Goal: Task Accomplishment & Management: Manage account settings

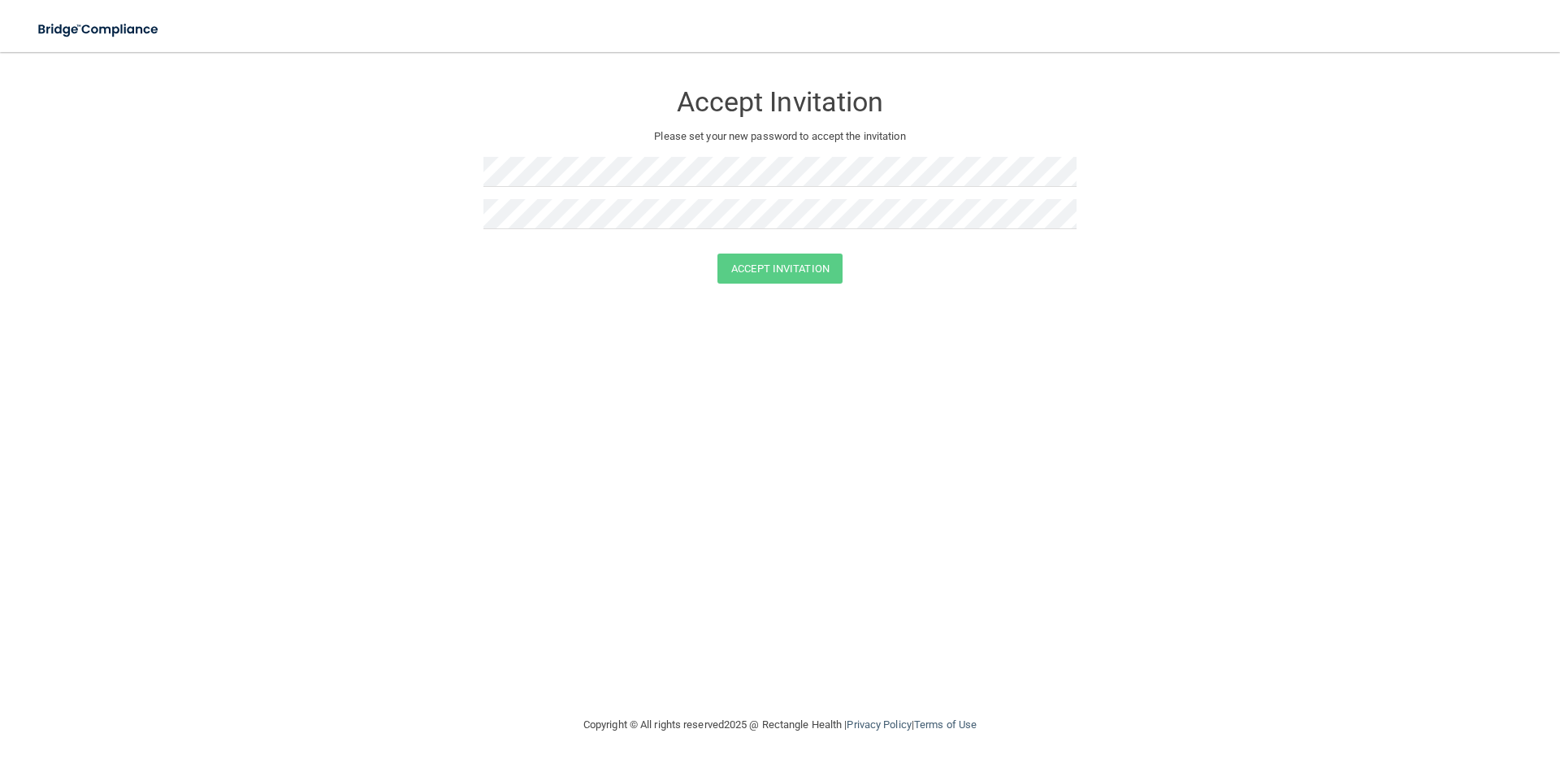
click at [1085, 0] on html "Toggle navigation Manage My Enterprise Manage My Location Accept Invitation Ple…" at bounding box center [780, 384] width 1560 height 768
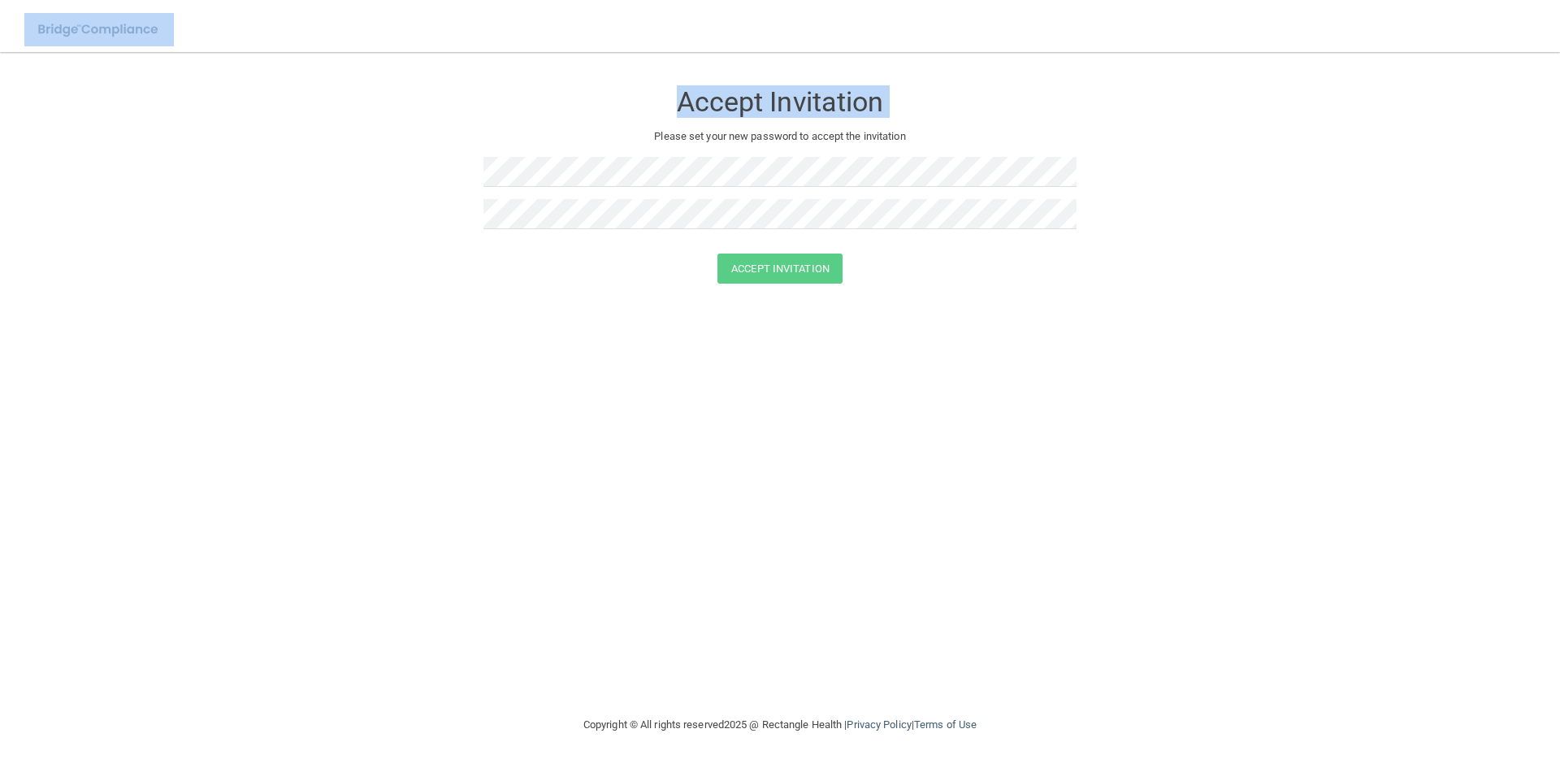
click at [1559, 362] on html "Toggle navigation Manage My Enterprise Manage My Location Accept Invitation Ple…" at bounding box center [780, 384] width 1560 height 768
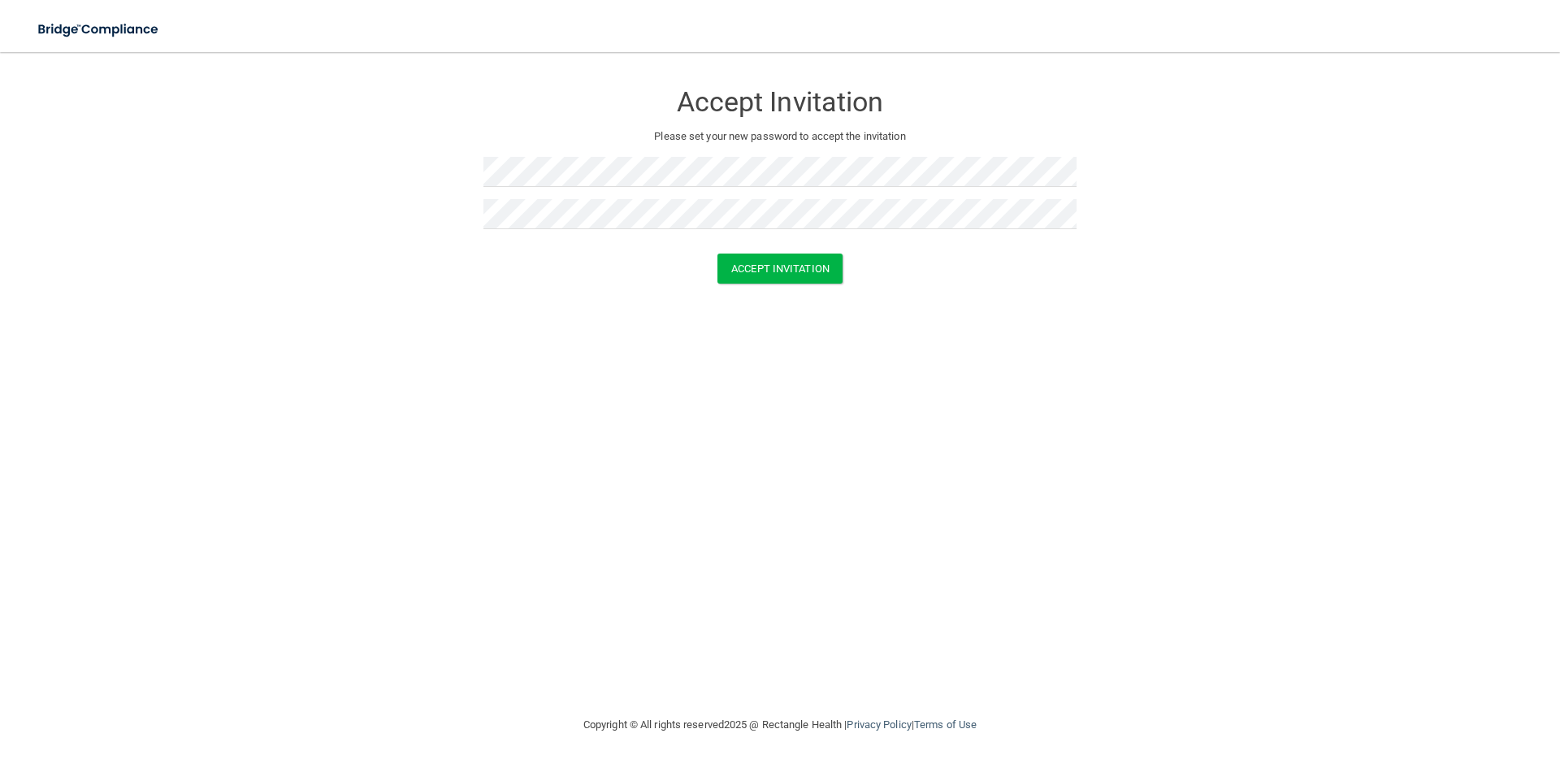
drag, startPoint x: 933, startPoint y: 297, endPoint x: 919, endPoint y: 297, distance: 13.8
click at [932, 297] on form "Accept Invitation Please set your new password to accept the invitation Accept …" at bounding box center [780, 185] width 1495 height 235
click at [796, 265] on button "Accept Invitation" at bounding box center [780, 269] width 125 height 30
click at [820, 287] on button "Accept Invitation" at bounding box center [780, 292] width 125 height 30
click at [804, 293] on button "Accept Invitation" at bounding box center [780, 292] width 125 height 30
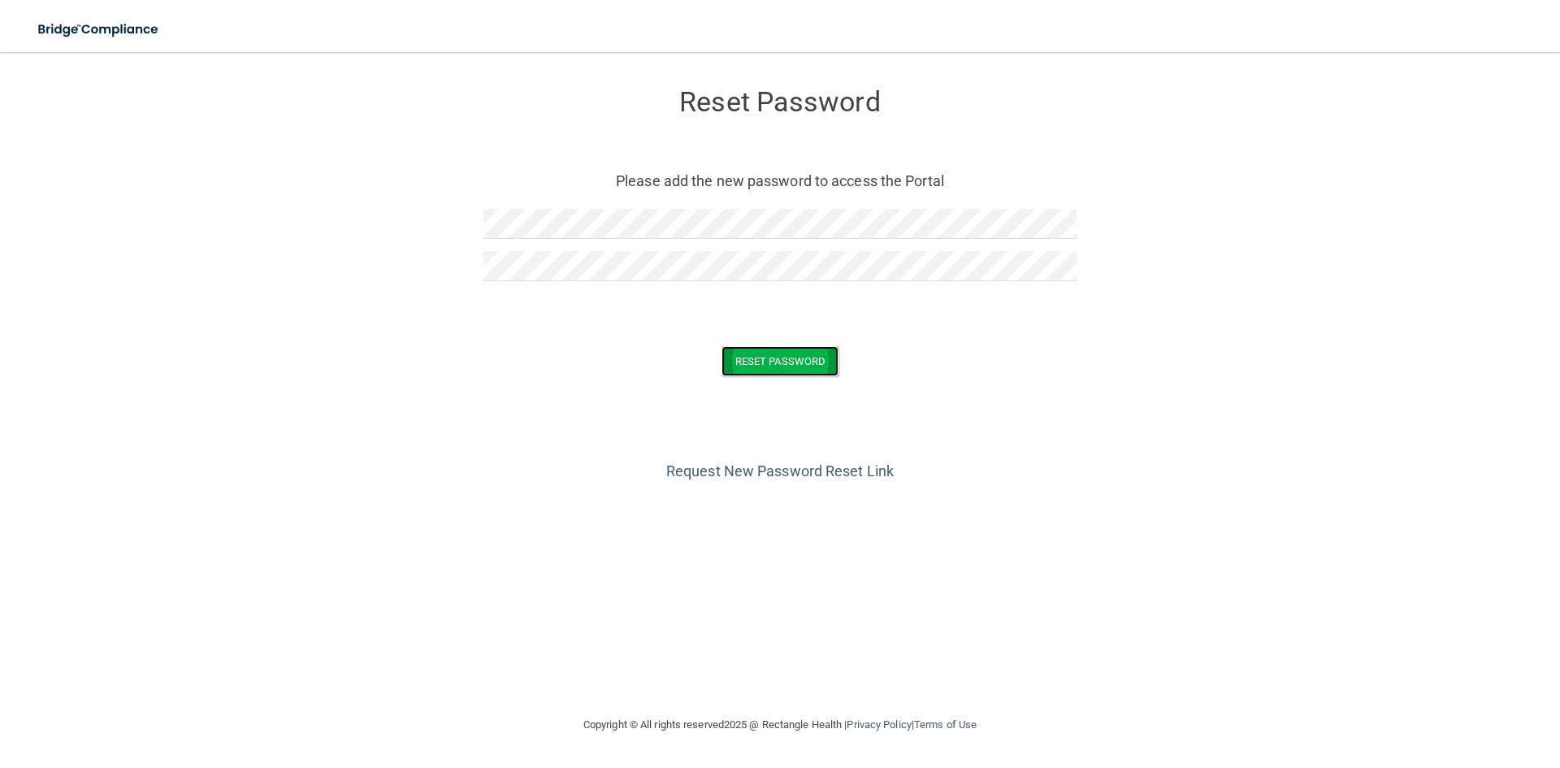
click at [814, 353] on button "Reset Password" at bounding box center [780, 361] width 117 height 30
click at [822, 354] on button "Reset Password" at bounding box center [780, 361] width 117 height 30
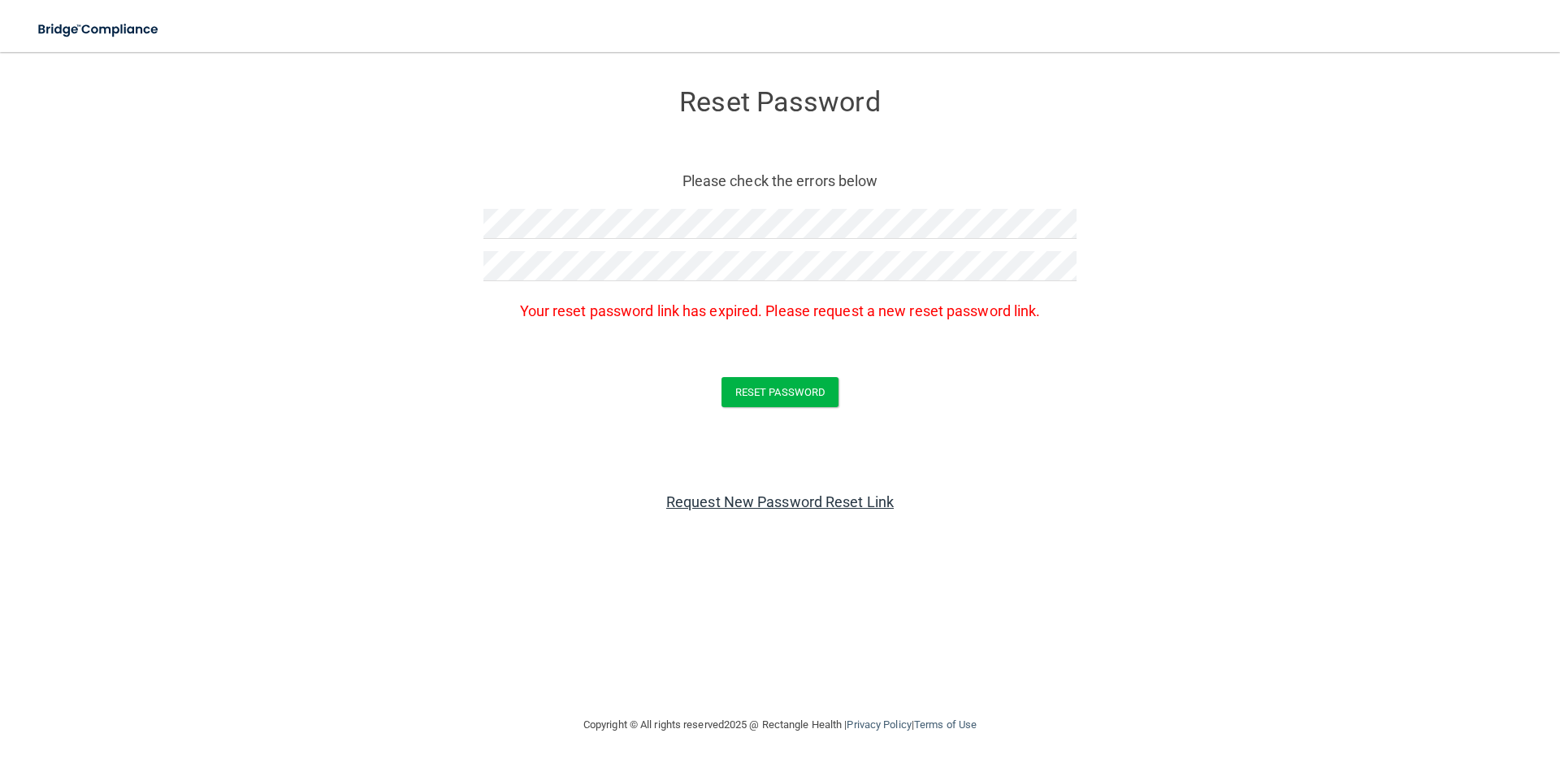
click at [792, 495] on link "Request New Password Reset Link" at bounding box center [780, 501] width 228 height 17
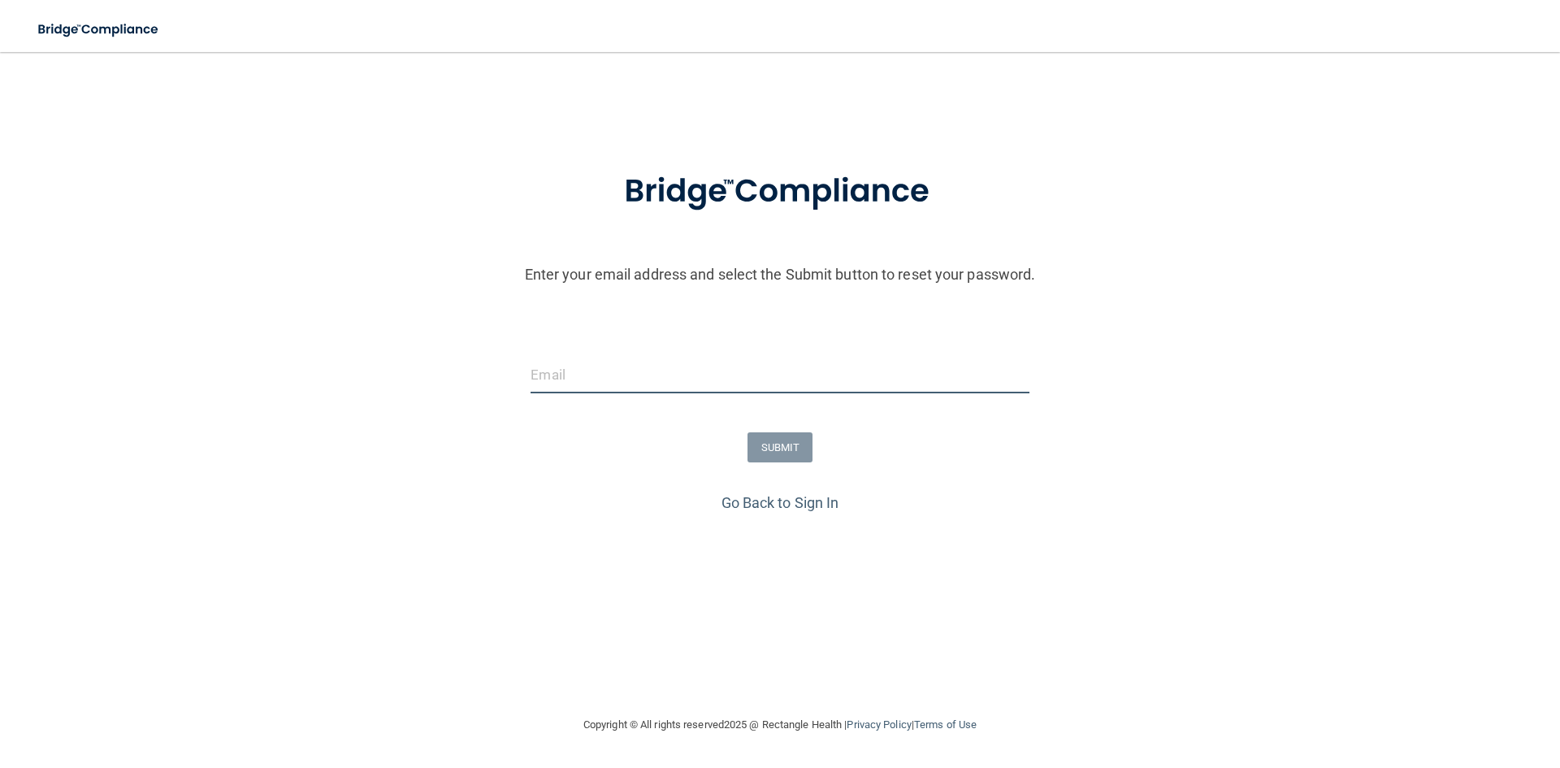
click at [623, 378] on input "email" at bounding box center [780, 375] width 498 height 37
type input "[EMAIL_ADDRESS][DOMAIN_NAME]"
click at [802, 440] on button "SUBMIT" at bounding box center [781, 447] width 66 height 30
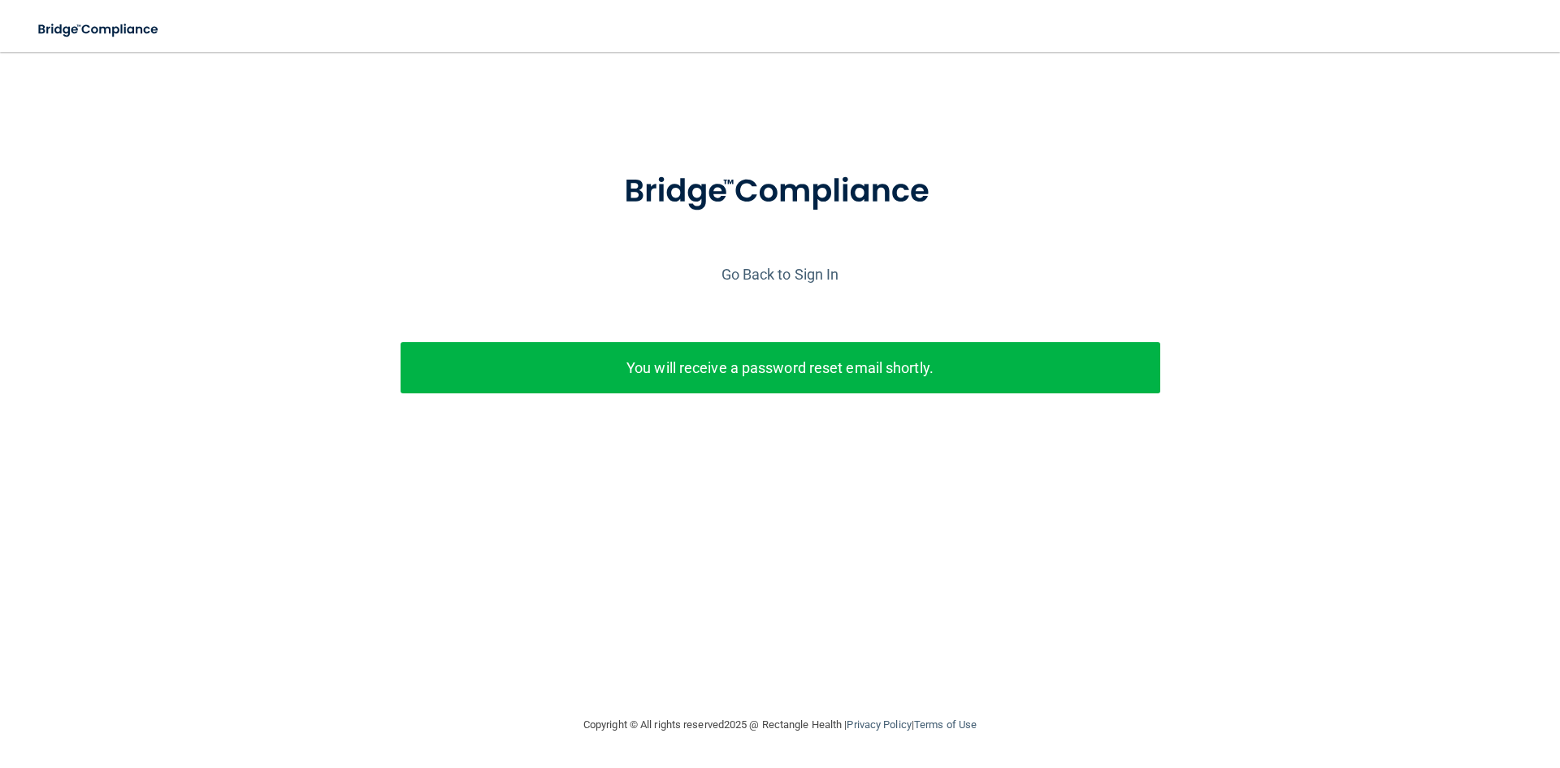
click at [791, 359] on p "You will receive a password reset email shortly." at bounding box center [780, 367] width 735 height 27
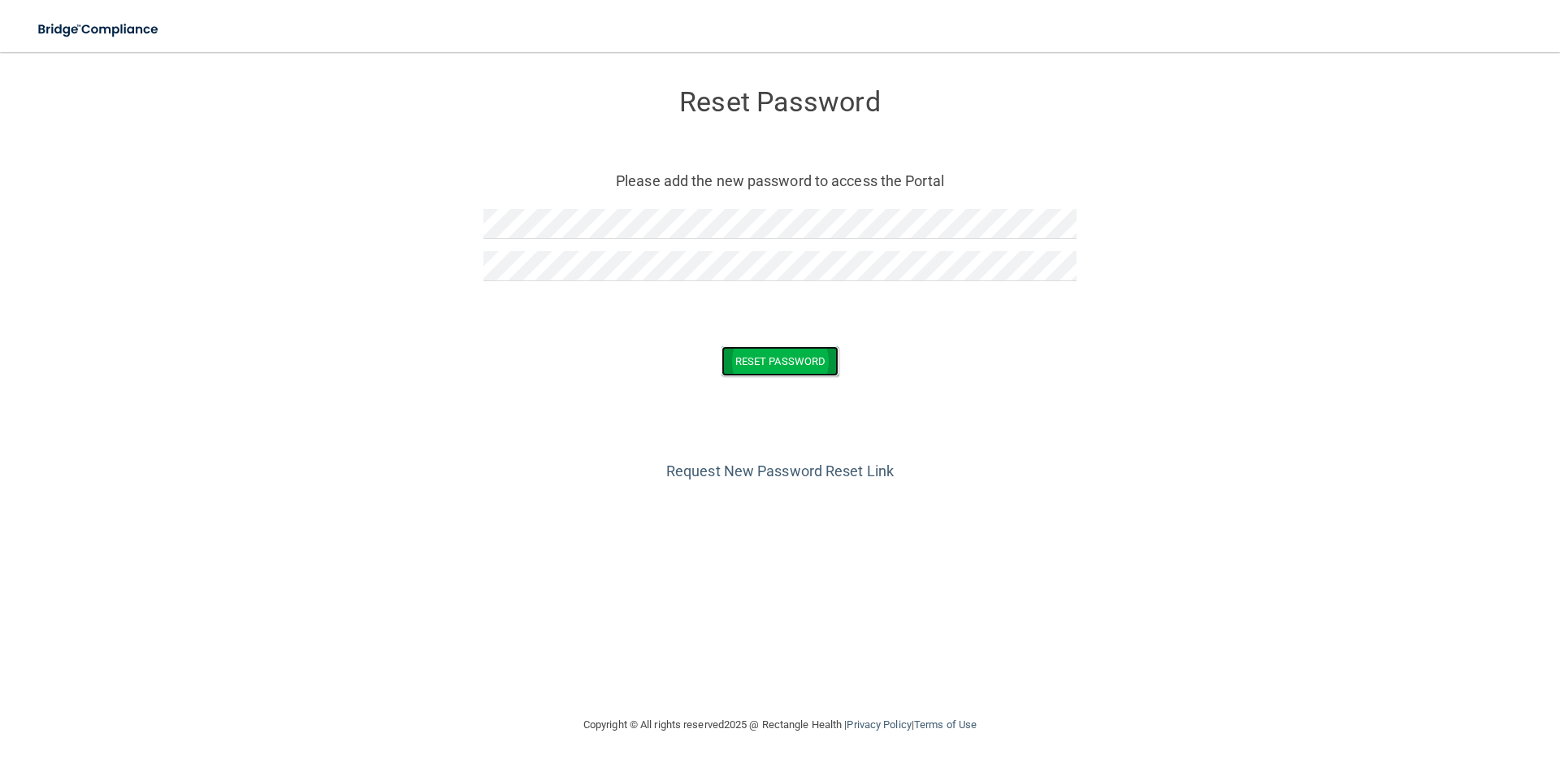
click at [816, 354] on button "Reset Password" at bounding box center [780, 361] width 117 height 30
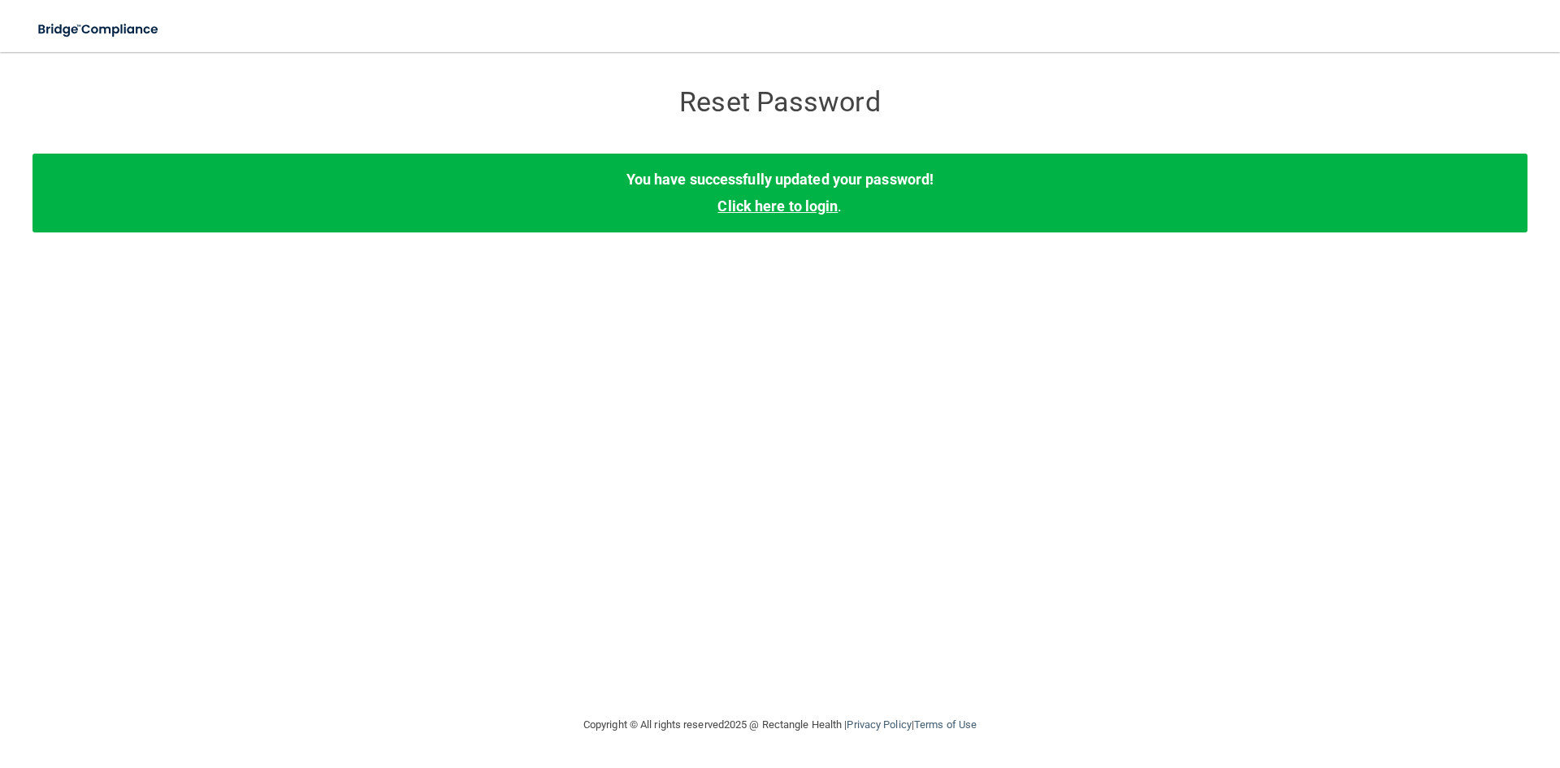
click at [790, 206] on link "Click here to login" at bounding box center [778, 205] width 120 height 17
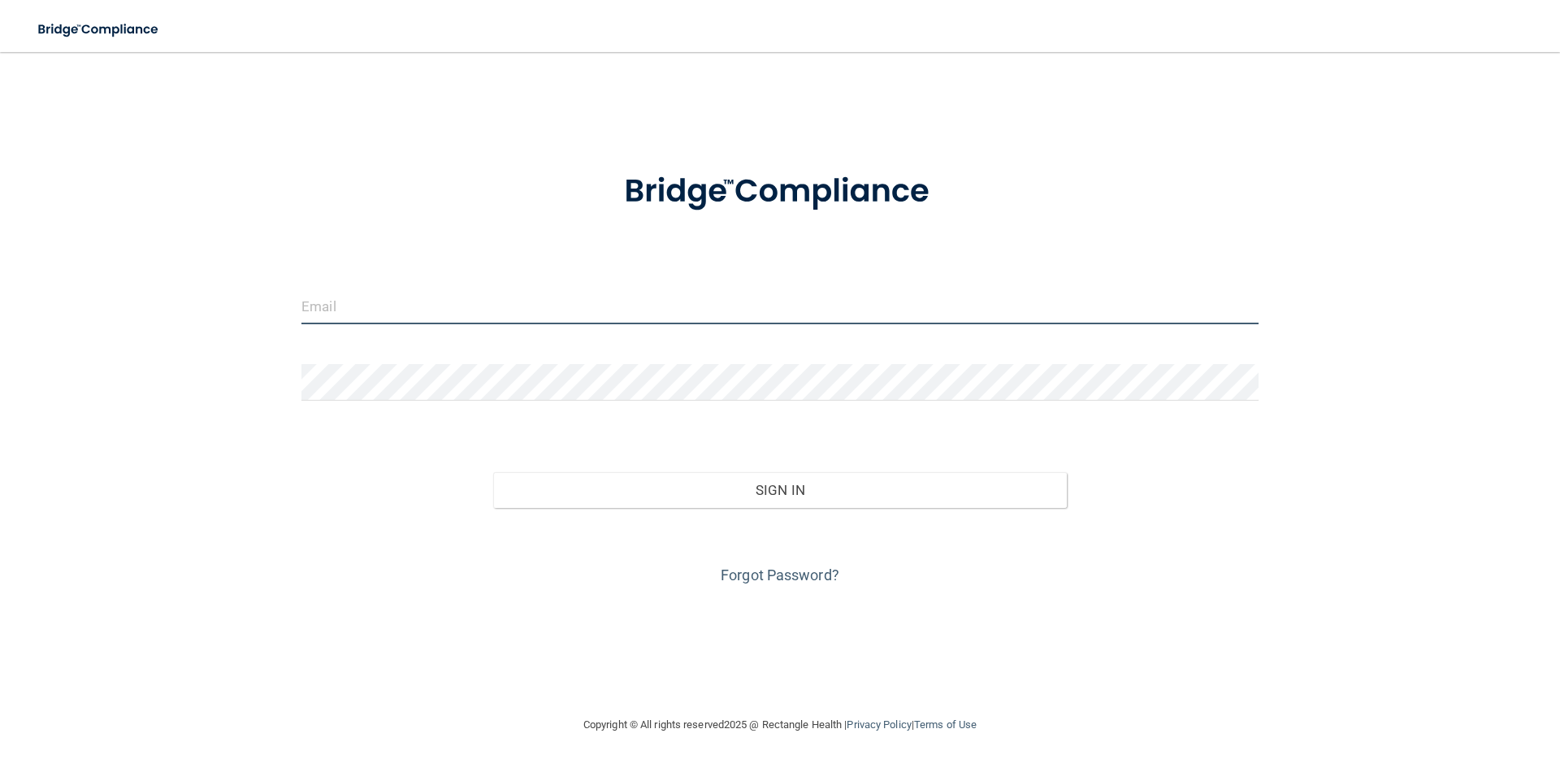
type input "[EMAIL_ADDRESS][DOMAIN_NAME]"
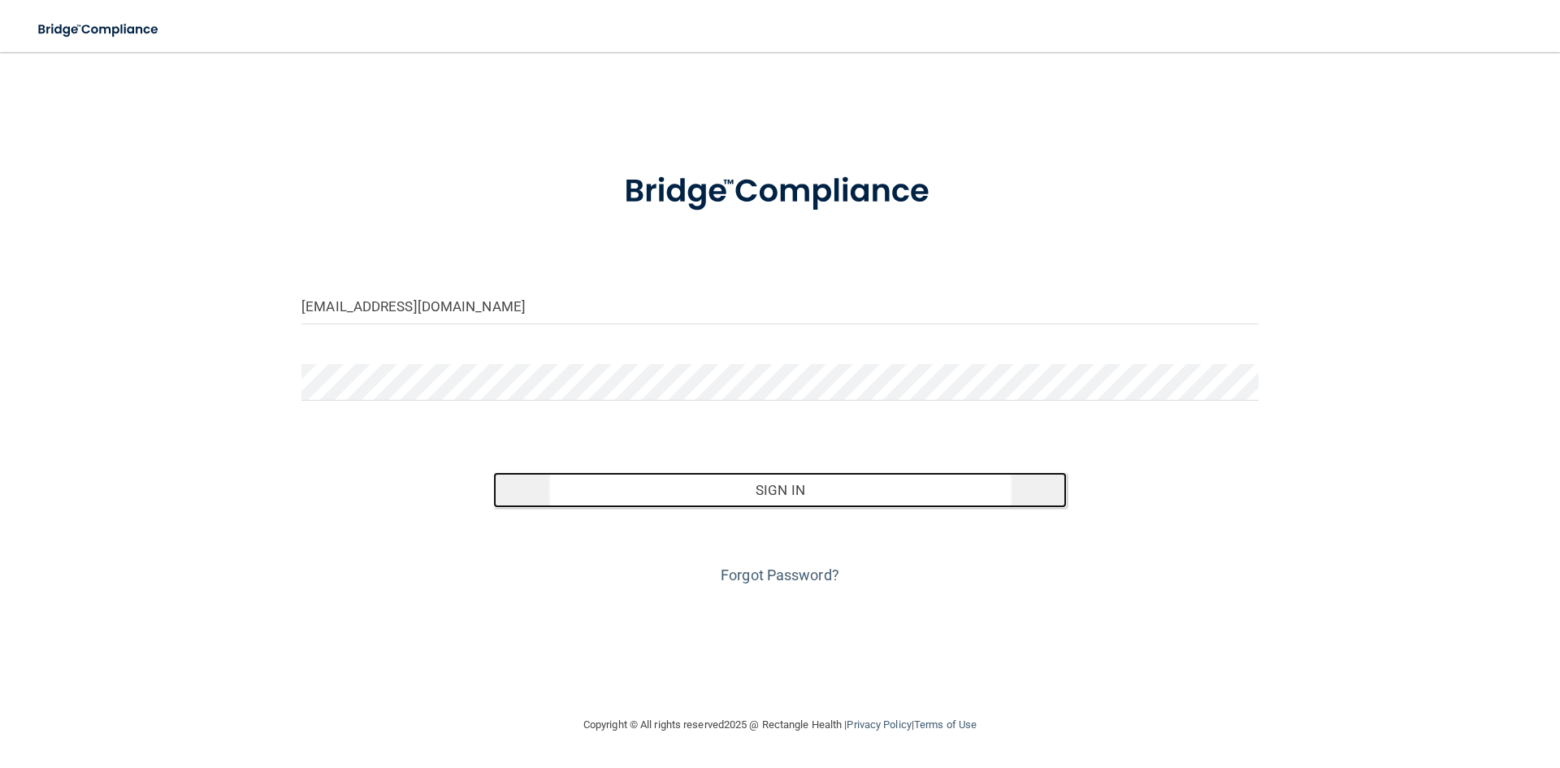
click at [835, 482] on button "Sign In" at bounding box center [780, 490] width 575 height 36
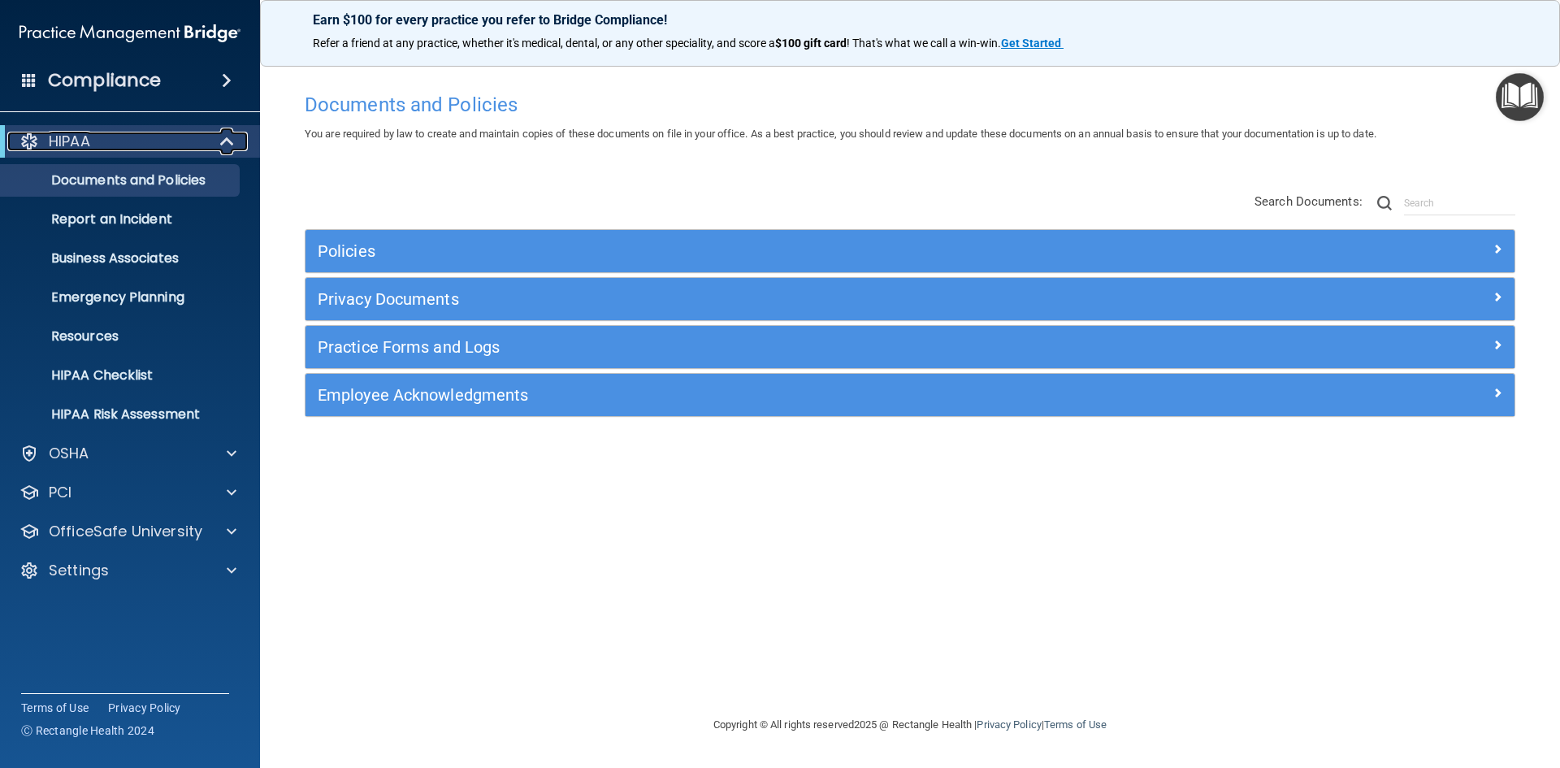
click at [147, 141] on div "HIPAA" at bounding box center [107, 142] width 201 height 20
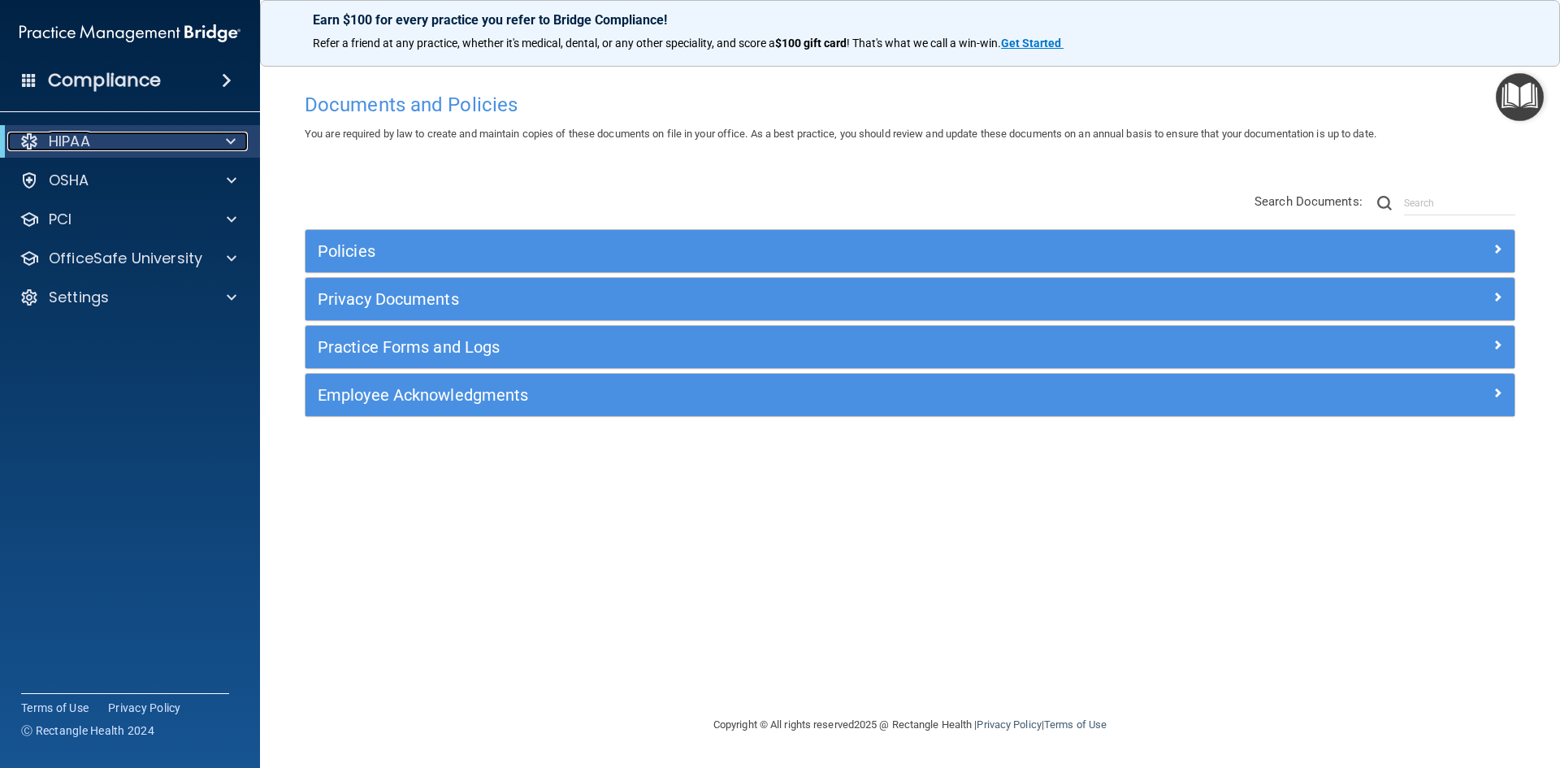
click at [150, 140] on div "HIPAA" at bounding box center [107, 142] width 201 height 20
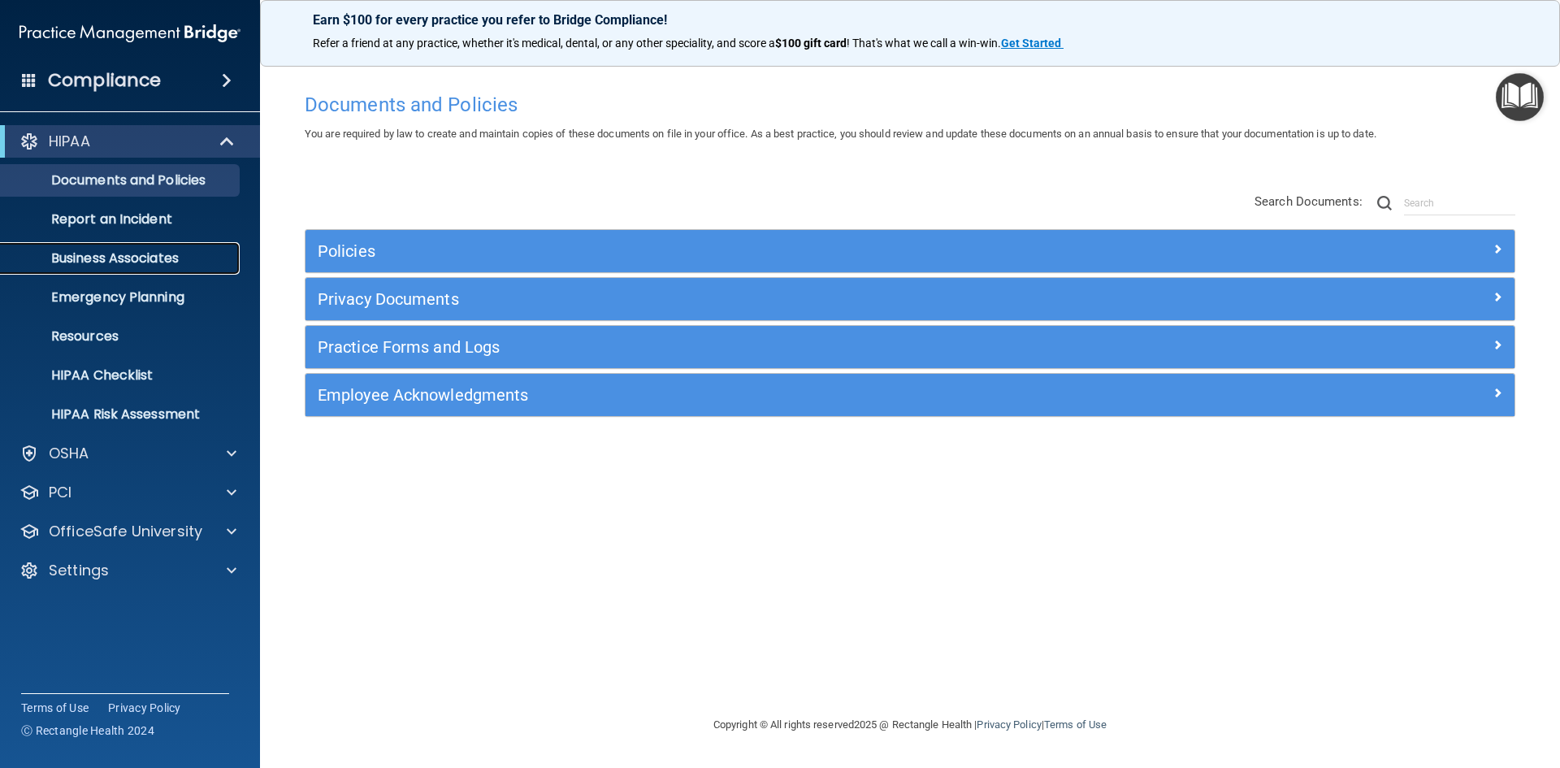
click at [165, 258] on p "Business Associates" at bounding box center [122, 258] width 222 height 16
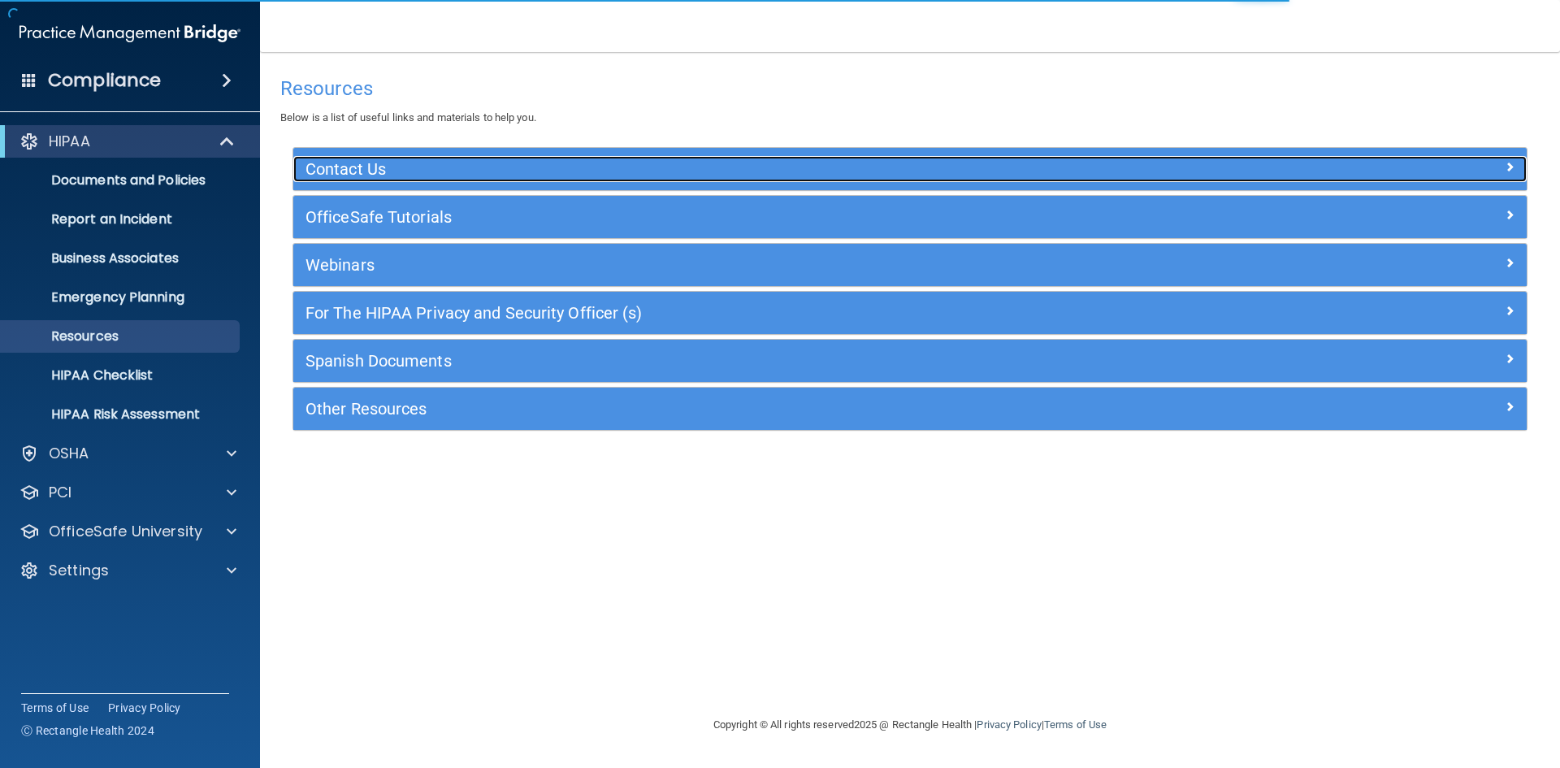
click at [340, 164] on h5 "Contact Us" at bounding box center [756, 169] width 901 height 18
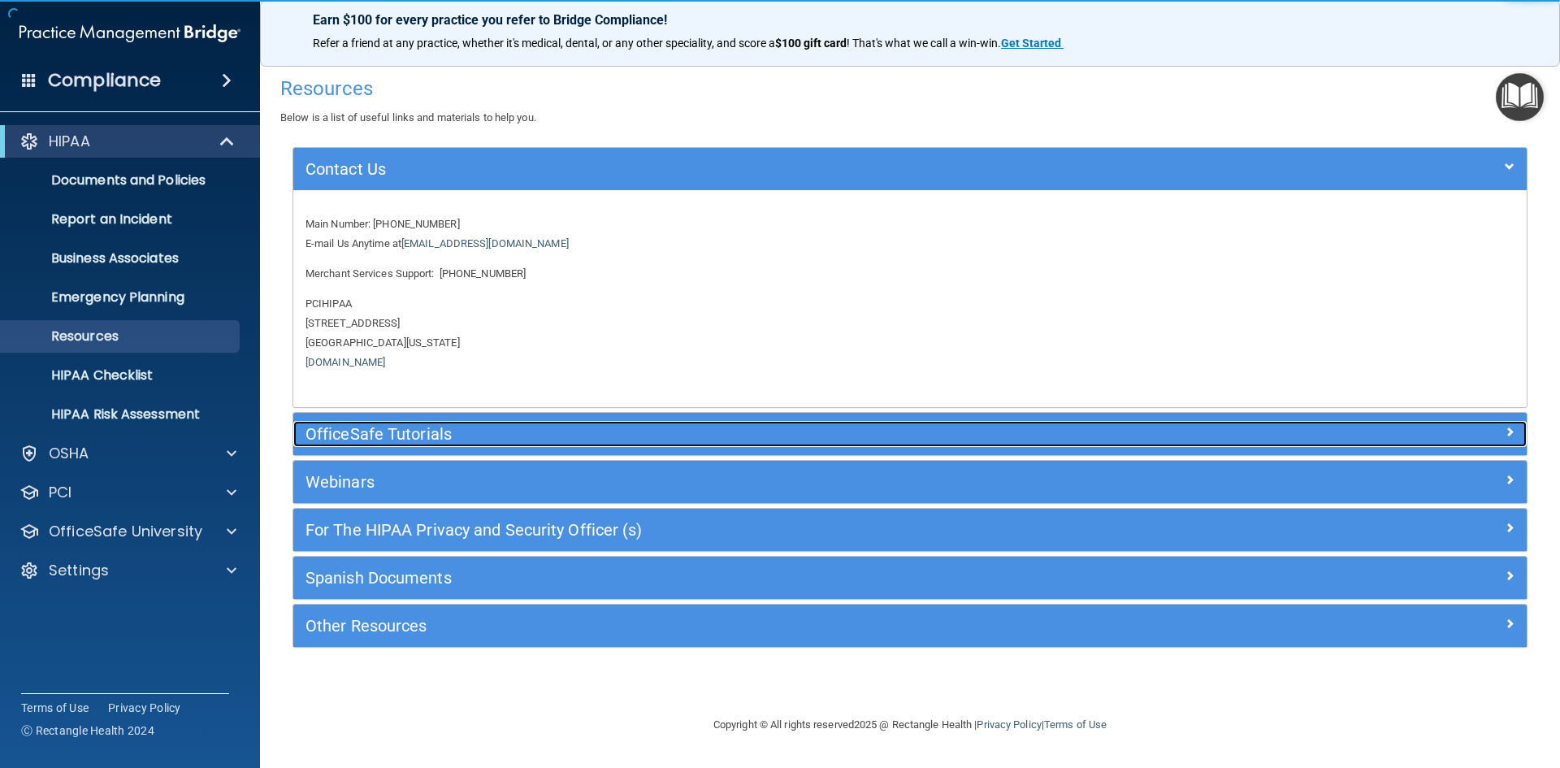
click at [393, 430] on h5 "OfficeSafe Tutorials" at bounding box center [756, 434] width 901 height 18
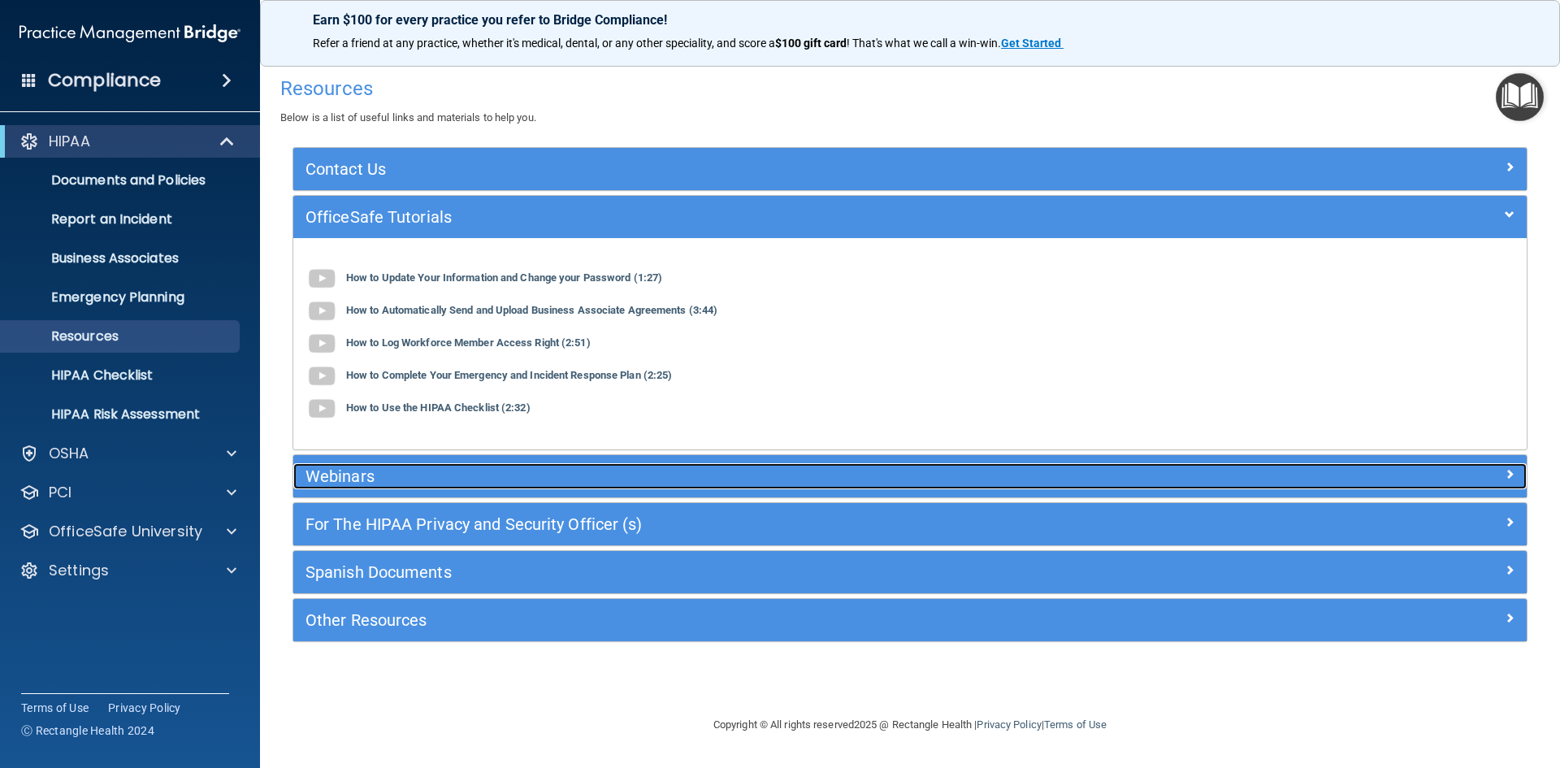
click at [385, 479] on h5 "Webinars" at bounding box center [756, 476] width 901 height 18
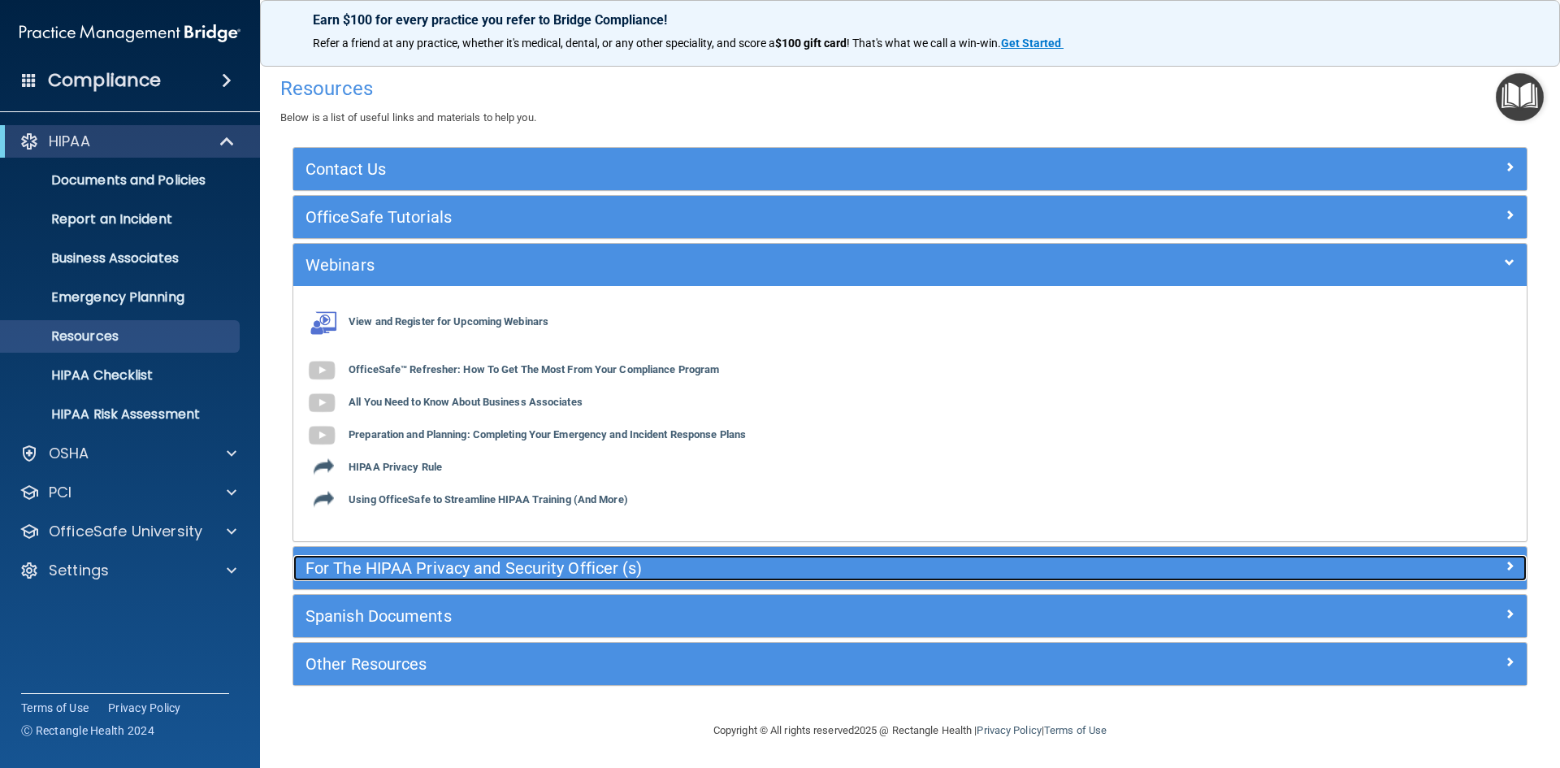
click at [390, 570] on h5 "For The HIPAA Privacy and Security Officer (s)" at bounding box center [756, 568] width 901 height 18
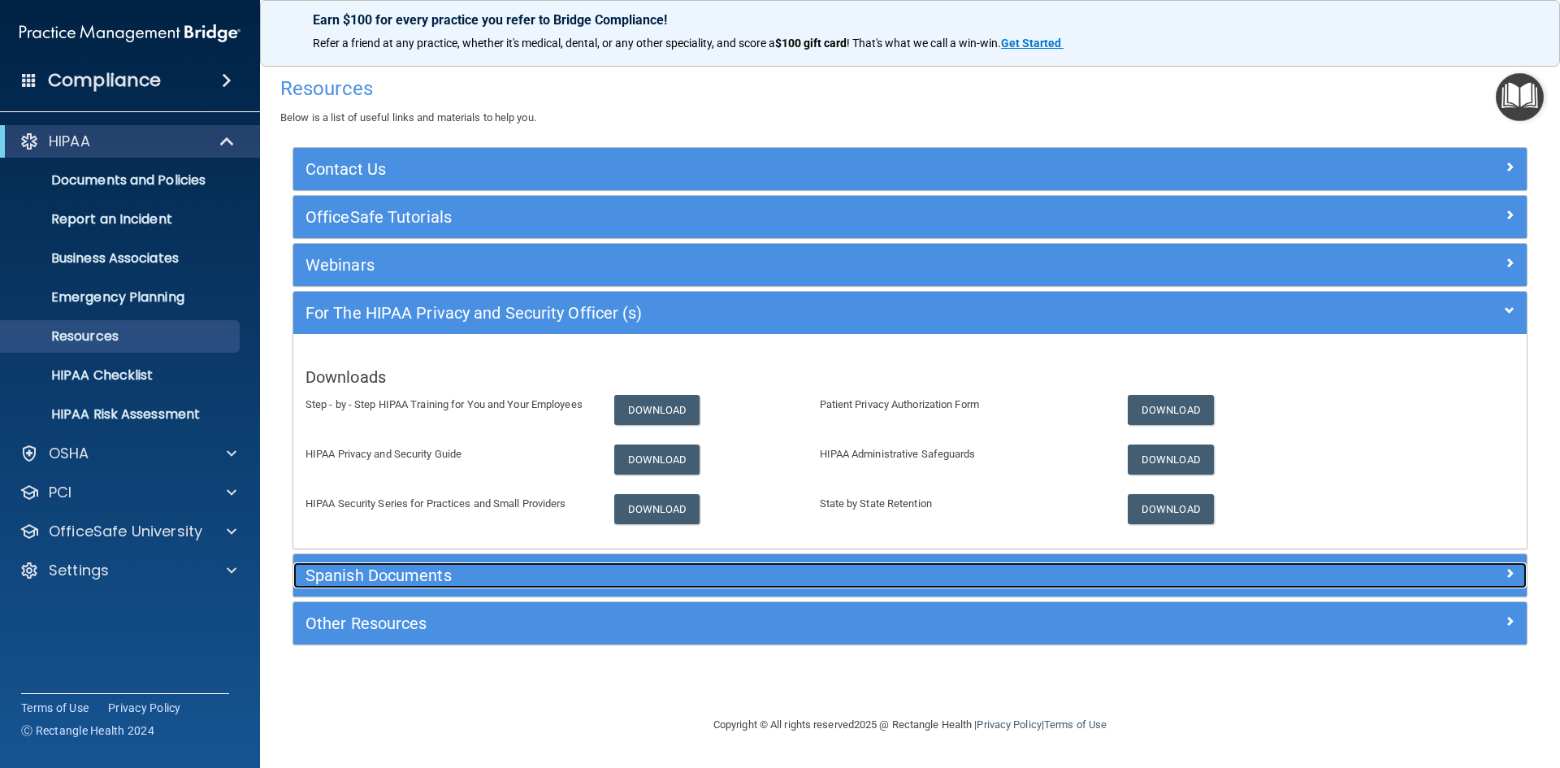
click at [379, 574] on h5 "Spanish Documents" at bounding box center [756, 575] width 901 height 18
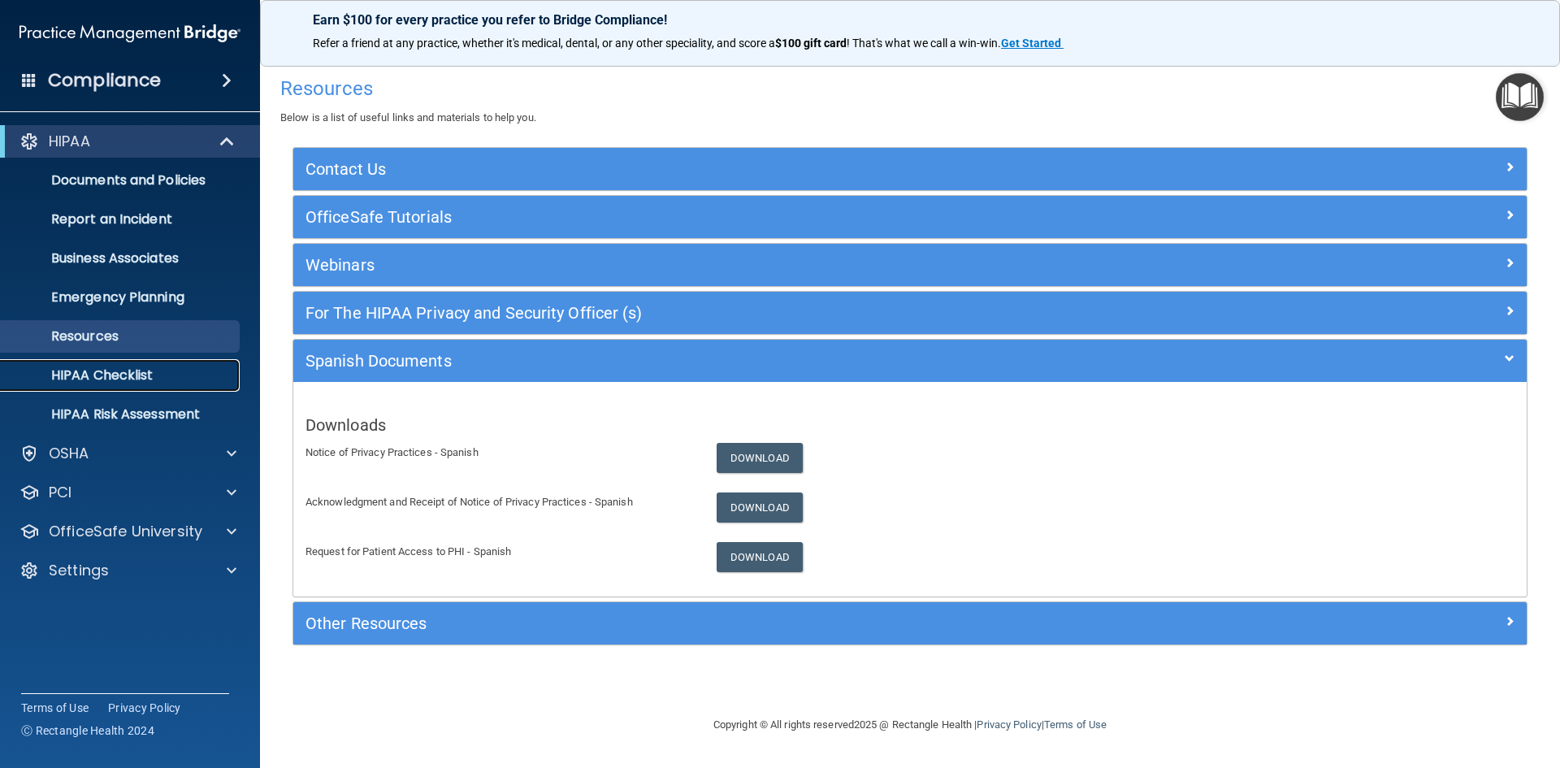
click at [137, 374] on p "HIPAA Checklist" at bounding box center [122, 375] width 222 height 16
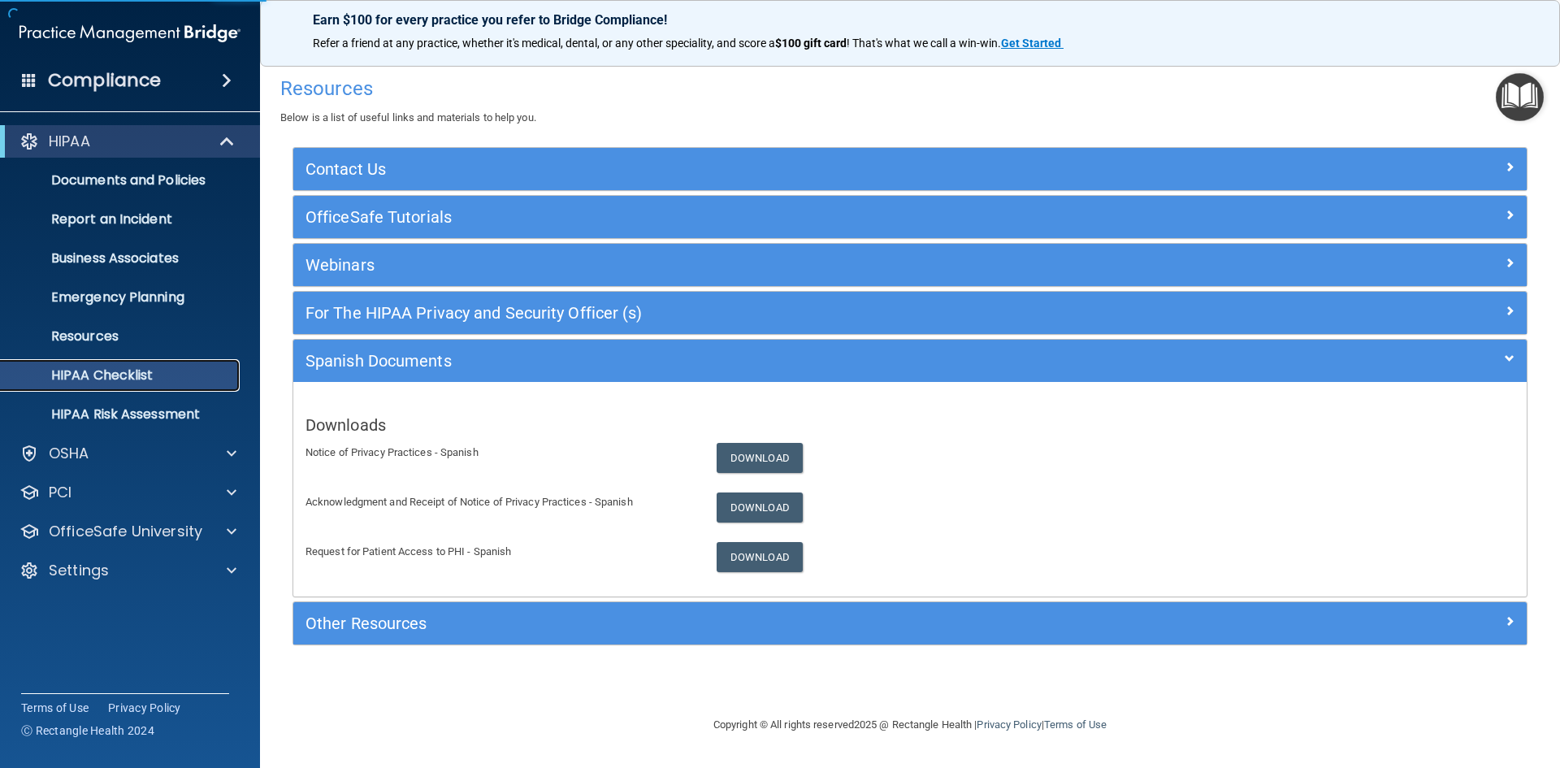
click at [144, 379] on p "HIPAA Checklist" at bounding box center [122, 375] width 222 height 16
click at [123, 459] on div "OSHA" at bounding box center [108, 454] width 202 height 20
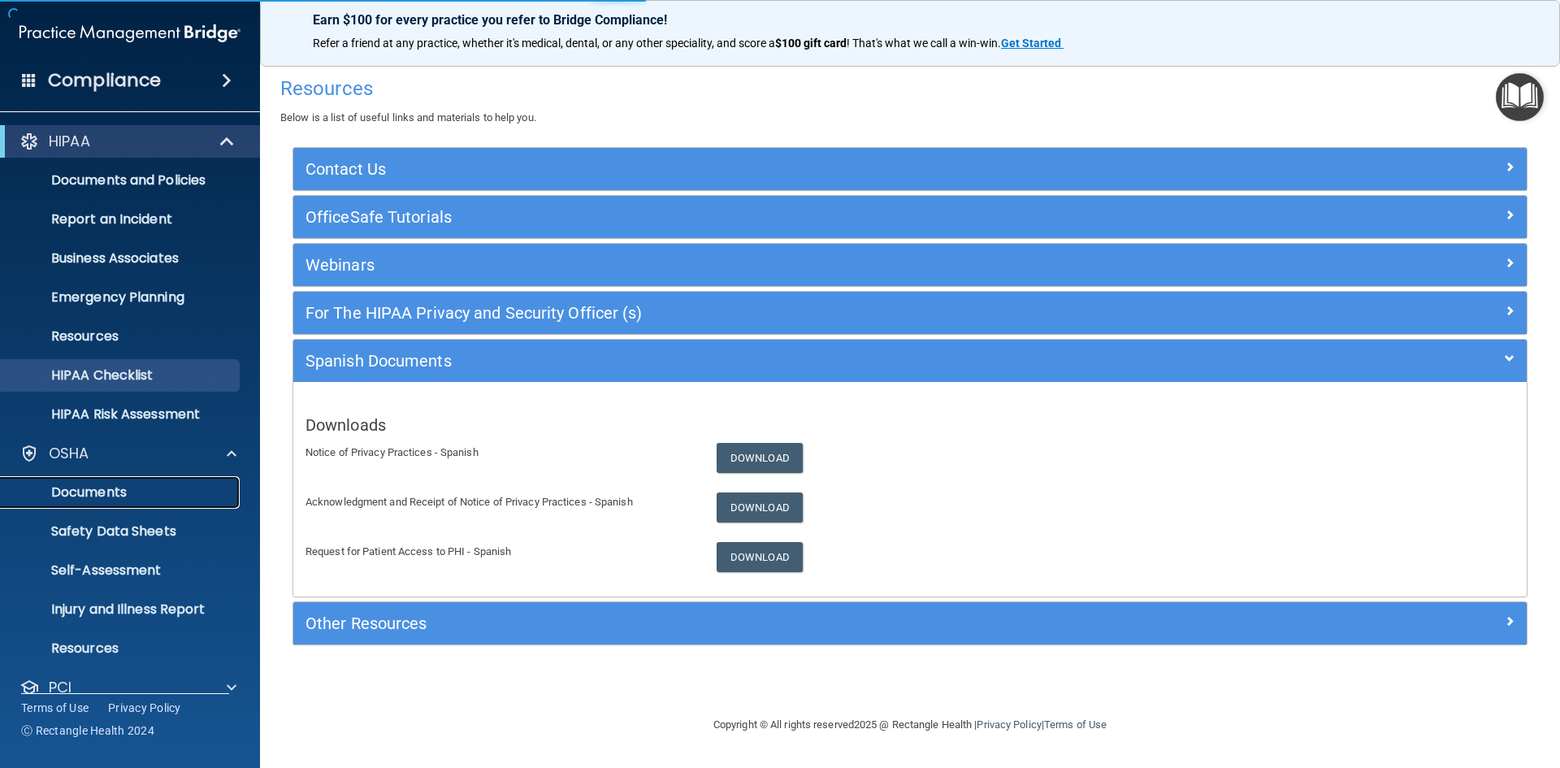
click at [136, 495] on p "Documents" at bounding box center [122, 492] width 222 height 16
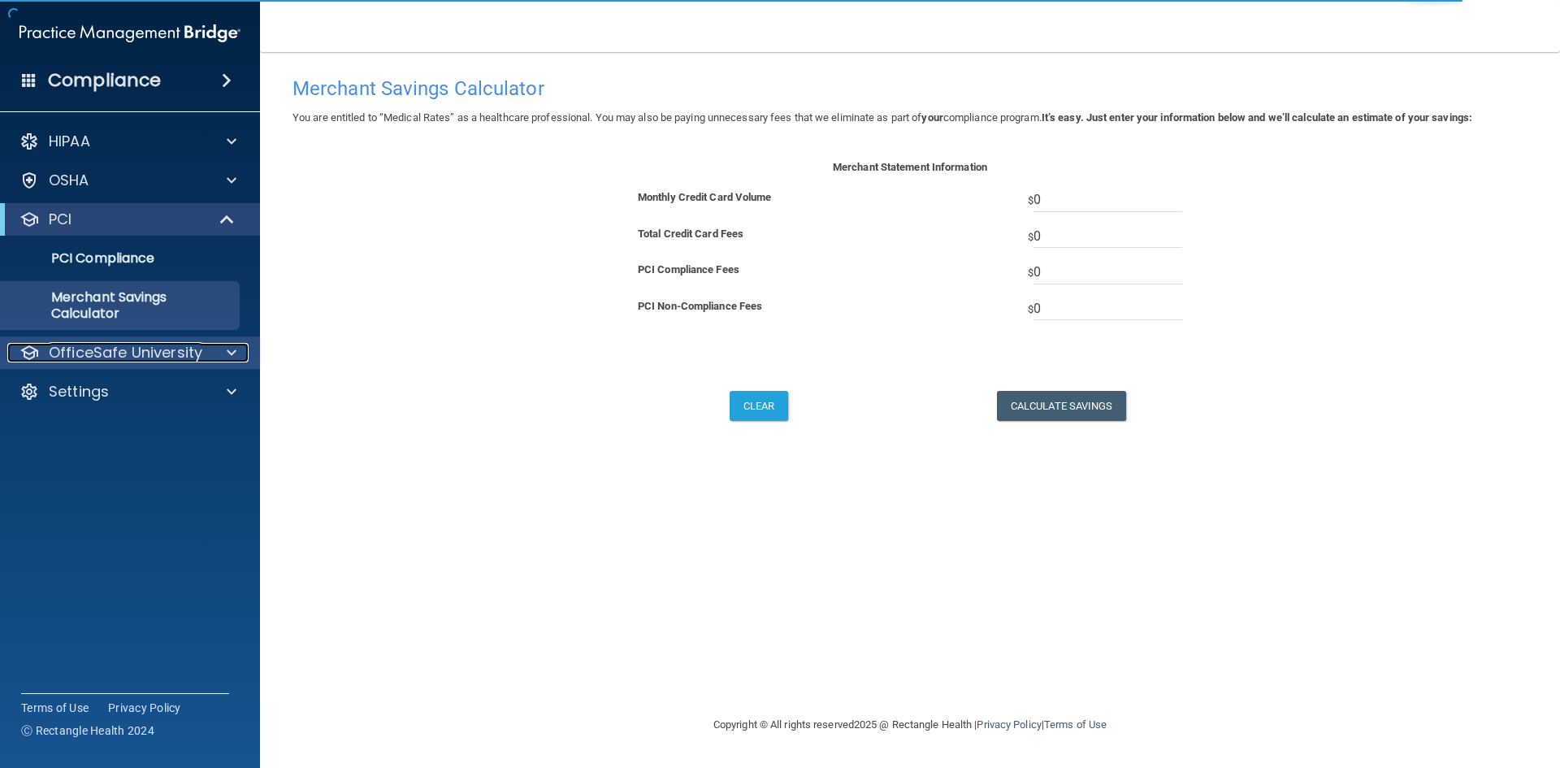
click at [106, 361] on p "OfficeSafe University" at bounding box center [126, 353] width 154 height 20
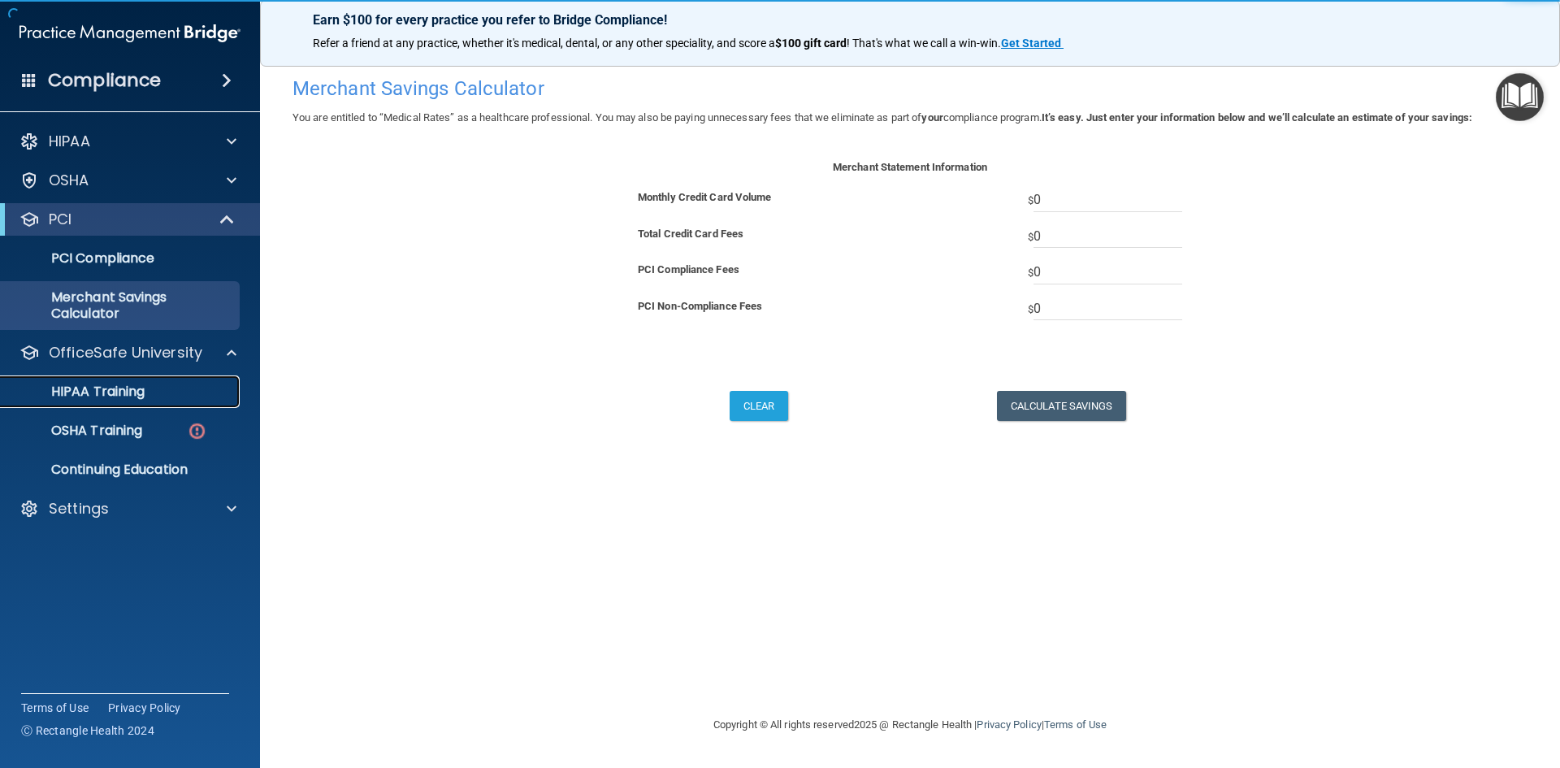
click at [115, 401] on link "HIPAA Training" at bounding box center [112, 391] width 256 height 33
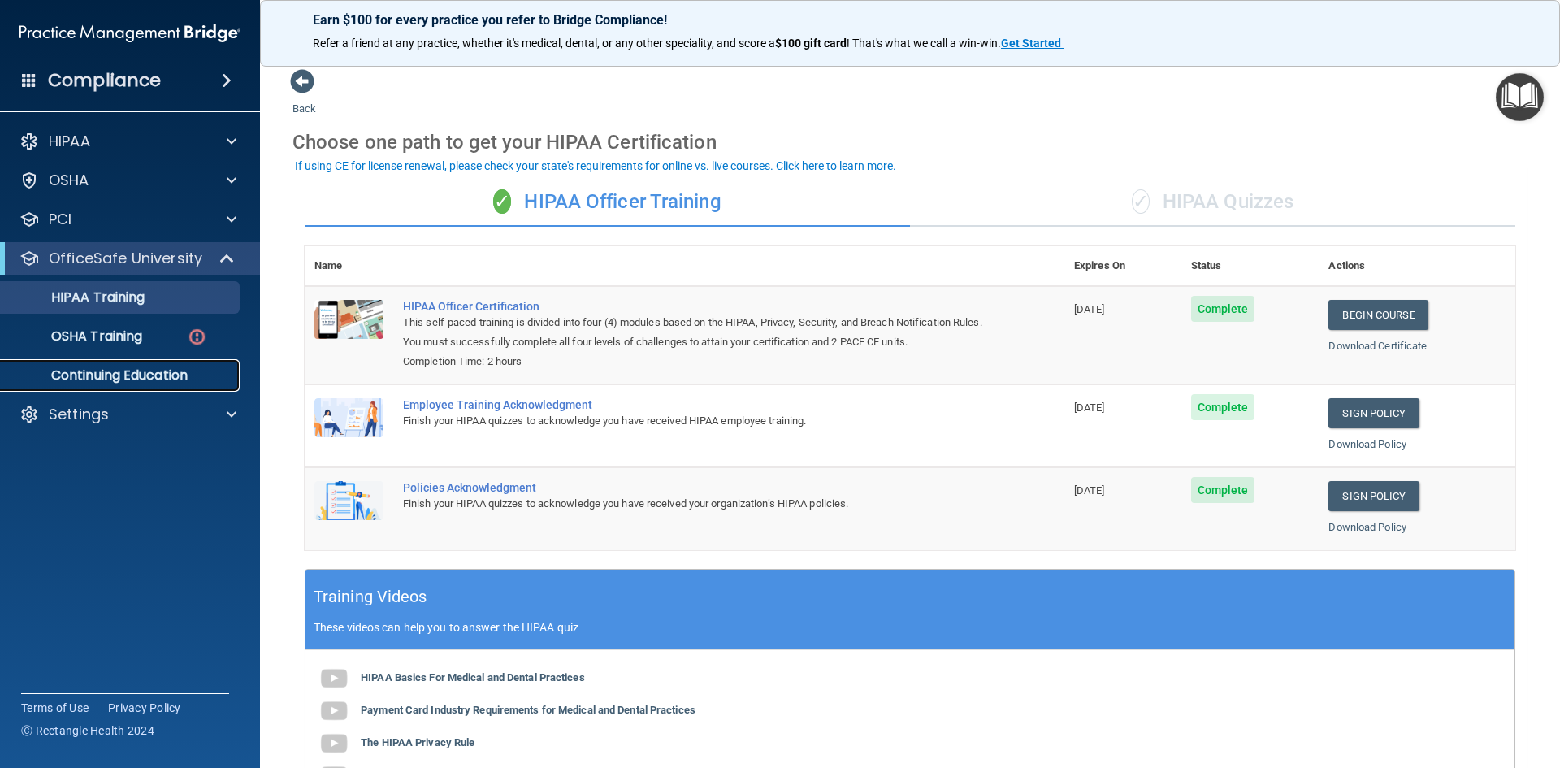
click at [127, 373] on p "Continuing Education" at bounding box center [122, 375] width 222 height 16
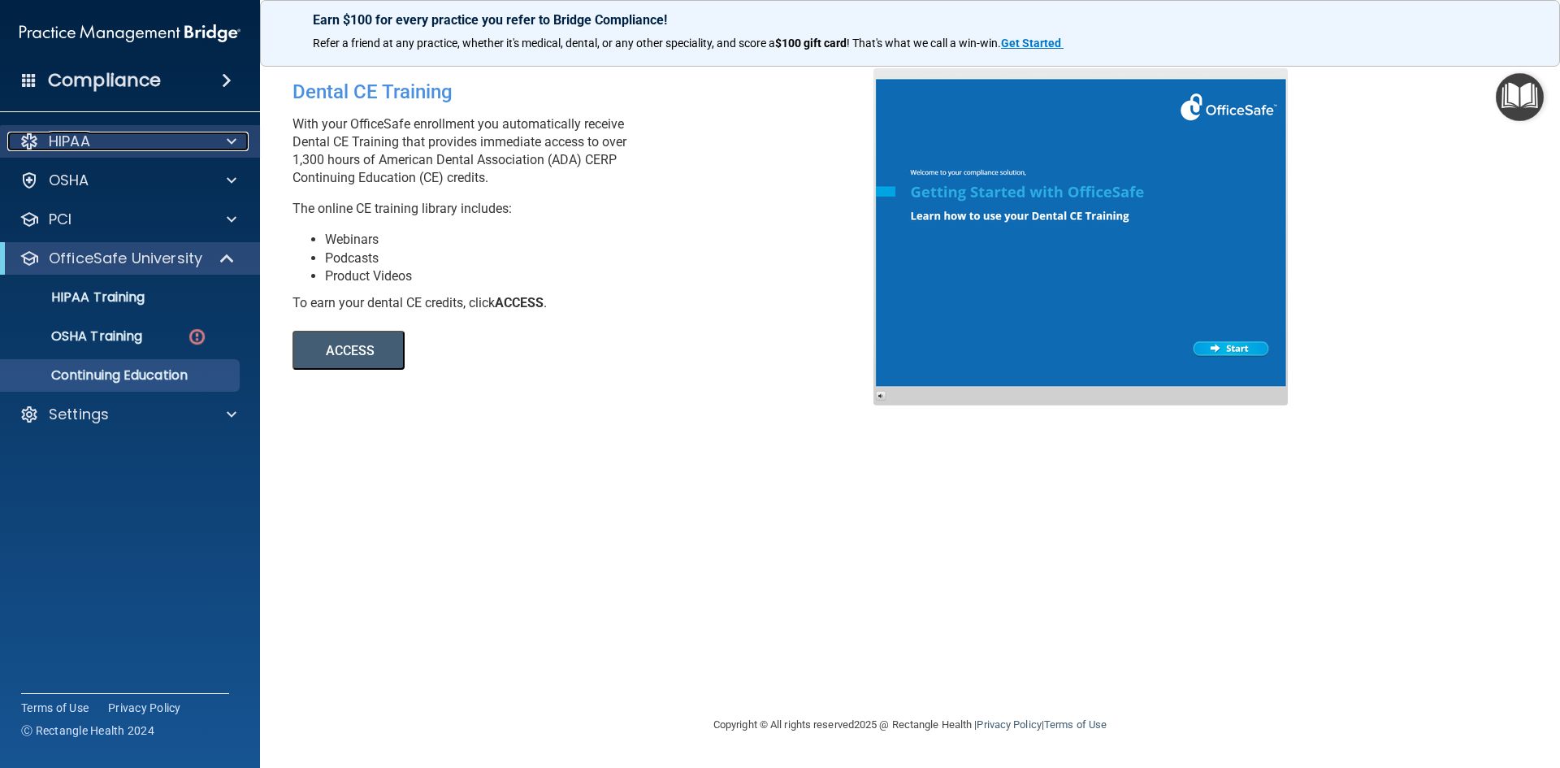
click at [94, 137] on div "HIPAA" at bounding box center [108, 142] width 202 height 20
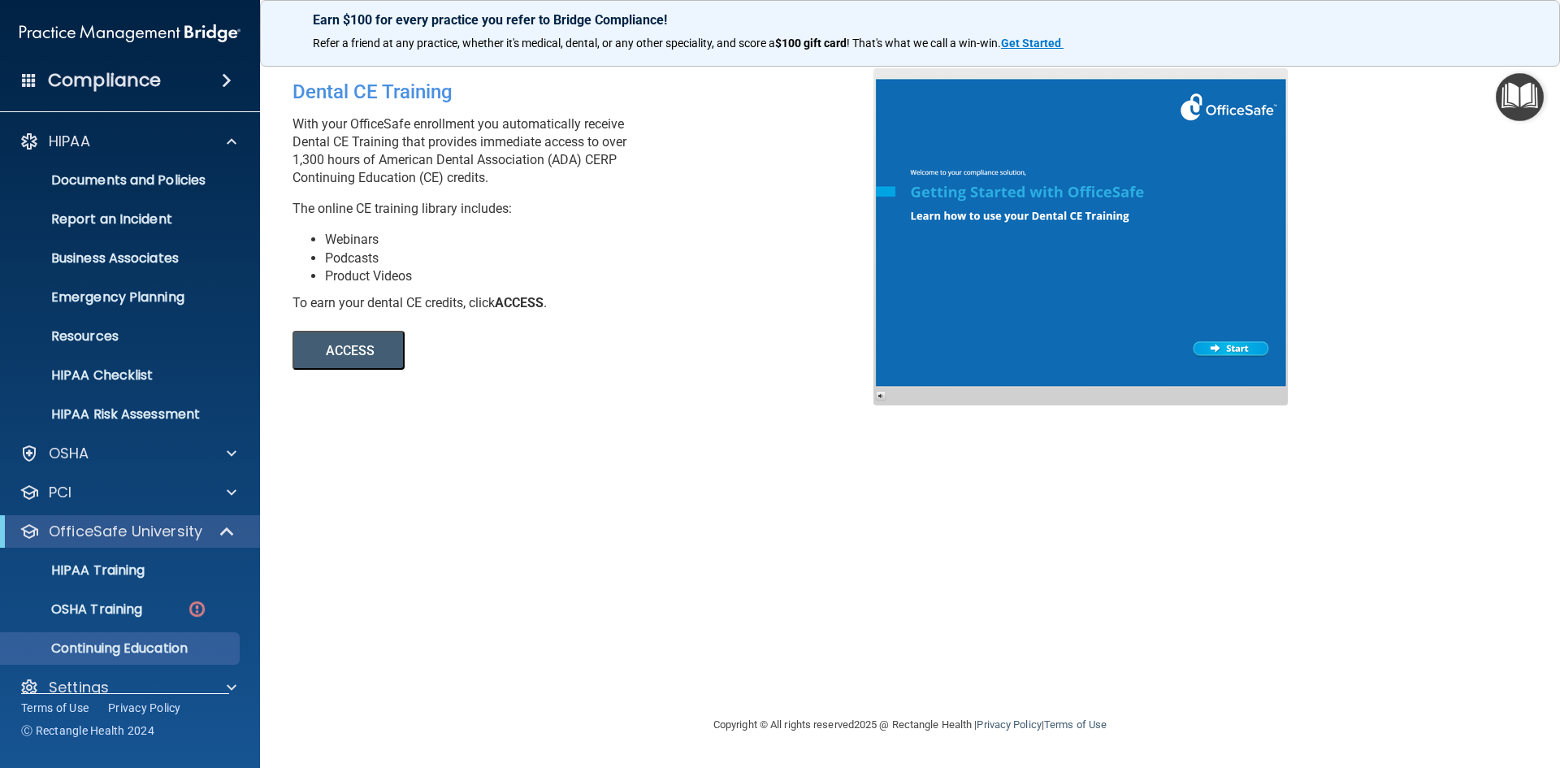
click at [178, 81] on div "Compliance" at bounding box center [130, 81] width 260 height 36
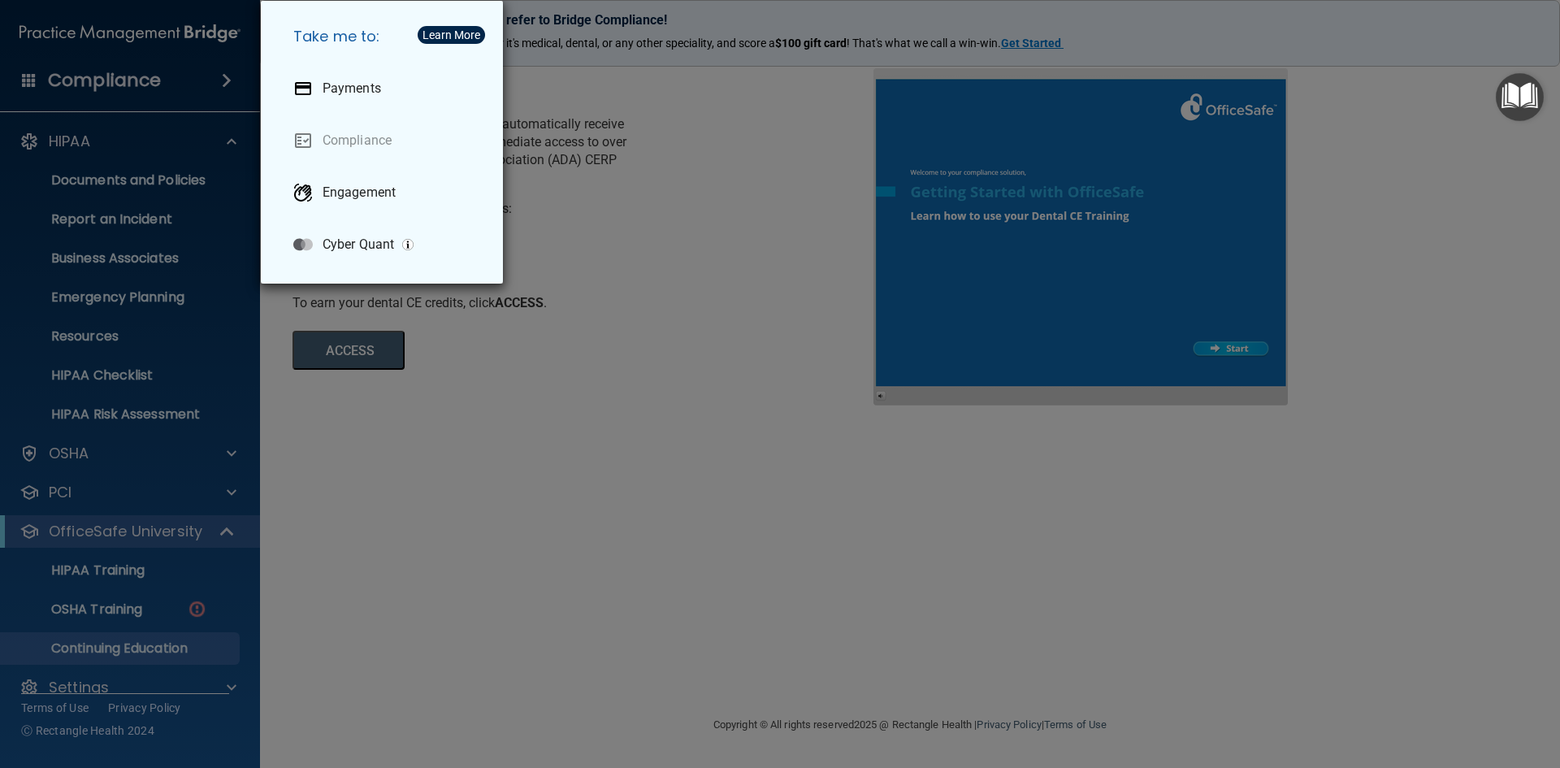
click at [92, 137] on div "Take me to: Payments Compliance Engagement Cyber Quant" at bounding box center [780, 384] width 1560 height 768
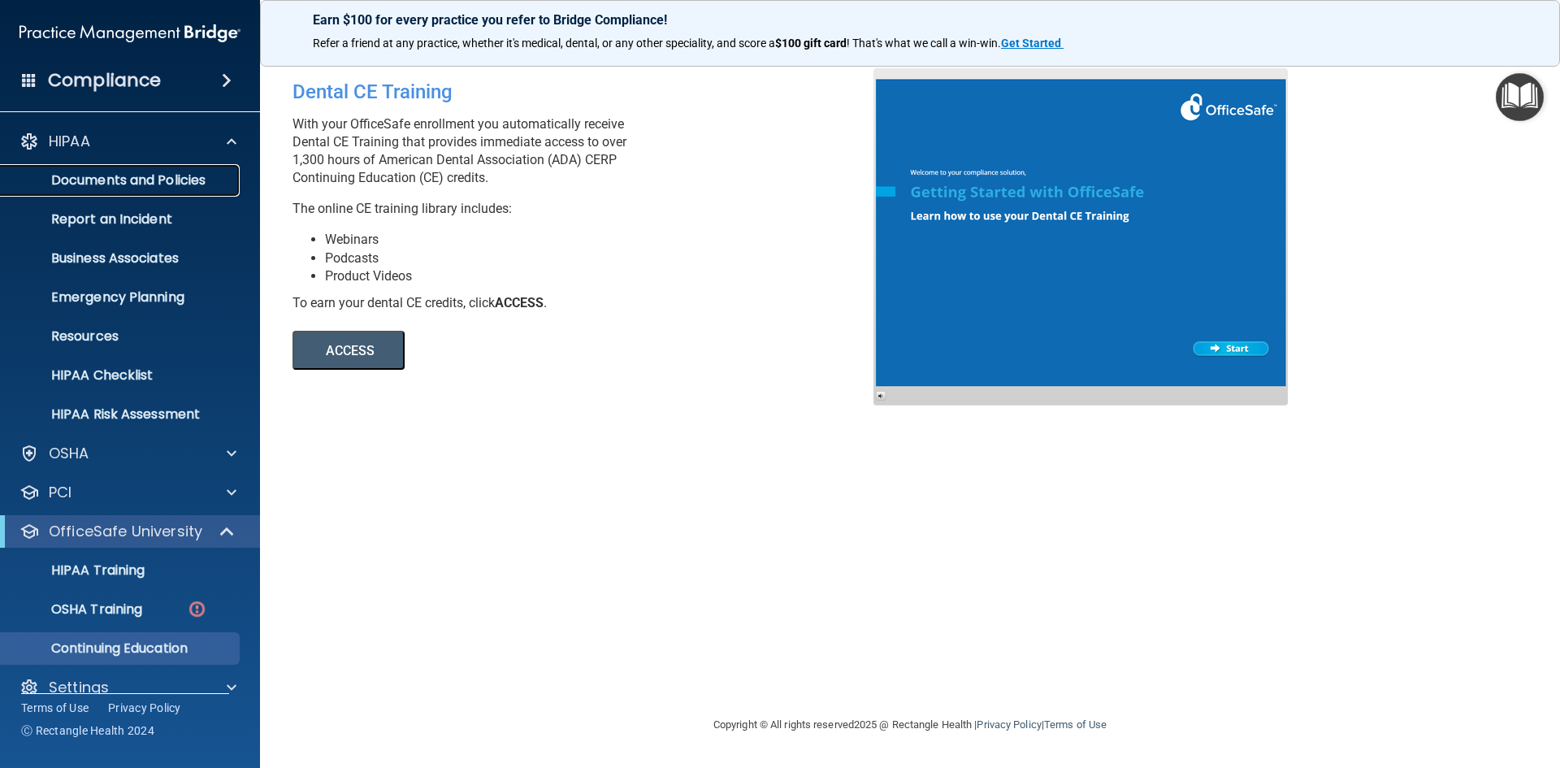
click at [104, 176] on p "Documents and Policies" at bounding box center [122, 180] width 222 height 16
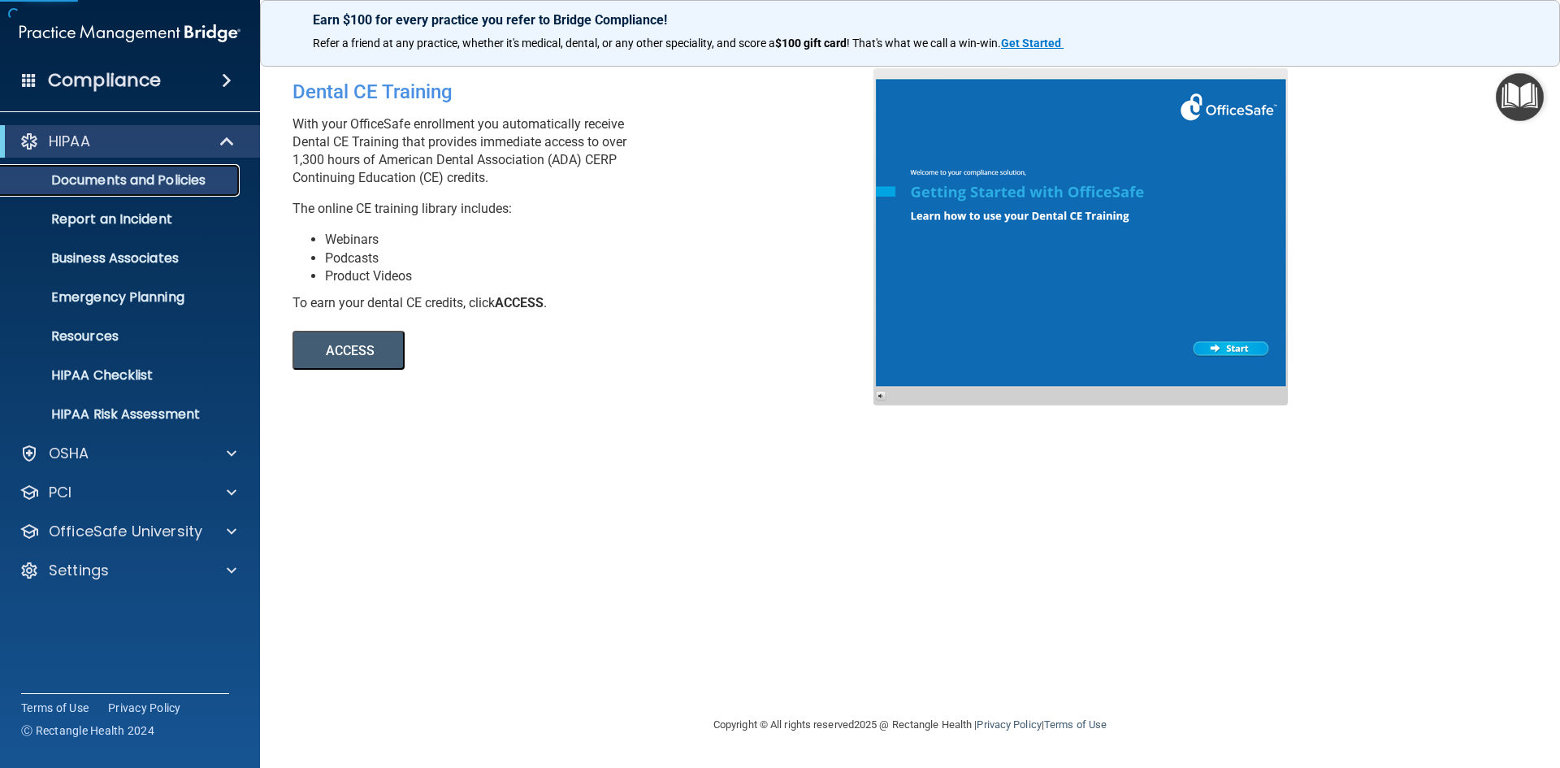
click at [104, 176] on p "Documents and Policies" at bounding box center [122, 180] width 222 height 16
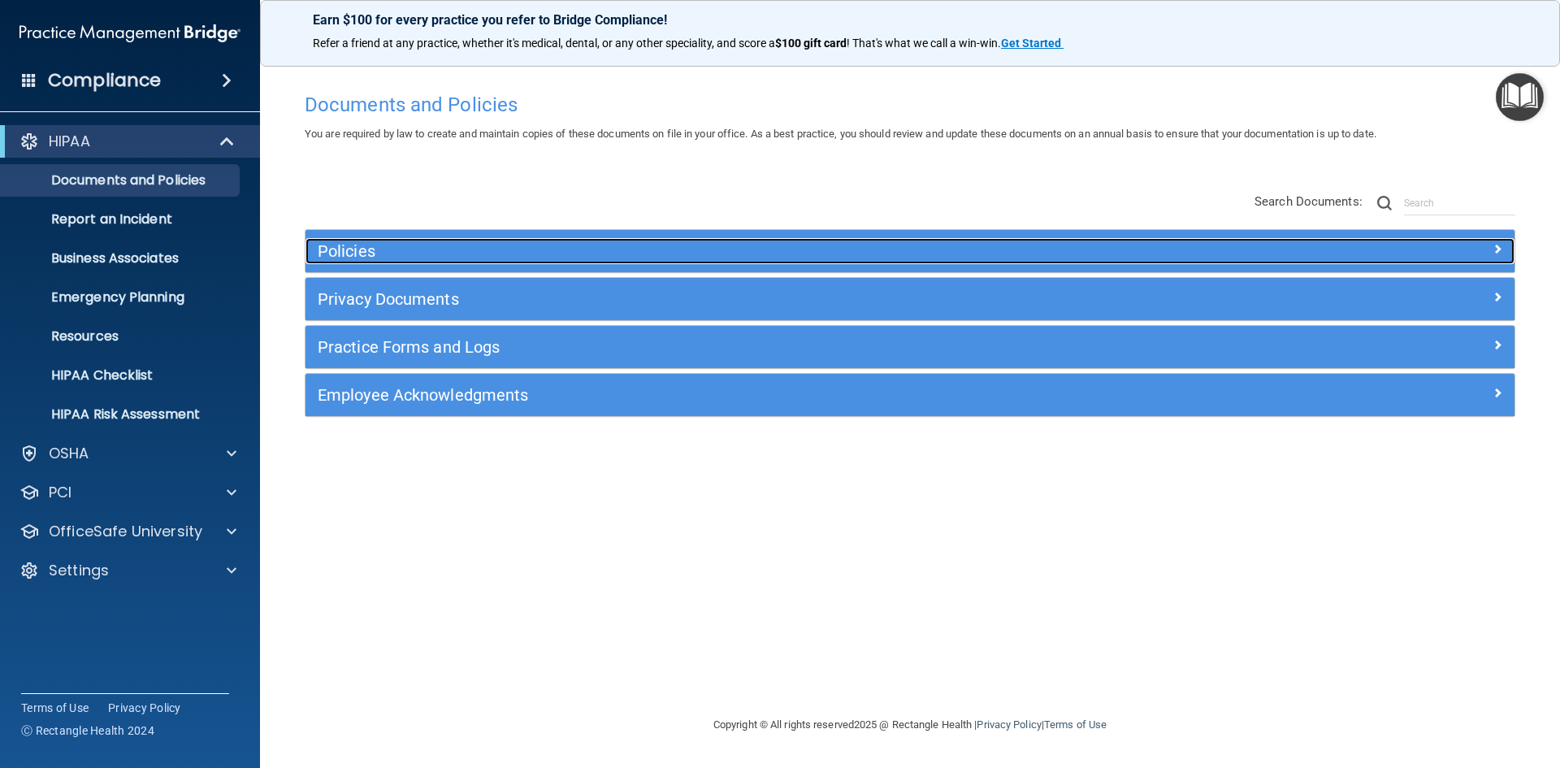
click at [1507, 247] on div at bounding box center [1363, 248] width 302 height 20
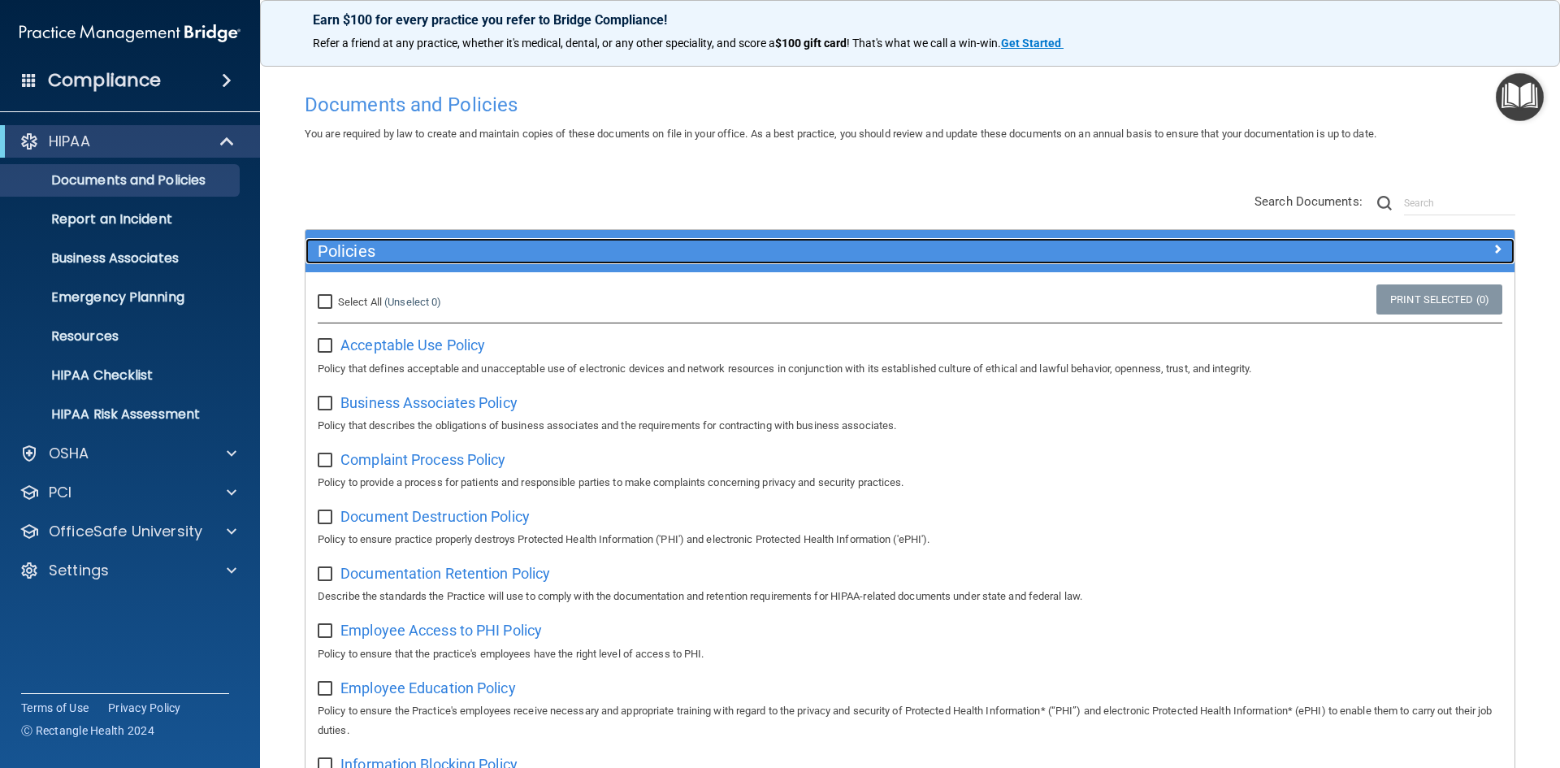
click at [1490, 249] on div at bounding box center [1363, 248] width 302 height 20
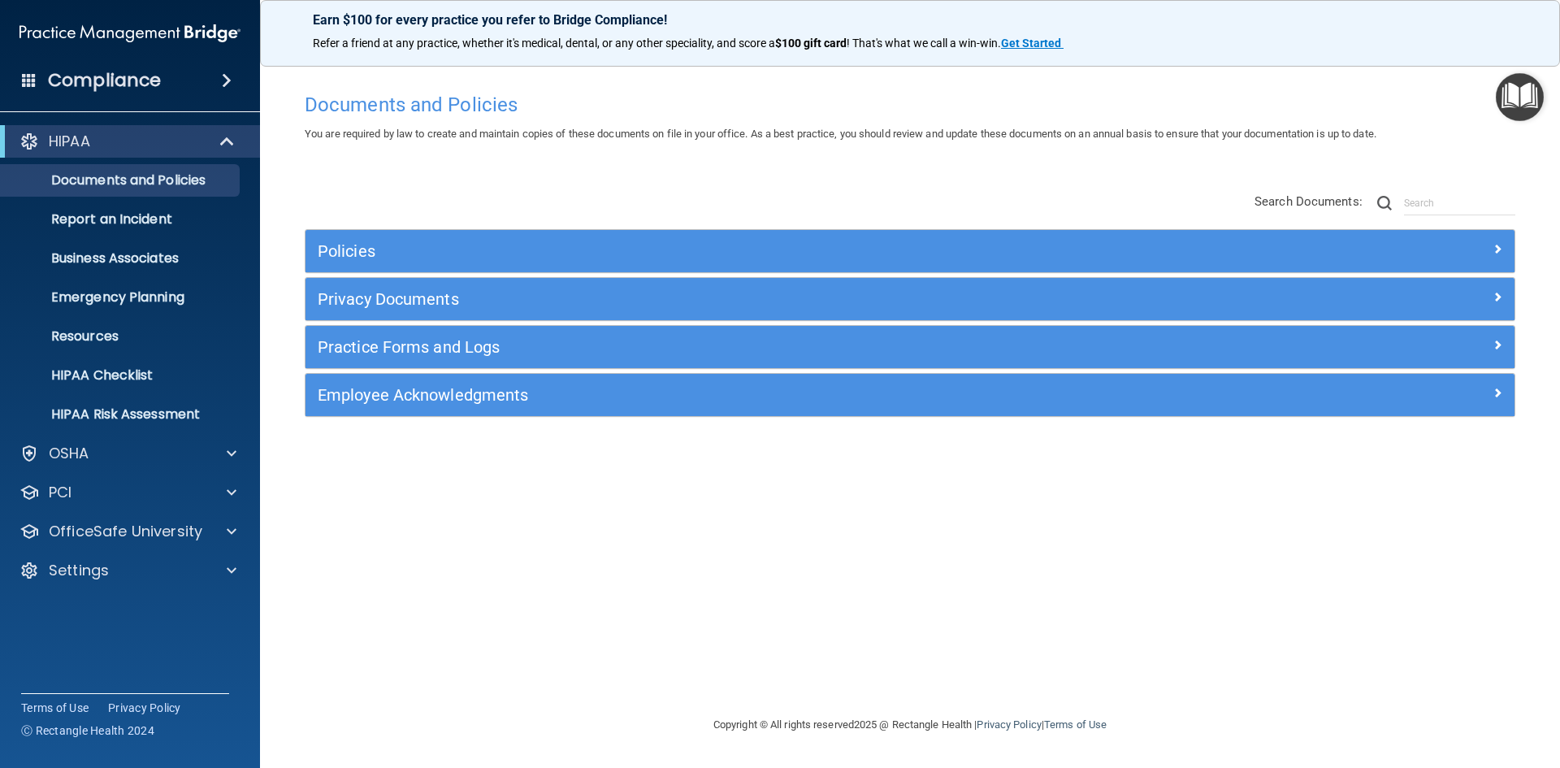
click at [154, 80] on h4 "Compliance" at bounding box center [104, 80] width 113 height 23
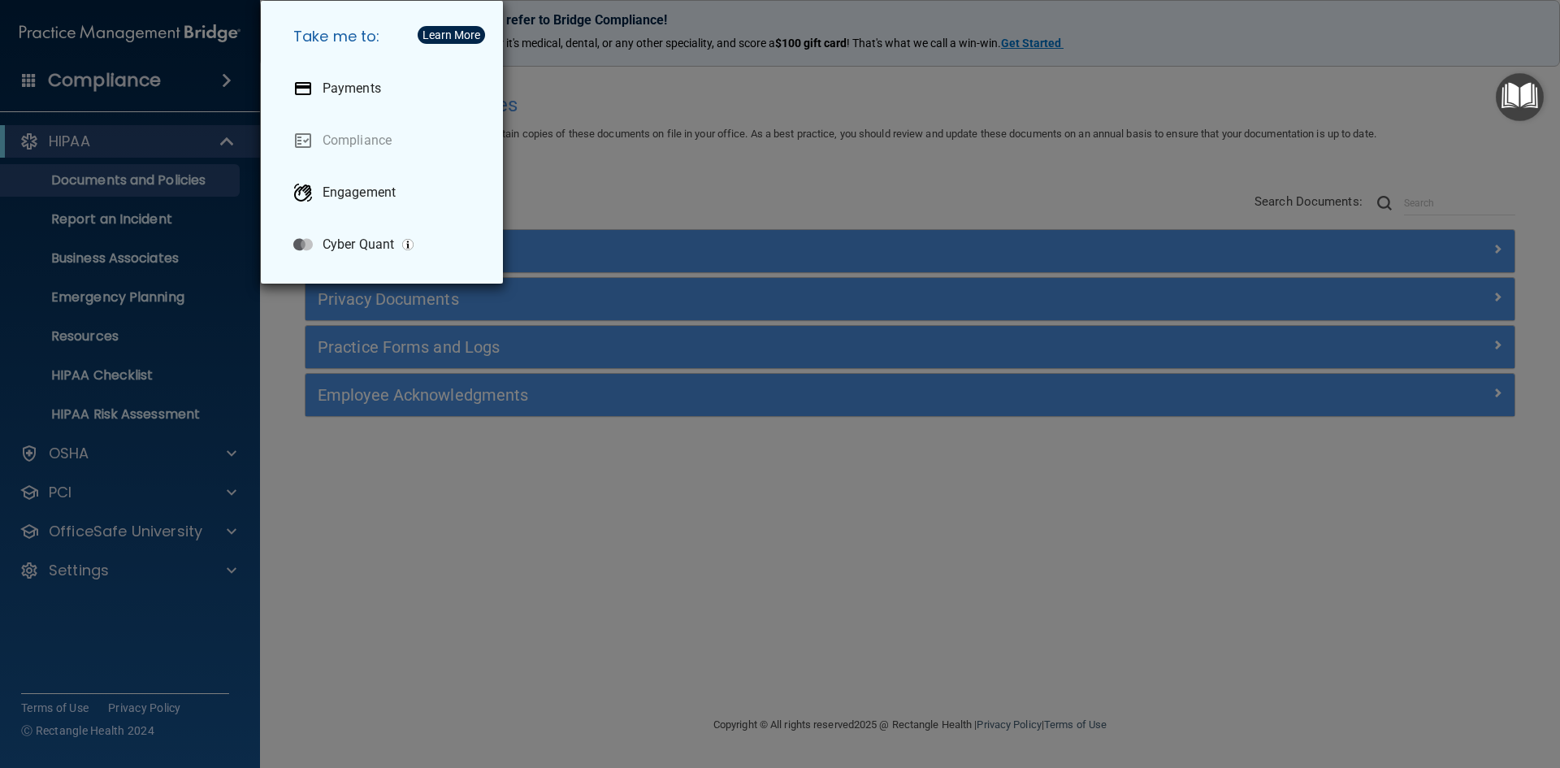
click at [126, 182] on div "Take me to: Payments Compliance Engagement Cyber Quant" at bounding box center [780, 384] width 1560 height 768
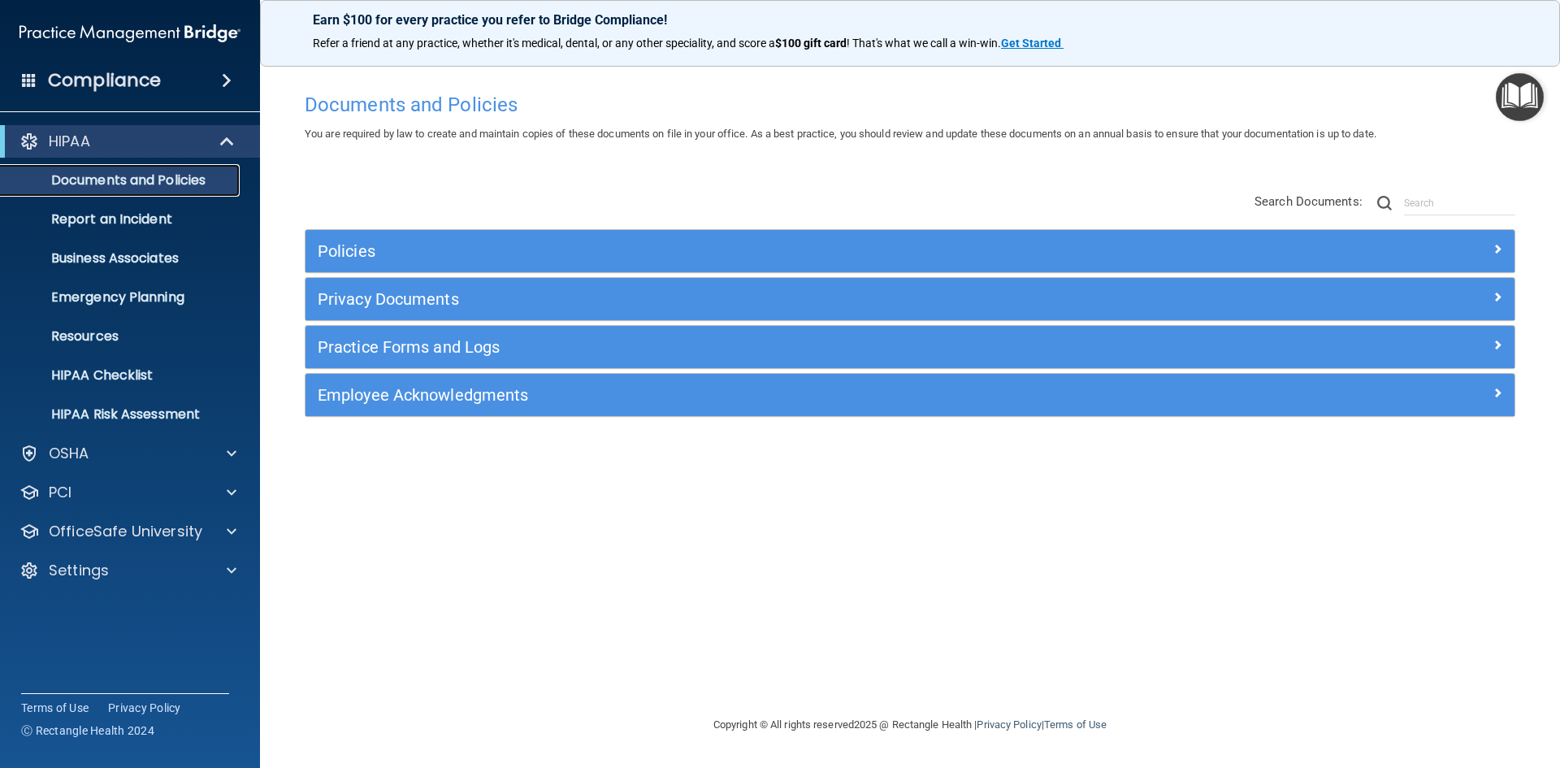
click at [127, 182] on p "Documents and Policies" at bounding box center [122, 180] width 222 height 16
click at [124, 220] on p "Report an Incident" at bounding box center [122, 219] width 222 height 16
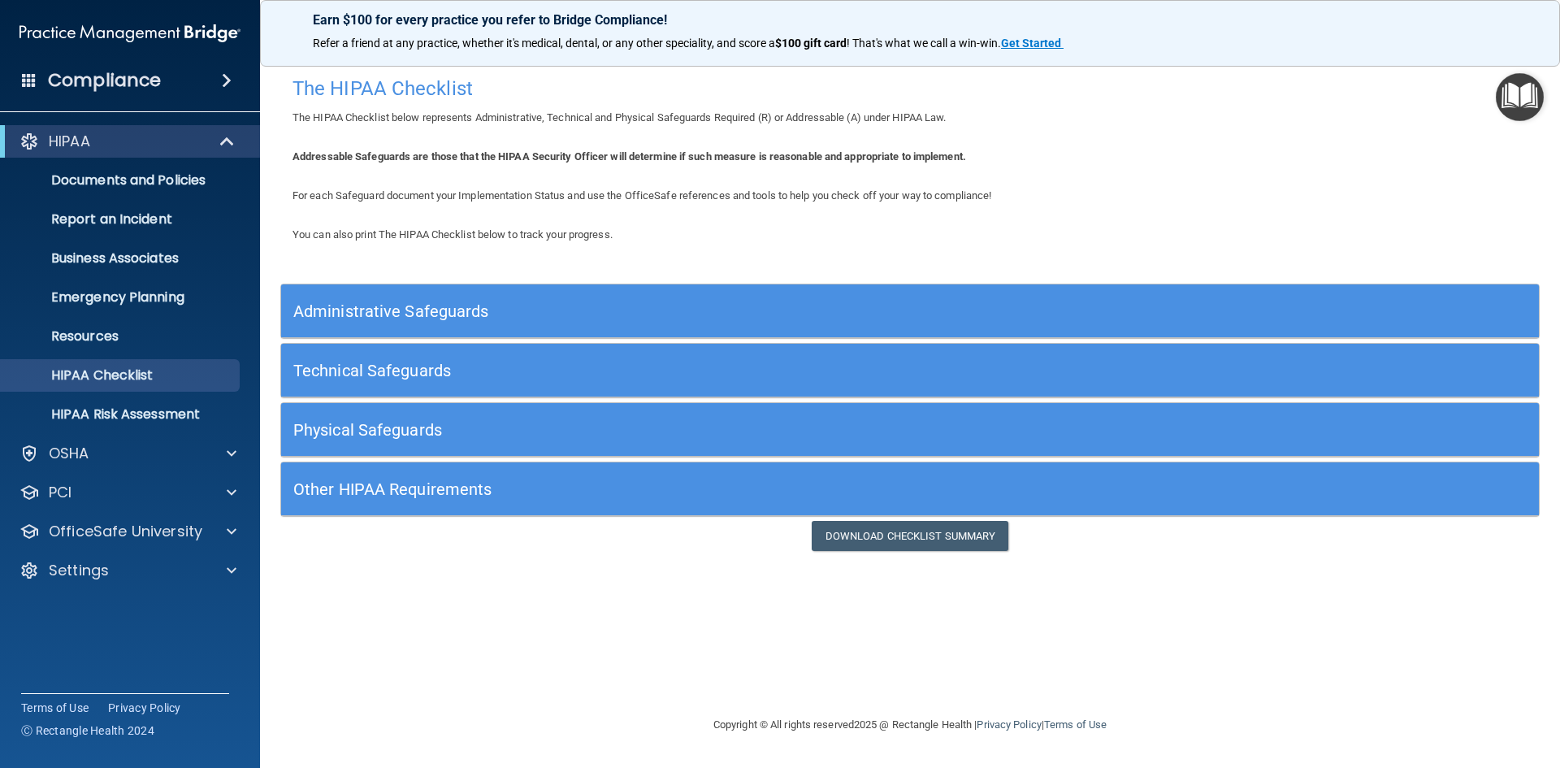
click at [1292, 310] on div "Administrative Safeguards" at bounding box center [910, 311] width 1258 height 37
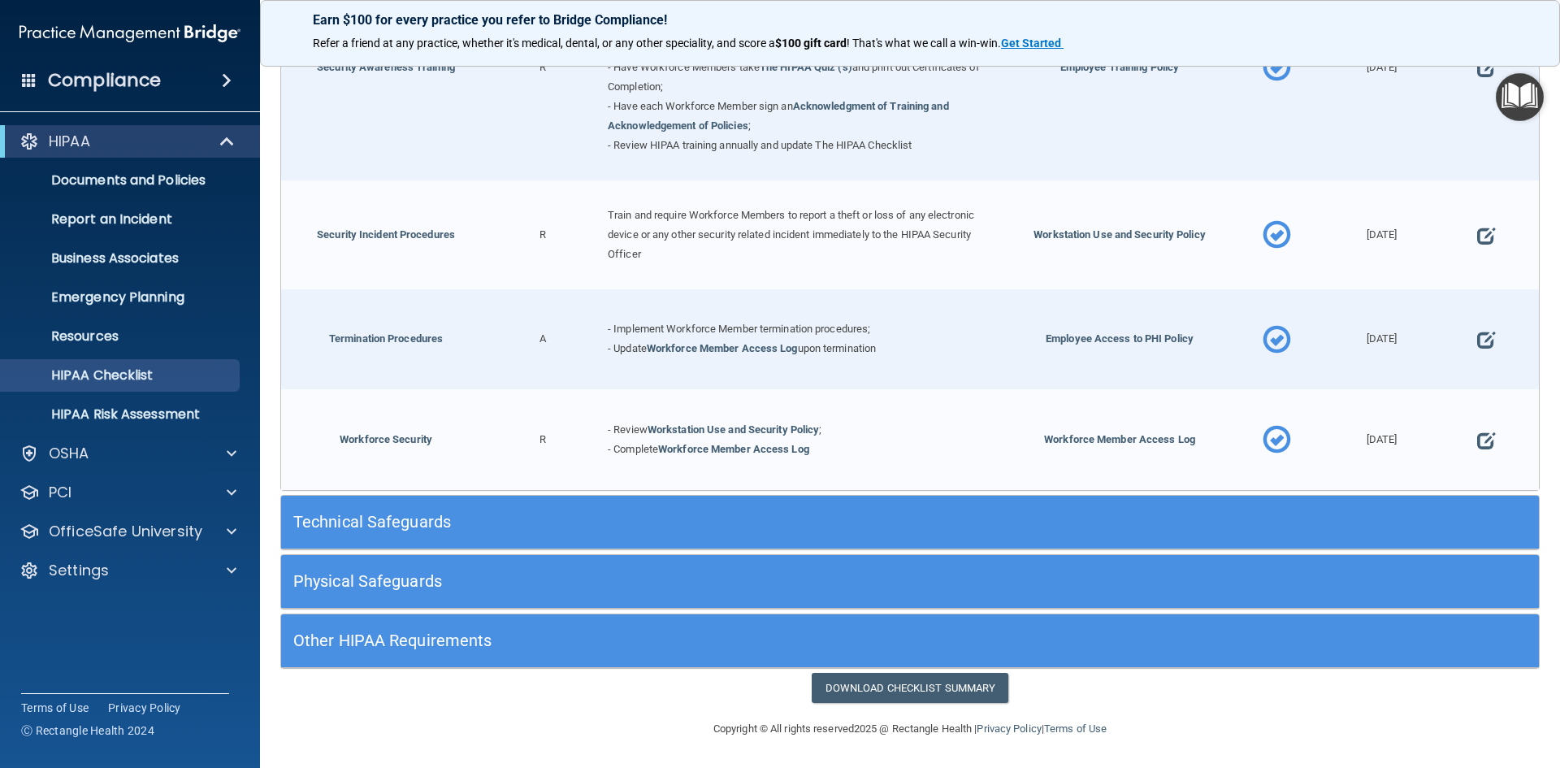
scroll to position [1571, 0]
click at [1038, 524] on h5 "Technical Safeguards" at bounding box center [752, 522] width 919 height 18
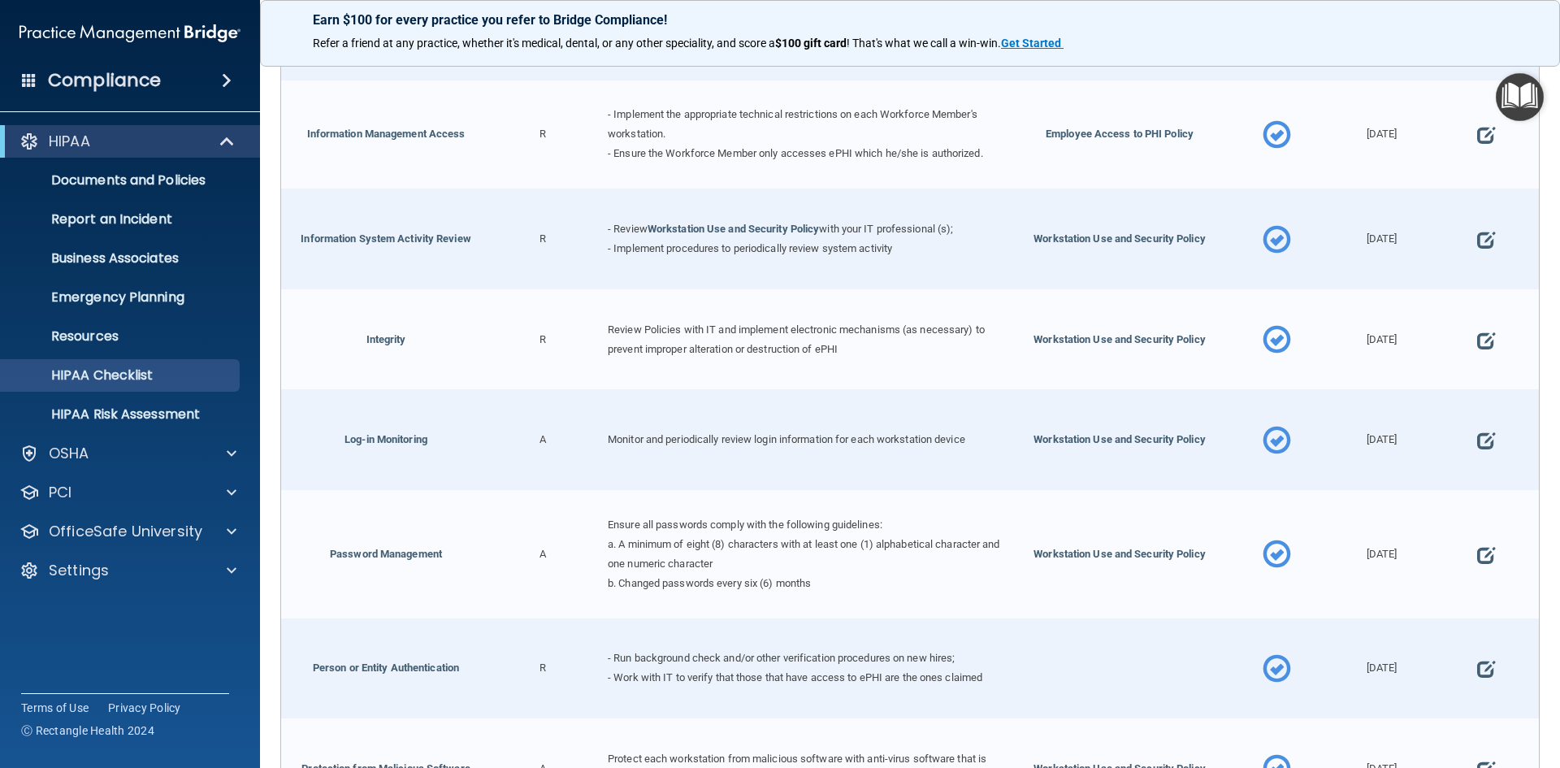
scroll to position [2546, 0]
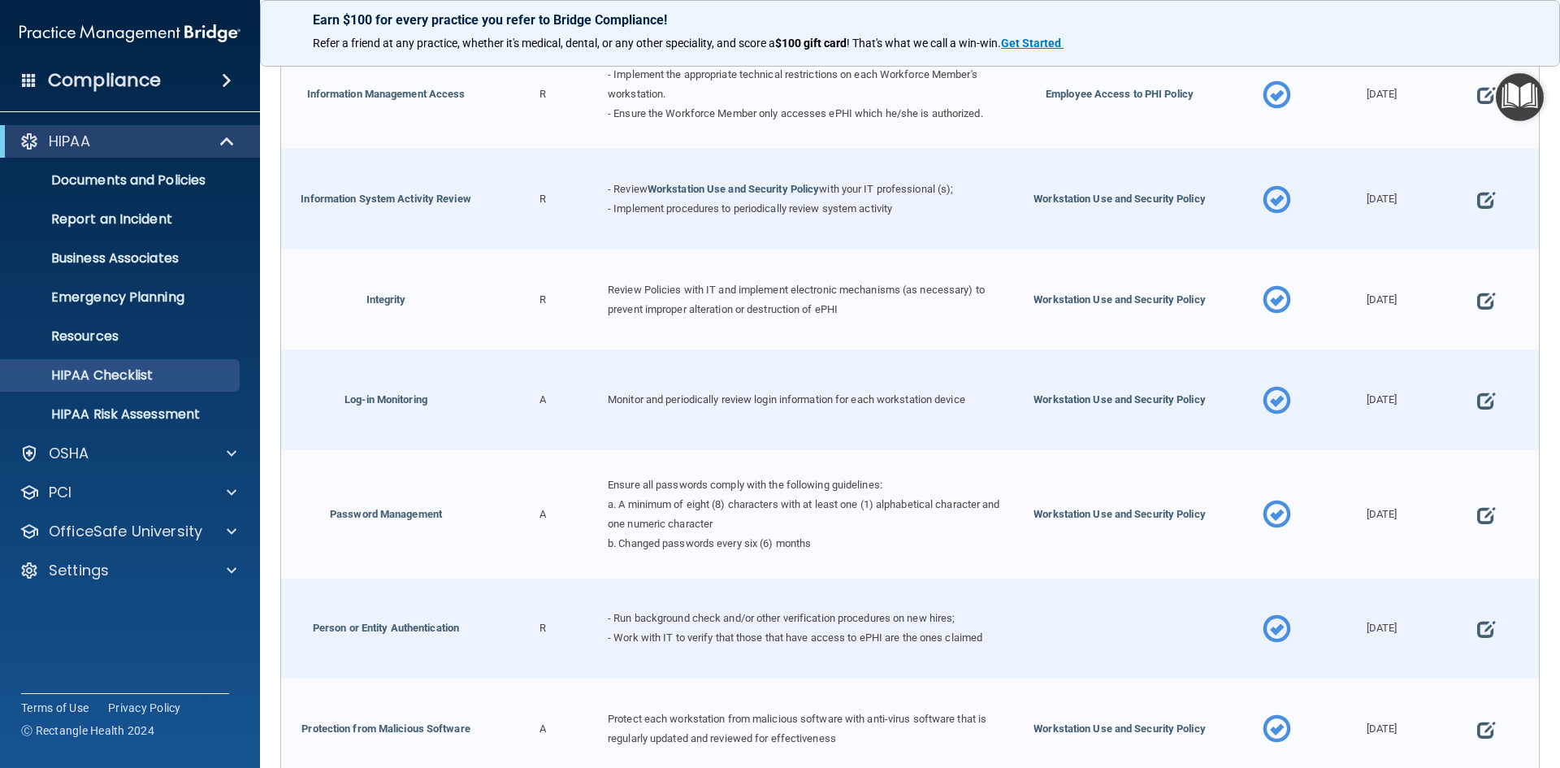
click at [75, 85] on h4 "Compliance" at bounding box center [104, 80] width 113 height 23
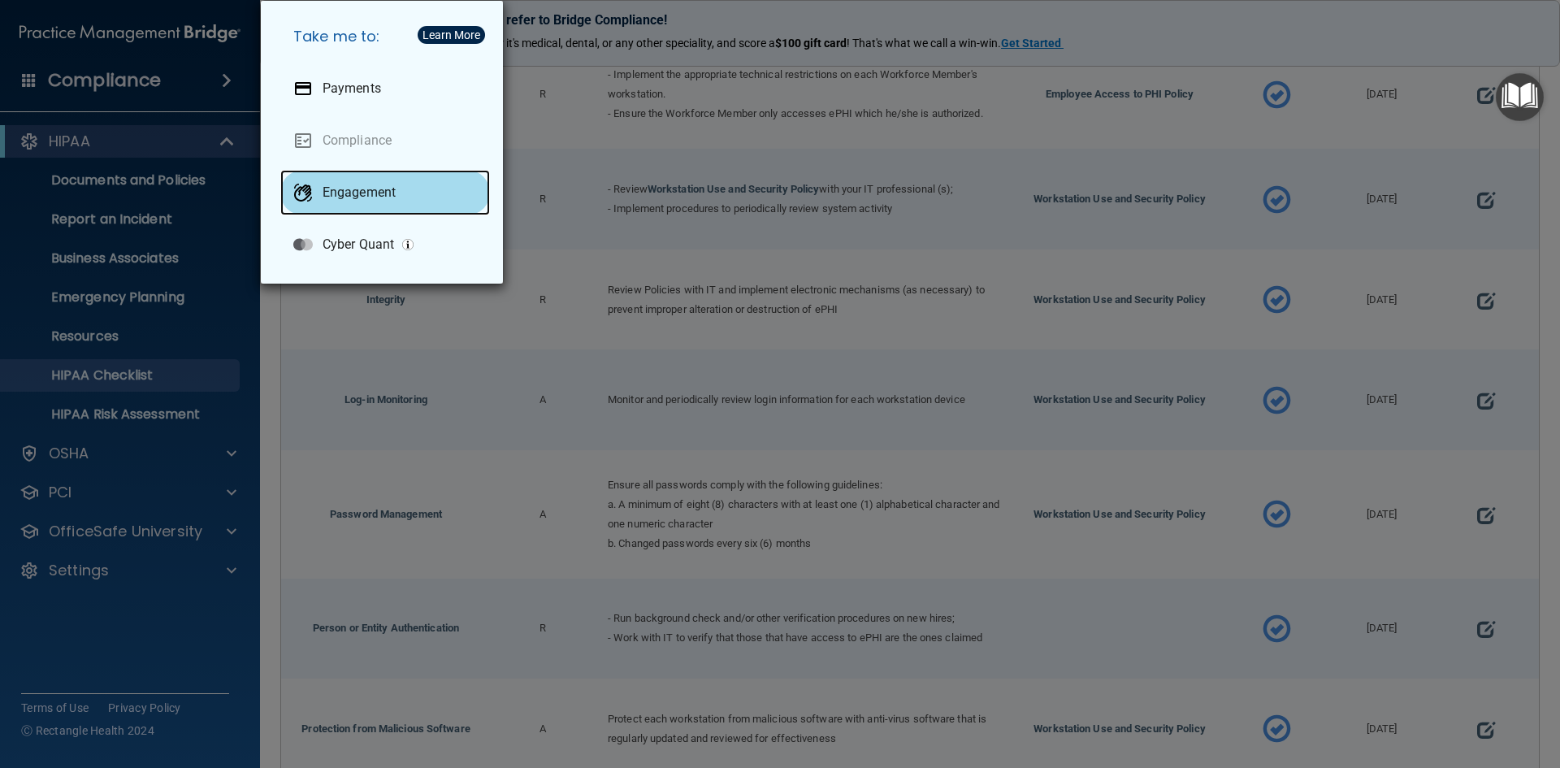
click at [375, 184] on div "Engagement" at bounding box center [385, 193] width 210 height 46
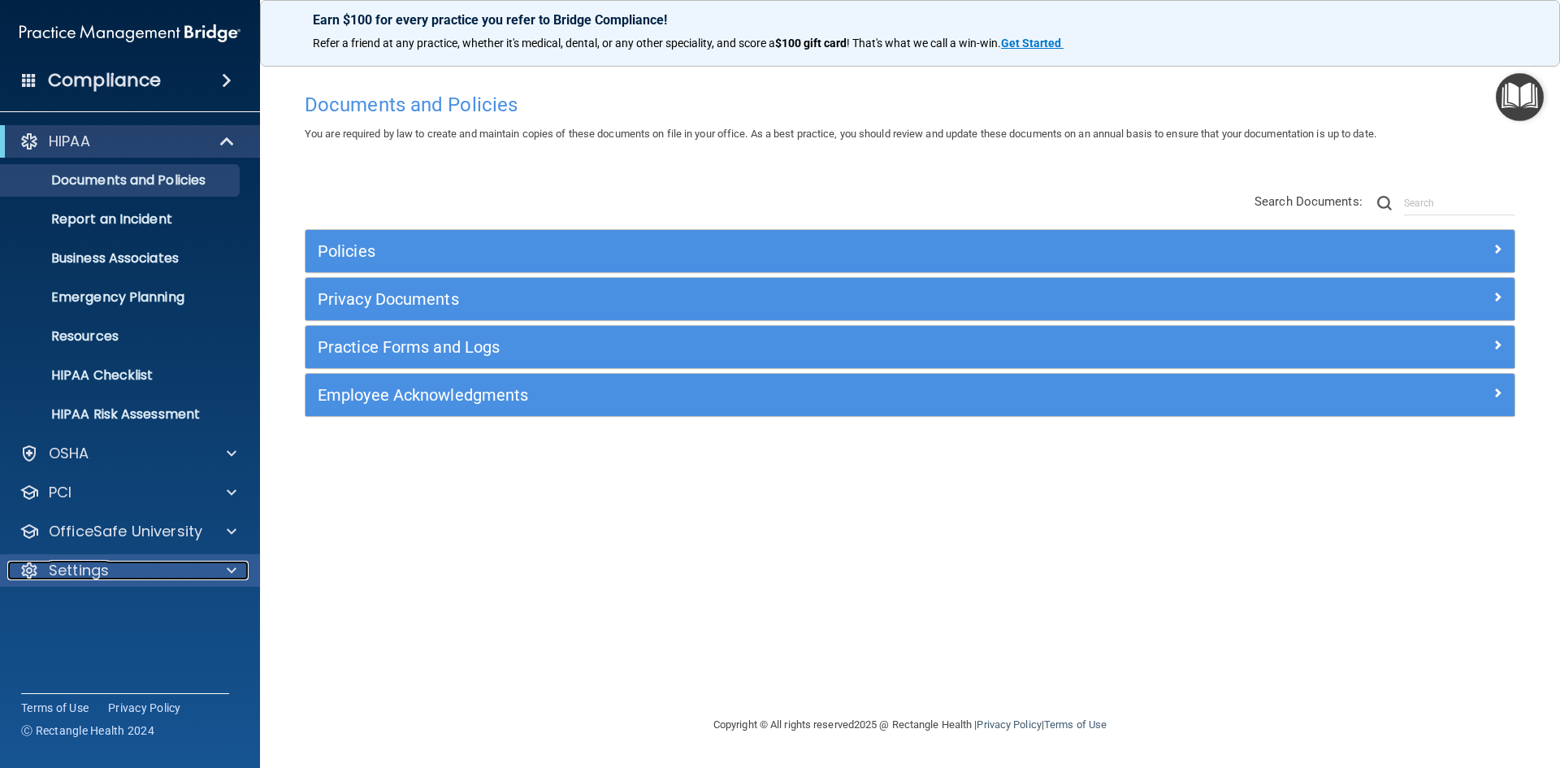
click at [129, 576] on div "Settings" at bounding box center [108, 571] width 202 height 20
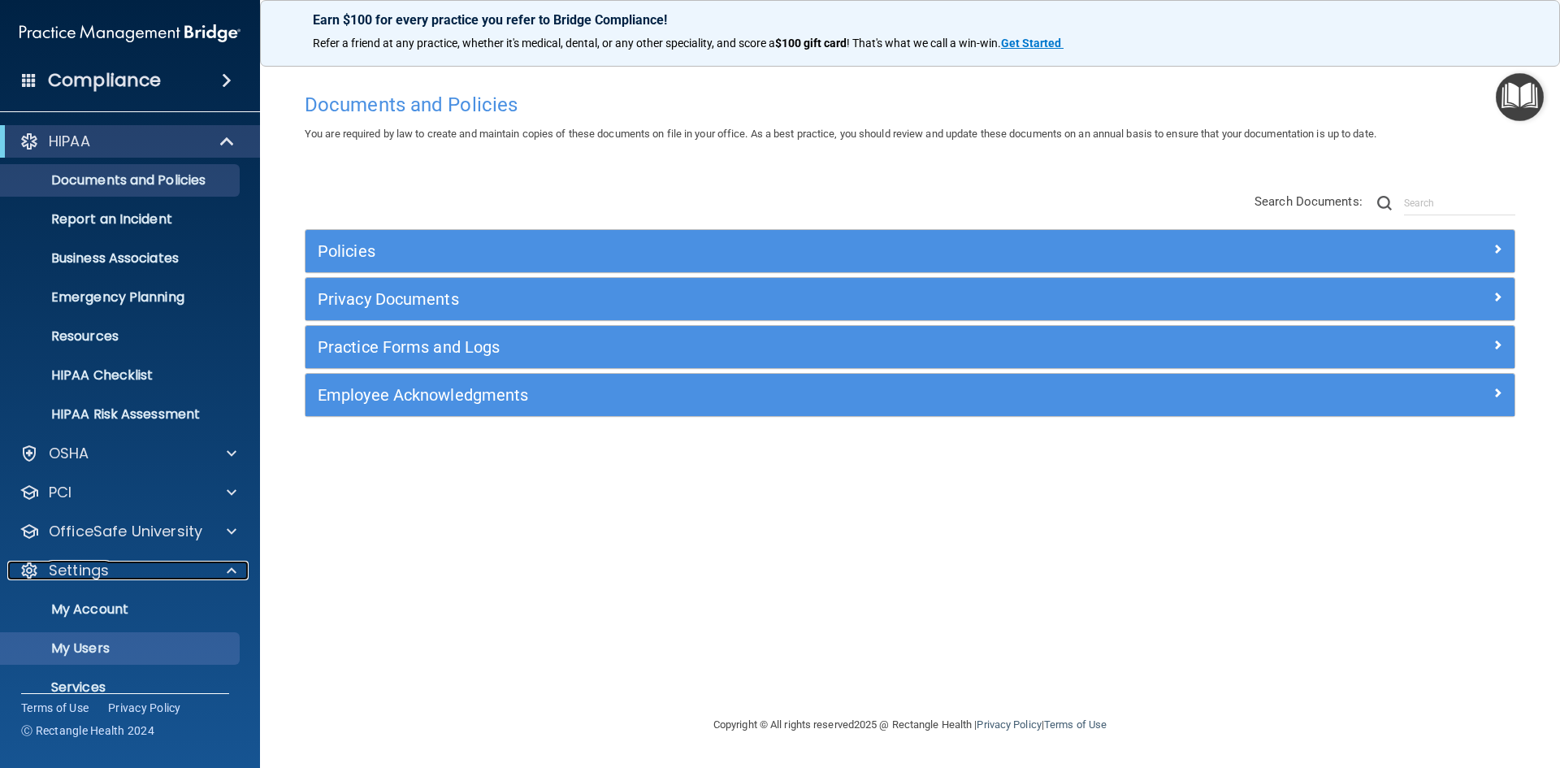
scroll to position [63, 0]
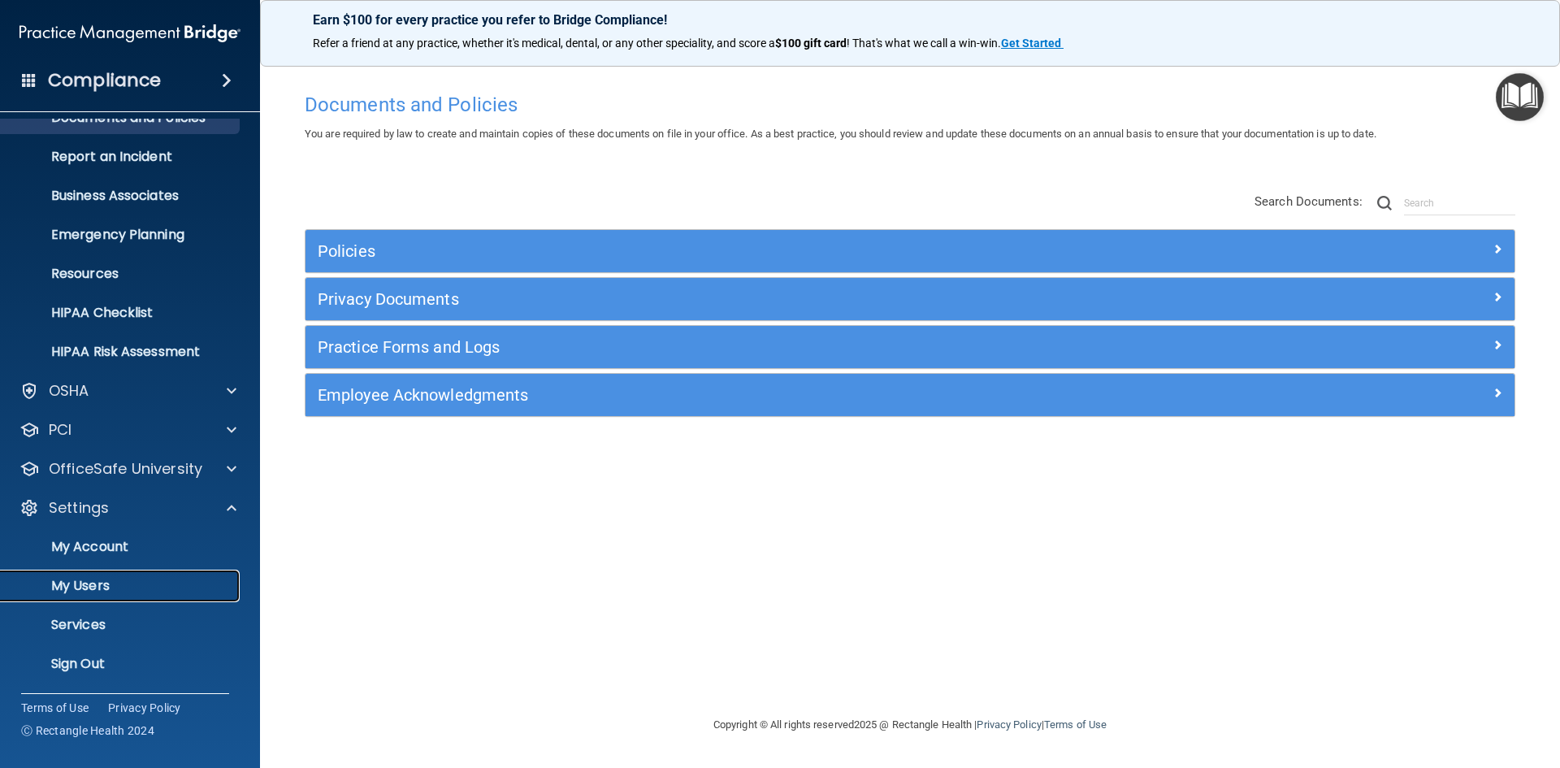
click at [110, 584] on p "My Users" at bounding box center [122, 586] width 222 height 16
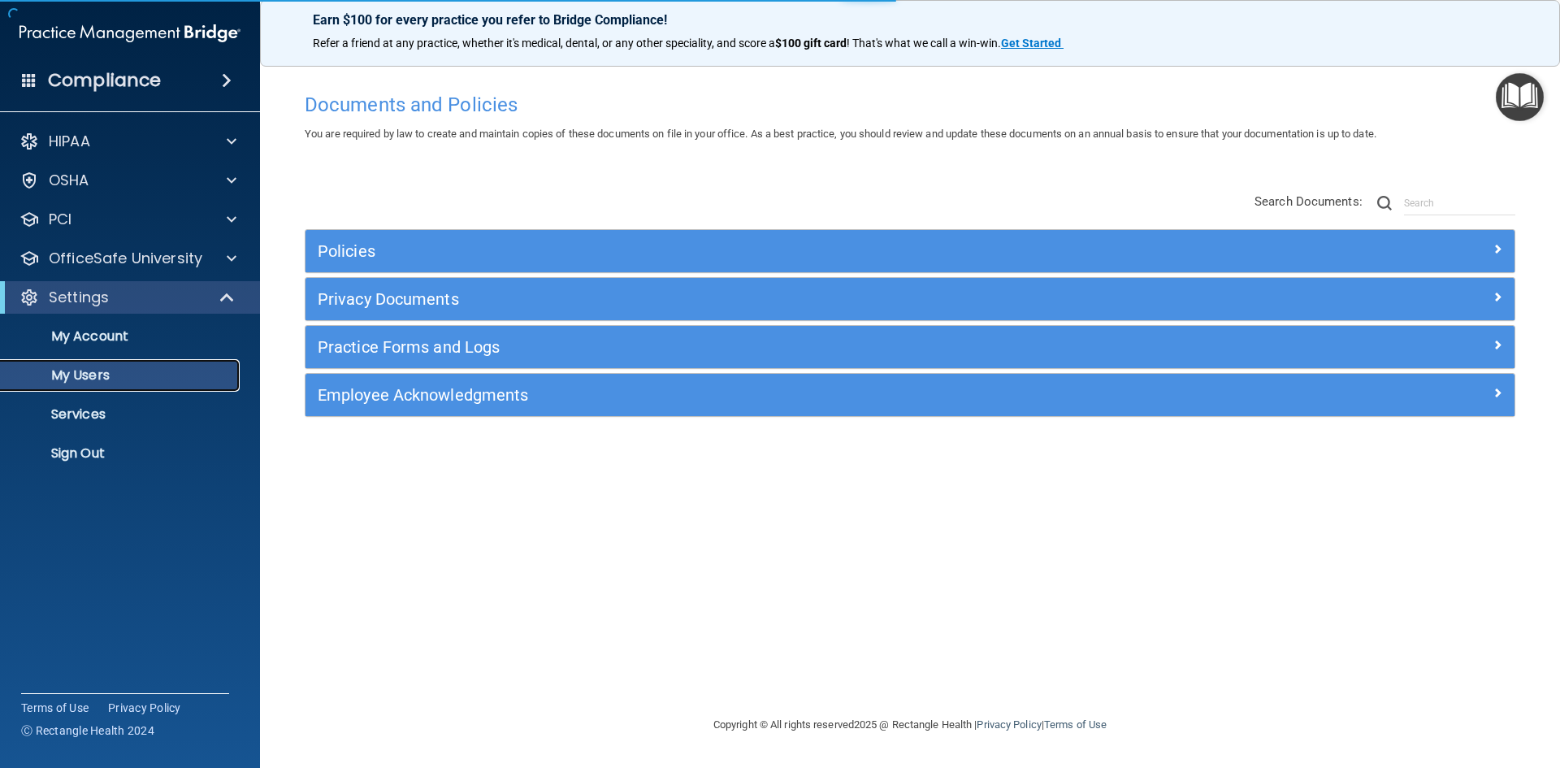
click at [126, 373] on p "My Users" at bounding box center [122, 375] width 222 height 16
select select "20"
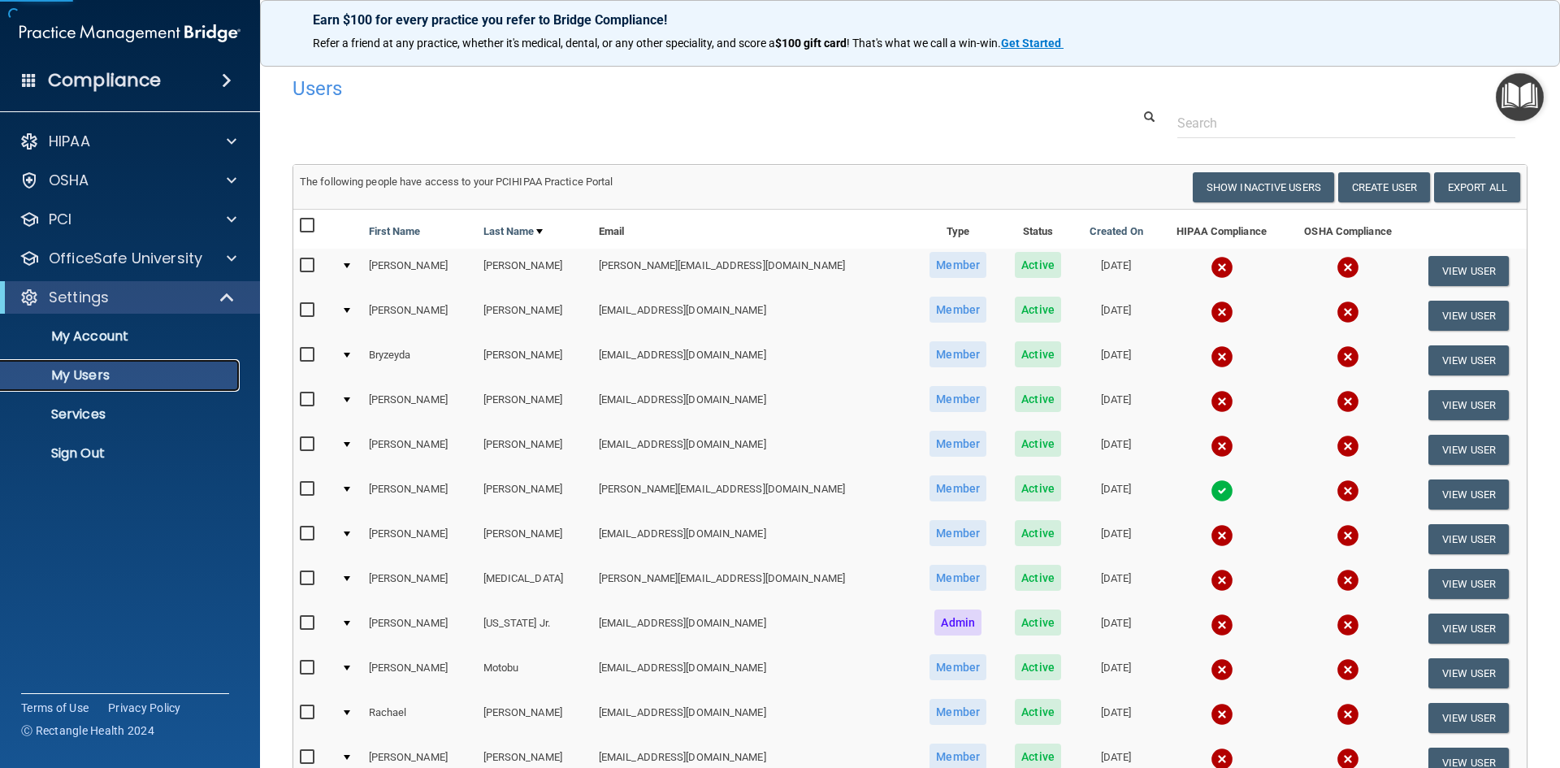
click at [107, 374] on p "My Users" at bounding box center [122, 375] width 222 height 16
click at [306, 265] on input "checkbox" at bounding box center [309, 265] width 19 height 13
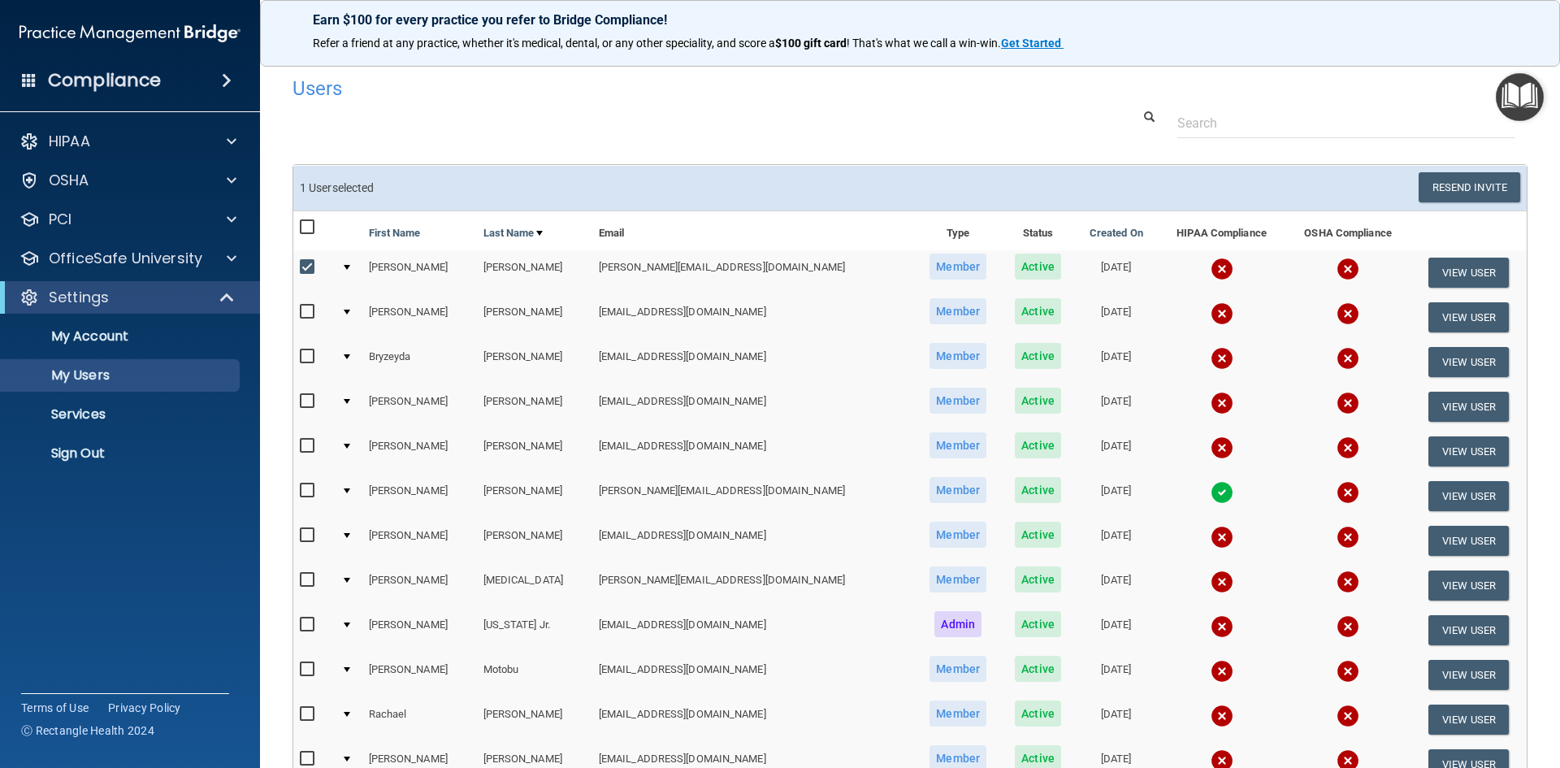
scroll to position [81, 0]
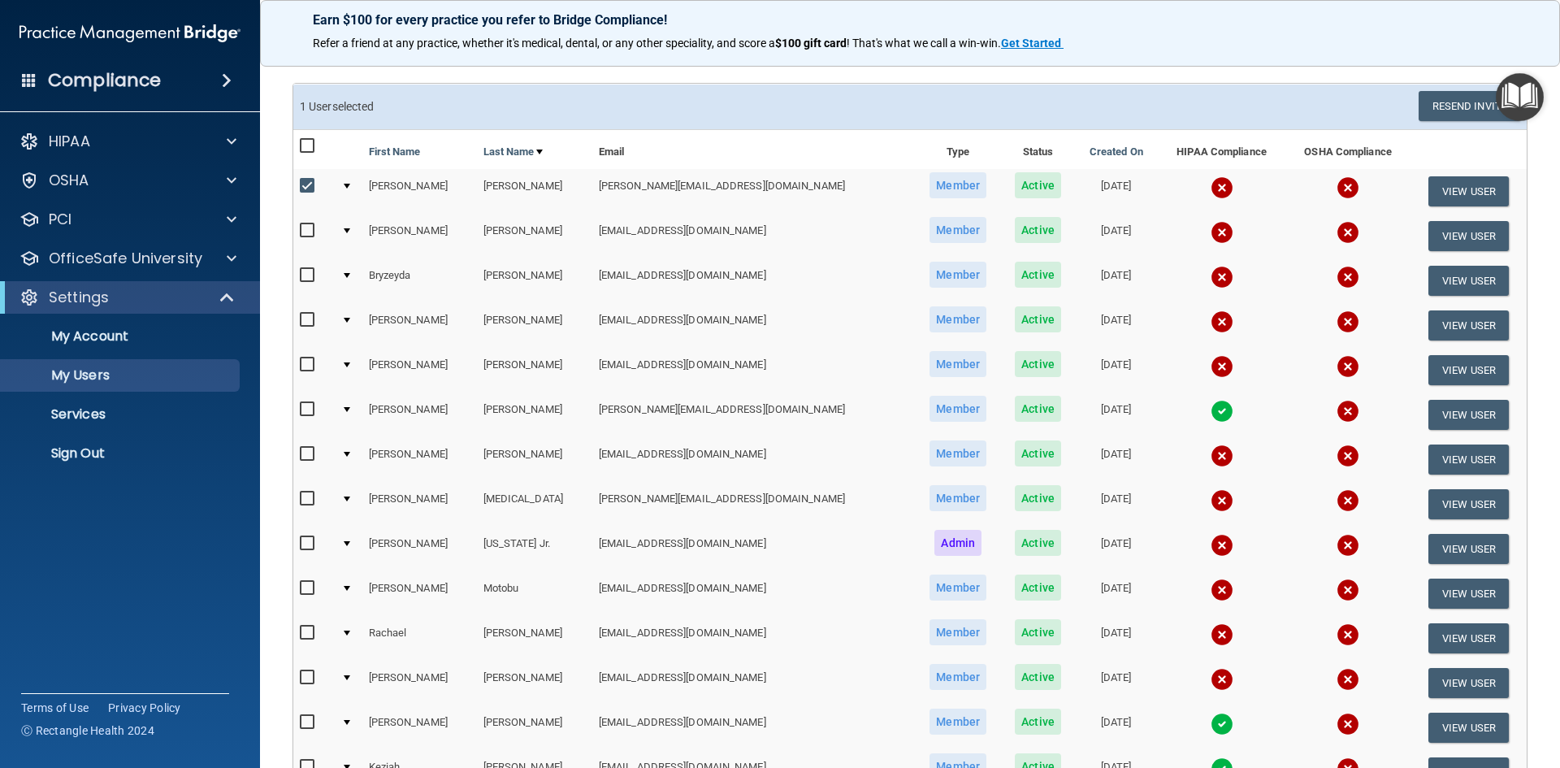
click at [309, 180] on input "checkbox" at bounding box center [309, 186] width 19 height 13
checkbox input "false"
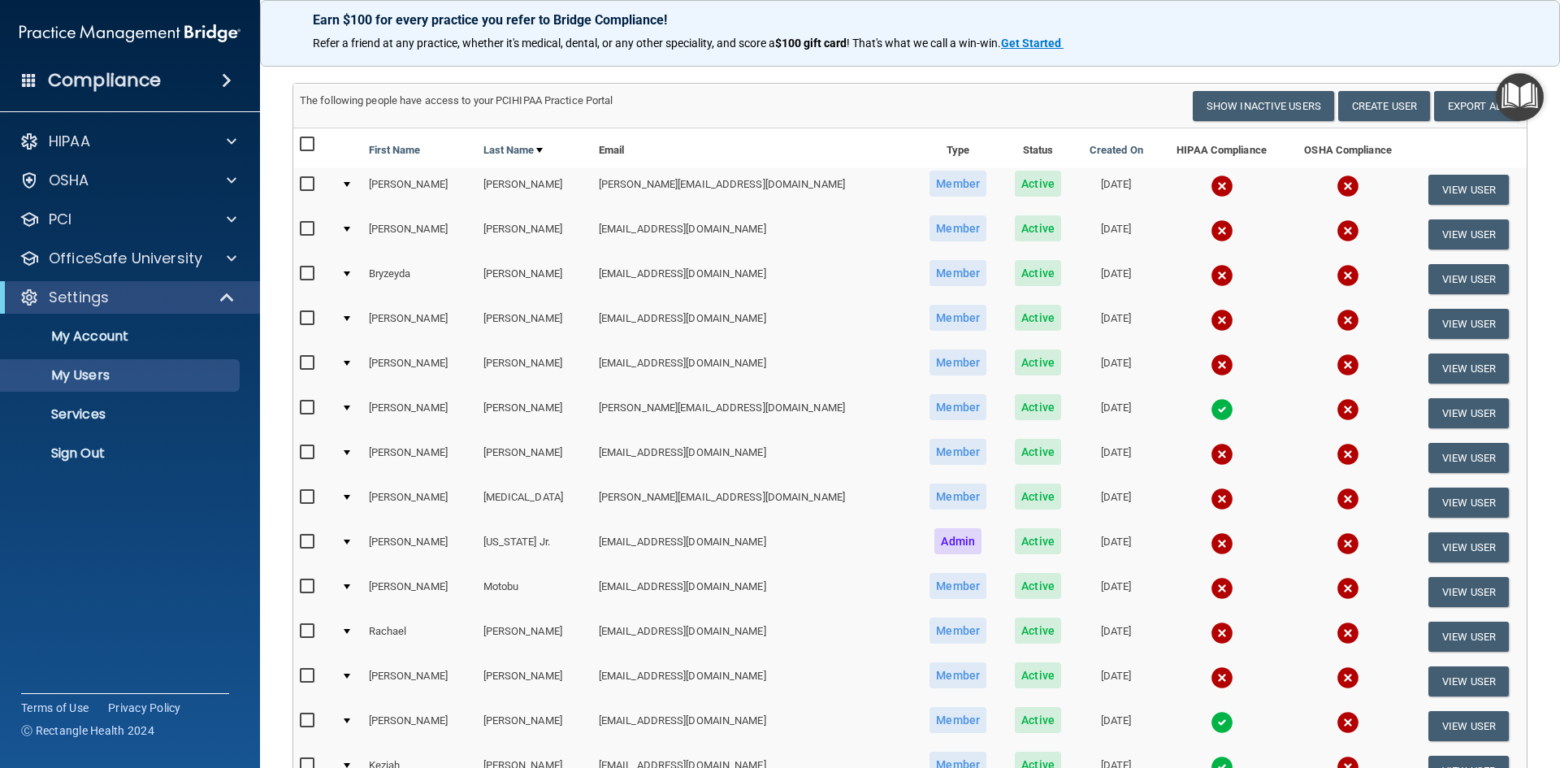
click at [300, 272] on input "checkbox" at bounding box center [309, 273] width 19 height 13
checkbox input "true"
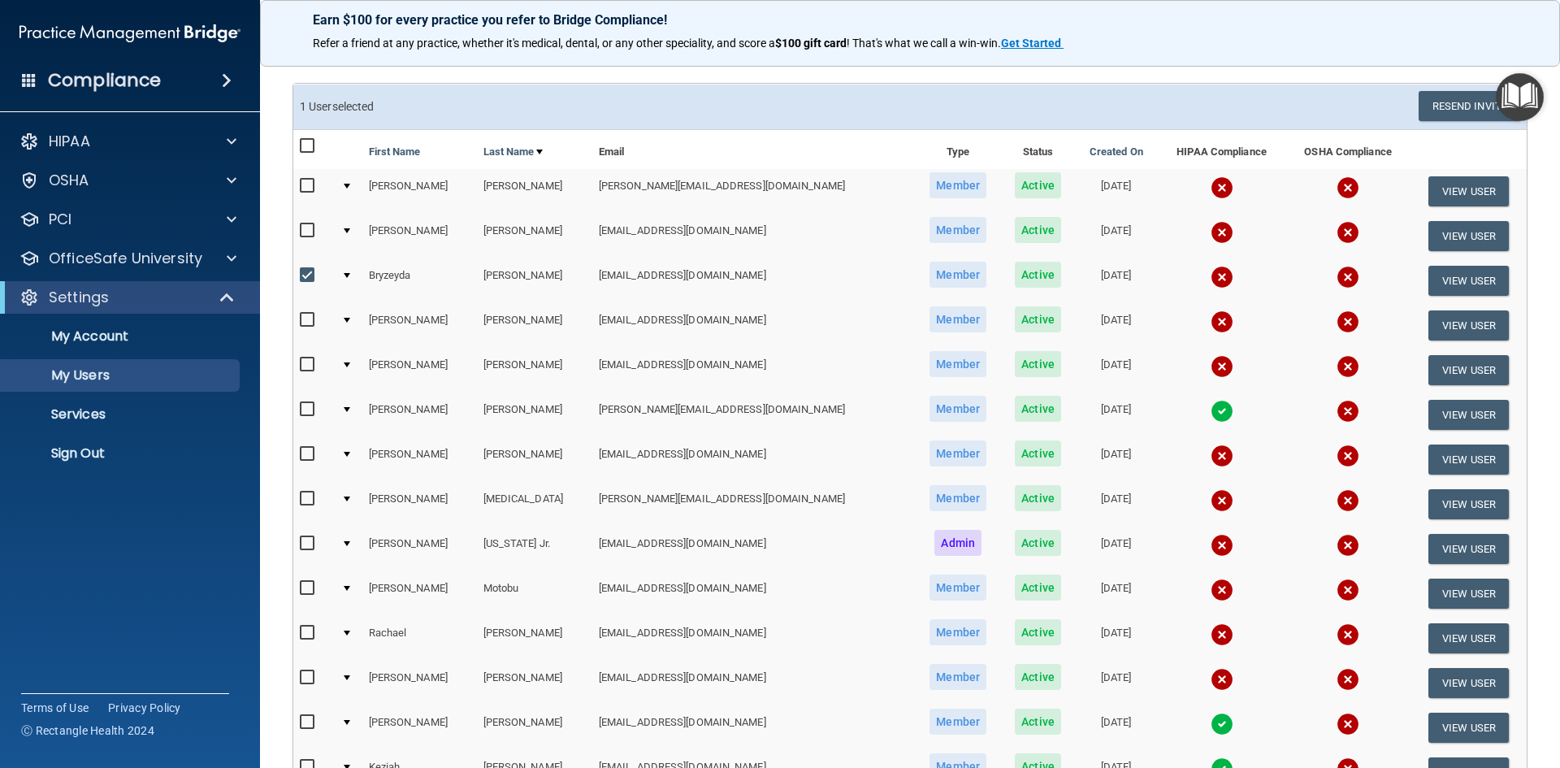
click at [1015, 278] on span "Active" at bounding box center [1038, 275] width 46 height 26
click at [1015, 274] on span "Active" at bounding box center [1038, 275] width 46 height 26
click at [1429, 280] on button "View User" at bounding box center [1469, 281] width 80 height 30
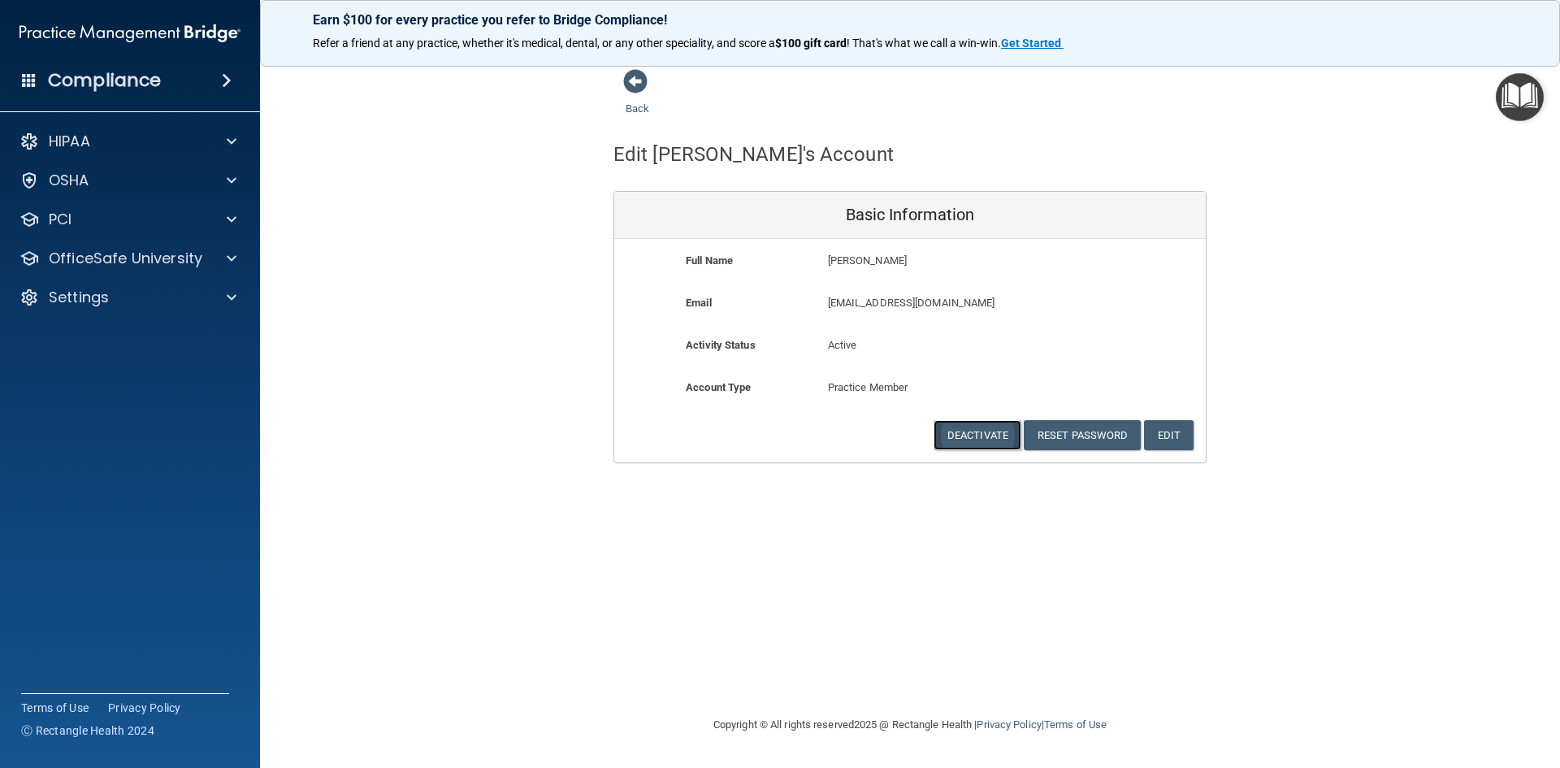
click at [1000, 438] on button "Deactivate" at bounding box center [978, 435] width 88 height 30
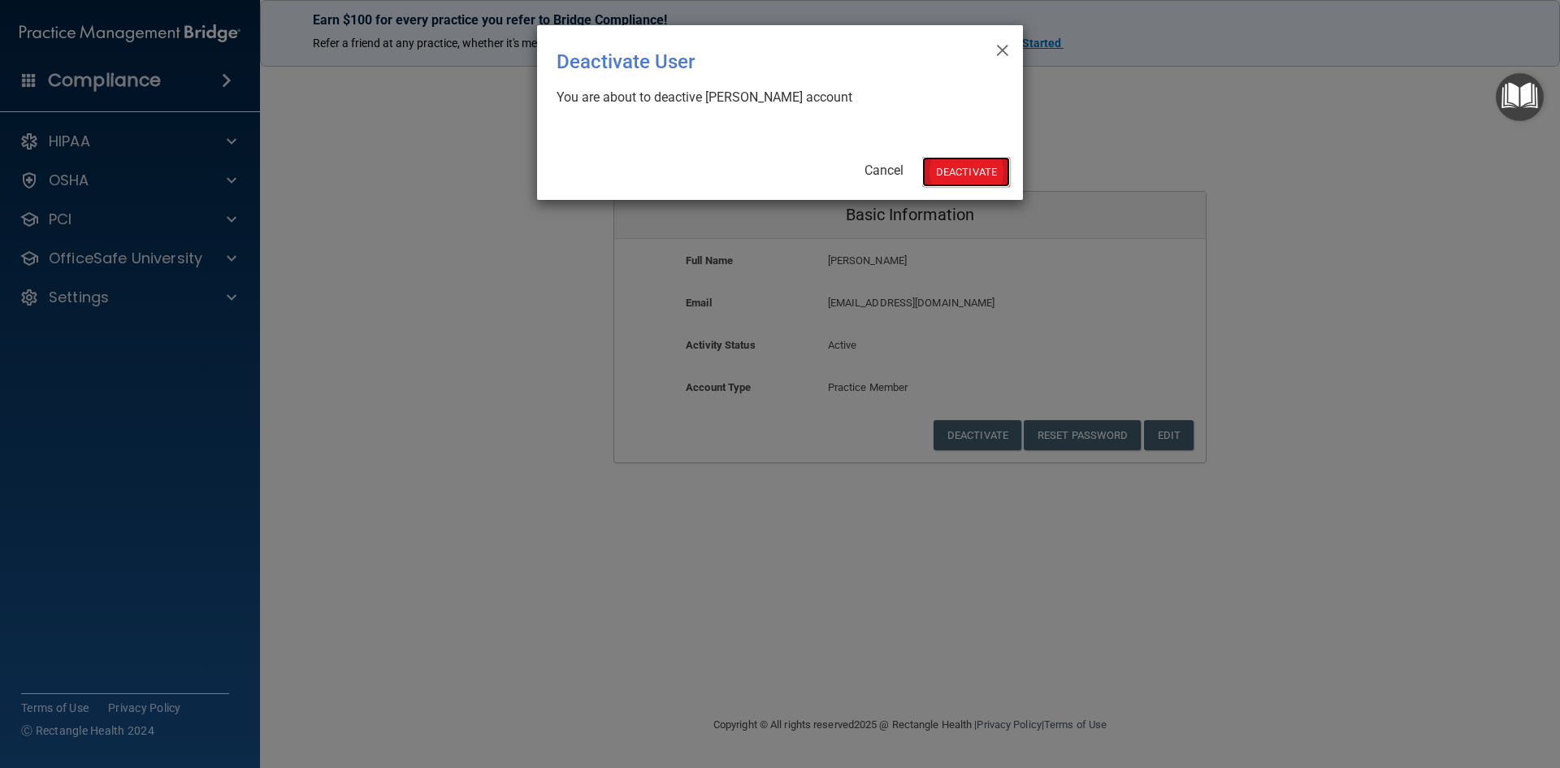
click at [994, 167] on button "Deactivate" at bounding box center [966, 172] width 88 height 30
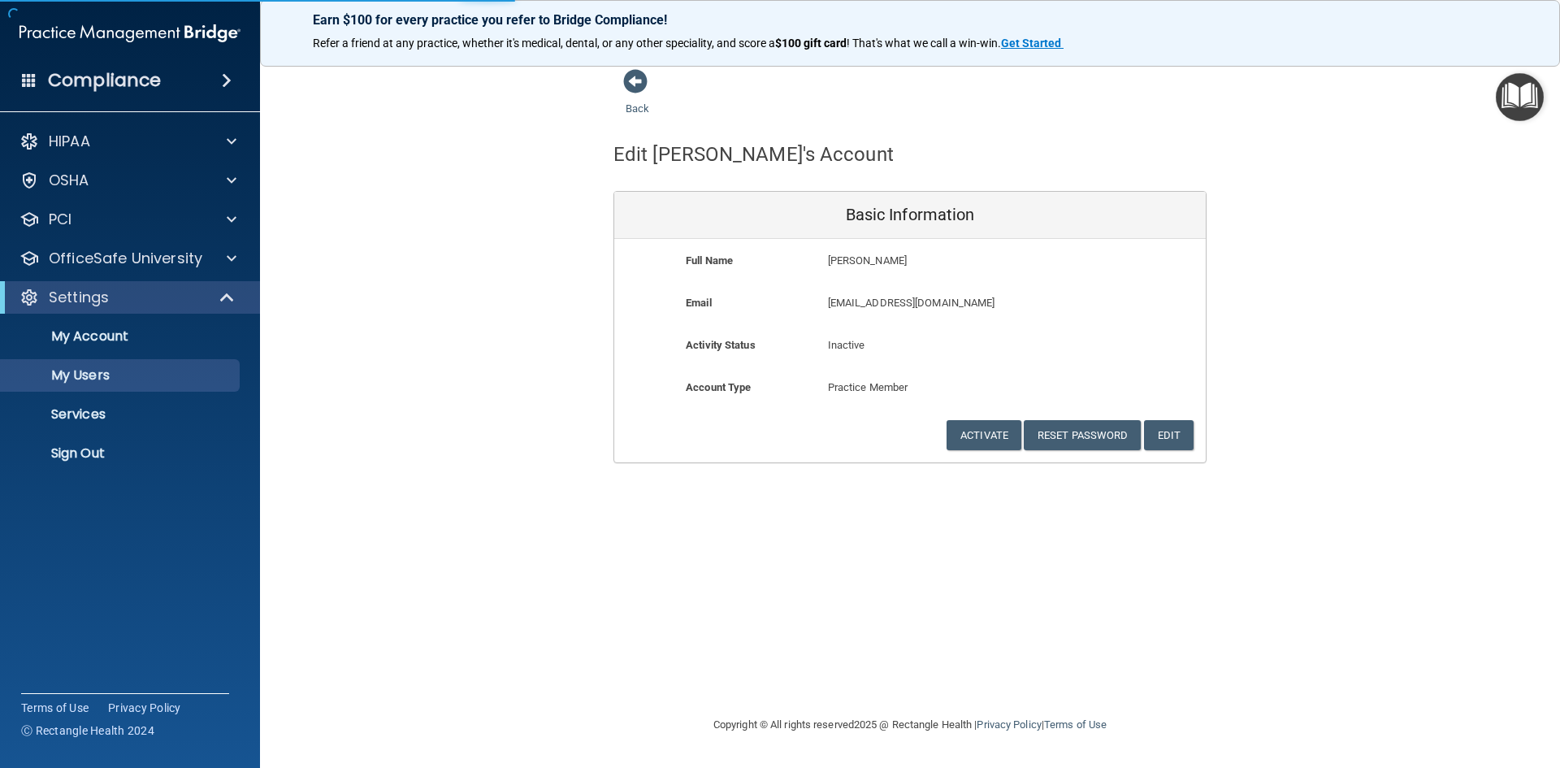
select select "20"
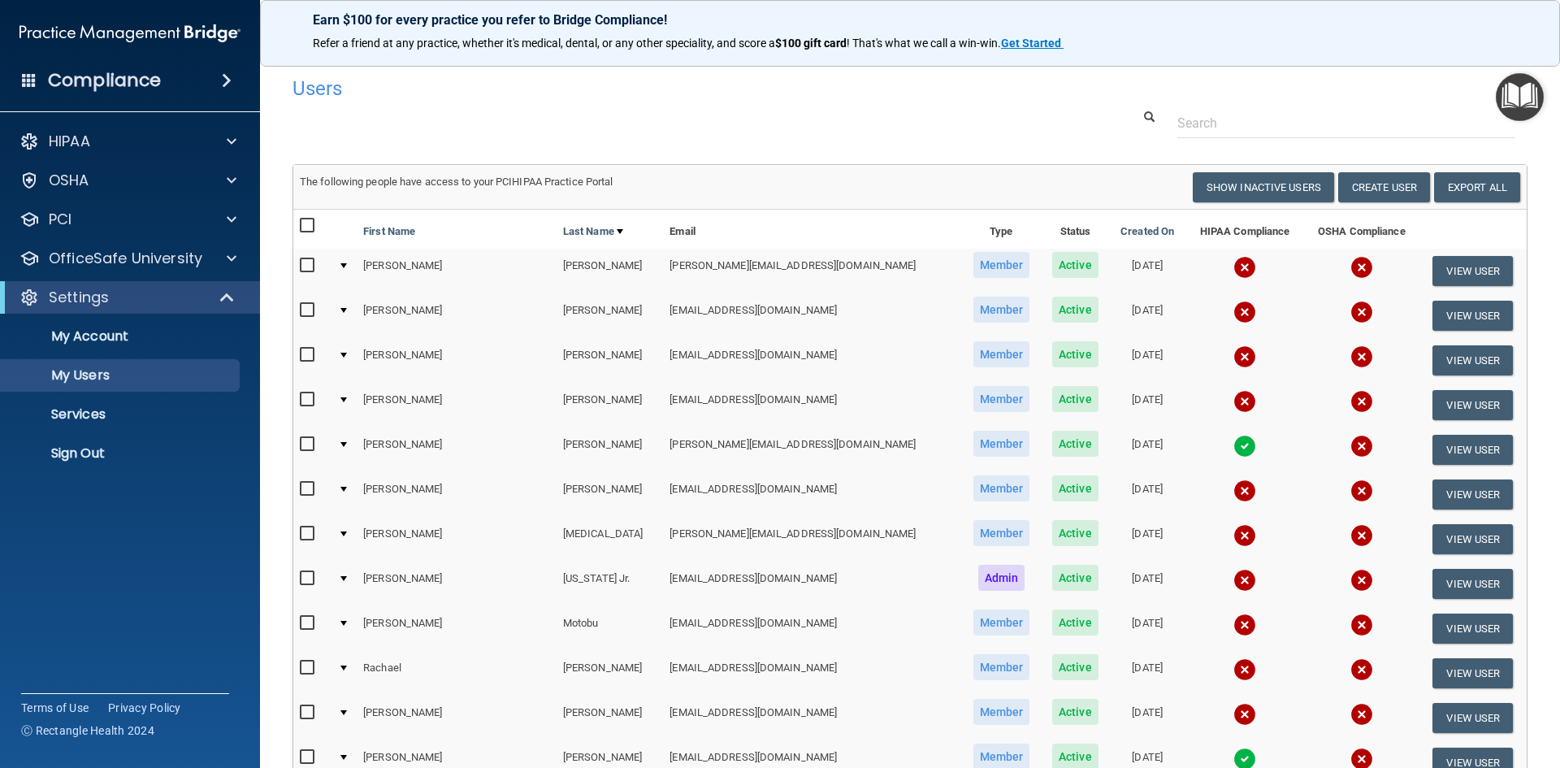
click at [306, 268] on input "checkbox" at bounding box center [309, 265] width 19 height 13
checkbox input "true"
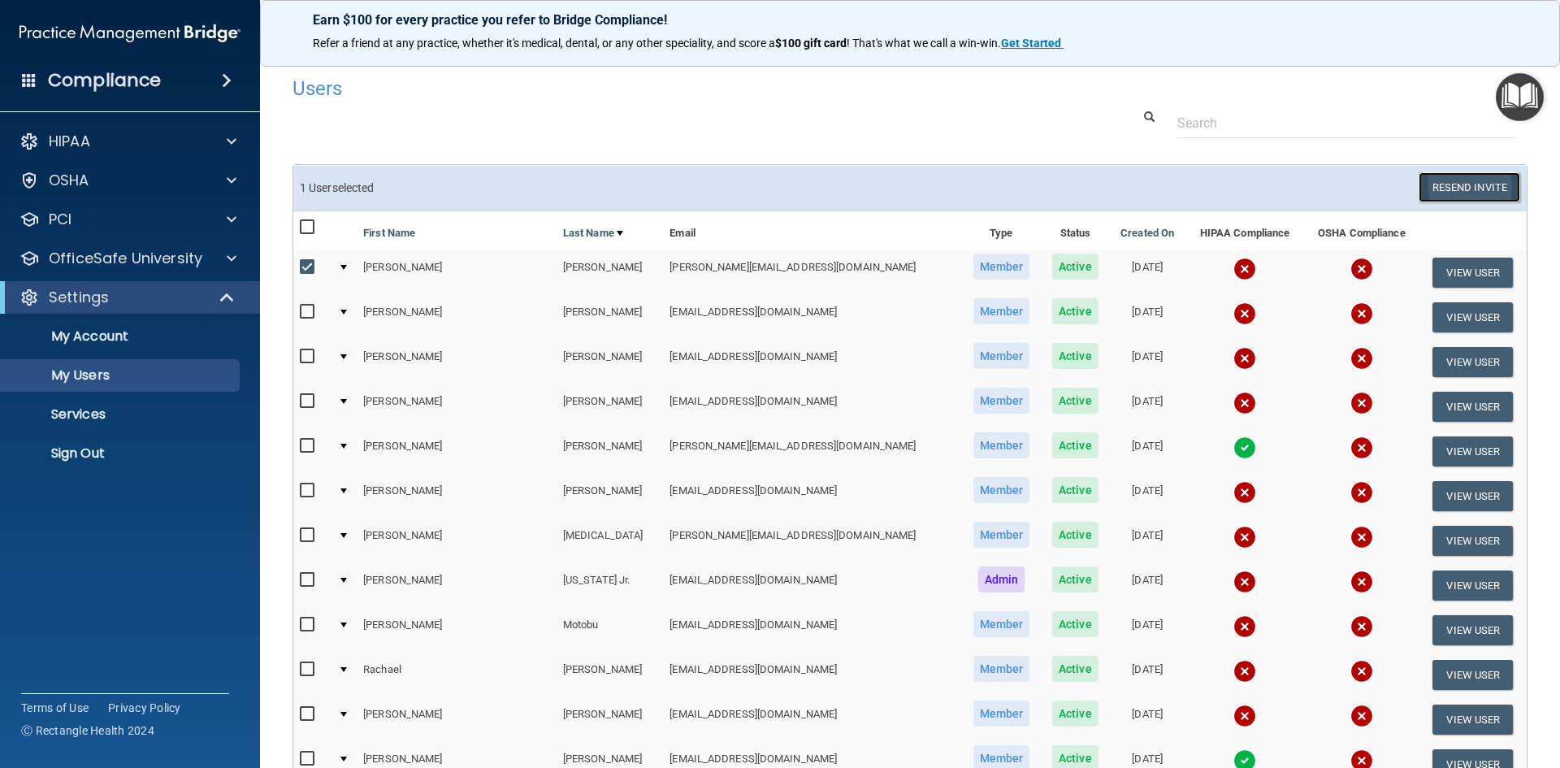
click at [1485, 185] on button "Resend Invite" at bounding box center [1470, 187] width 102 height 30
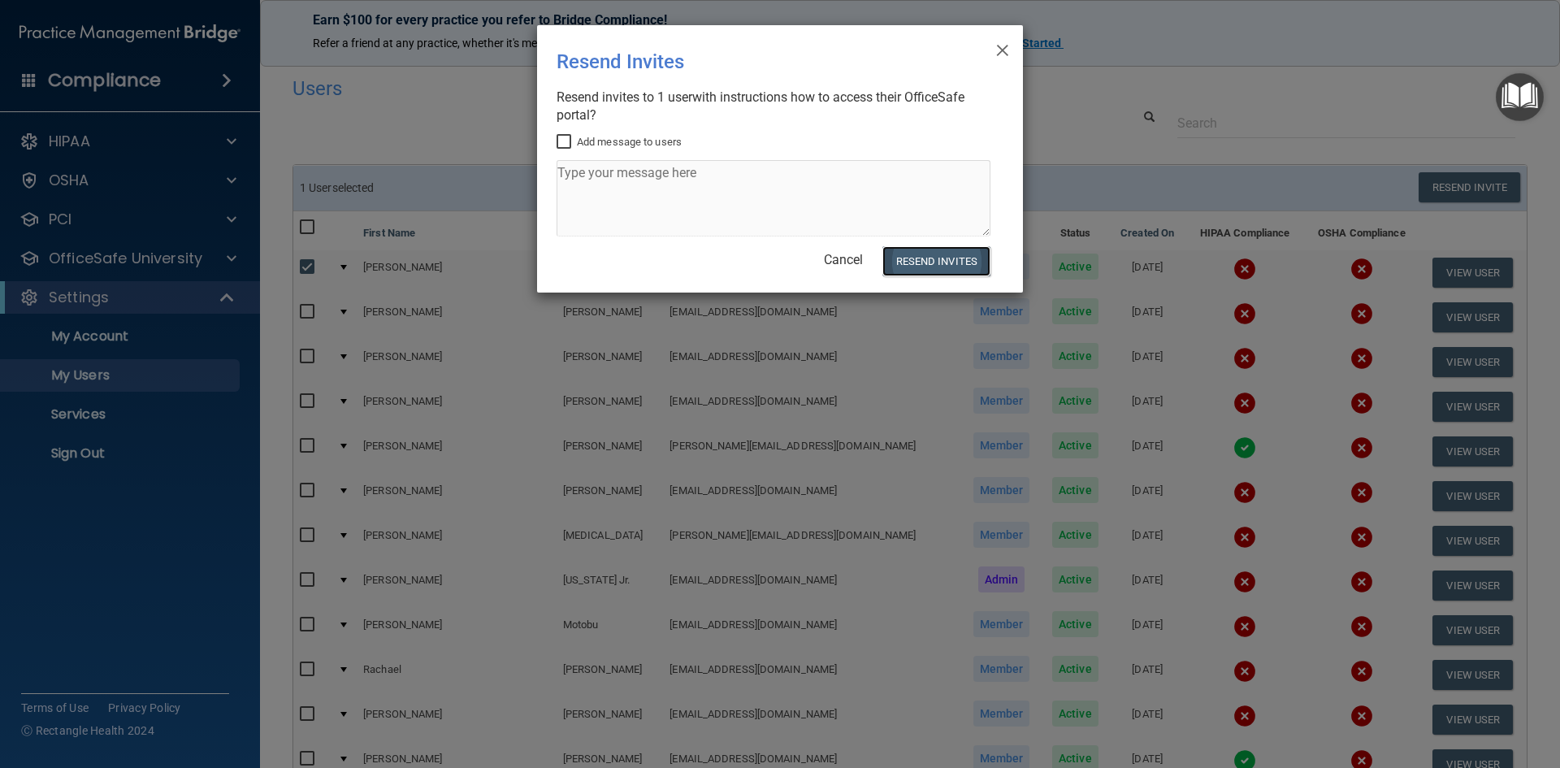
click at [954, 261] on button "Resend Invites" at bounding box center [937, 261] width 108 height 30
click at [562, 137] on input "Add message to users" at bounding box center [566, 142] width 19 height 13
checkbox input "true"
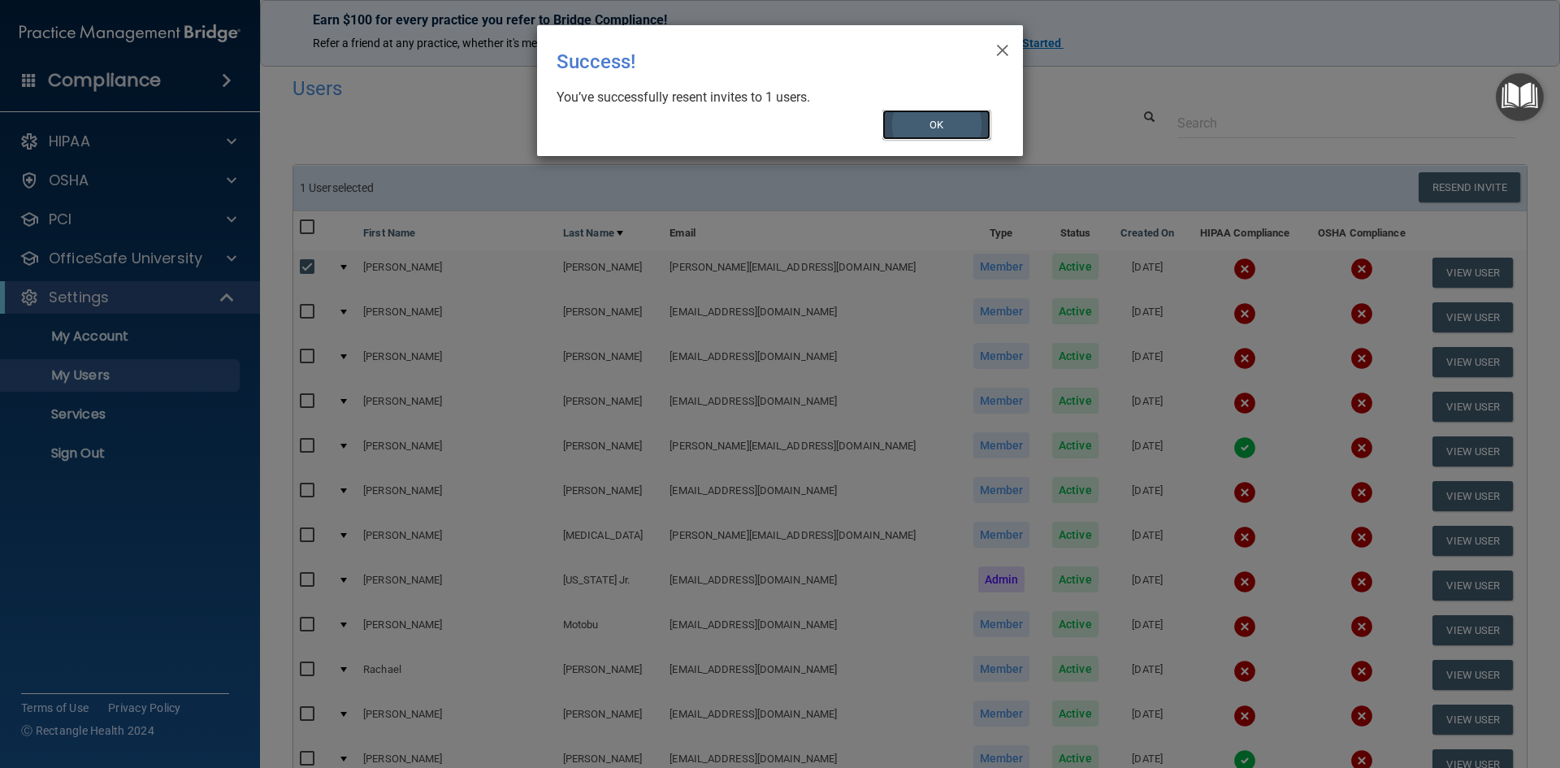
click at [970, 126] on button "OK" at bounding box center [937, 125] width 109 height 30
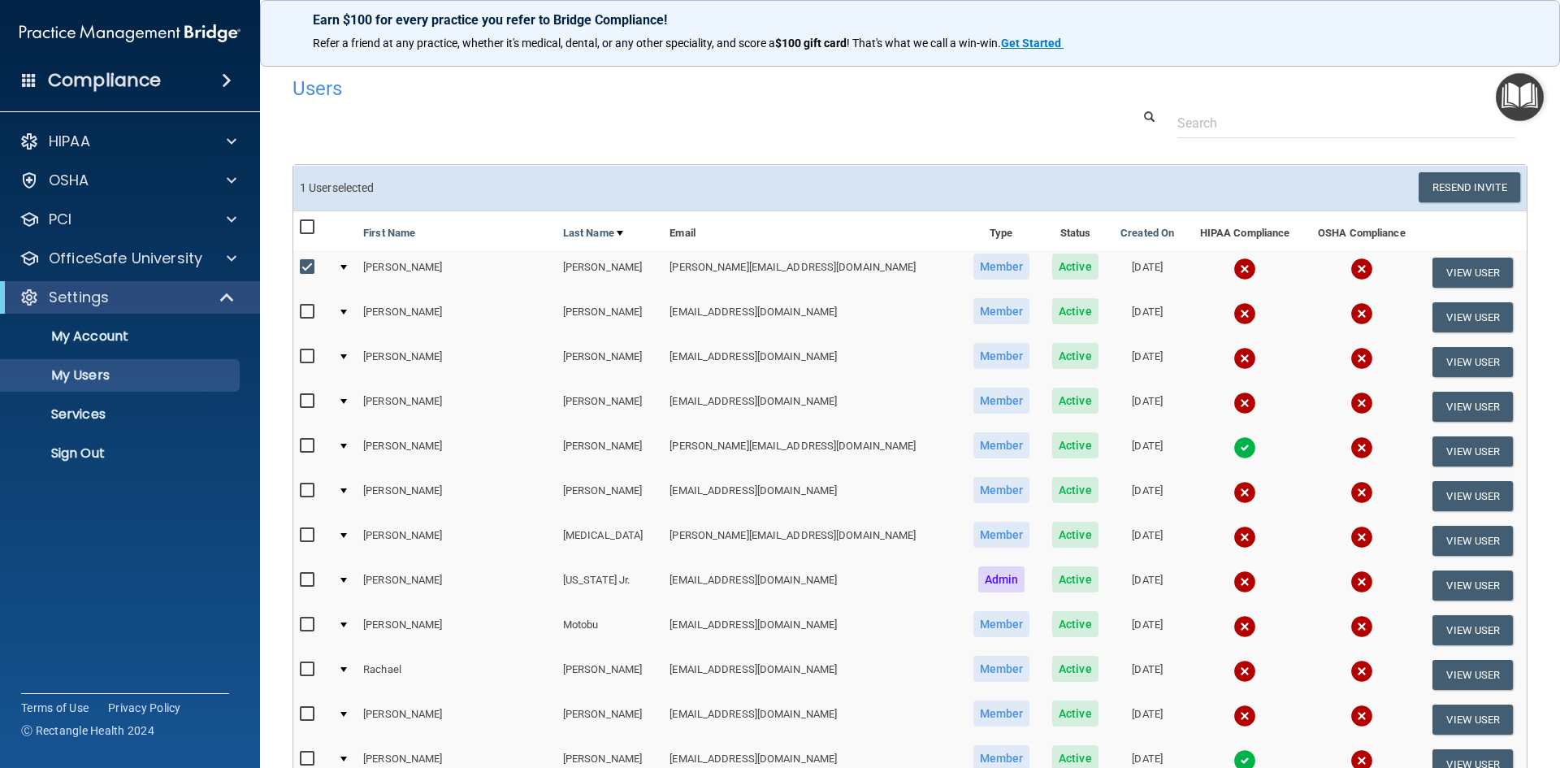
click at [302, 309] on input "checkbox" at bounding box center [309, 312] width 19 height 13
click at [310, 307] on input "checkbox" at bounding box center [309, 312] width 19 height 13
checkbox input "false"
click at [303, 262] on input "checkbox" at bounding box center [309, 267] width 19 height 13
checkbox input "false"
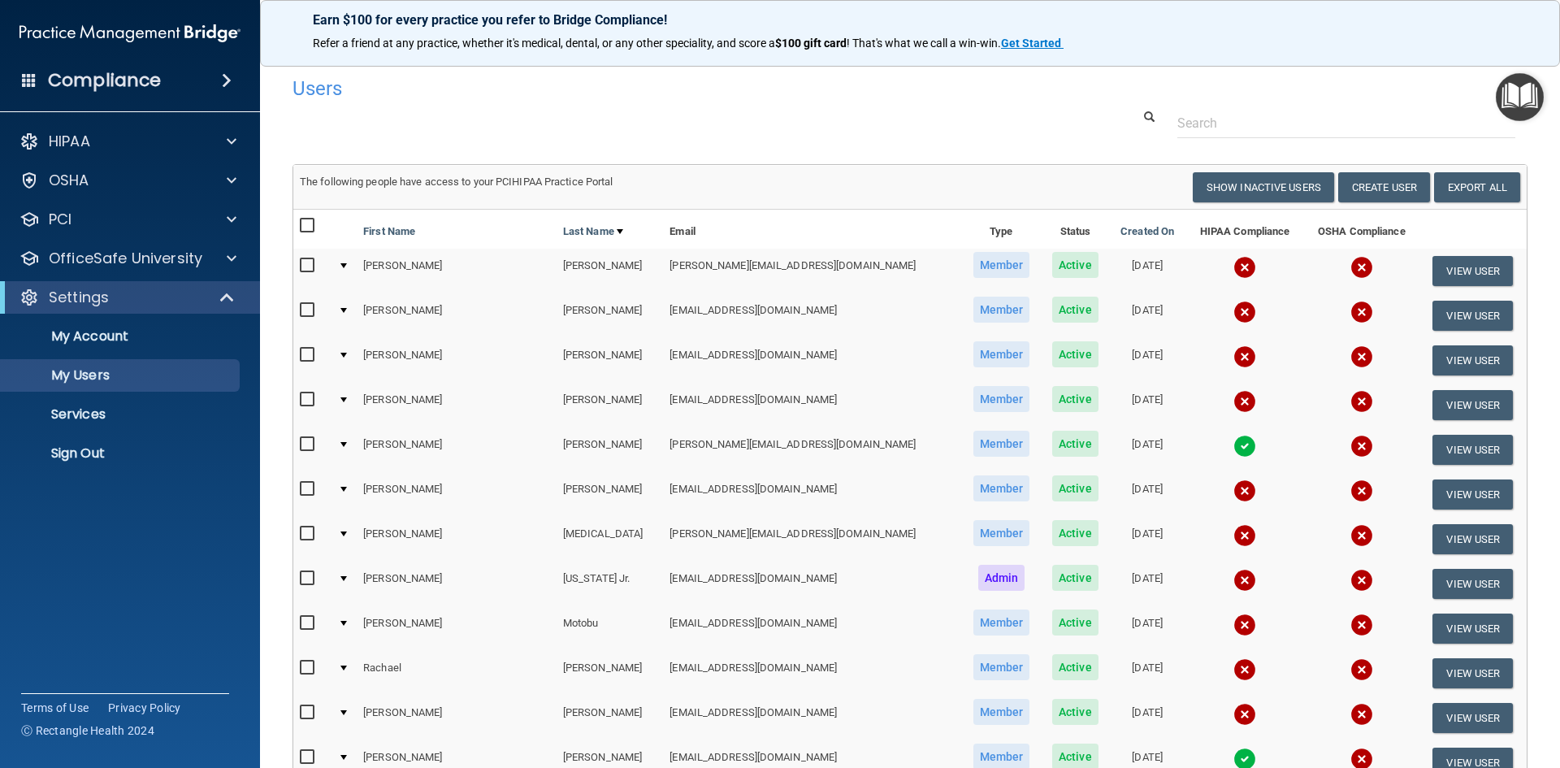
click at [306, 356] on input "checkbox" at bounding box center [309, 355] width 19 height 13
checkbox input "true"
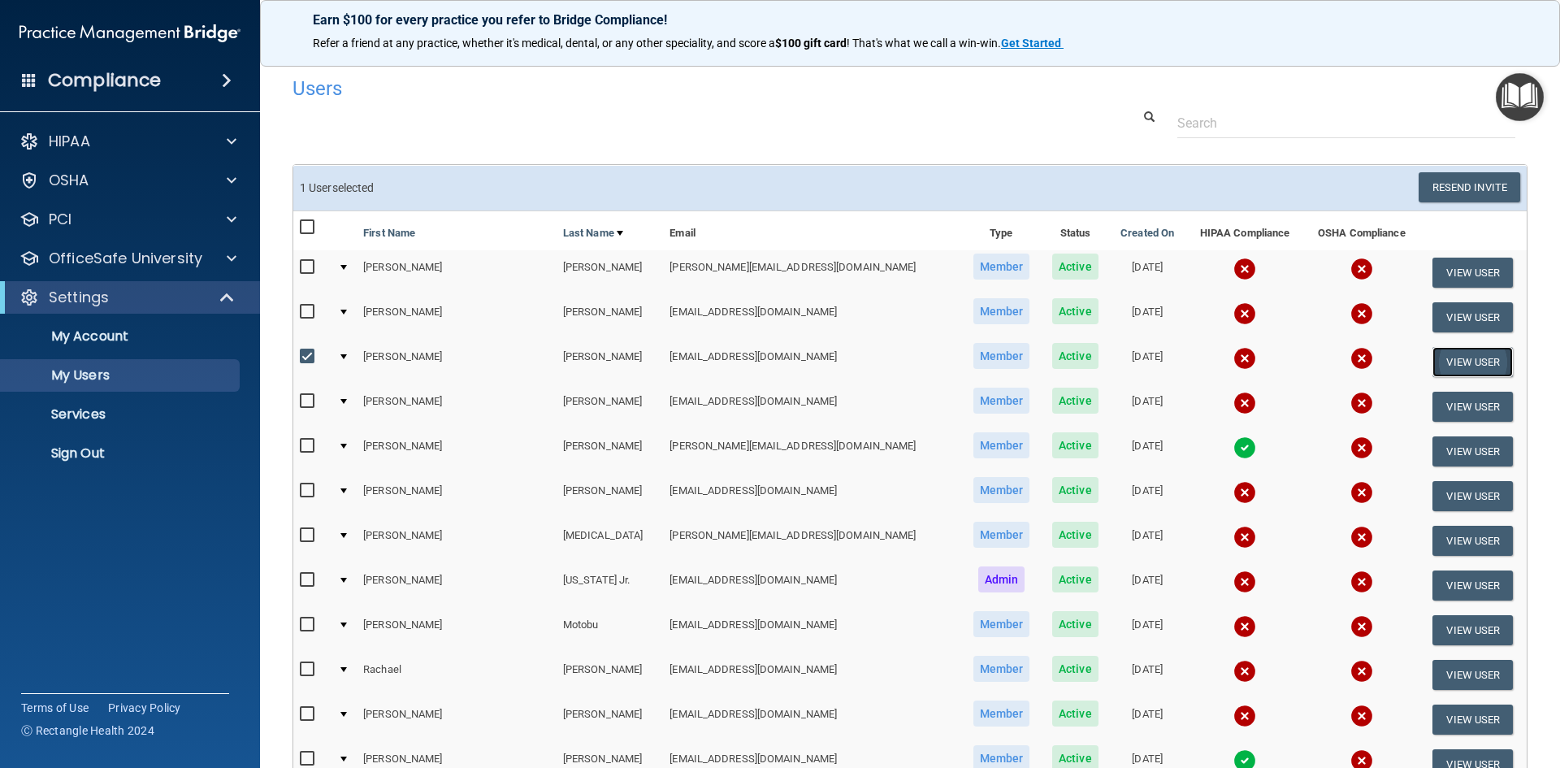
click at [1441, 362] on button "View User" at bounding box center [1473, 362] width 80 height 30
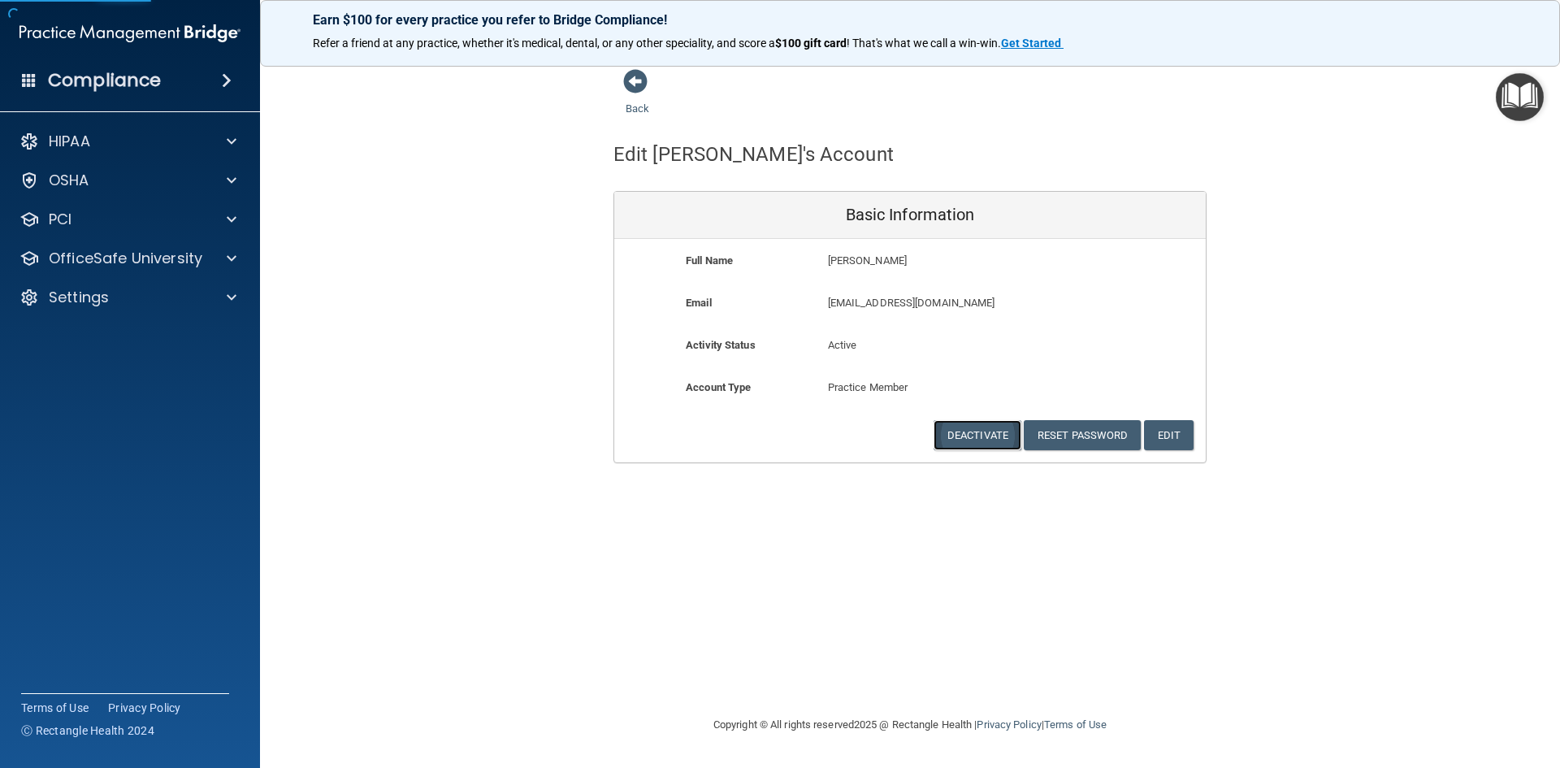
click at [994, 431] on button "Deactivate" at bounding box center [978, 435] width 88 height 30
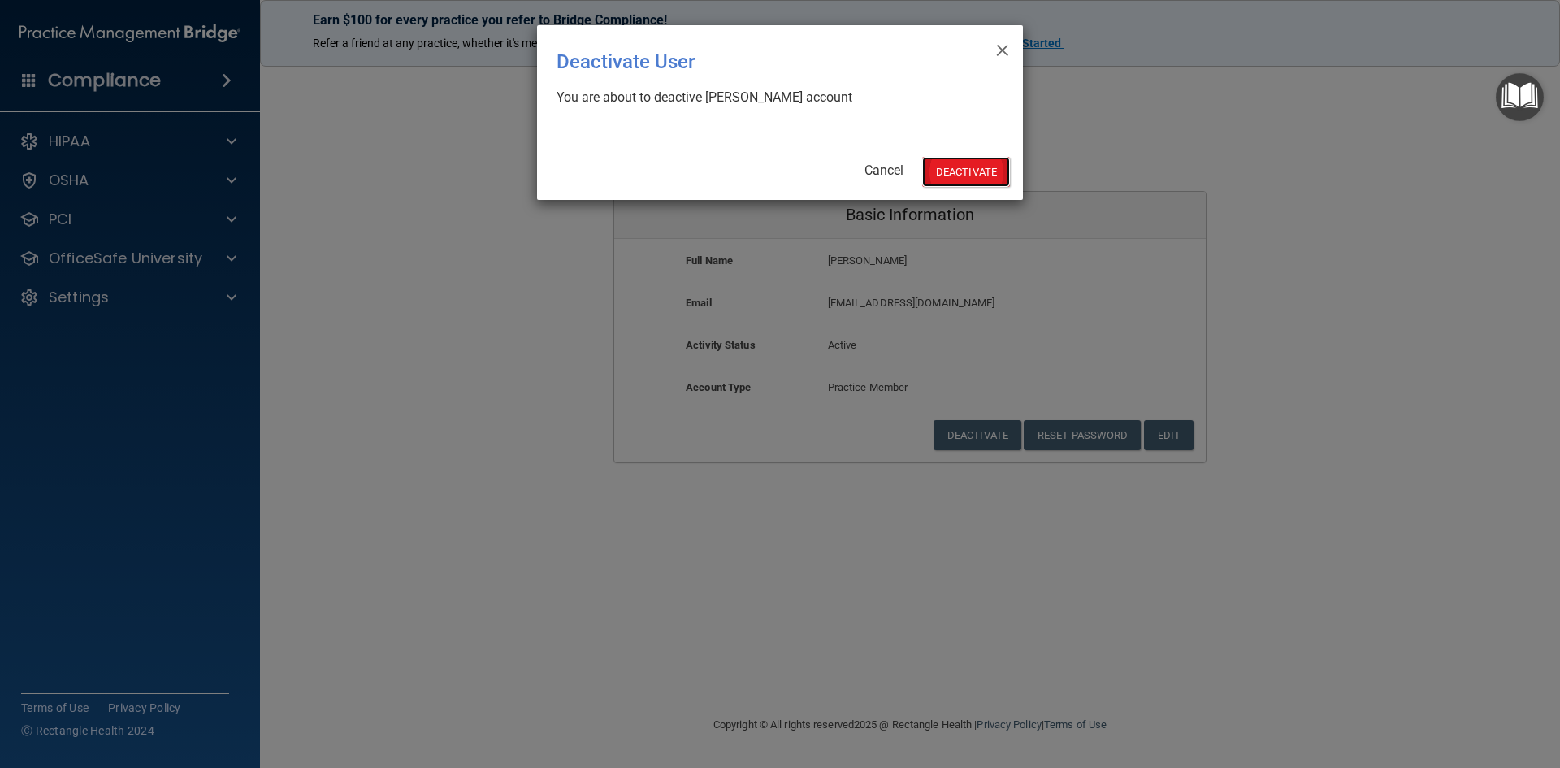
click at [958, 167] on button "Deactivate" at bounding box center [966, 172] width 88 height 30
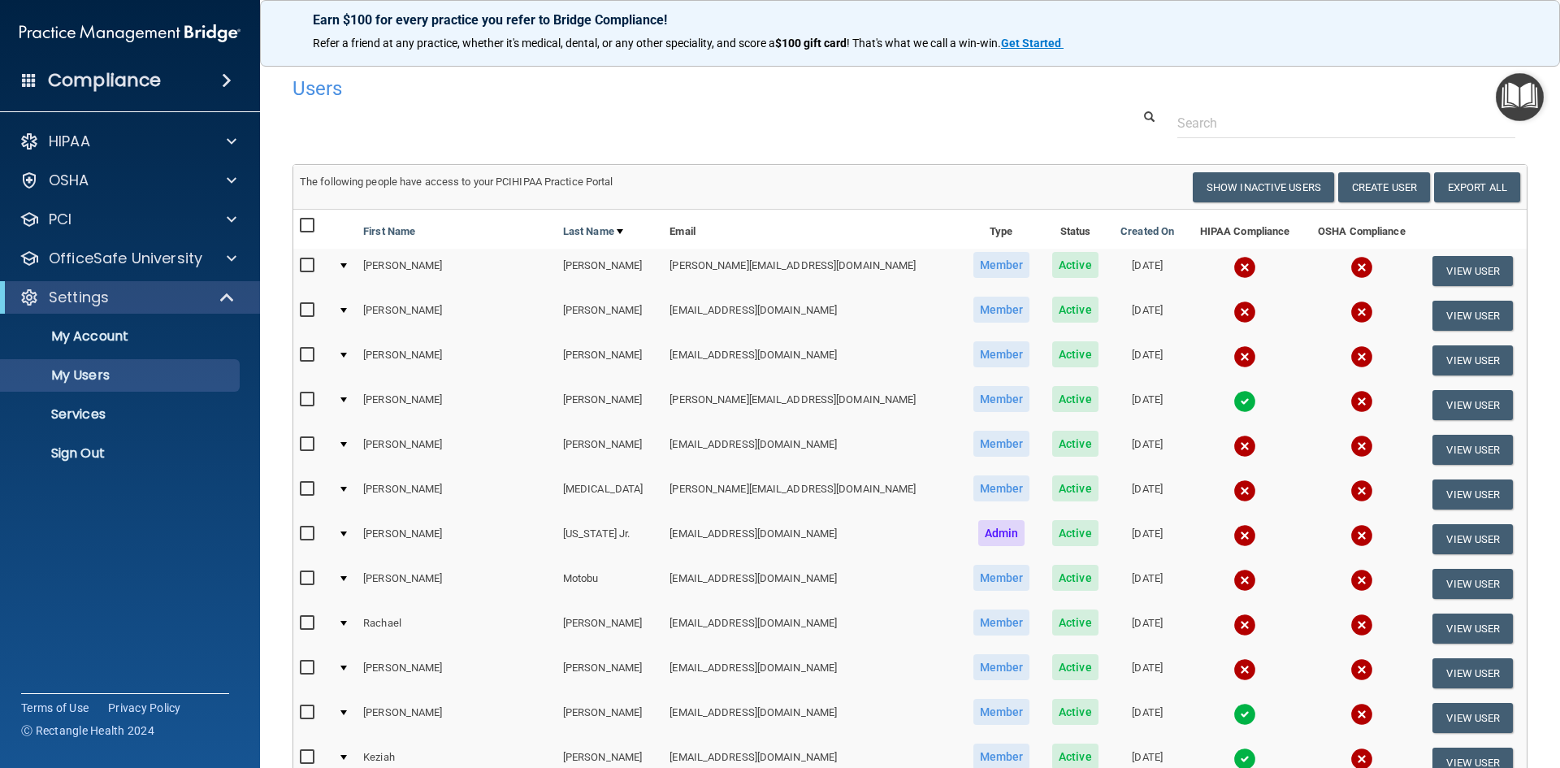
click at [310, 440] on input "checkbox" at bounding box center [309, 444] width 19 height 13
checkbox input "true"
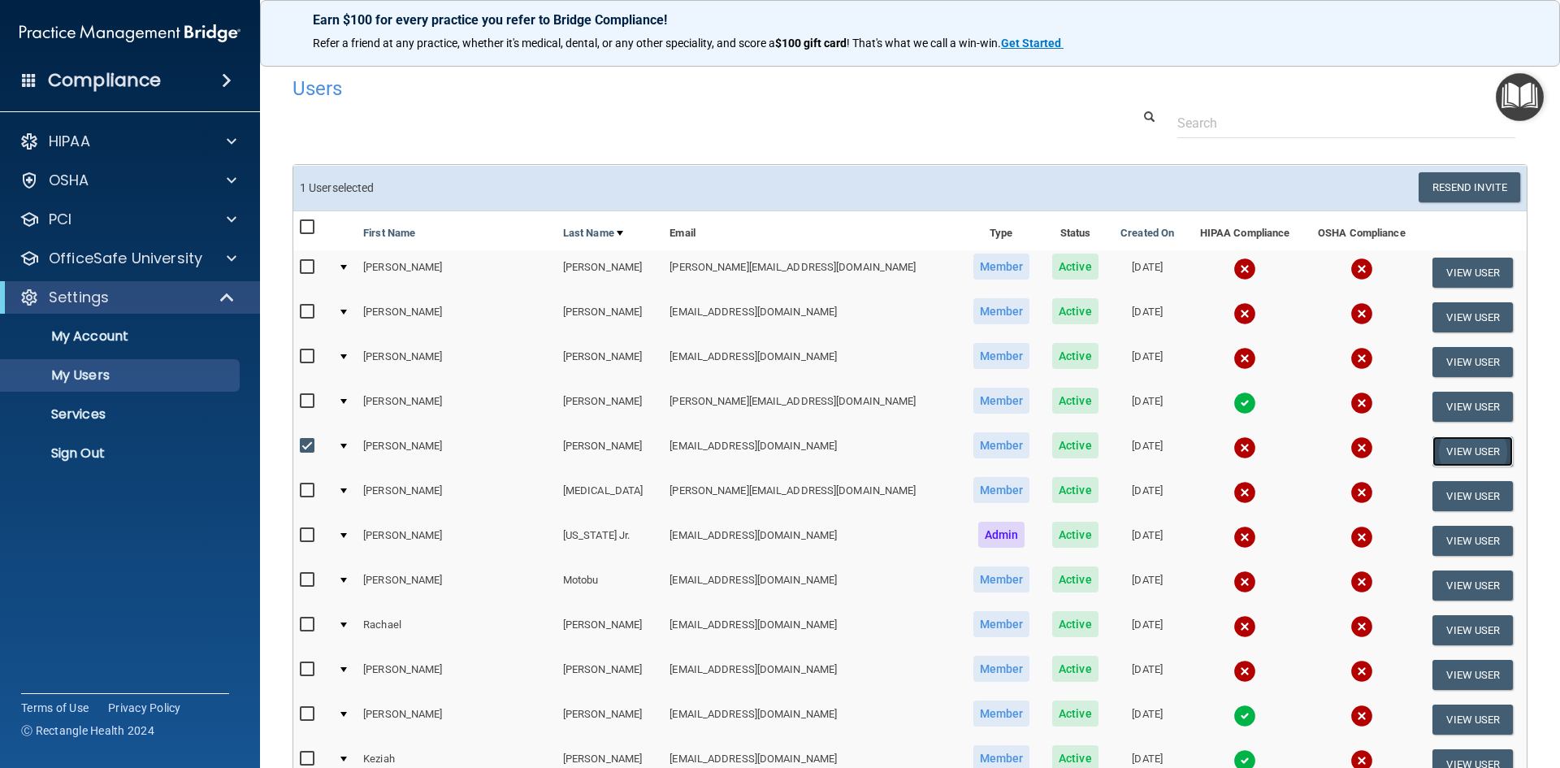
click at [1445, 450] on button "View User" at bounding box center [1473, 451] width 80 height 30
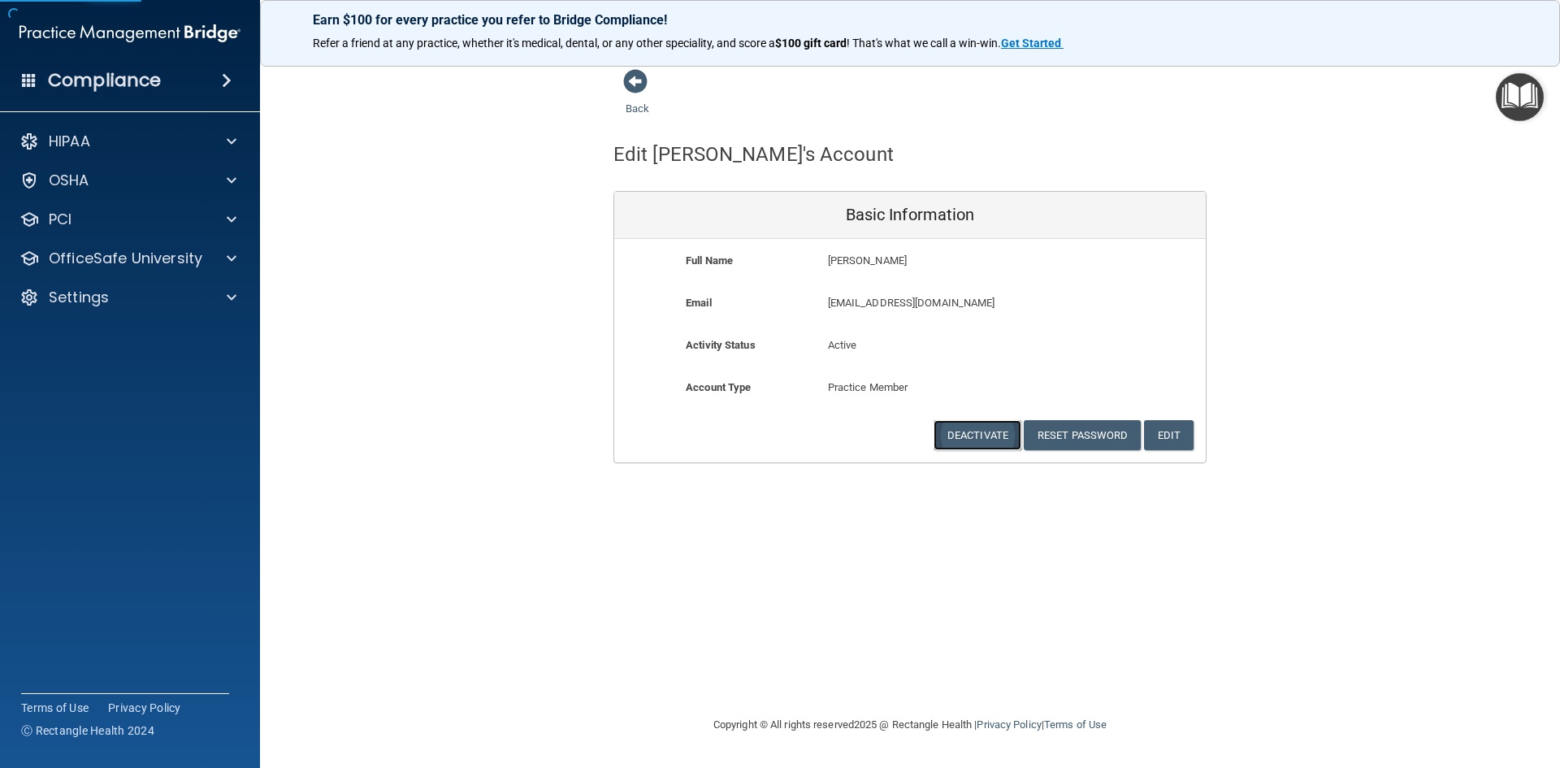
click at [982, 422] on button "Deactivate" at bounding box center [978, 435] width 88 height 30
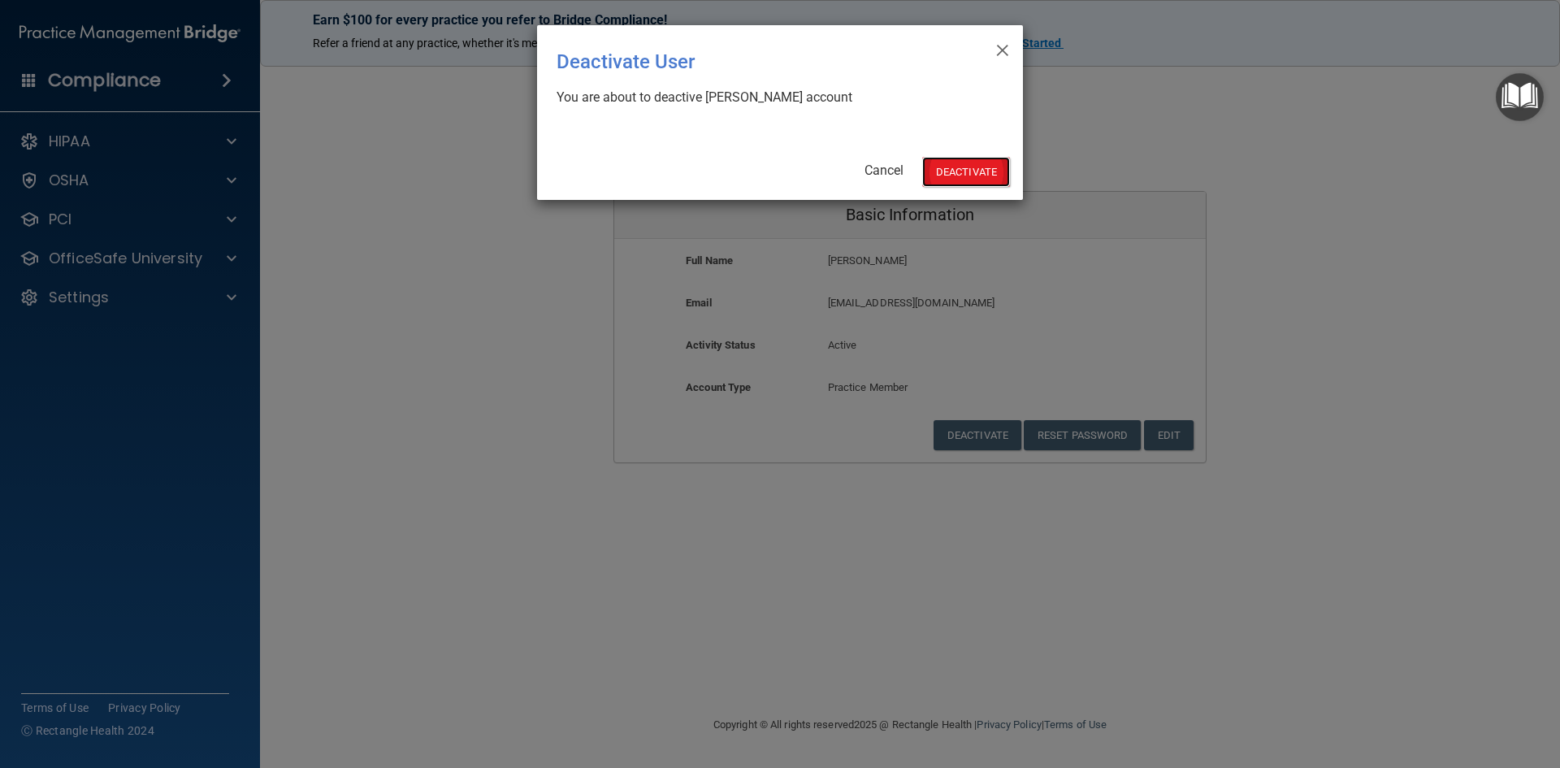
click at [956, 170] on button "Deactivate" at bounding box center [966, 172] width 88 height 30
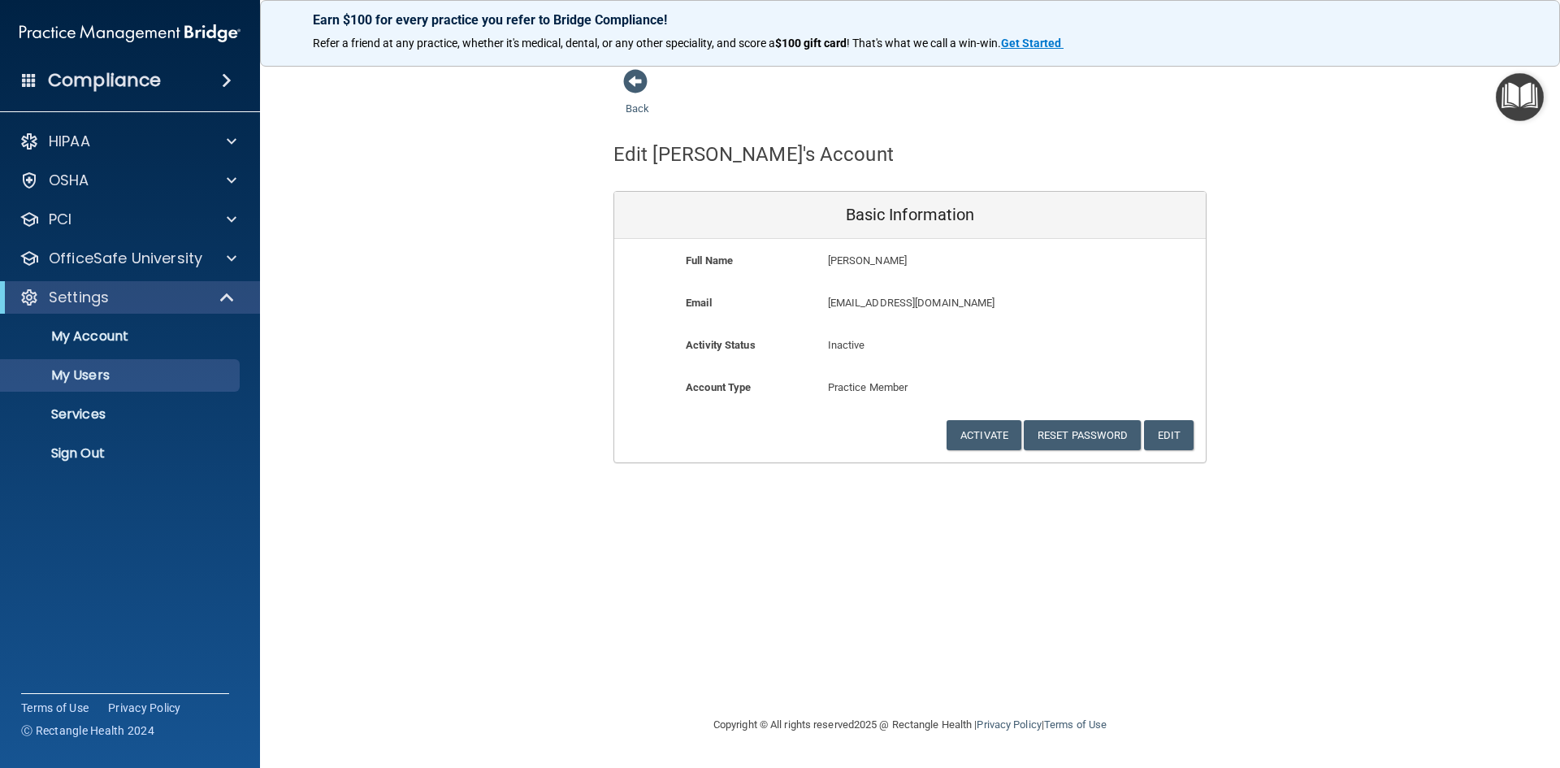
select select "20"
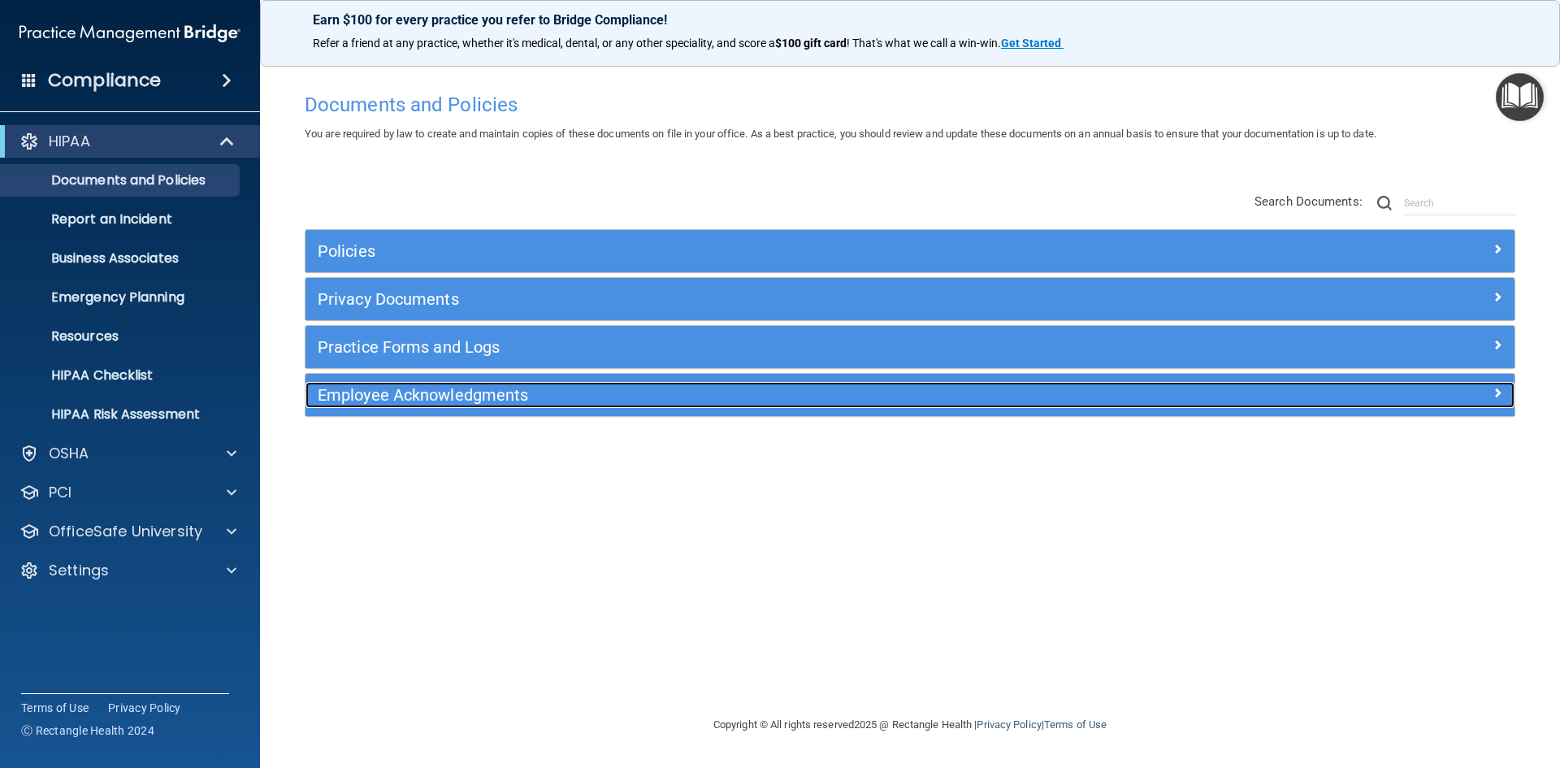
click at [453, 398] on h5 "Employee Acknowledgments" at bounding box center [759, 395] width 883 height 18
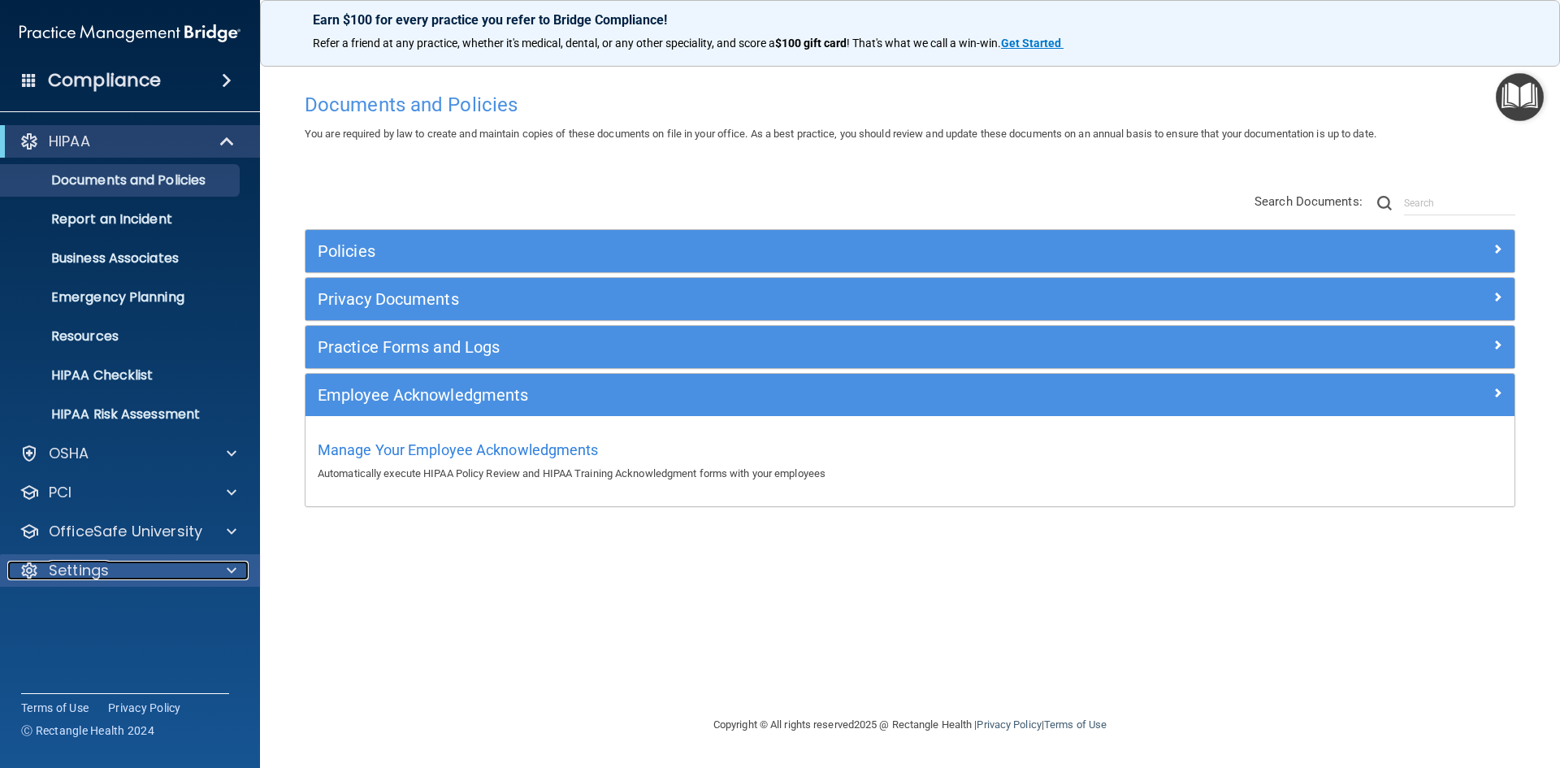
click at [118, 575] on div "Settings" at bounding box center [108, 571] width 202 height 20
click at [130, 608] on p "My Account" at bounding box center [122, 609] width 222 height 16
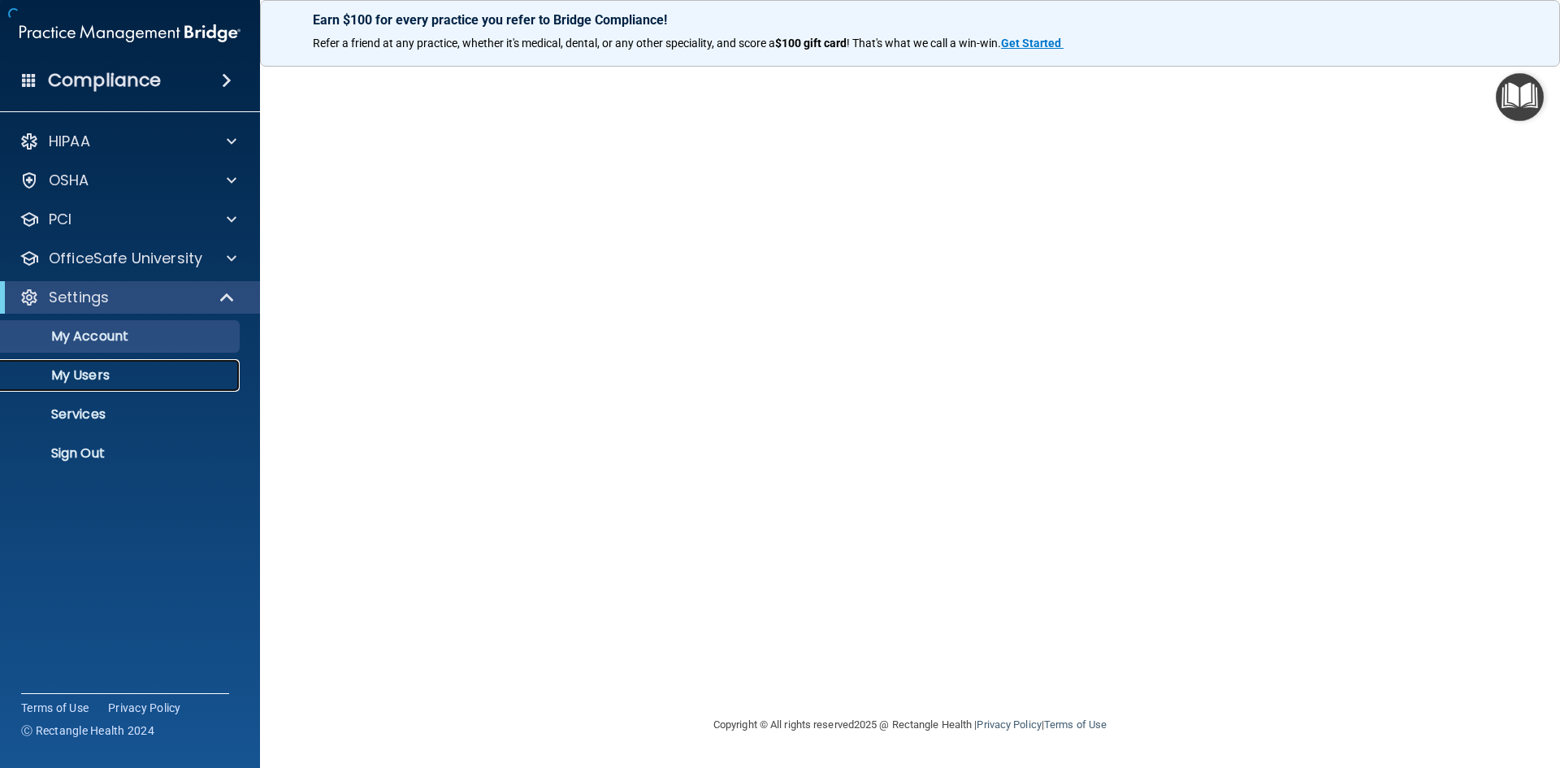
click at [93, 375] on p "My Users" at bounding box center [122, 375] width 222 height 16
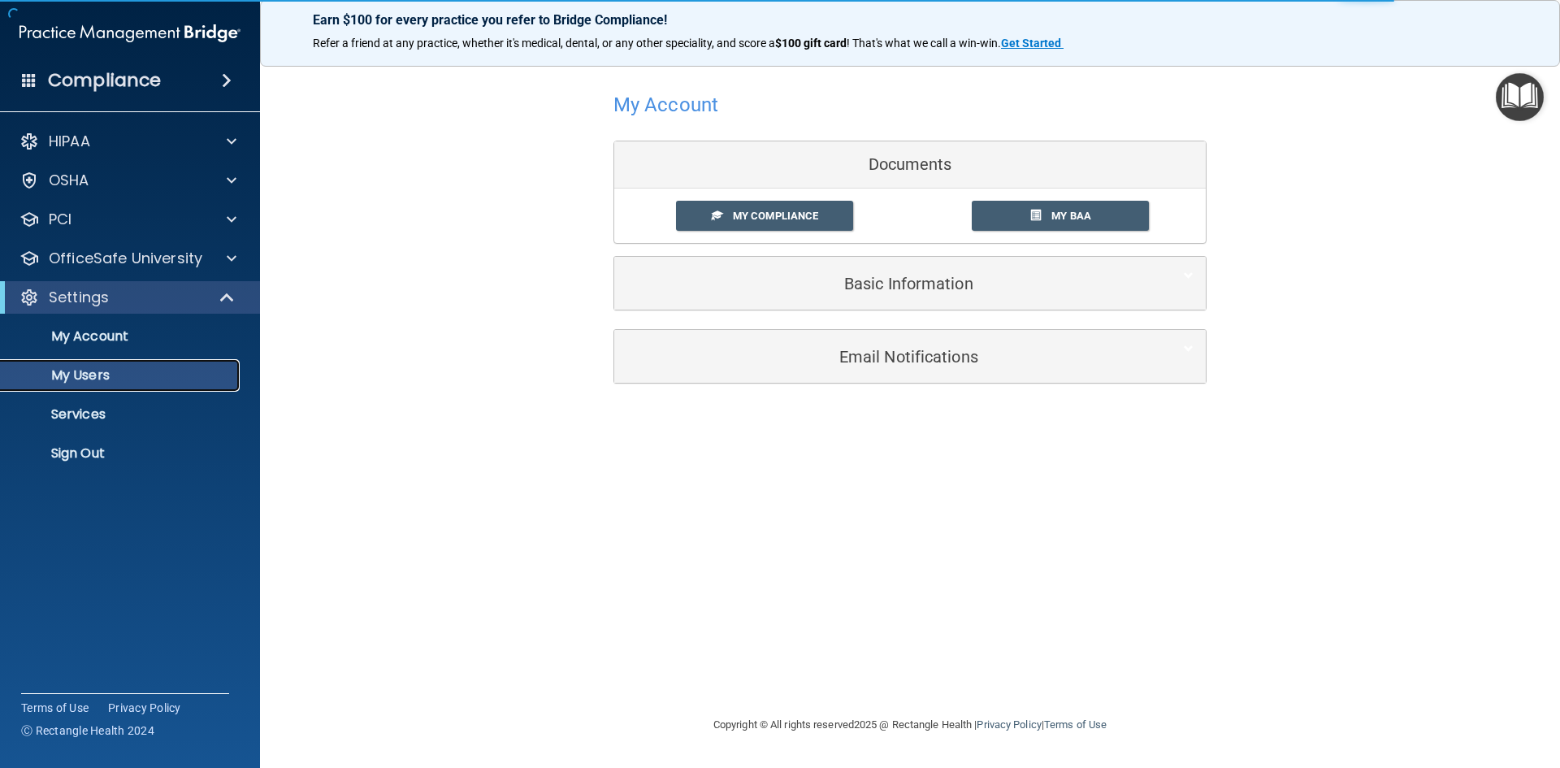
click at [101, 375] on p "My Users" at bounding box center [122, 375] width 222 height 16
select select "20"
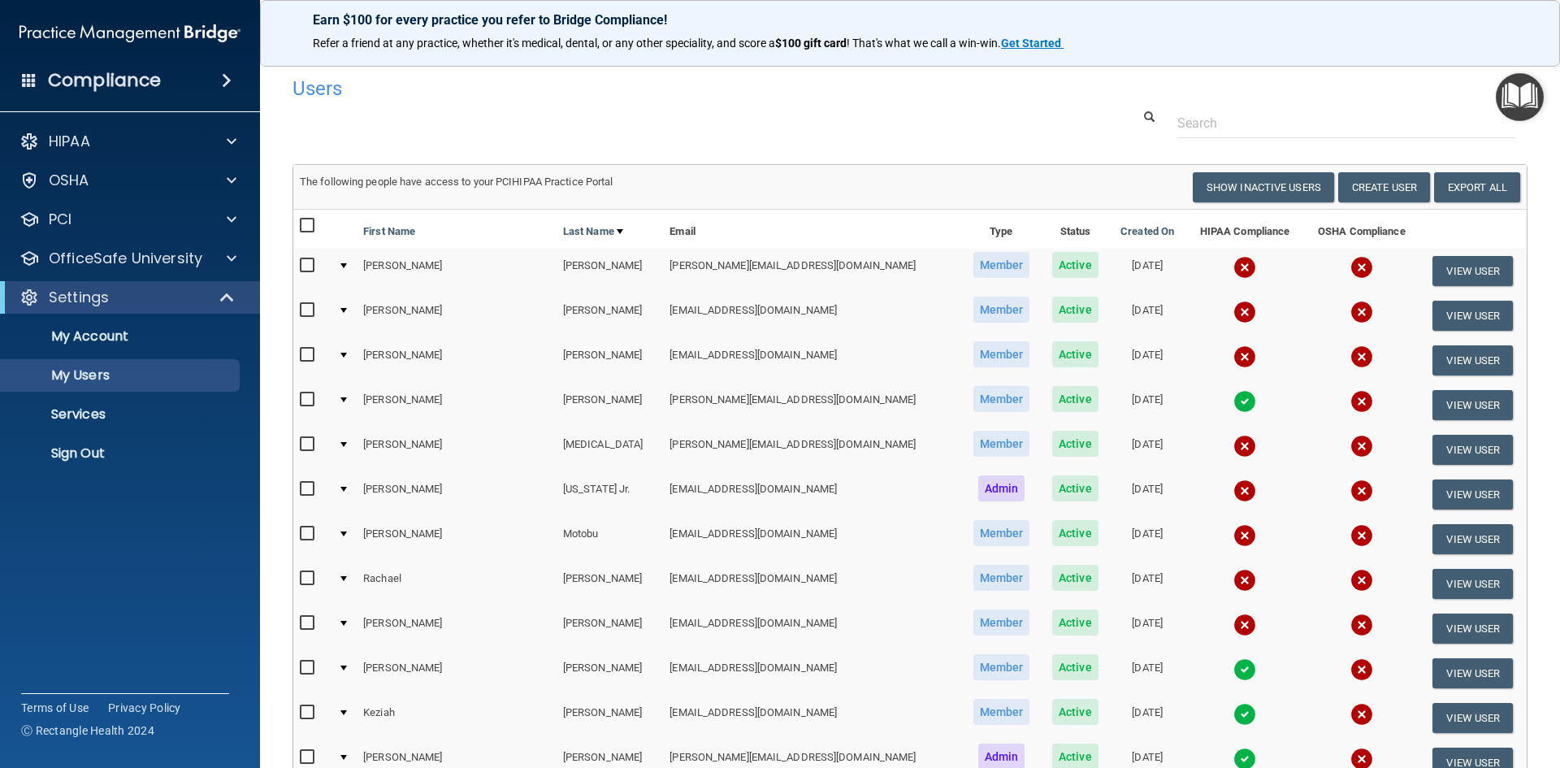
click at [306, 442] on input "checkbox" at bounding box center [309, 444] width 19 height 13
checkbox input "true"
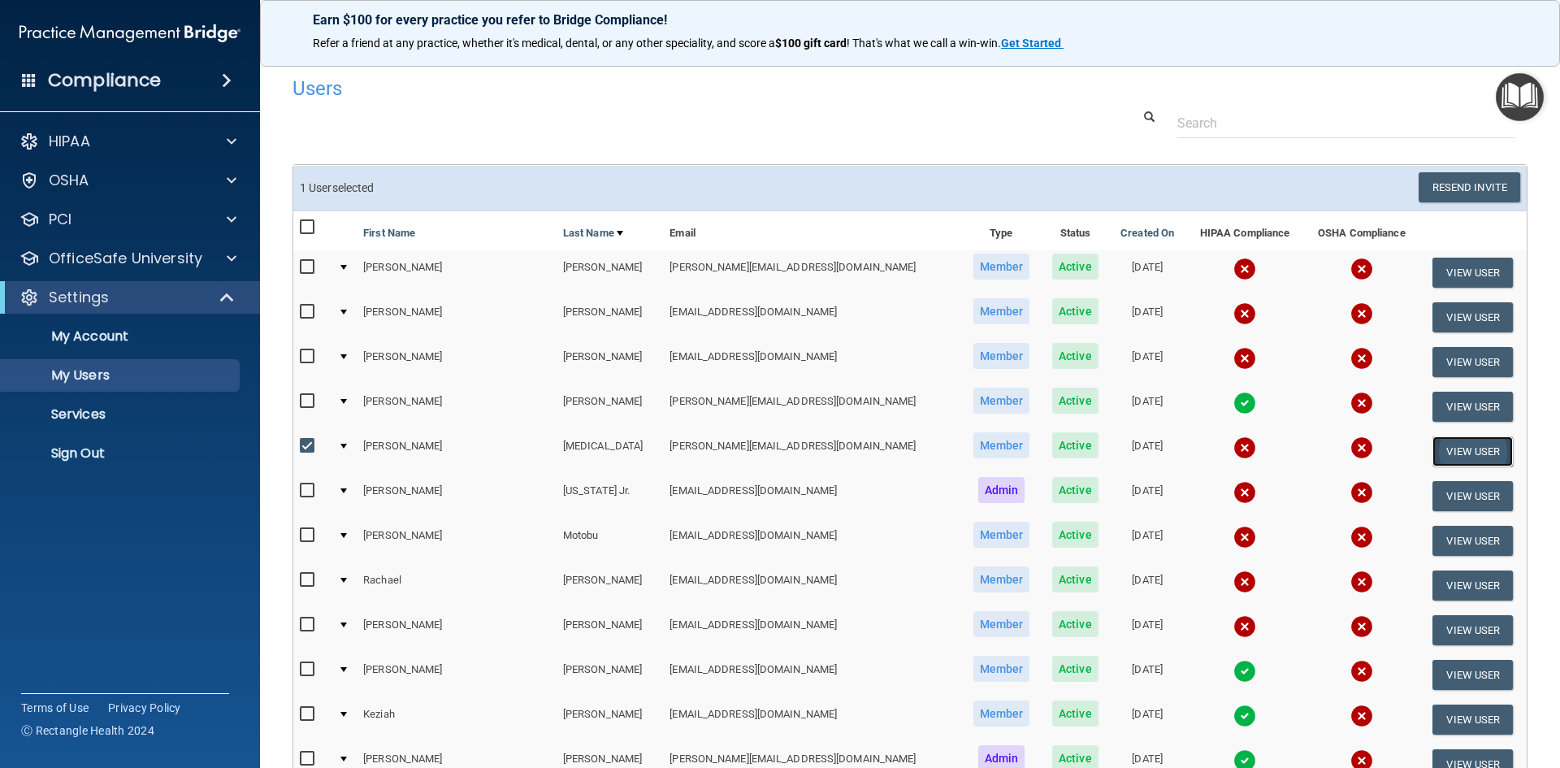
click at [1455, 447] on button "View User" at bounding box center [1473, 451] width 80 height 30
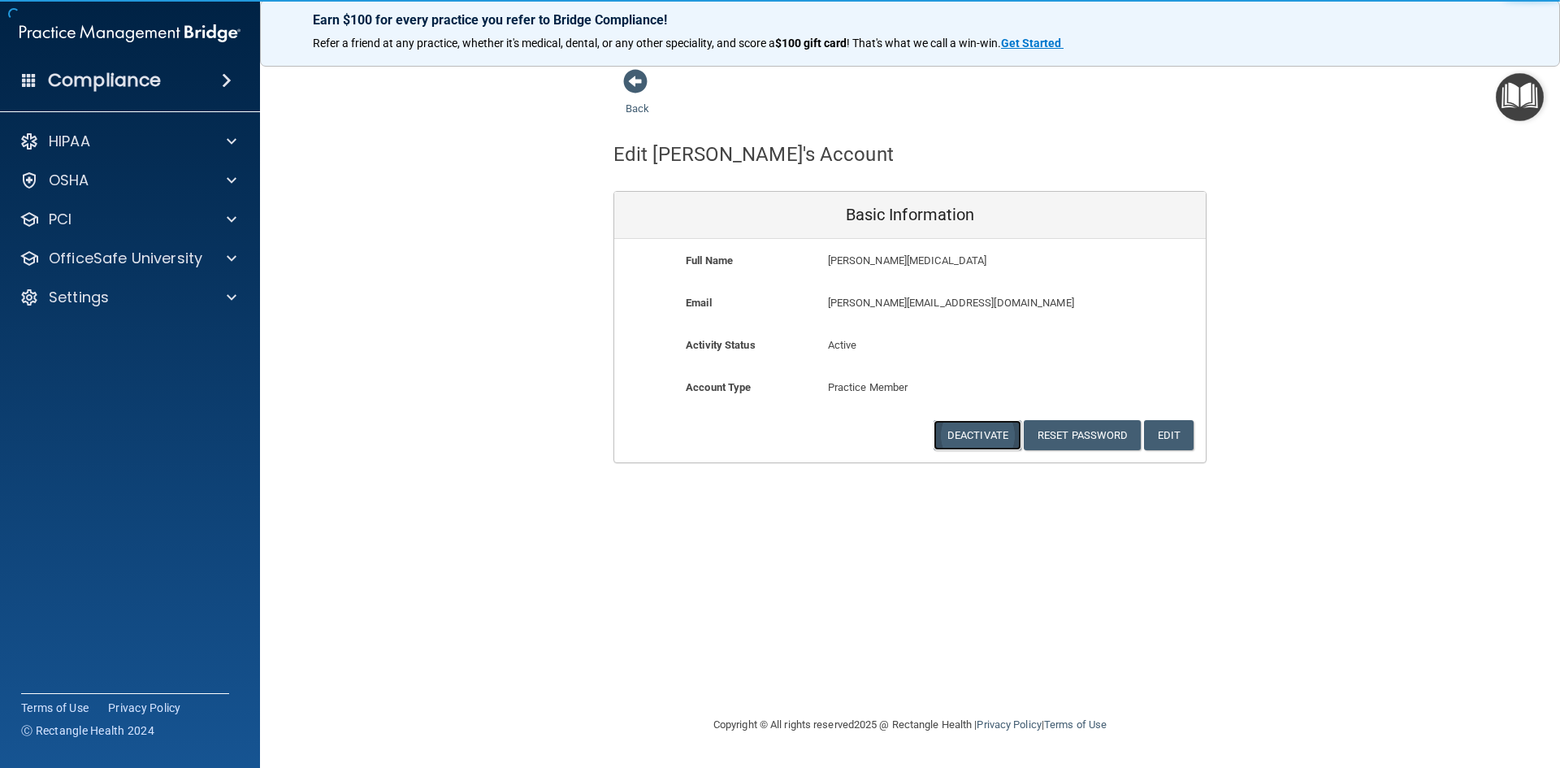
click at [987, 436] on button "Deactivate" at bounding box center [978, 435] width 88 height 30
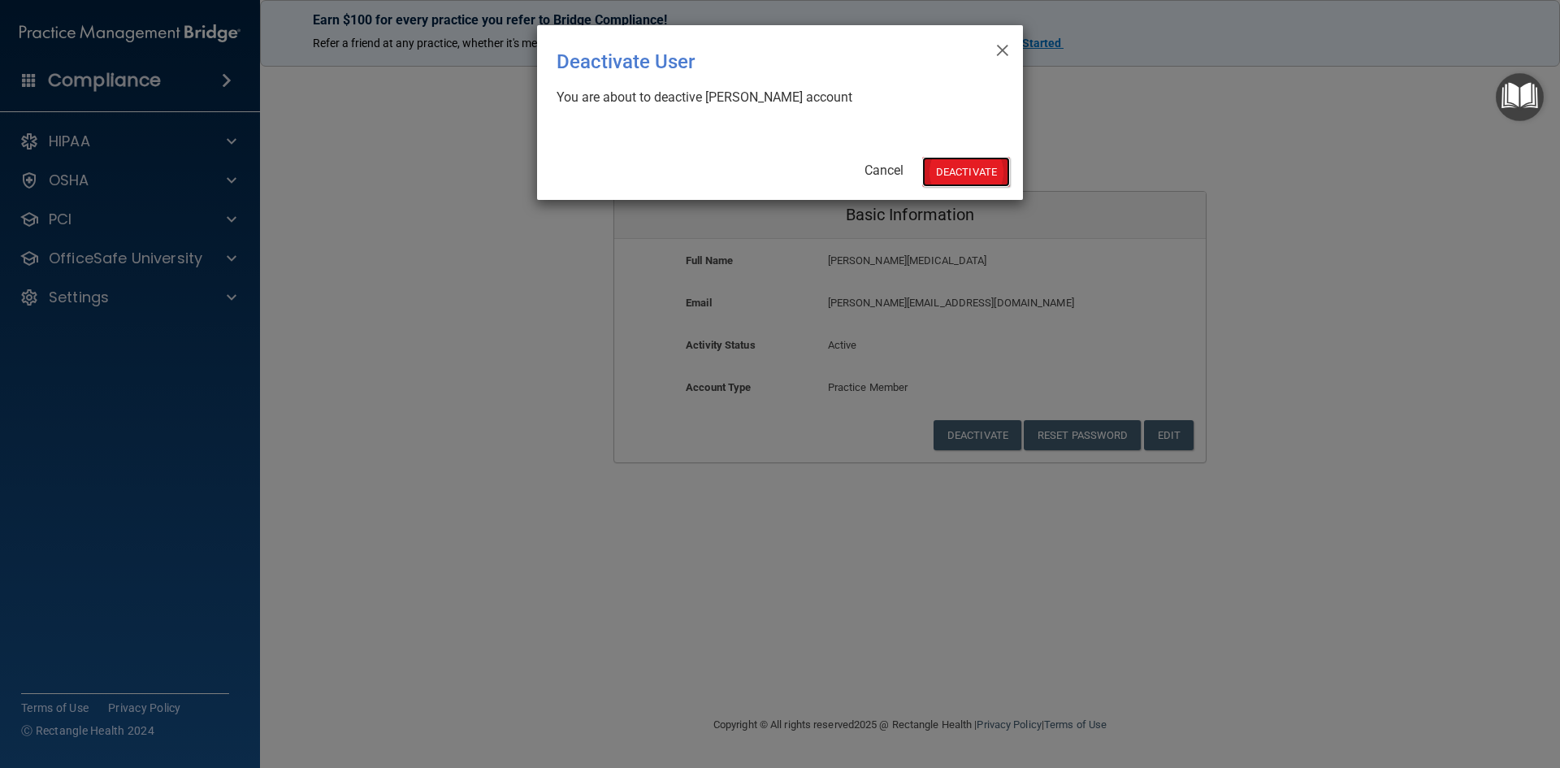
click at [956, 175] on button "Deactivate" at bounding box center [966, 172] width 88 height 30
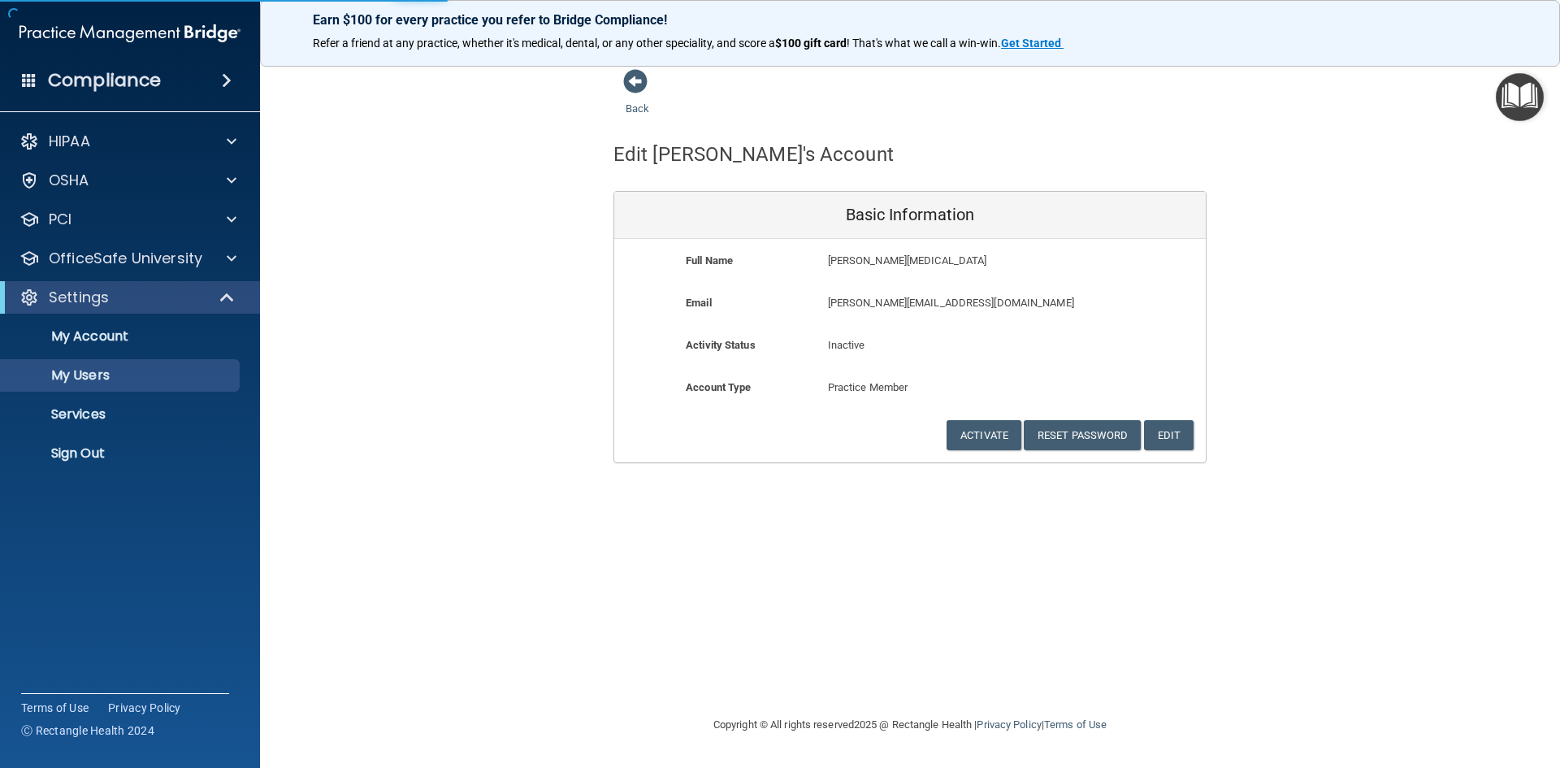
select select "20"
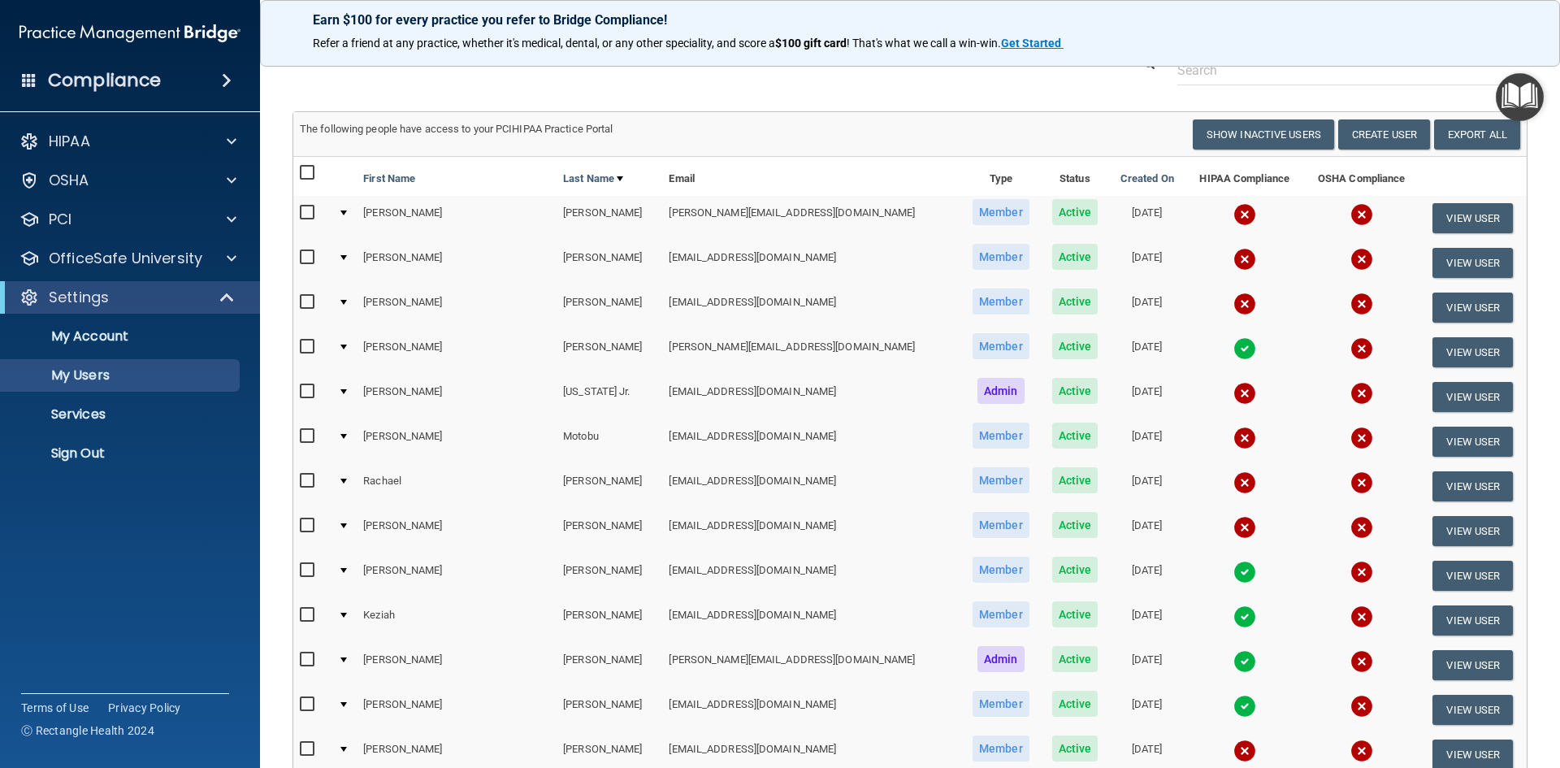
scroll to position [81, 0]
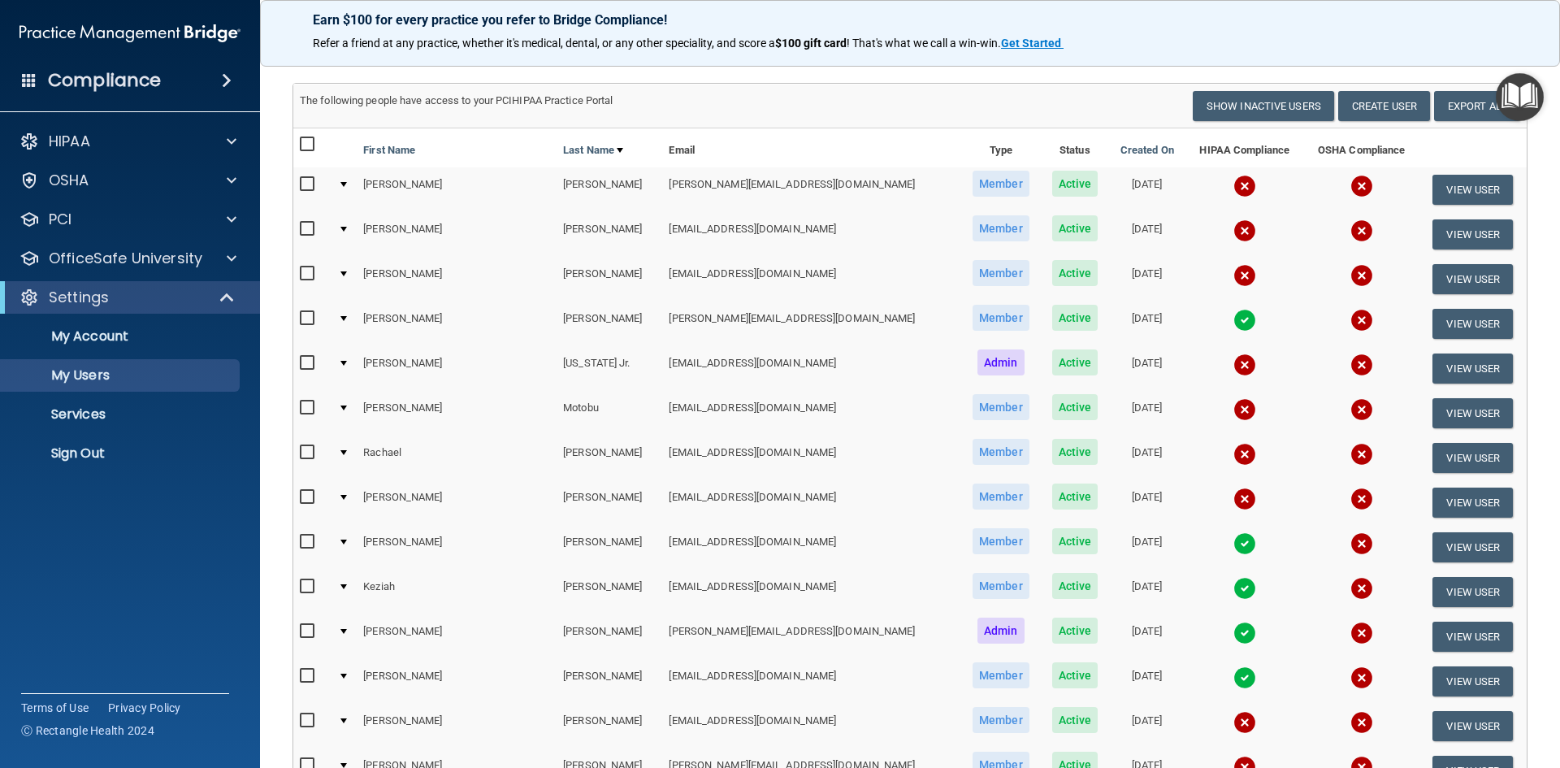
click at [306, 542] on input "checkbox" at bounding box center [309, 542] width 19 height 13
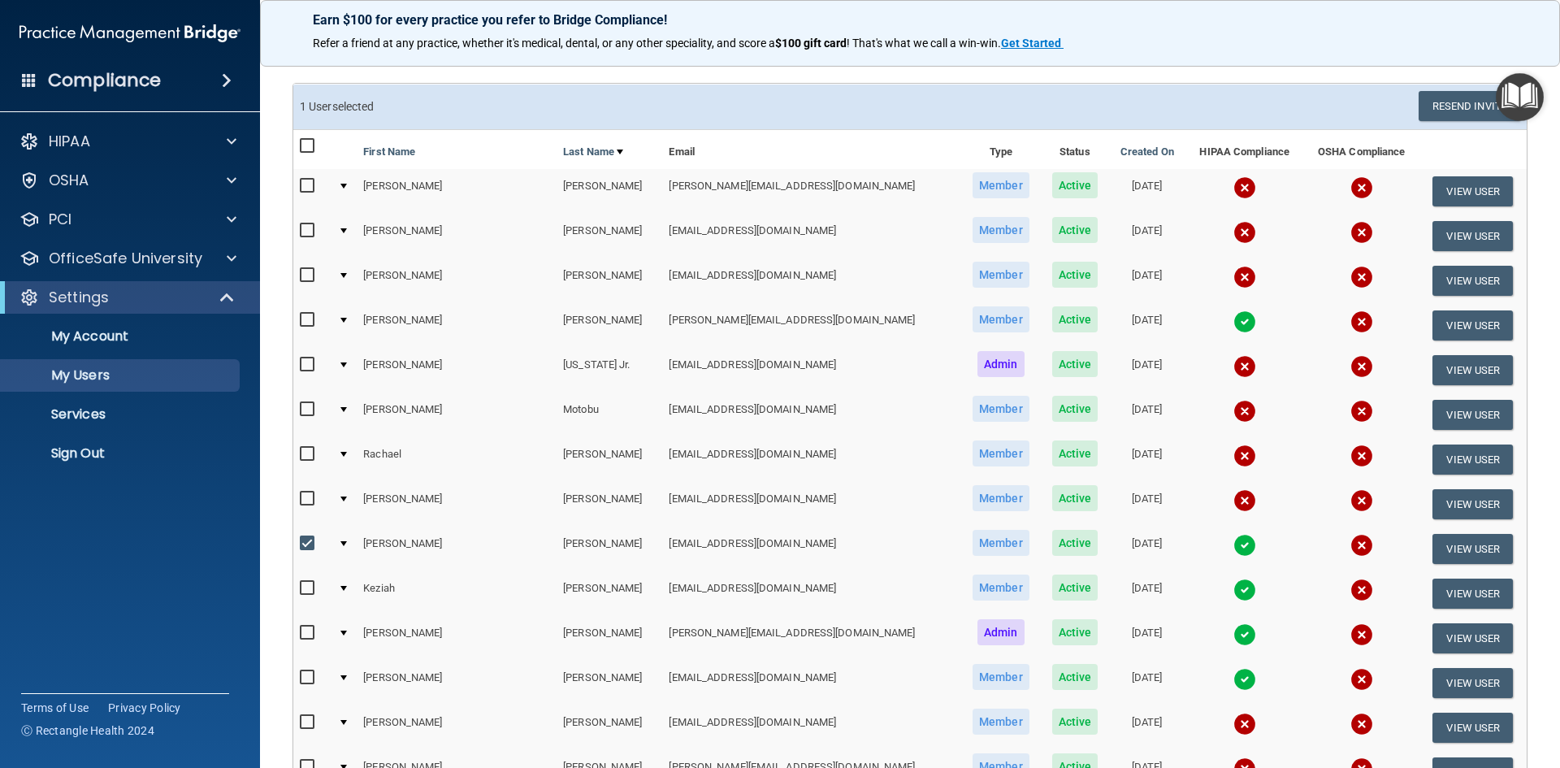
click at [306, 543] on input "checkbox" at bounding box center [309, 543] width 19 height 13
checkbox input "false"
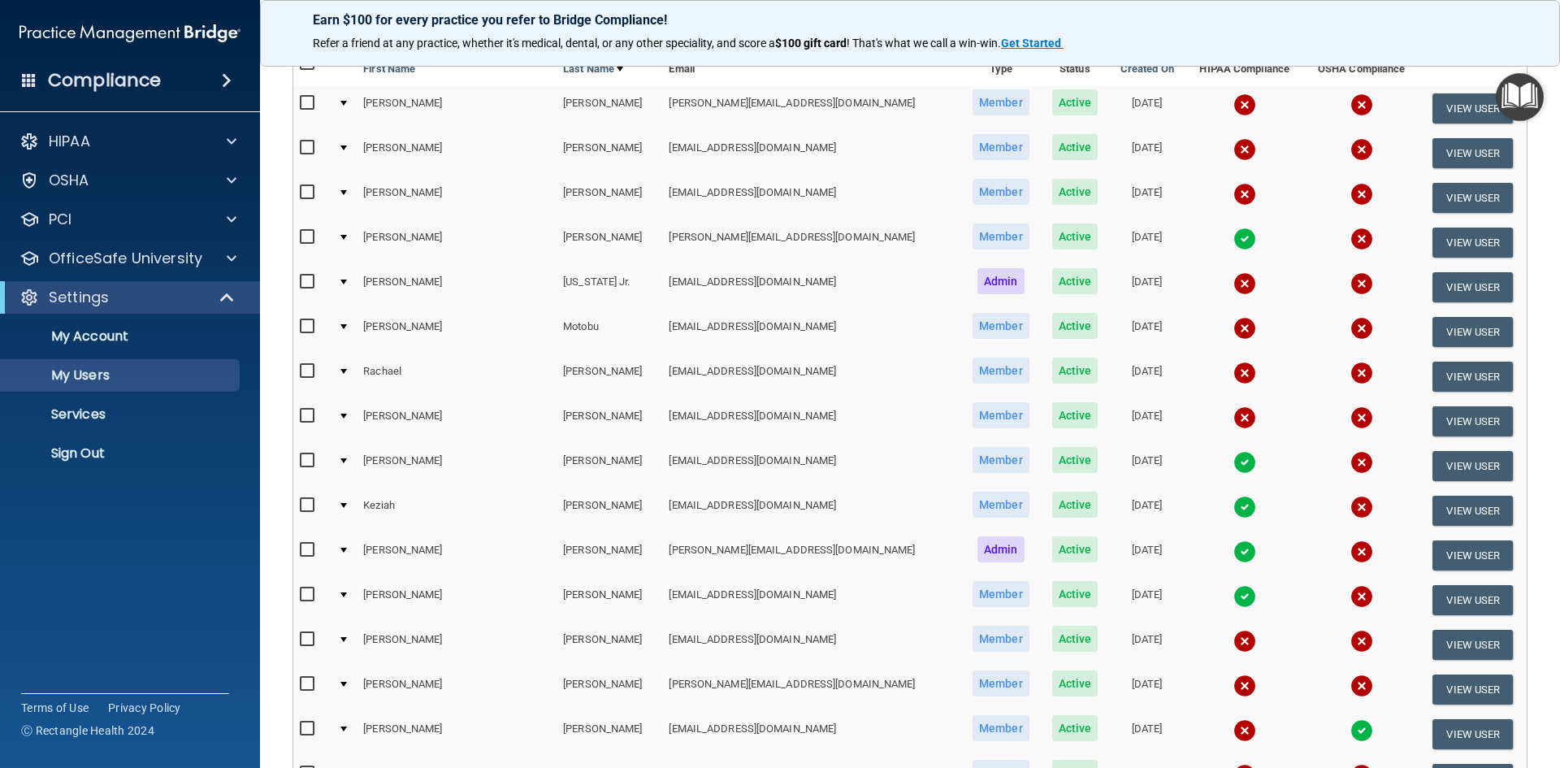
click at [308, 505] on input "checkbox" at bounding box center [309, 505] width 19 height 13
checkbox input "true"
click at [1451, 508] on button "View User" at bounding box center [1473, 511] width 80 height 30
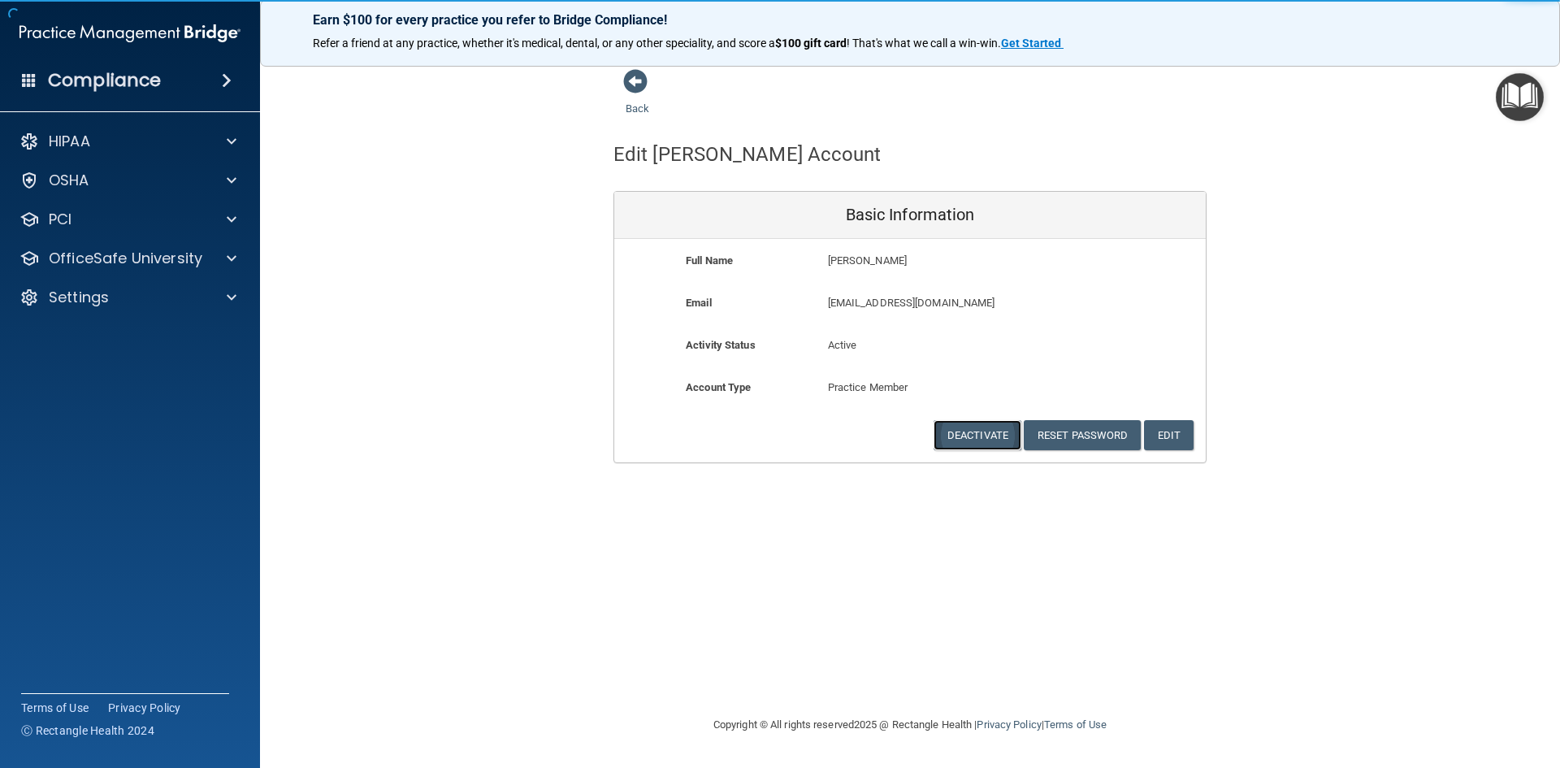
click at [998, 433] on button "Deactivate" at bounding box center [978, 435] width 88 height 30
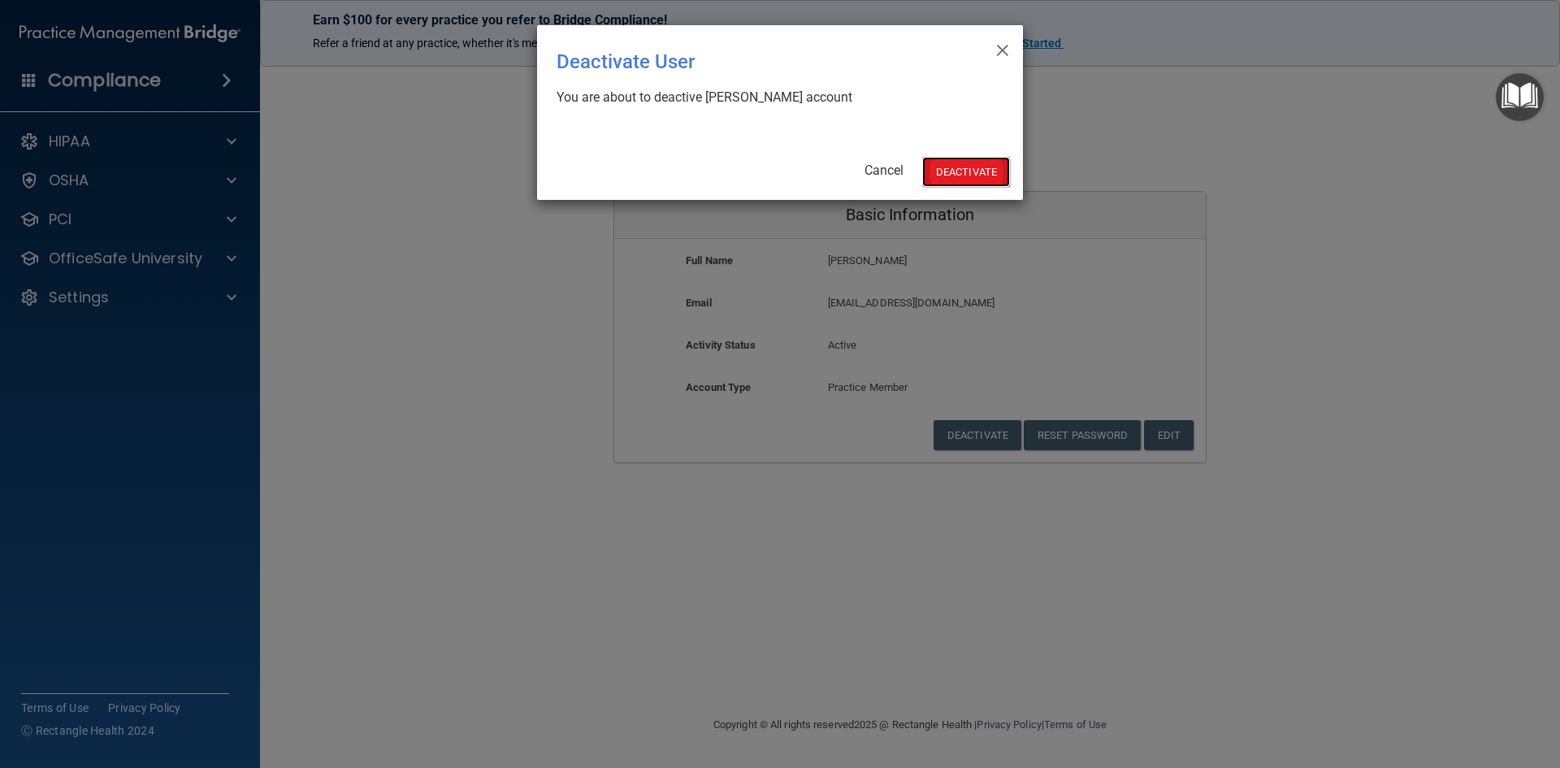
click at [973, 167] on button "Deactivate" at bounding box center [966, 172] width 88 height 30
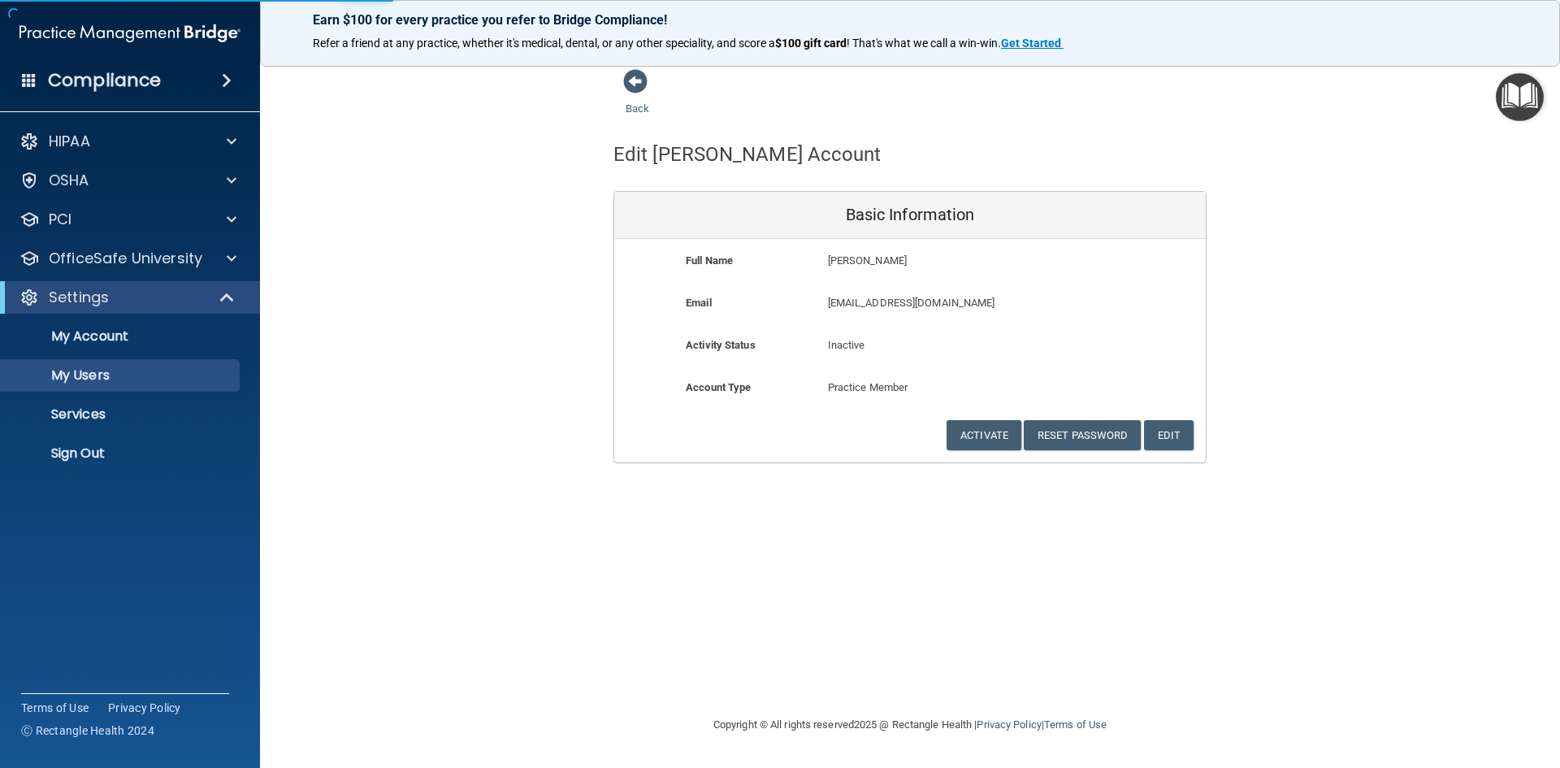
select select "20"
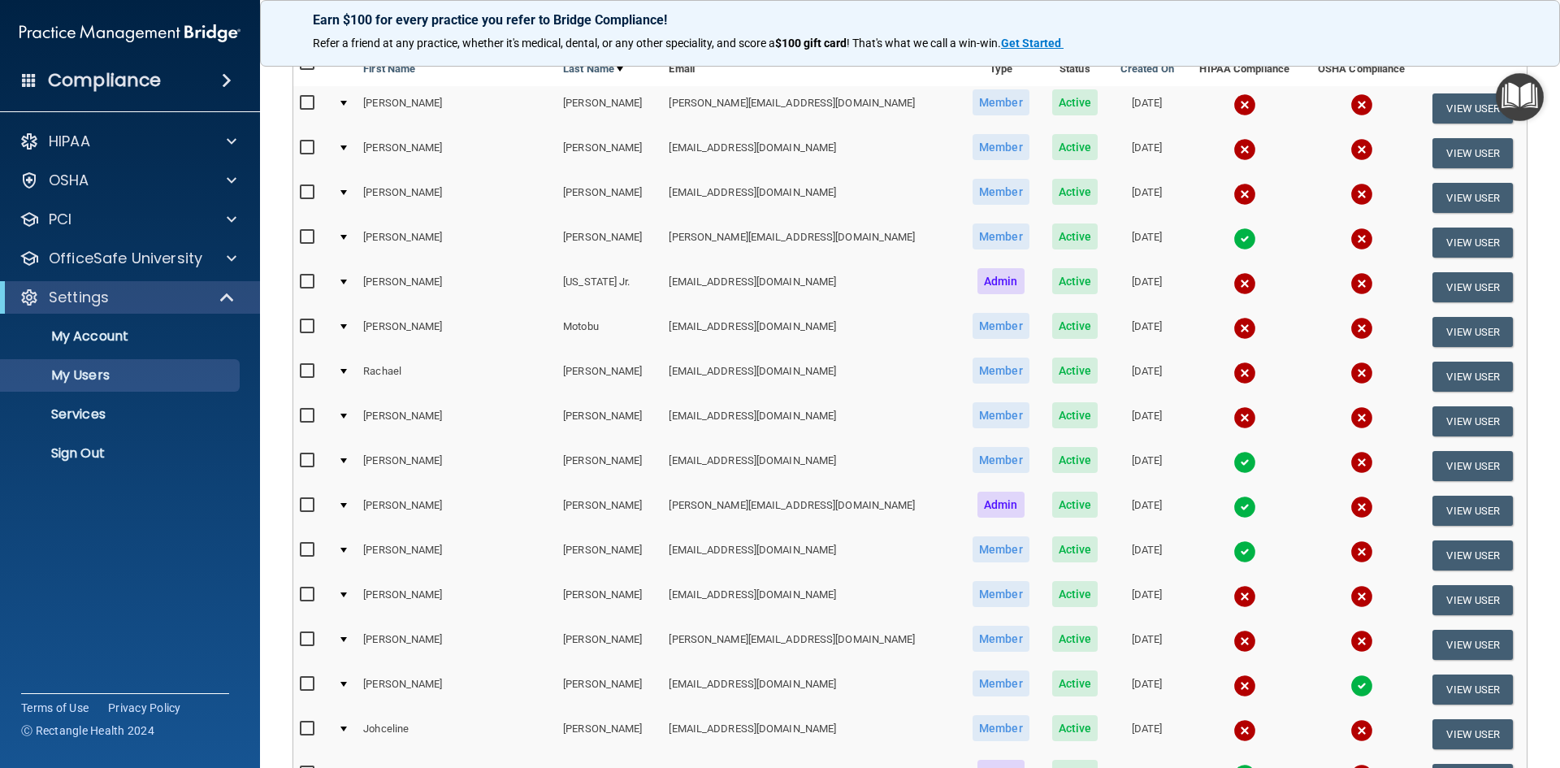
scroll to position [244, 0]
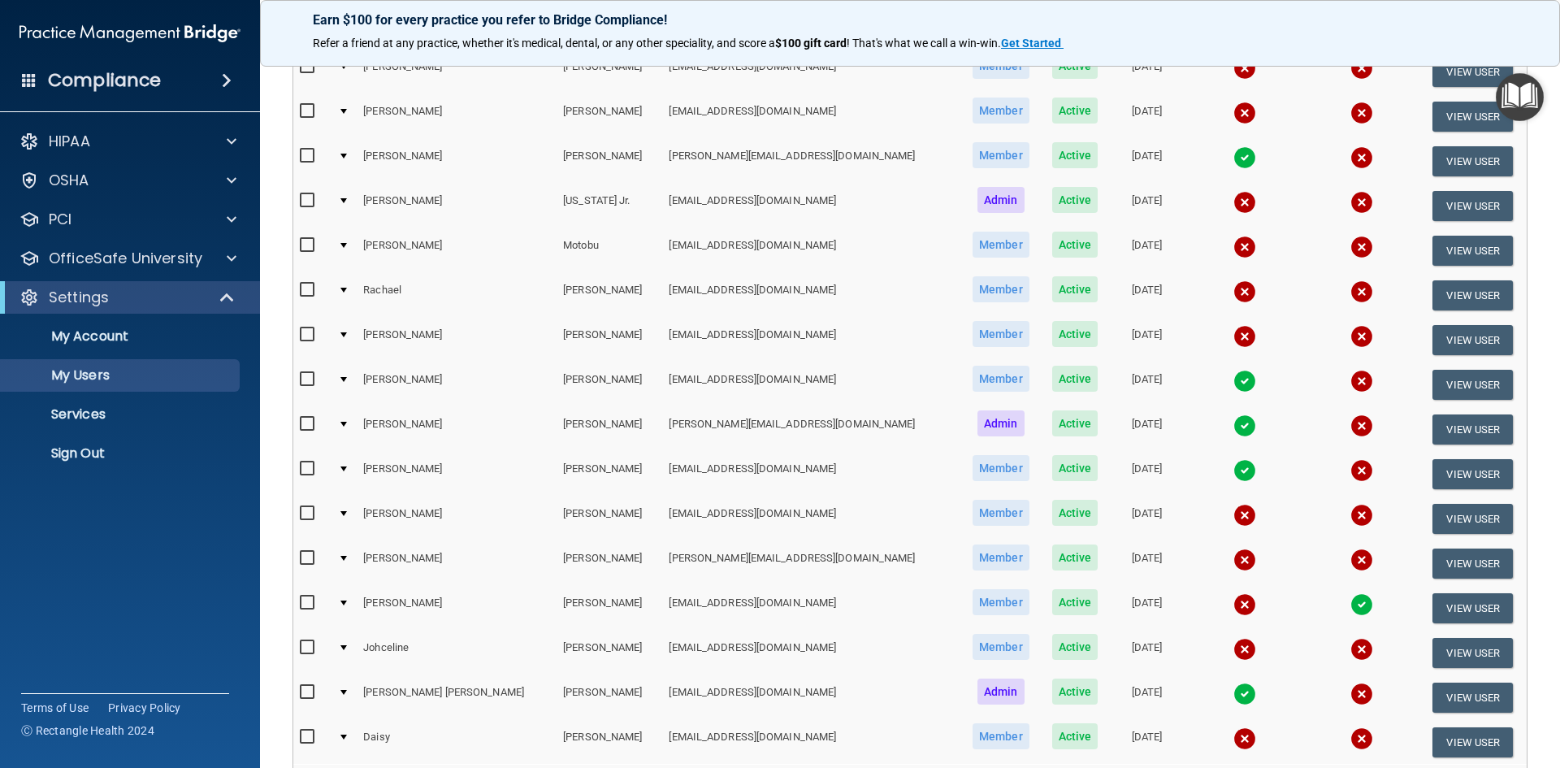
click at [308, 510] on input "checkbox" at bounding box center [309, 513] width 19 height 13
checkbox input "true"
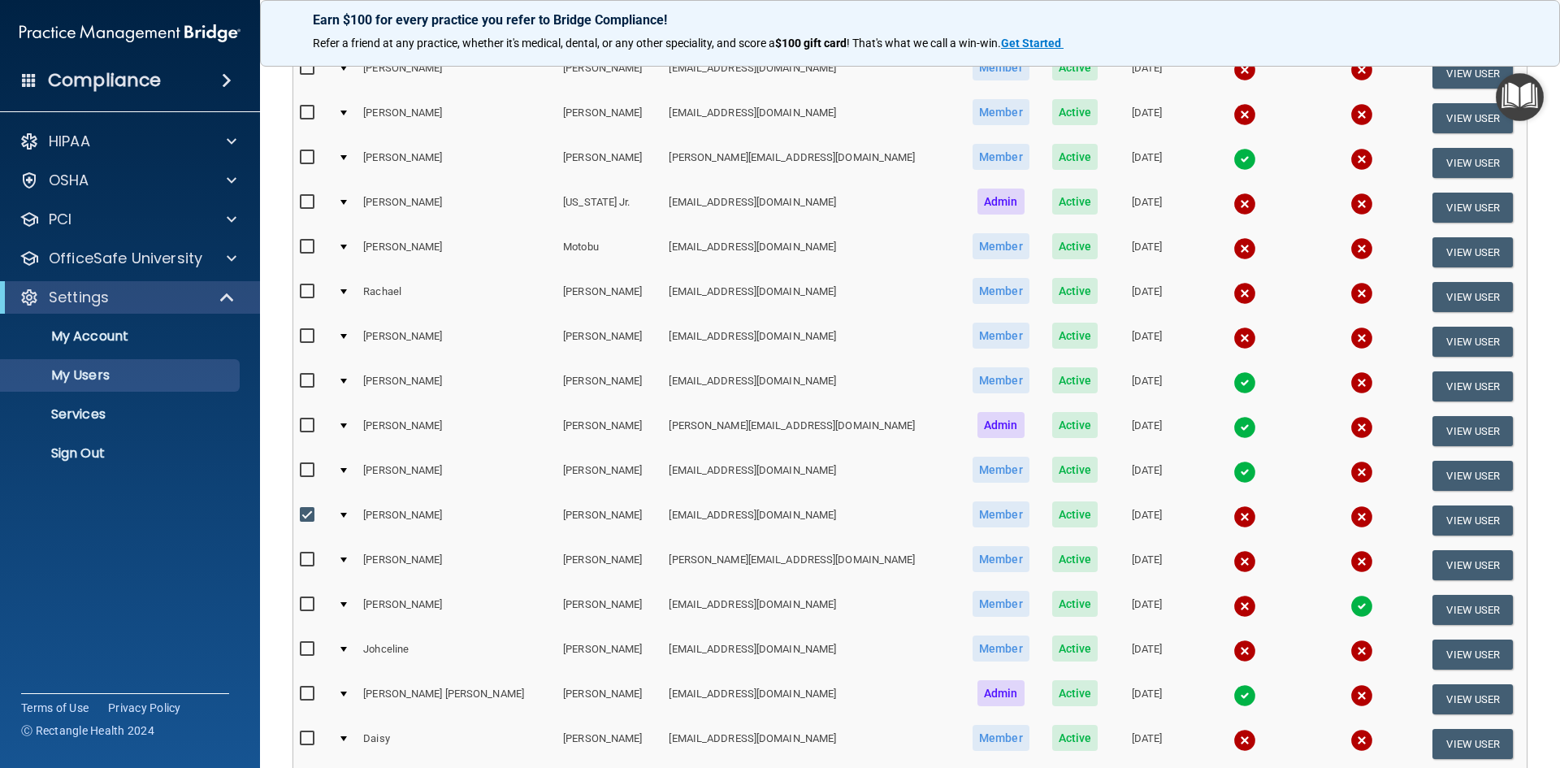
scroll to position [245, 0]
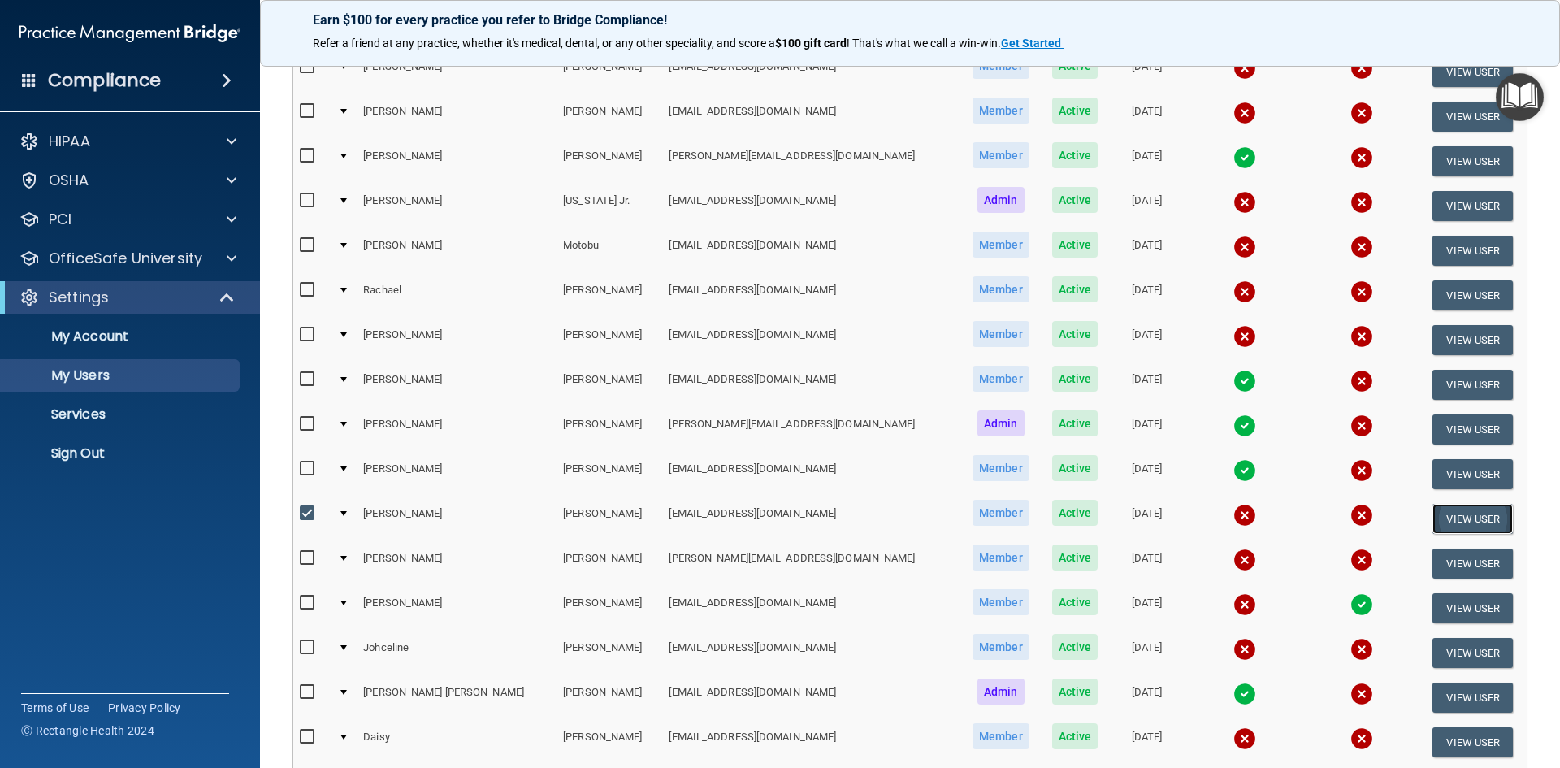
click at [1459, 516] on button "View User" at bounding box center [1473, 519] width 80 height 30
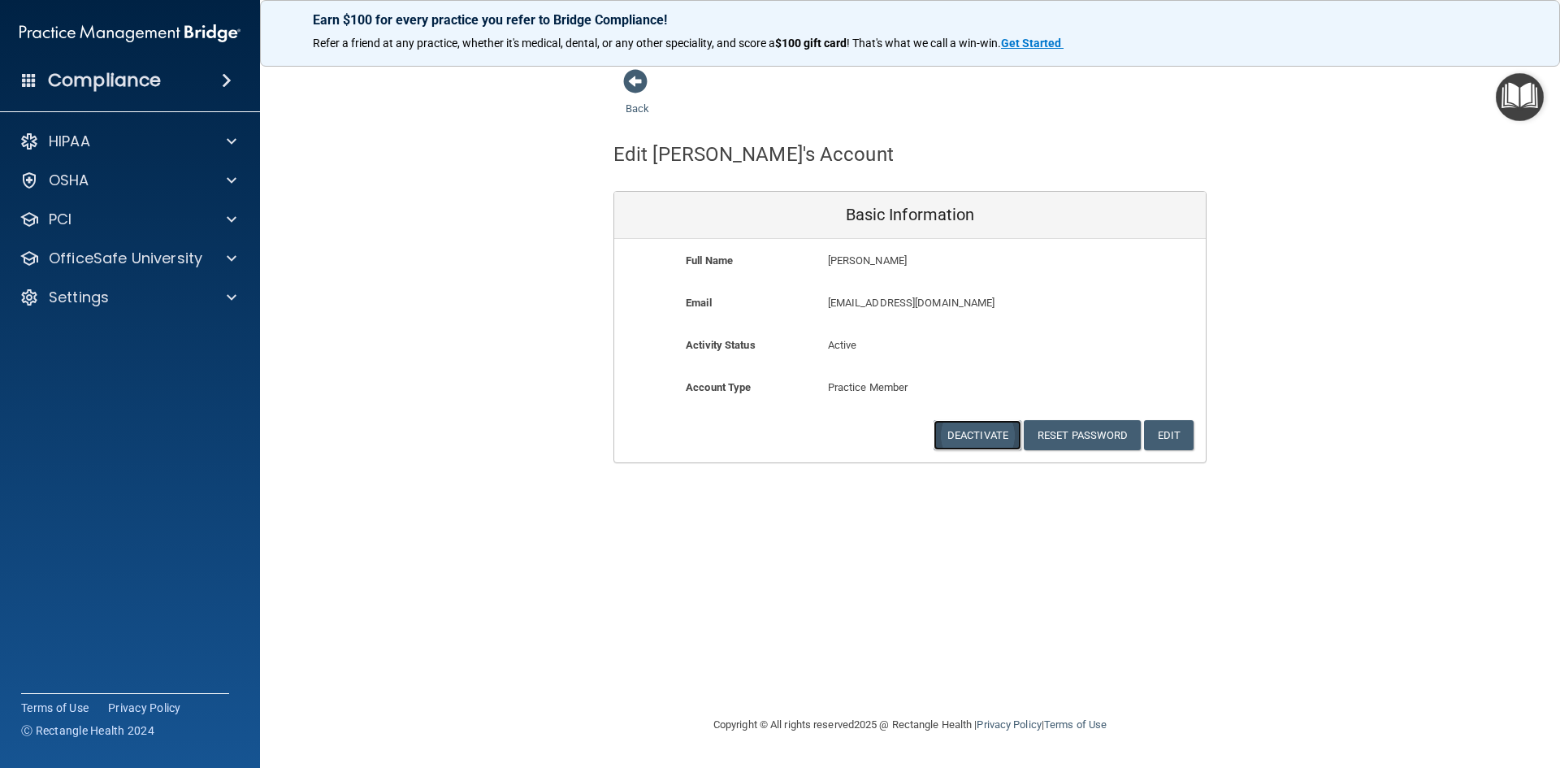
click at [972, 433] on button "Deactivate" at bounding box center [978, 435] width 88 height 30
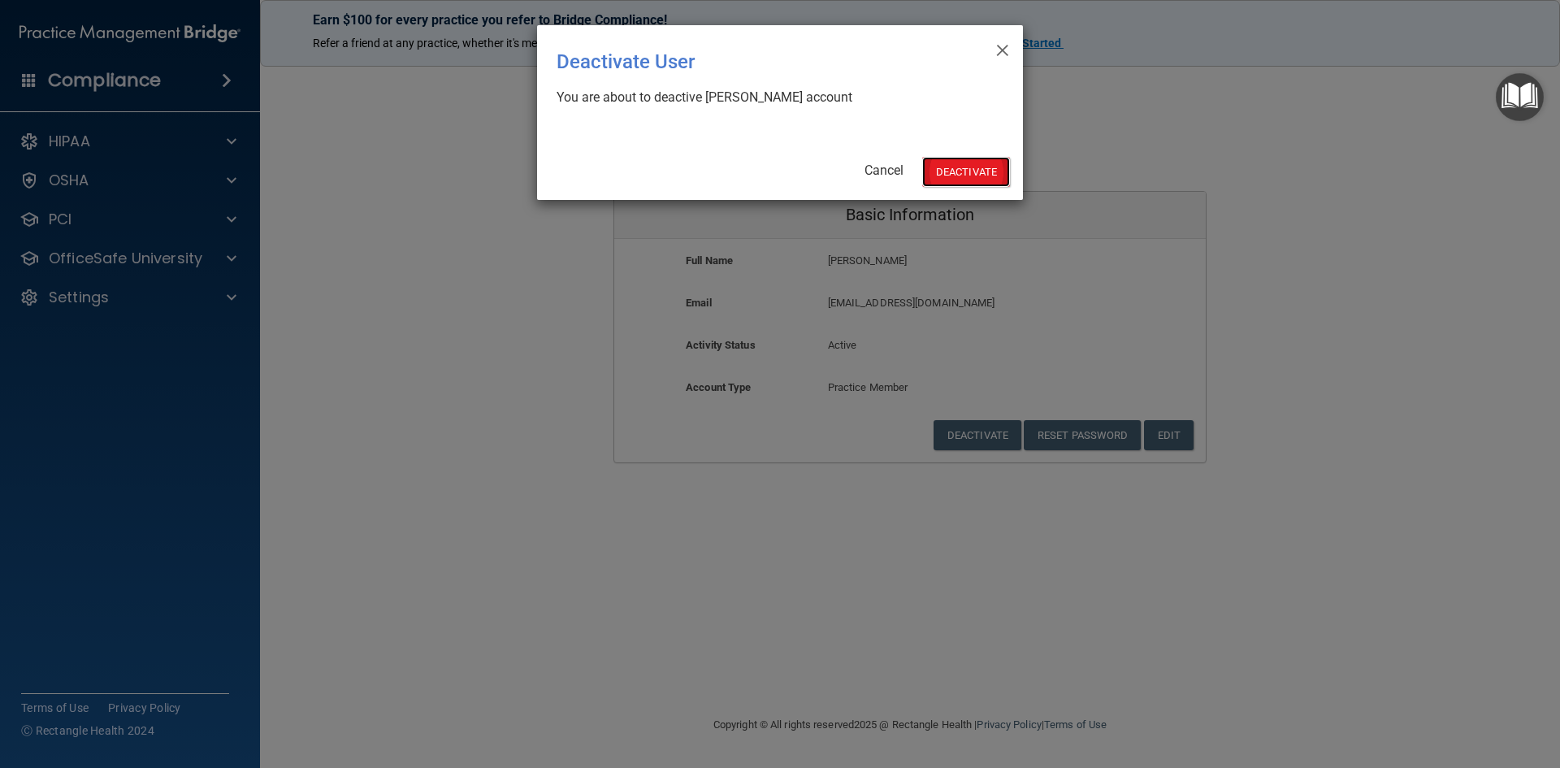
click at [950, 171] on button "Deactivate" at bounding box center [966, 172] width 88 height 30
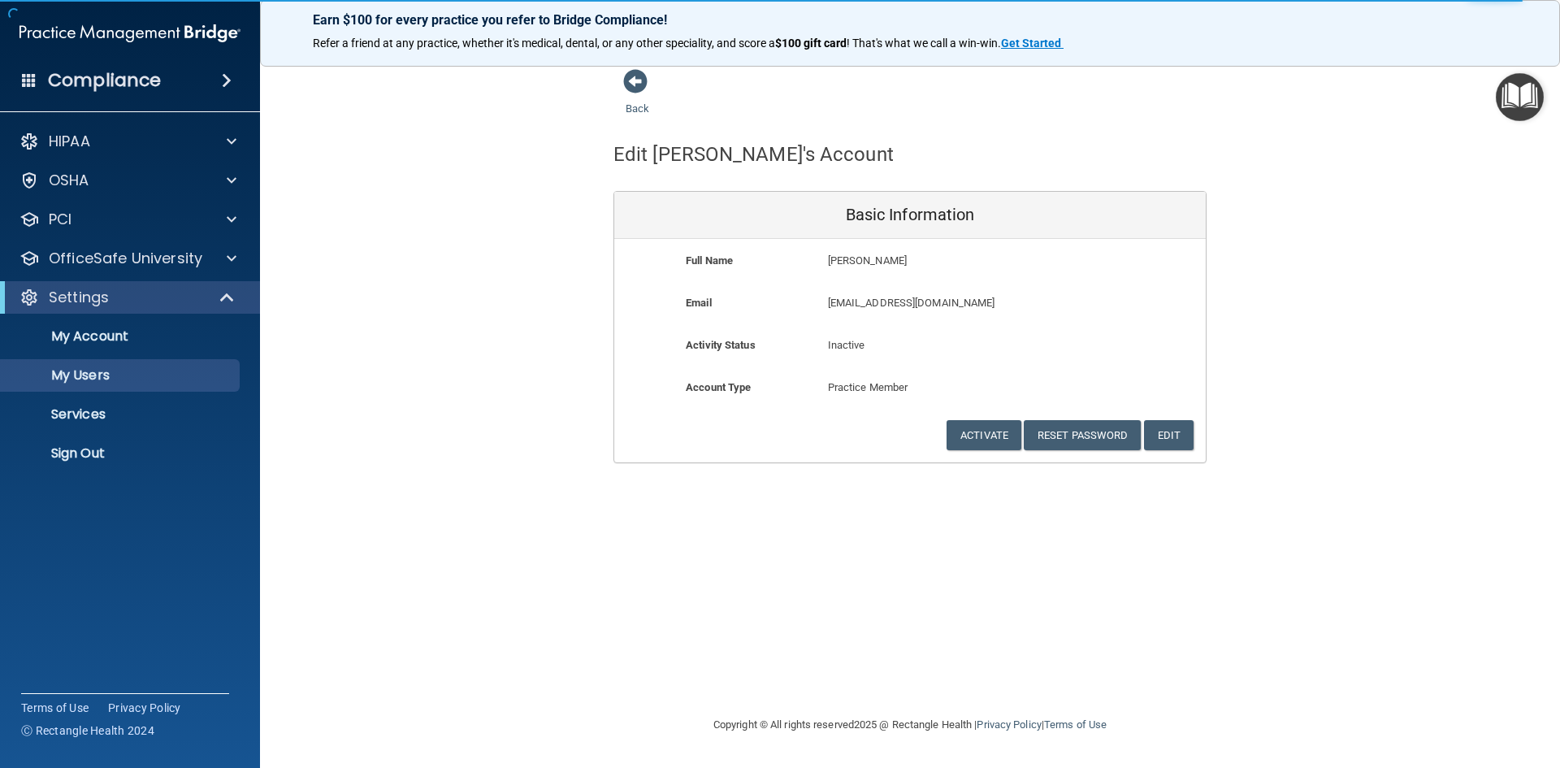
select select "20"
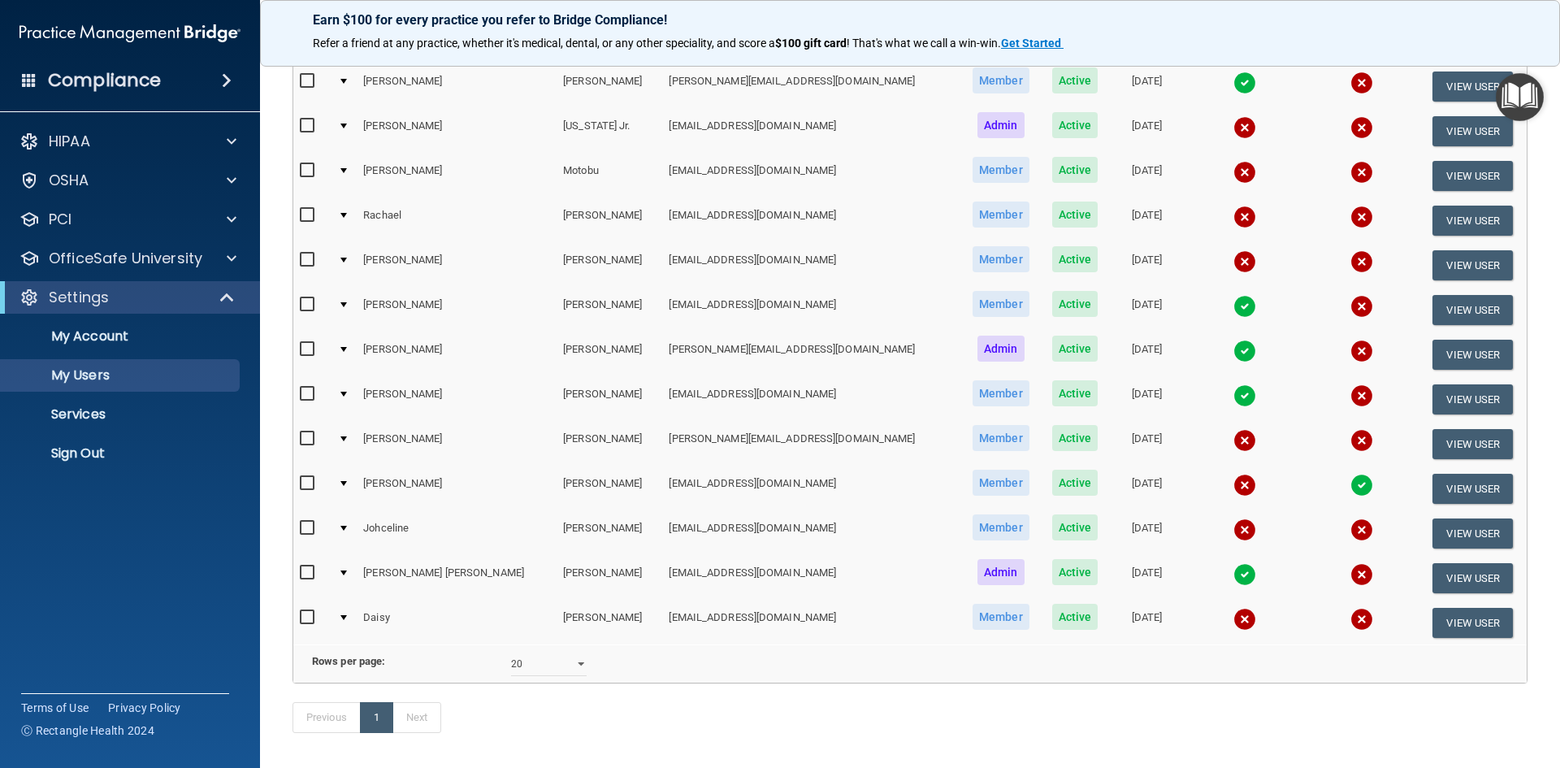
scroll to position [325, 0]
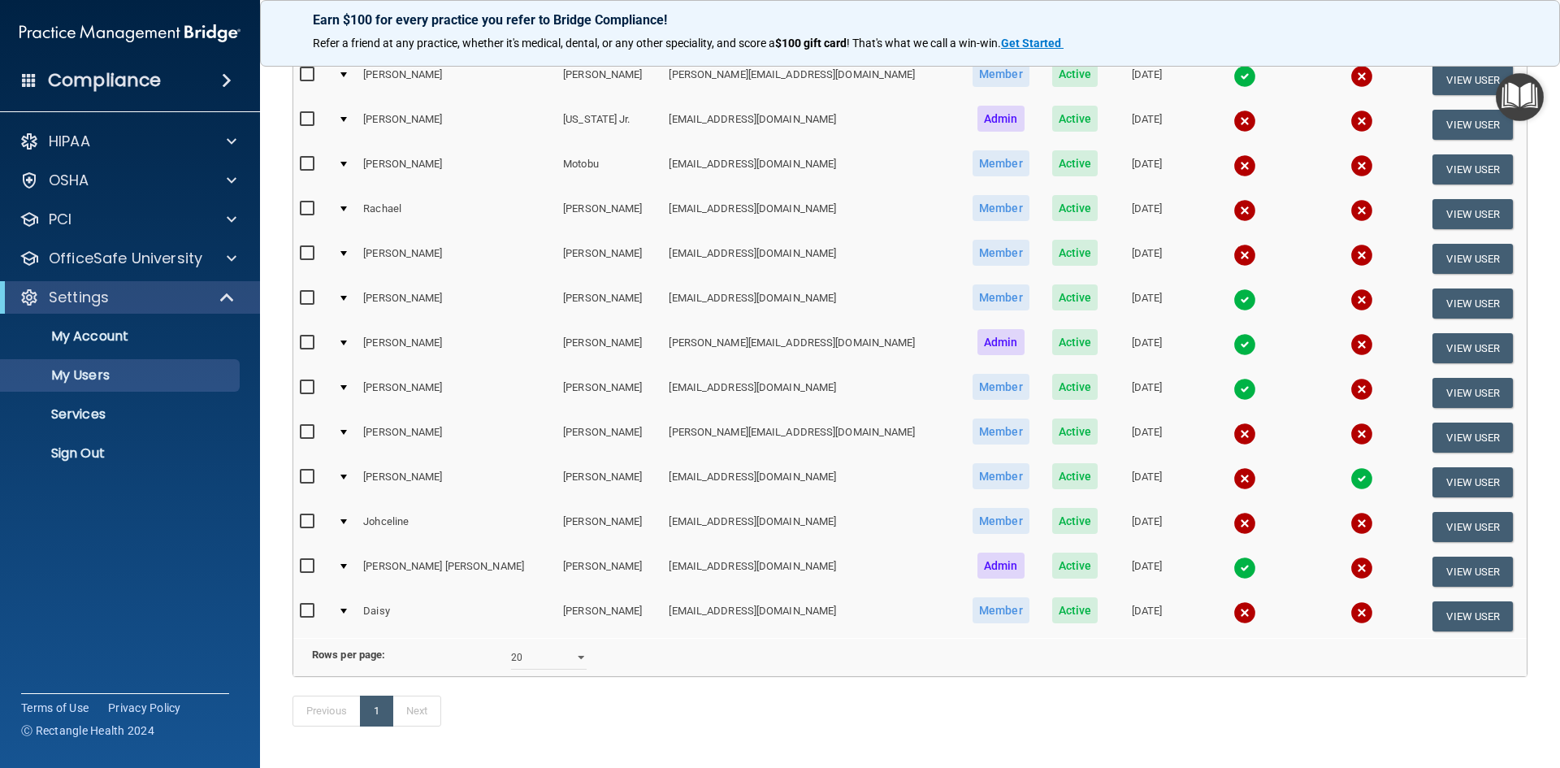
click at [310, 433] on input "checkbox" at bounding box center [309, 432] width 19 height 13
checkbox input "true"
click at [1451, 431] on button "View User" at bounding box center [1473, 438] width 80 height 30
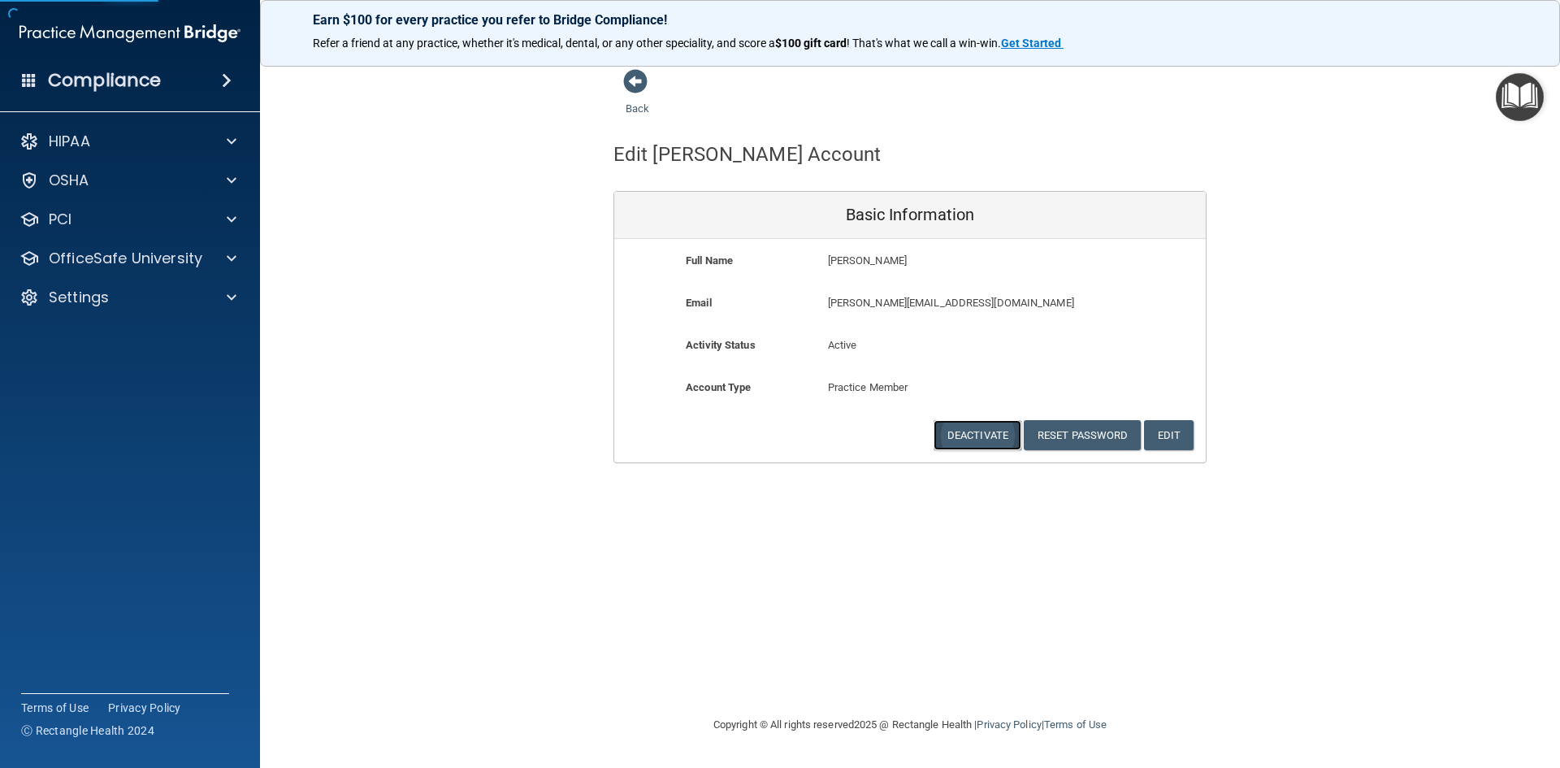
click at [981, 427] on button "Deactivate" at bounding box center [978, 435] width 88 height 30
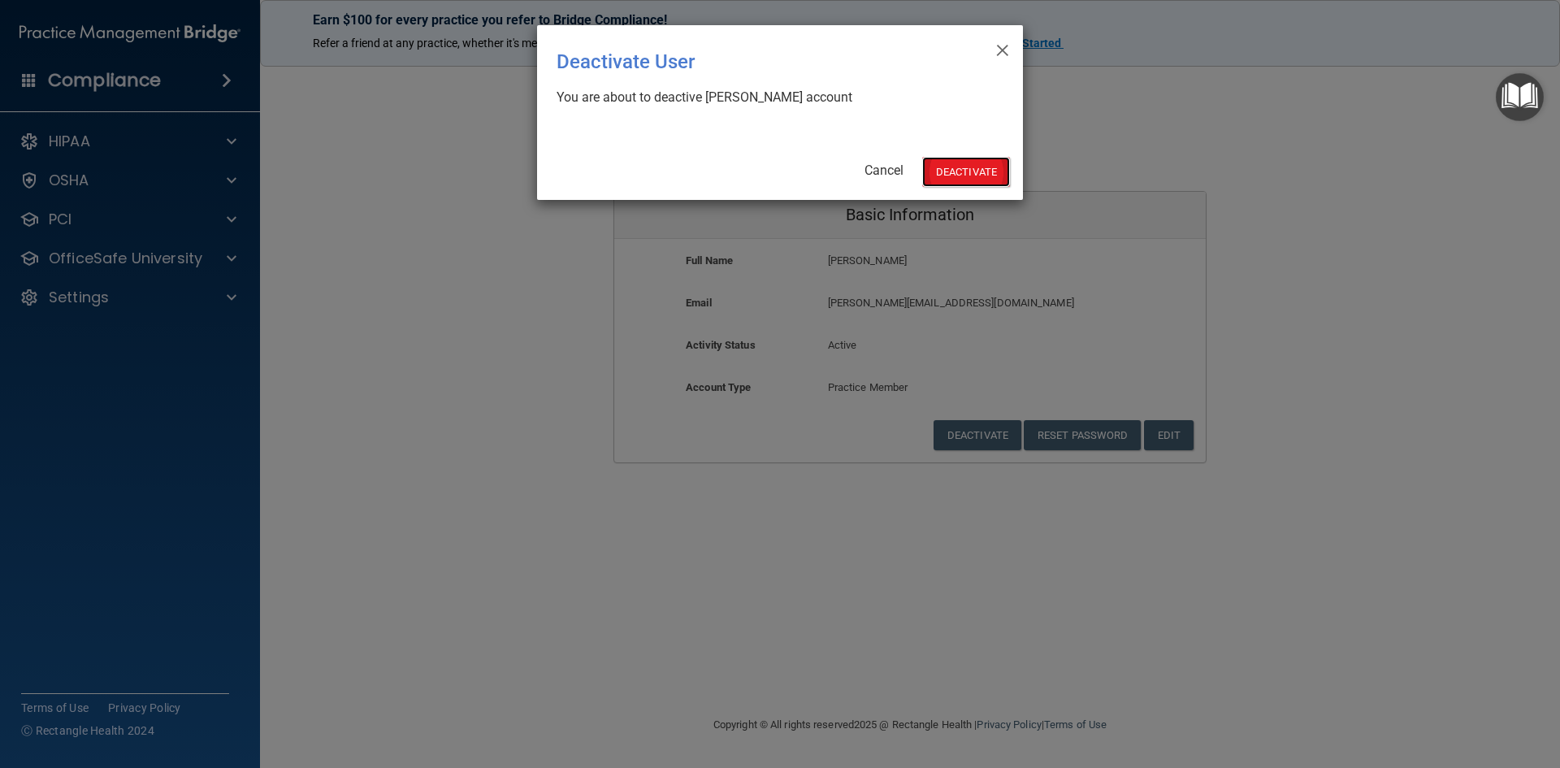
click at [982, 171] on button "Deactivate" at bounding box center [966, 172] width 88 height 30
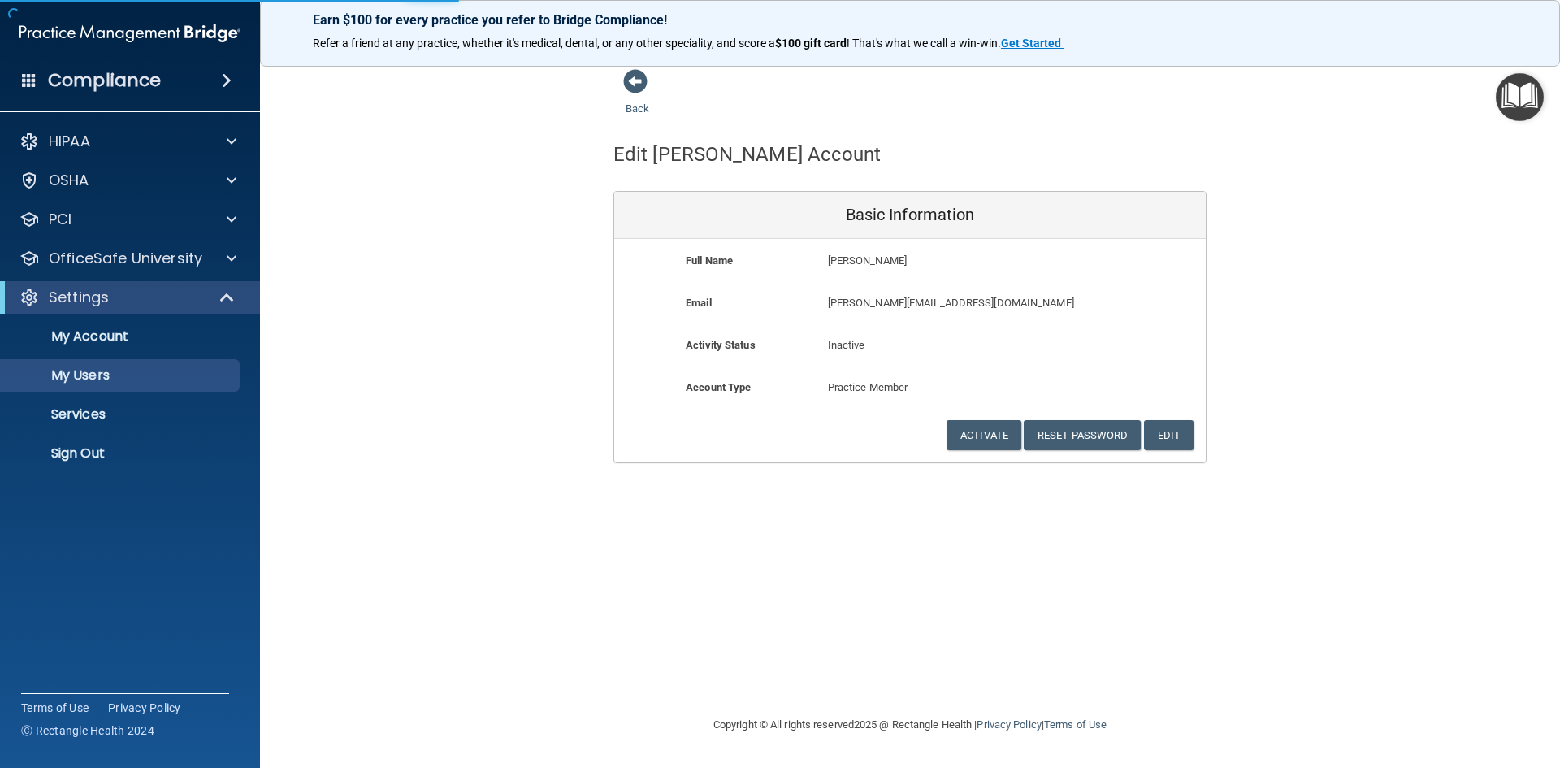
select select "20"
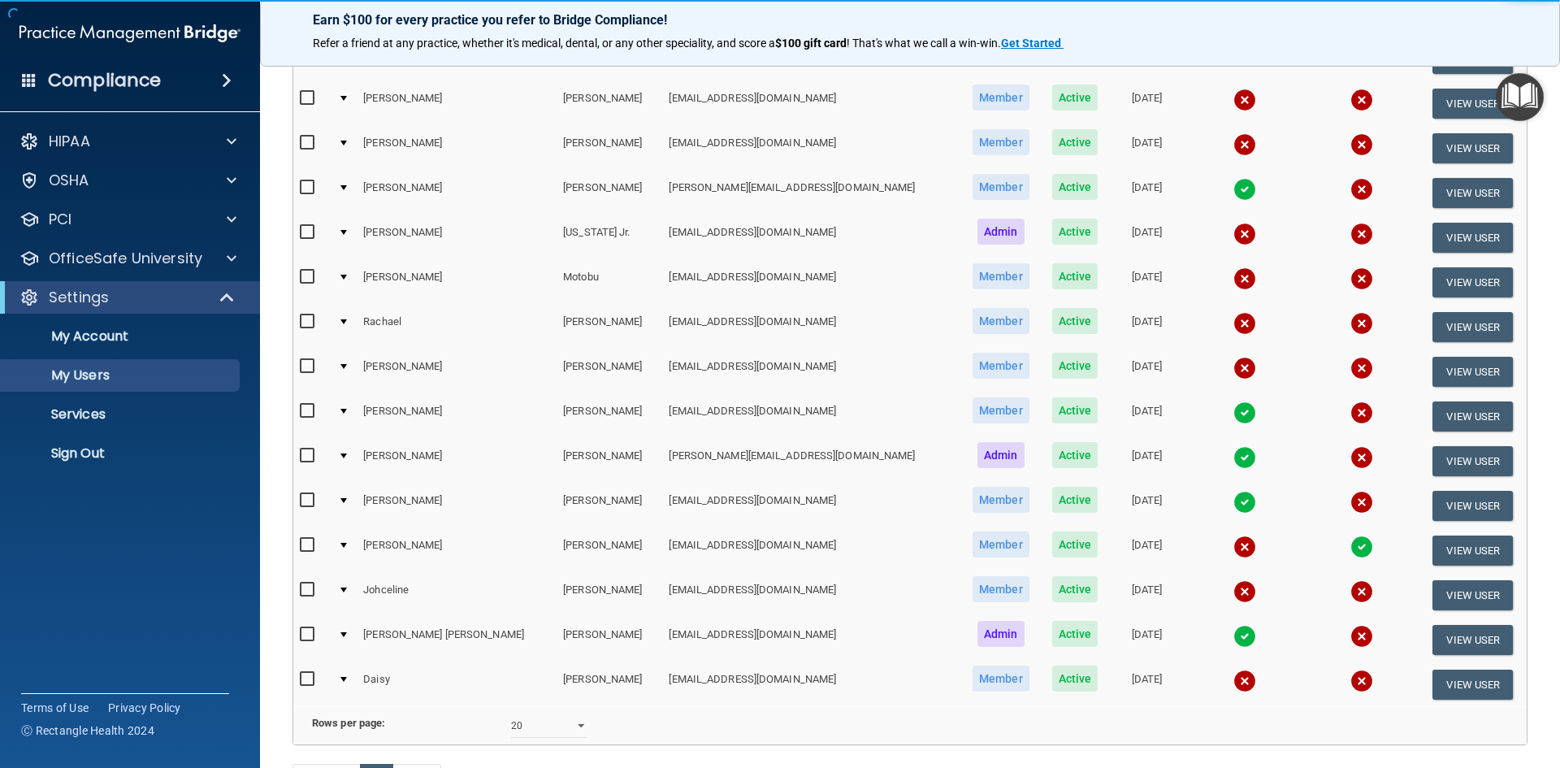
scroll to position [244, 0]
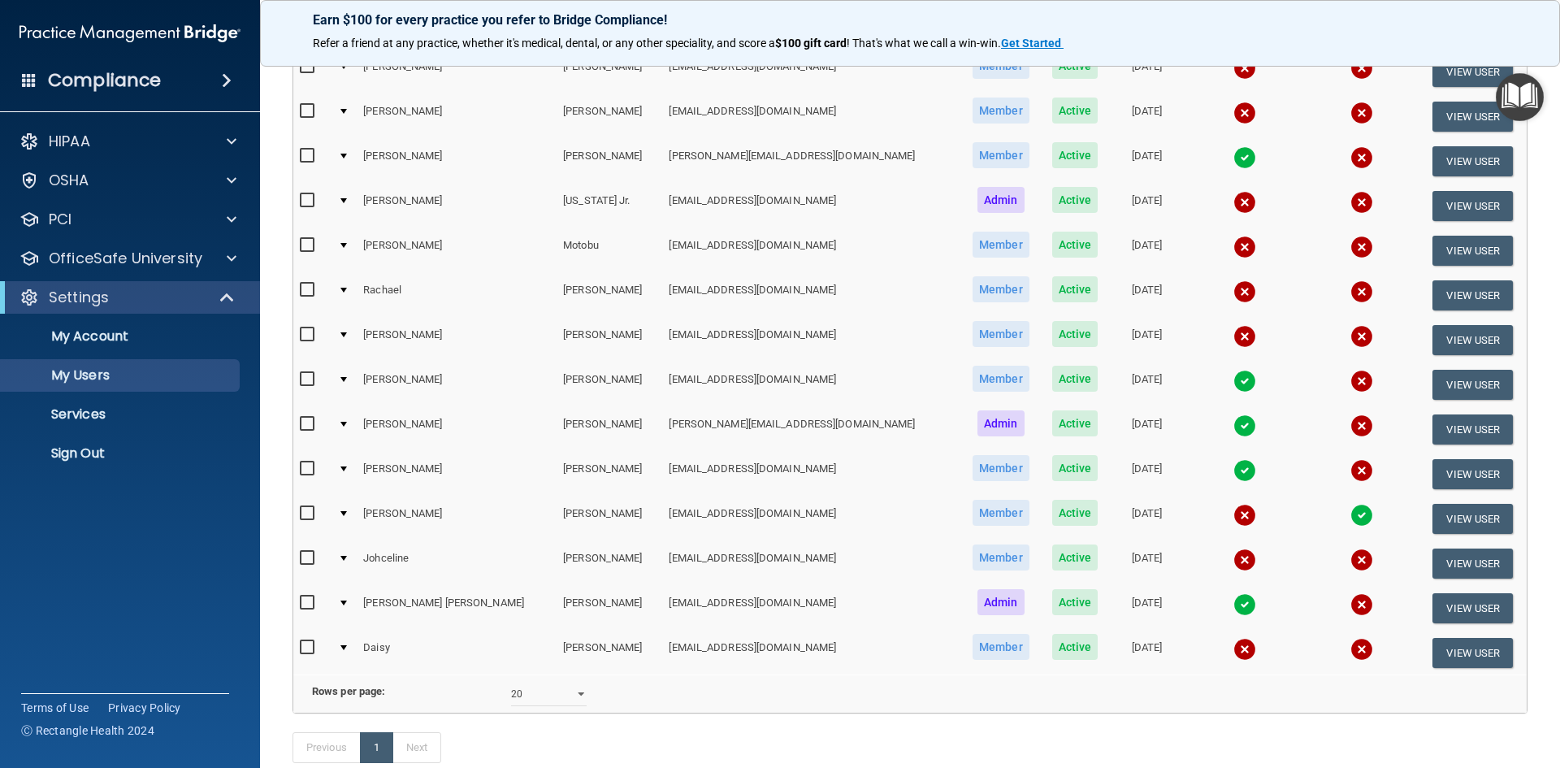
click at [305, 556] on input "checkbox" at bounding box center [309, 558] width 19 height 13
checkbox input "true"
click at [1470, 560] on button "View User" at bounding box center [1473, 564] width 80 height 30
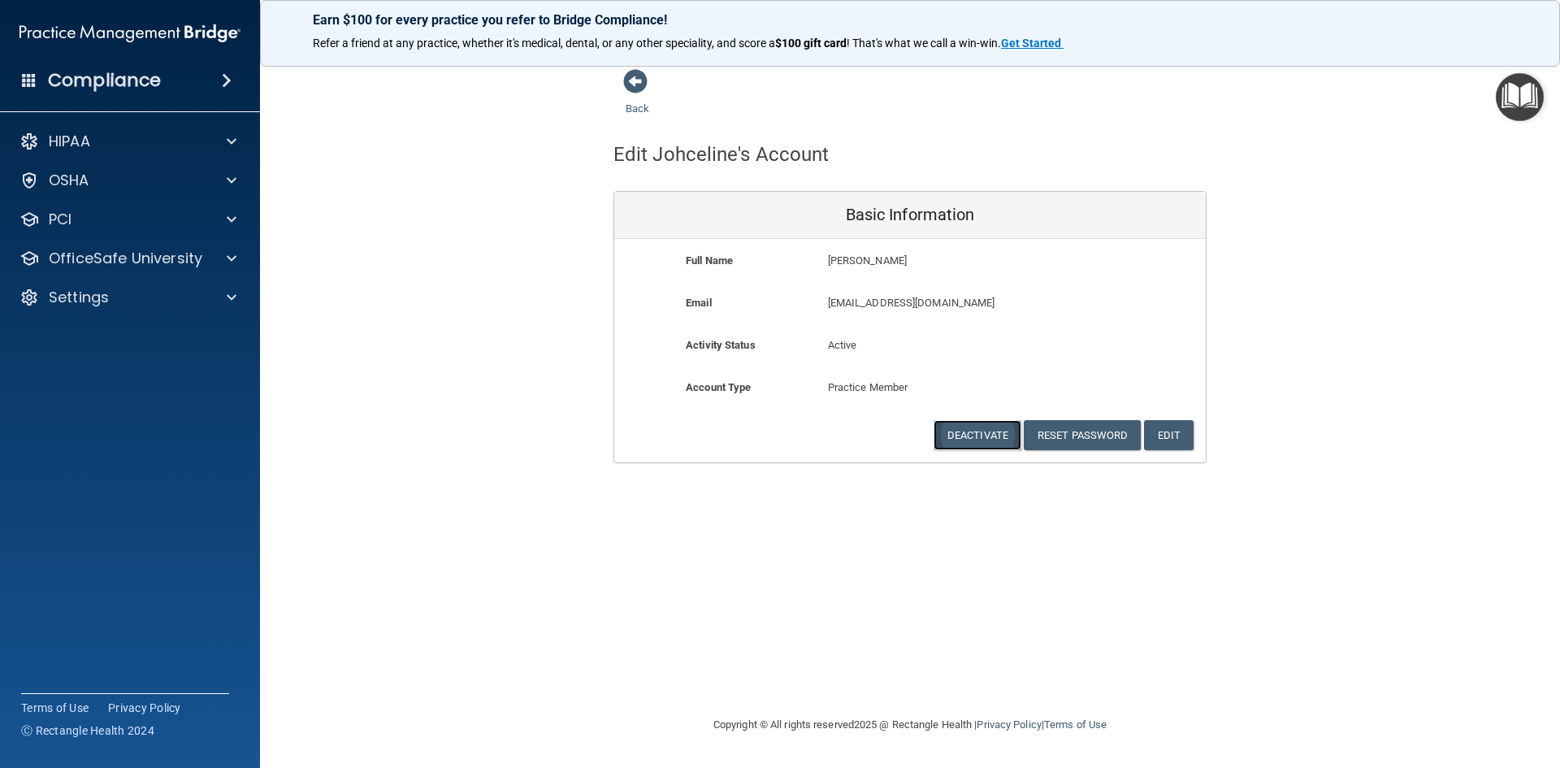
click at [978, 432] on button "Deactivate" at bounding box center [978, 435] width 88 height 30
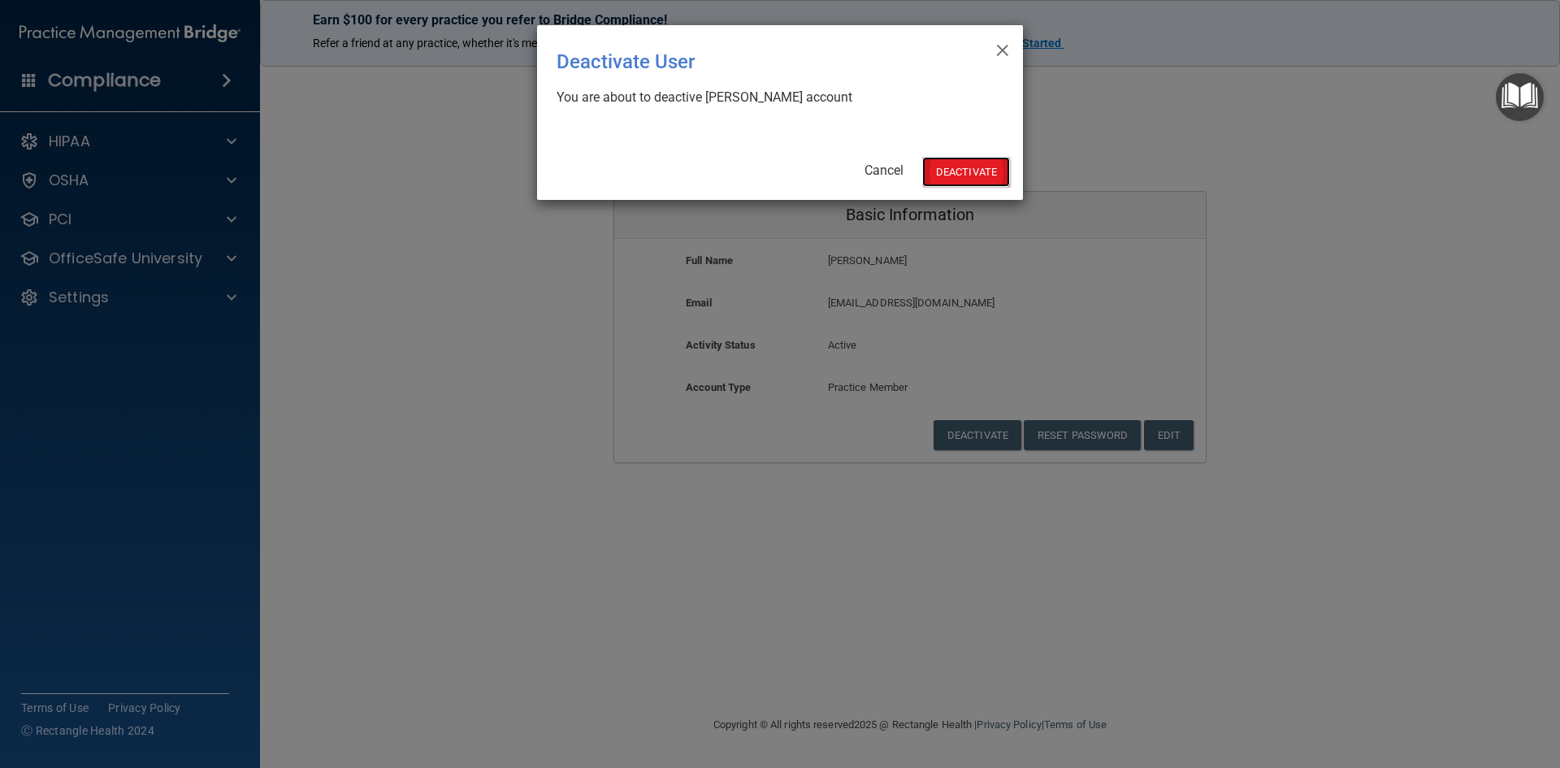
click at [981, 168] on button "Deactivate" at bounding box center [966, 172] width 88 height 30
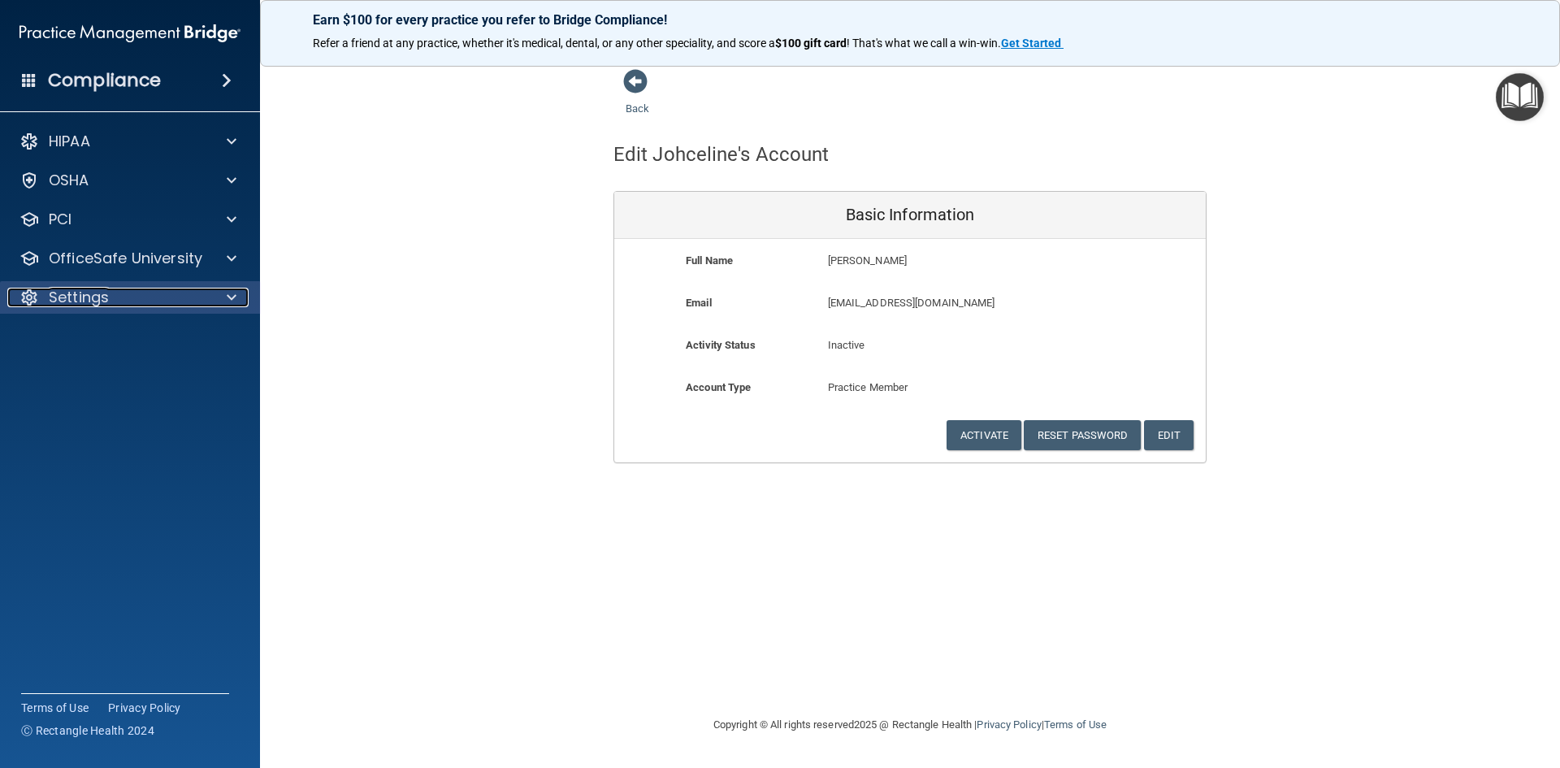
click at [111, 293] on div "Settings" at bounding box center [108, 298] width 202 height 20
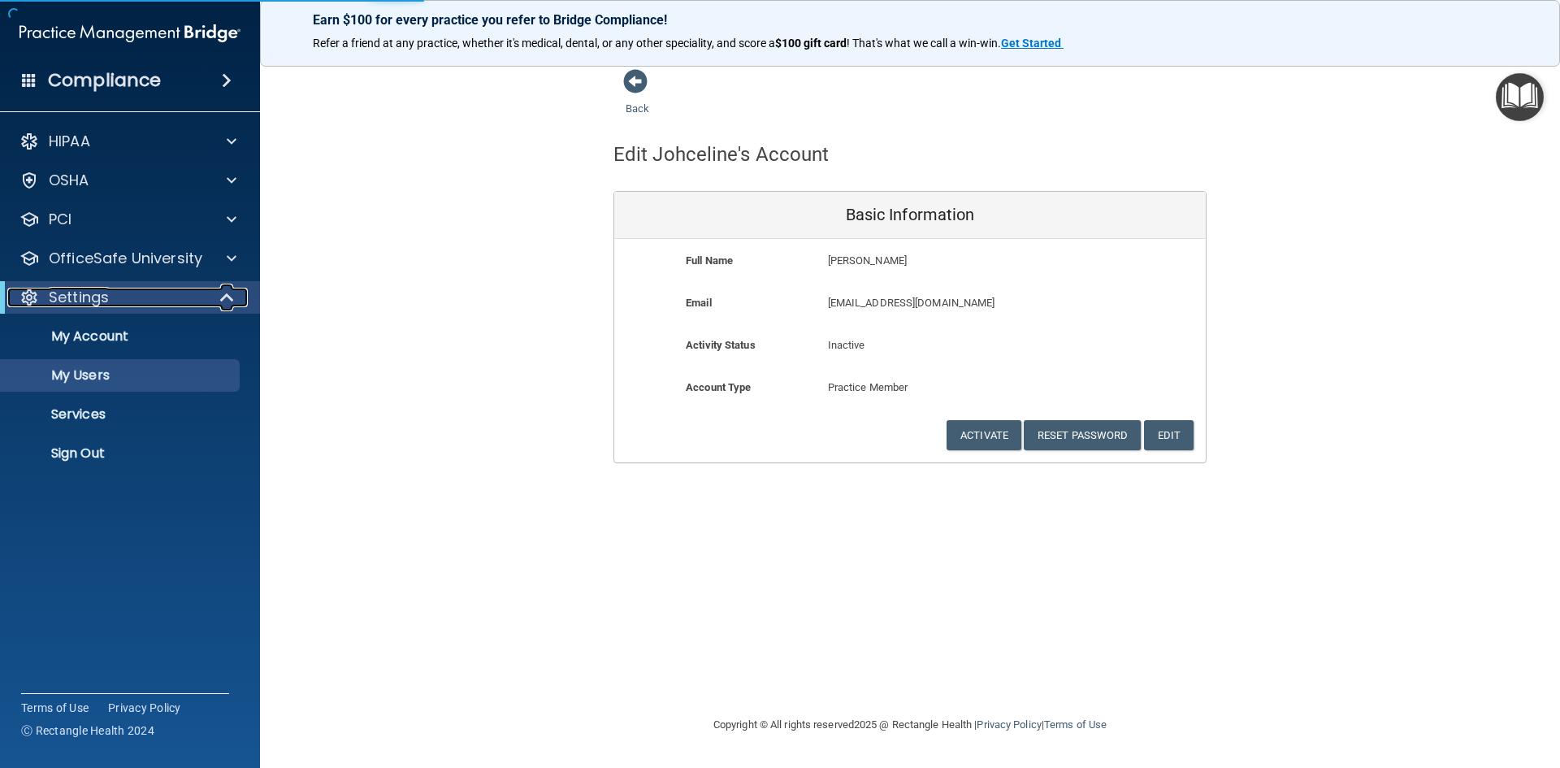
select select "20"
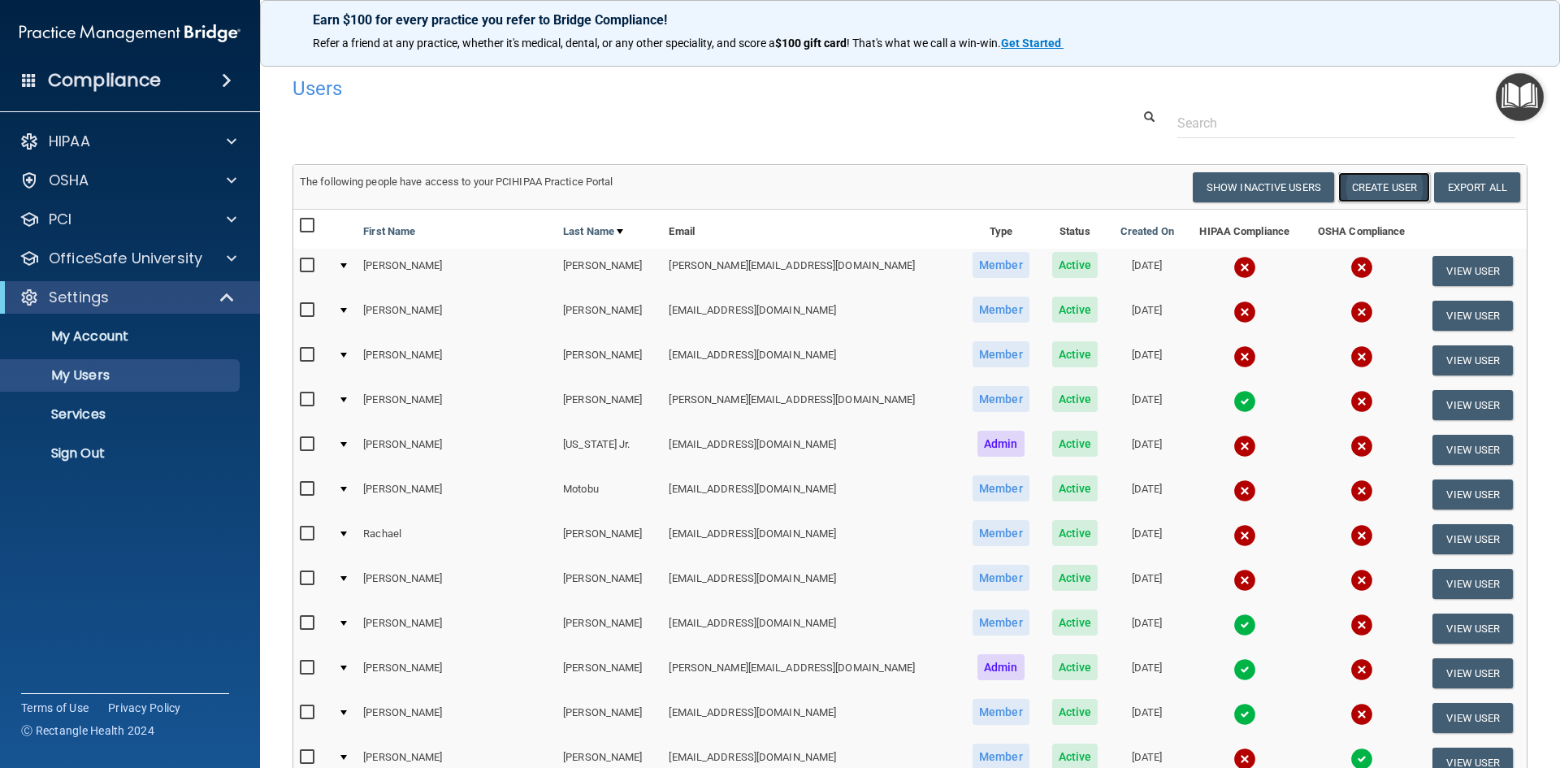
click at [1378, 190] on button "Create User" at bounding box center [1384, 187] width 92 height 30
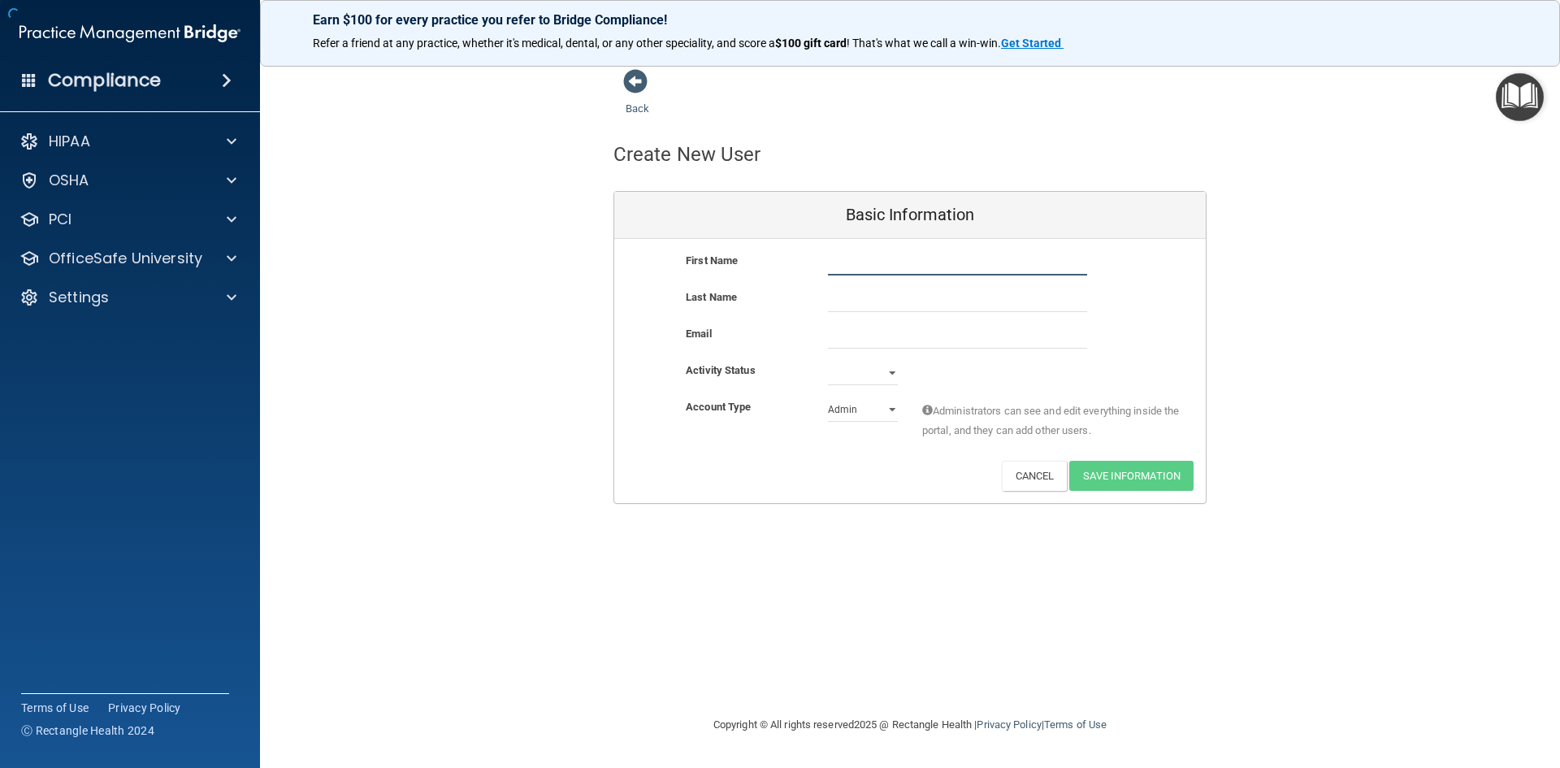
click at [887, 261] on input "text" at bounding box center [957, 263] width 259 height 24
type input "[PERSON_NAME]"
click at [870, 298] on input "text" at bounding box center [957, 300] width 259 height 24
type input "[PERSON_NAME]"
click at [851, 340] on input "email" at bounding box center [957, 336] width 259 height 24
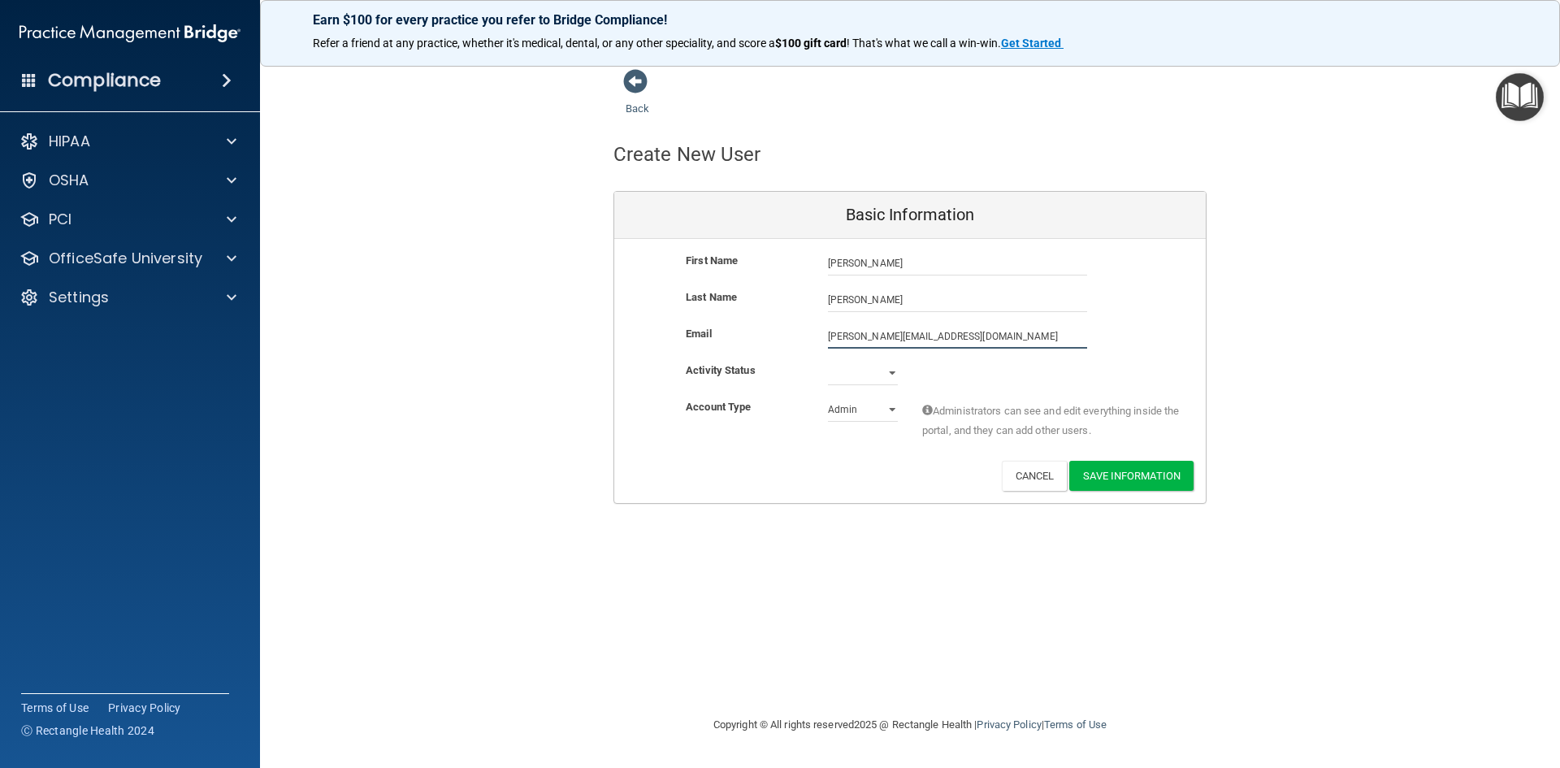
type input "[PERSON_NAME][EMAIL_ADDRESS][DOMAIN_NAME]"
click at [889, 371] on select "Active Inactive" at bounding box center [863, 373] width 70 height 24
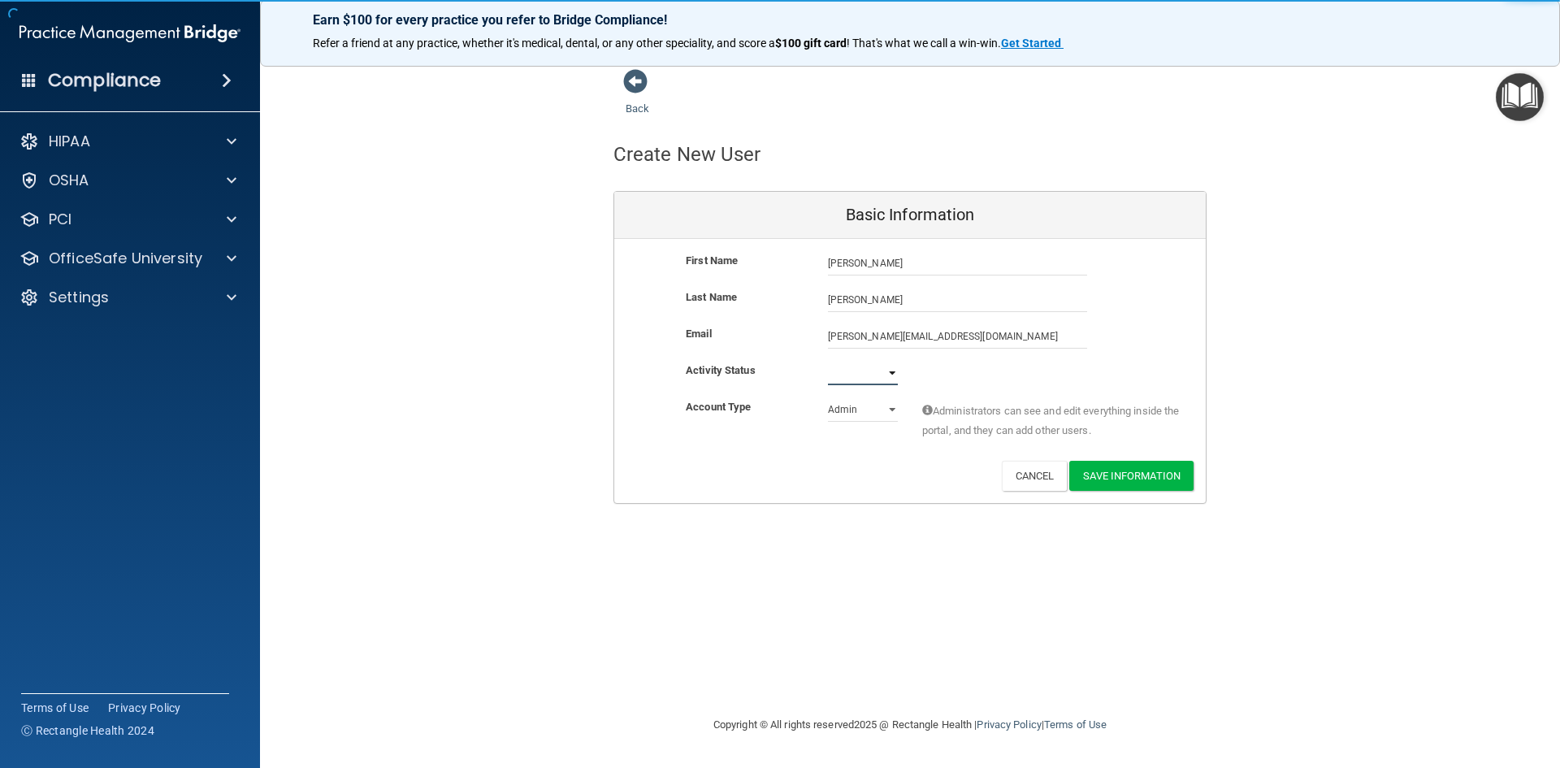
select select "active"
click at [828, 361] on select "Active Inactive" at bounding box center [863, 373] width 70 height 24
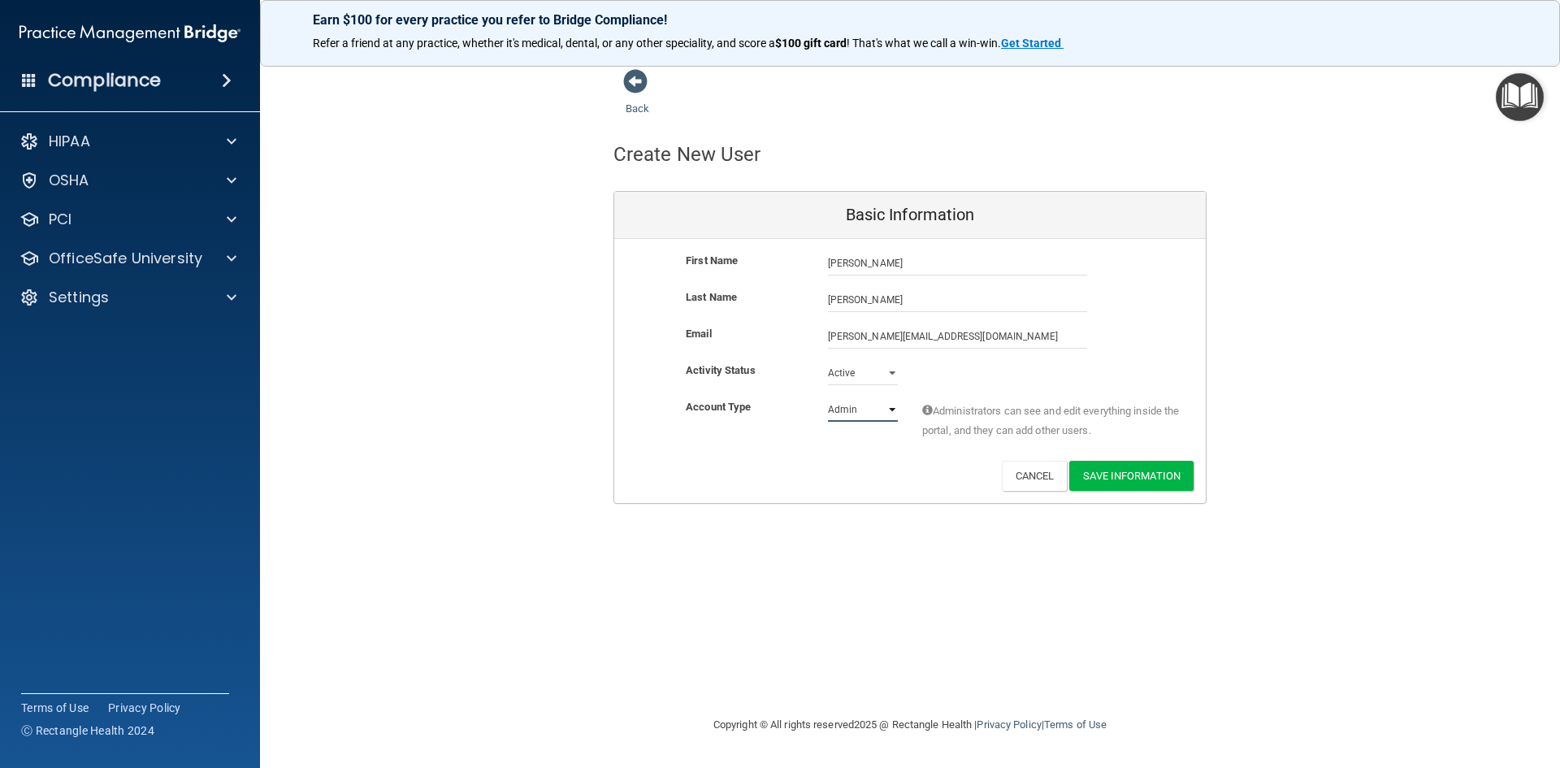
click at [891, 411] on select "Admin Member" at bounding box center [863, 409] width 70 height 24
select select "practice_member"
click at [828, 397] on select "Admin Member" at bounding box center [863, 409] width 70 height 24
click at [1150, 473] on button "Save Information" at bounding box center [1131, 476] width 124 height 30
click at [848, 262] on input "text" at bounding box center [957, 263] width 259 height 24
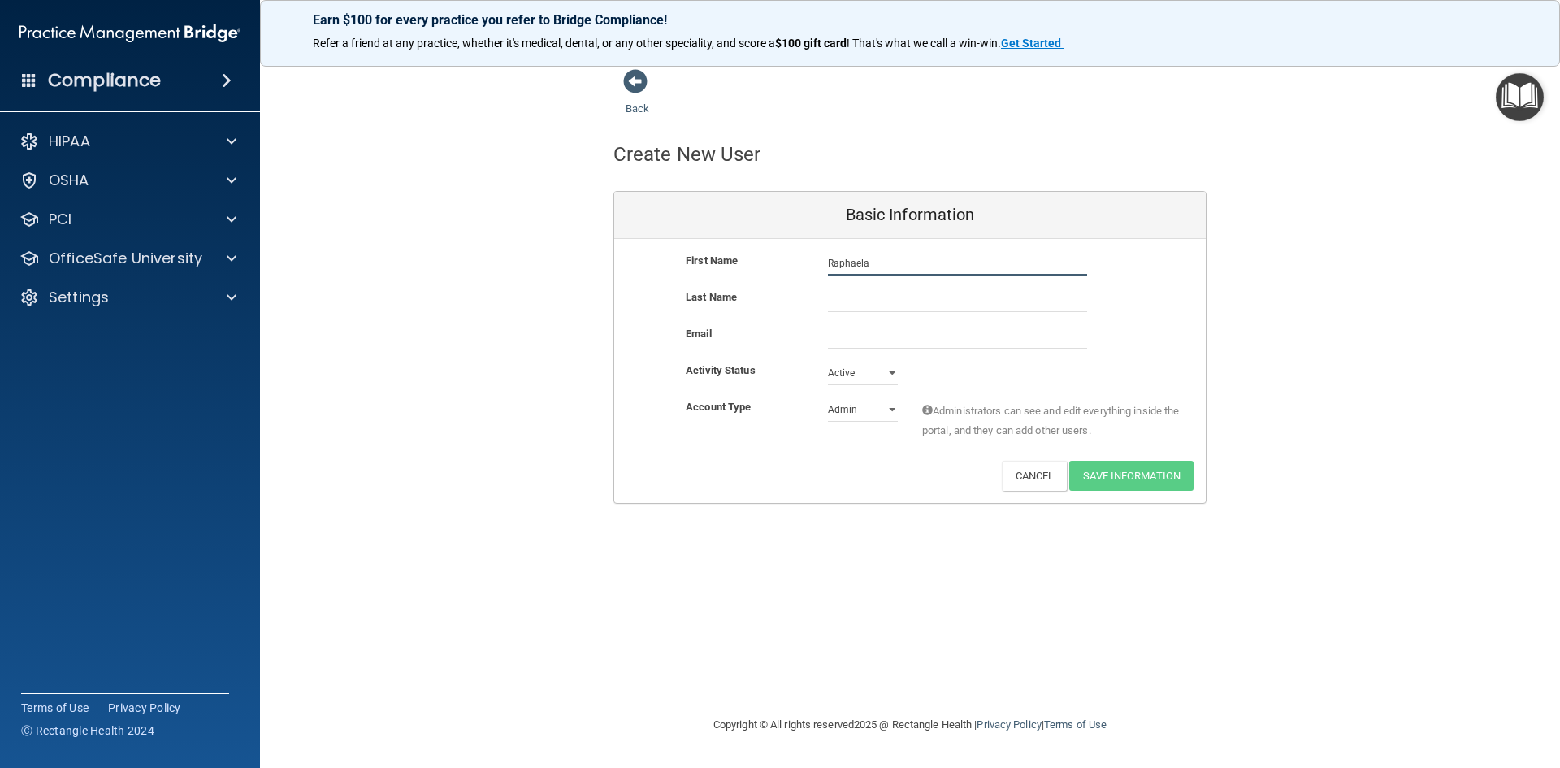
type input "Raphaela"
click at [892, 286] on div "First Name [PERSON_NAME] [PERSON_NAME]" at bounding box center [910, 269] width 592 height 37
click at [887, 302] on input "text" at bounding box center [957, 300] width 259 height 24
type input "Campras de [PERSON_NAME]"
click at [925, 336] on input "email" at bounding box center [957, 336] width 259 height 24
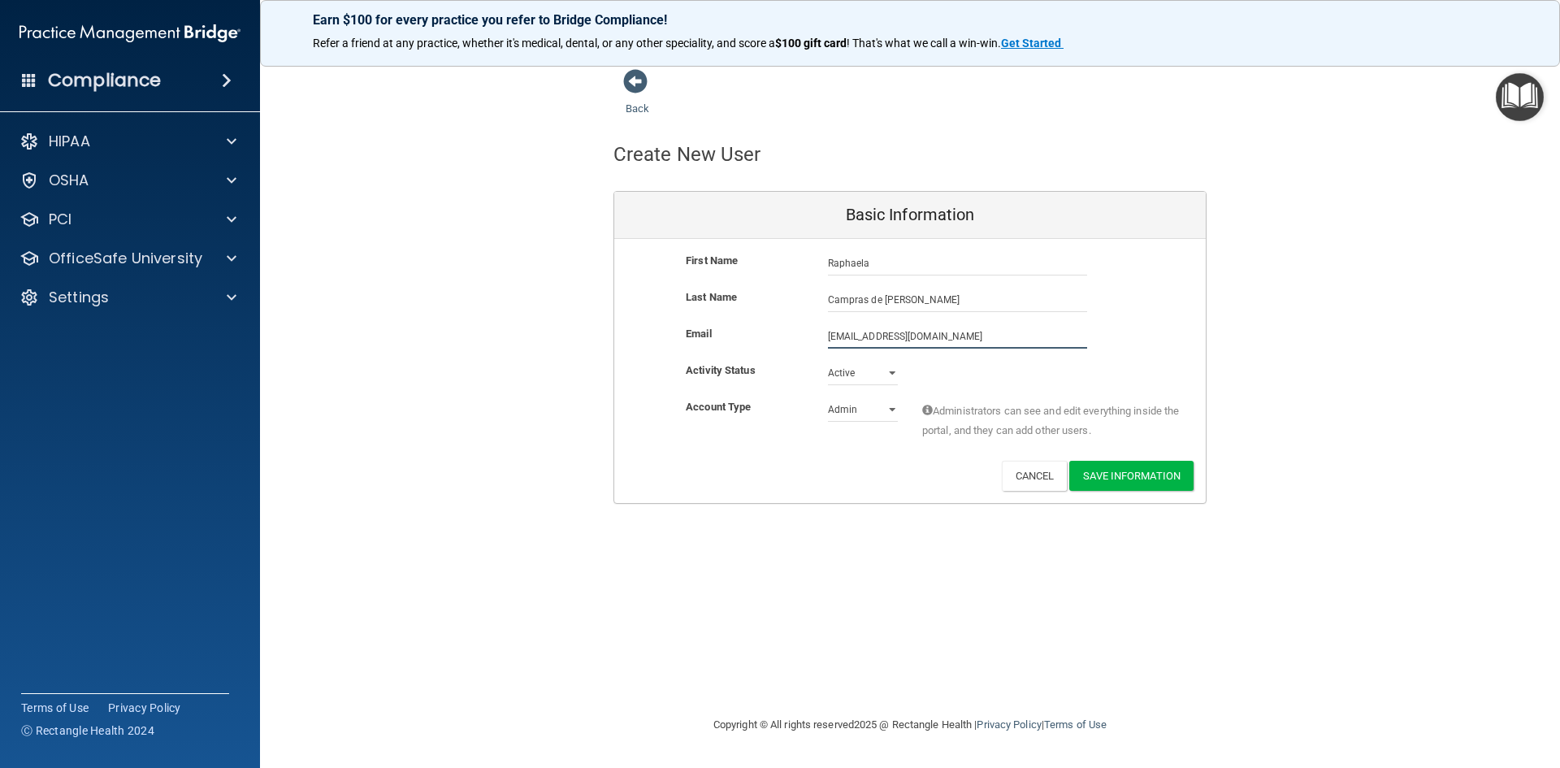
type input "[EMAIL_ADDRESS][DOMAIN_NAME]"
click at [896, 410] on select "Admin Member" at bounding box center [863, 413] width 70 height 24
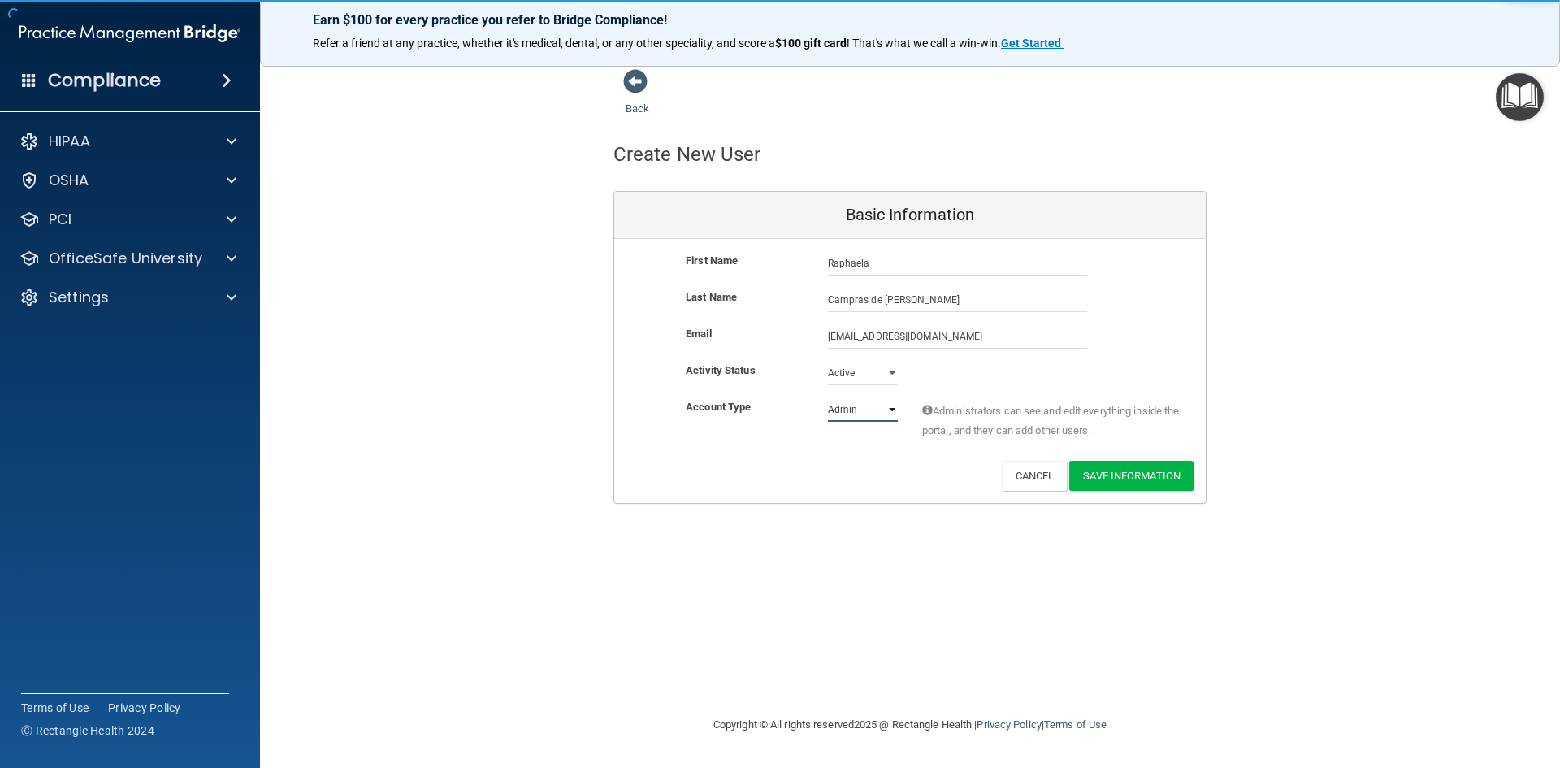
select select "practice_member"
click at [828, 397] on select "Admin Member" at bounding box center [863, 409] width 70 height 24
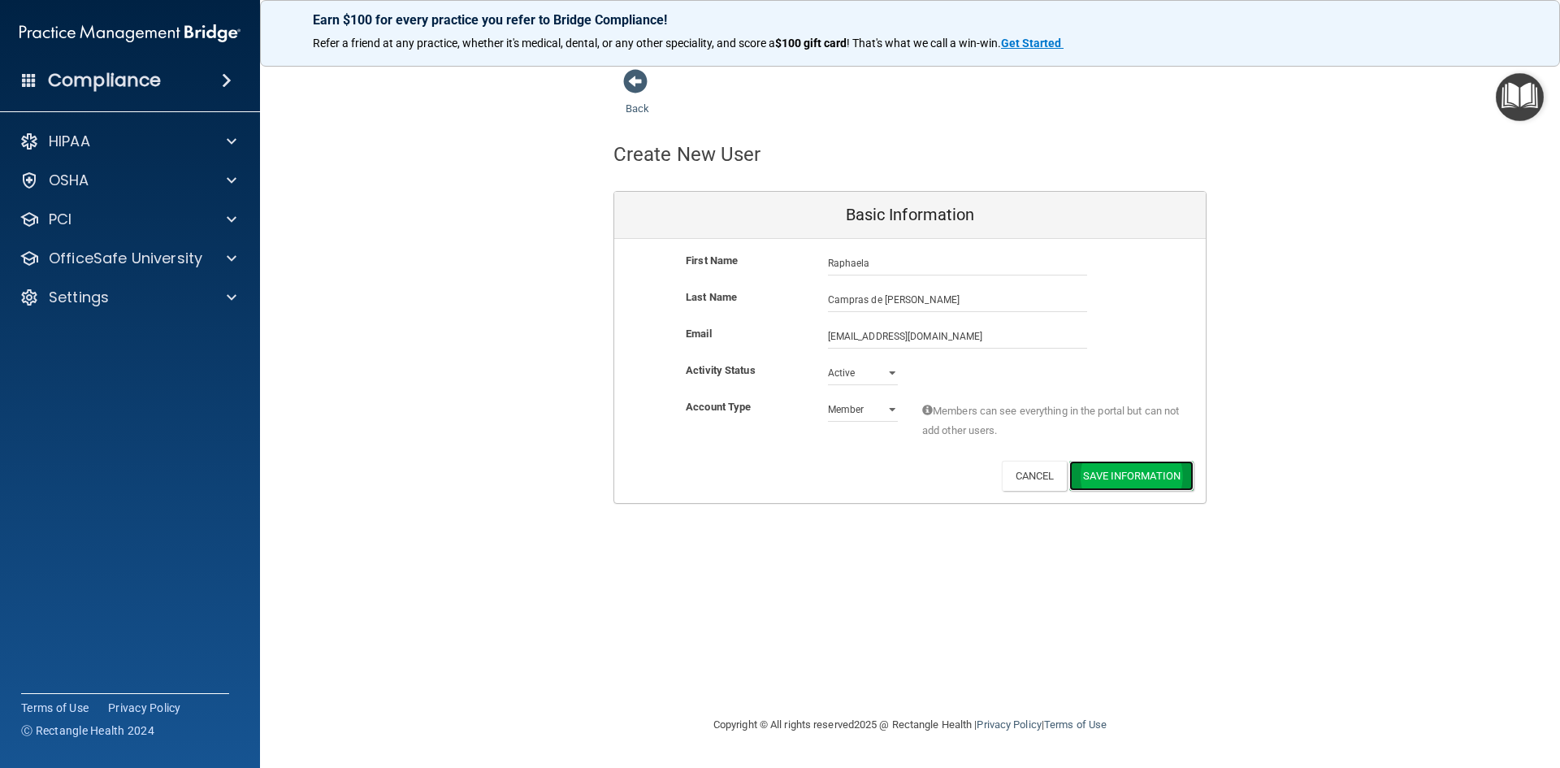
click at [1156, 470] on button "Save Information" at bounding box center [1131, 476] width 124 height 30
click at [866, 260] on input "text" at bounding box center [957, 263] width 259 height 24
type input "[PERSON_NAME]"
click at [888, 300] on input "text" at bounding box center [957, 300] width 259 height 24
type input "Guimaraes"
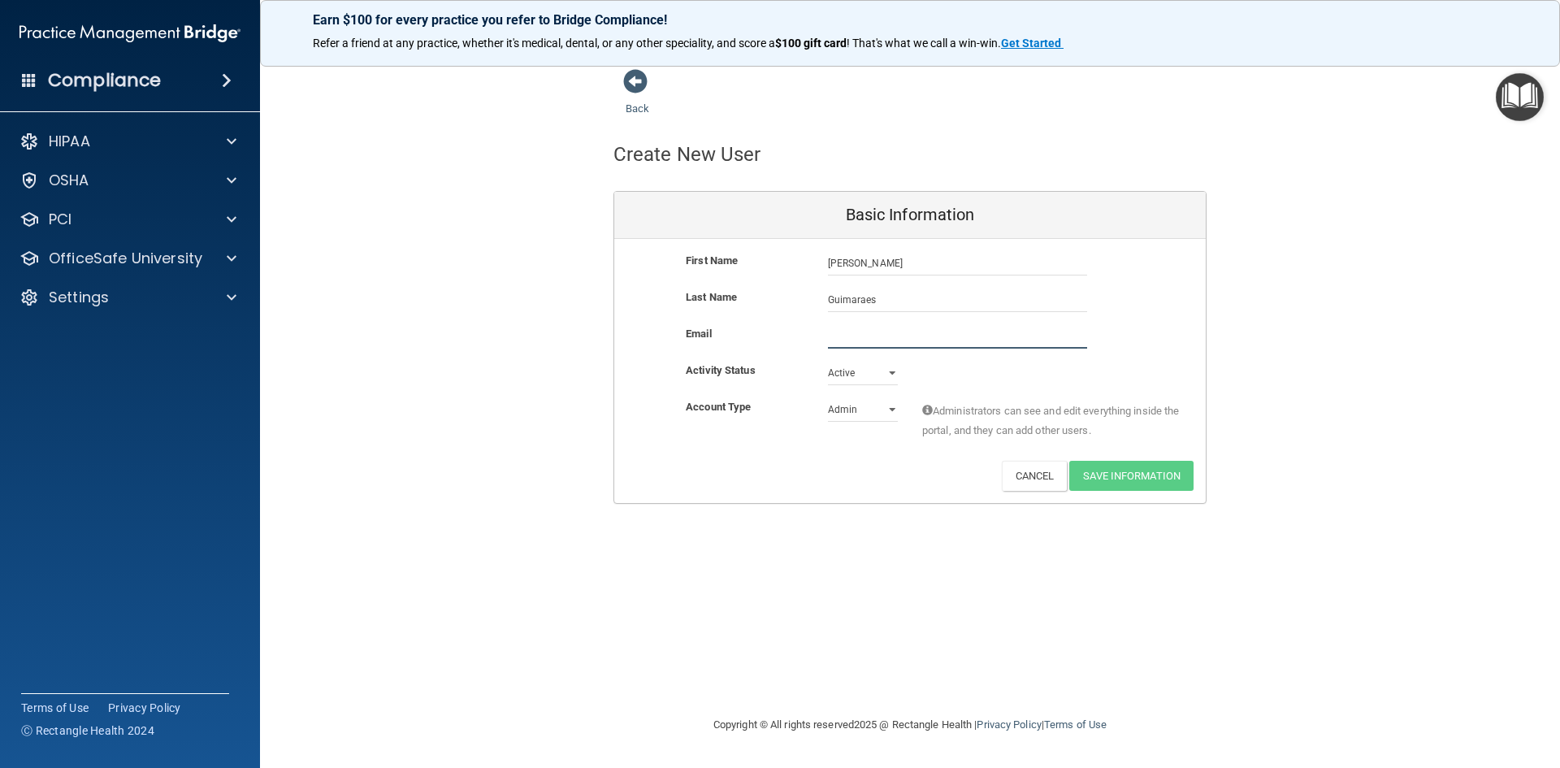
click at [928, 339] on input "email" at bounding box center [957, 336] width 259 height 24
type input "[EMAIL_ADDRESS][DOMAIN_NAME]"
click at [891, 411] on select "Admin Member" at bounding box center [863, 413] width 70 height 24
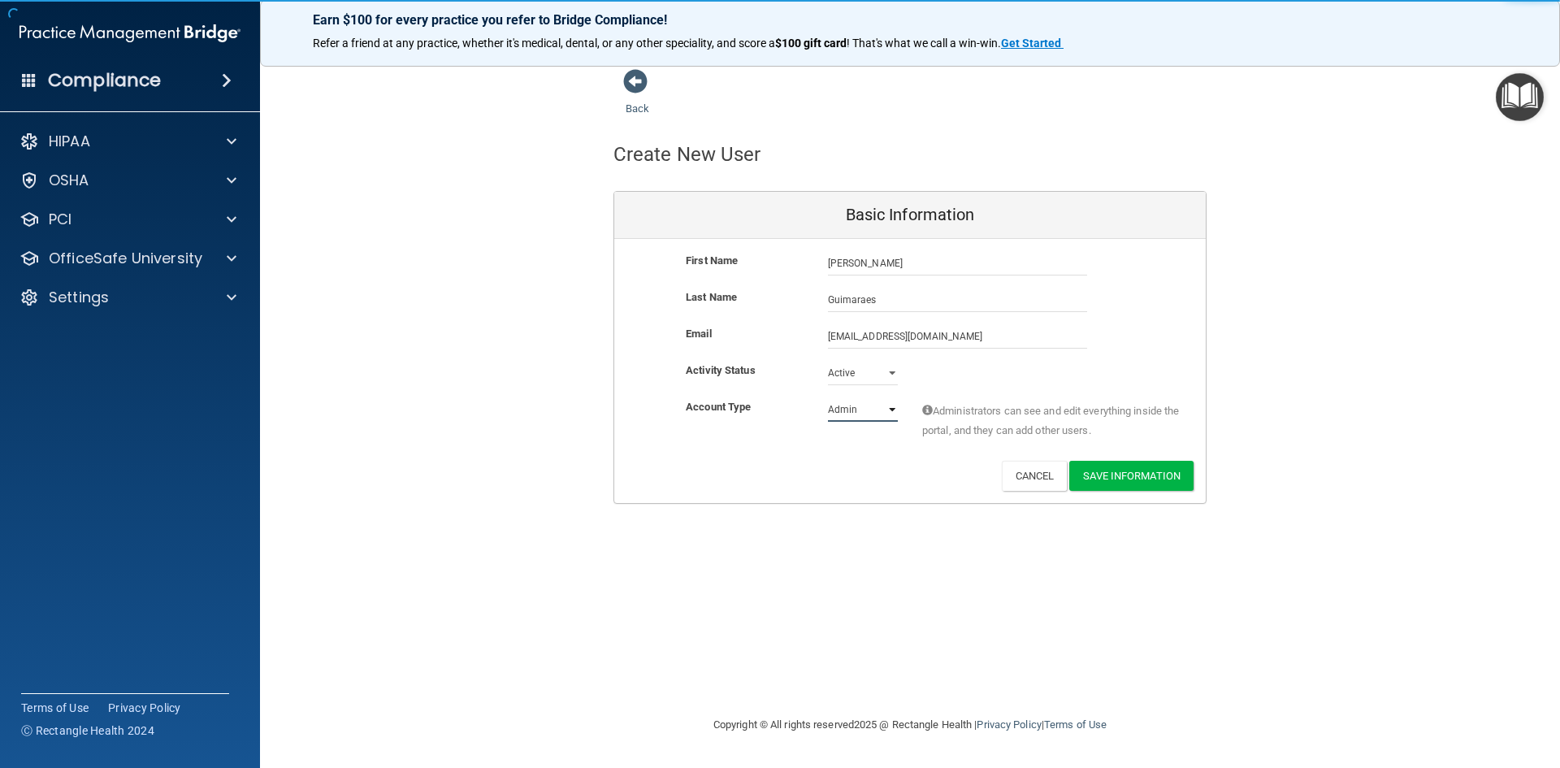
select select "practice_member"
click at [828, 397] on select "Admin Member" at bounding box center [863, 409] width 70 height 24
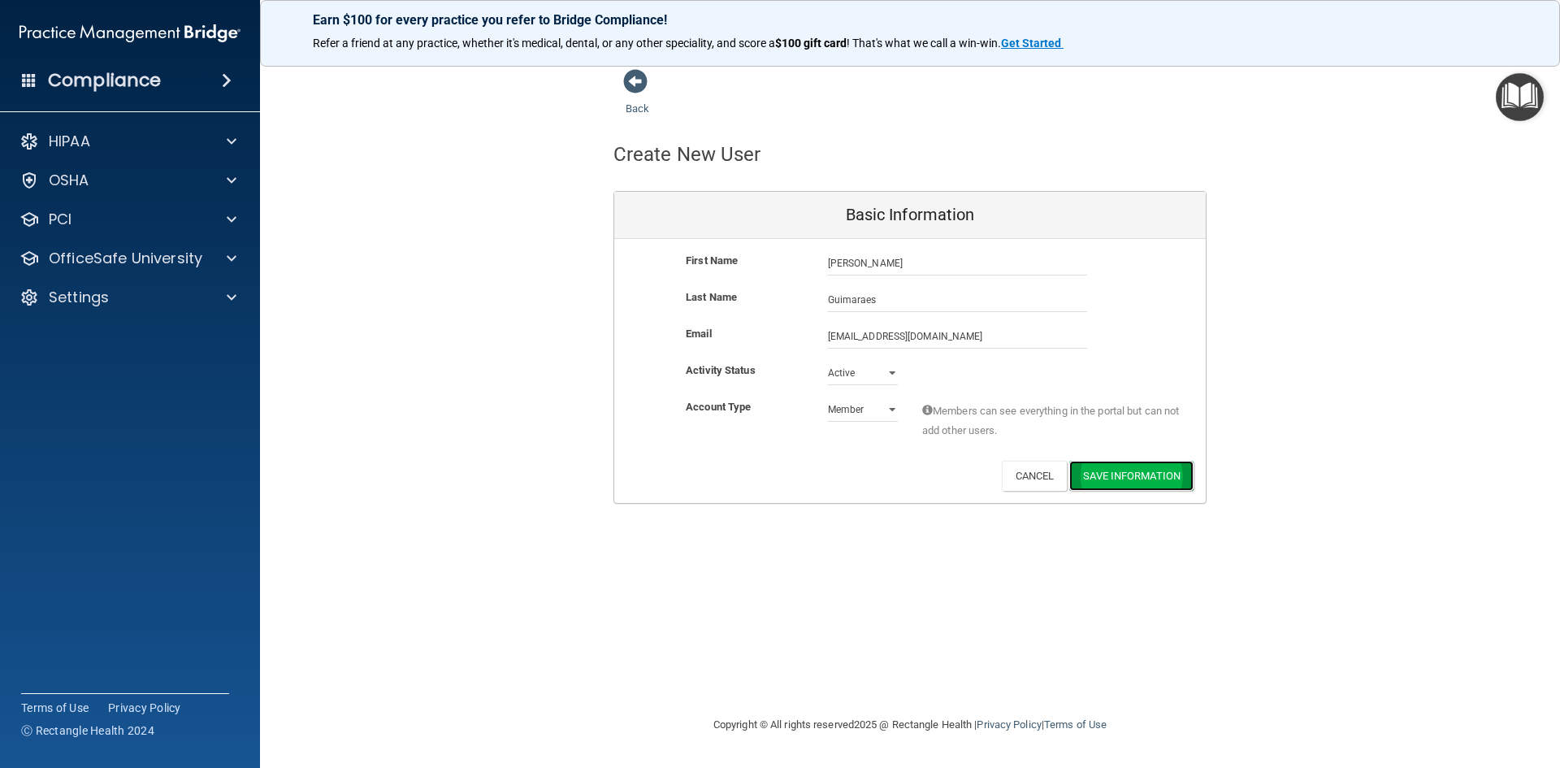
click at [1130, 474] on button "Save Information" at bounding box center [1131, 476] width 124 height 30
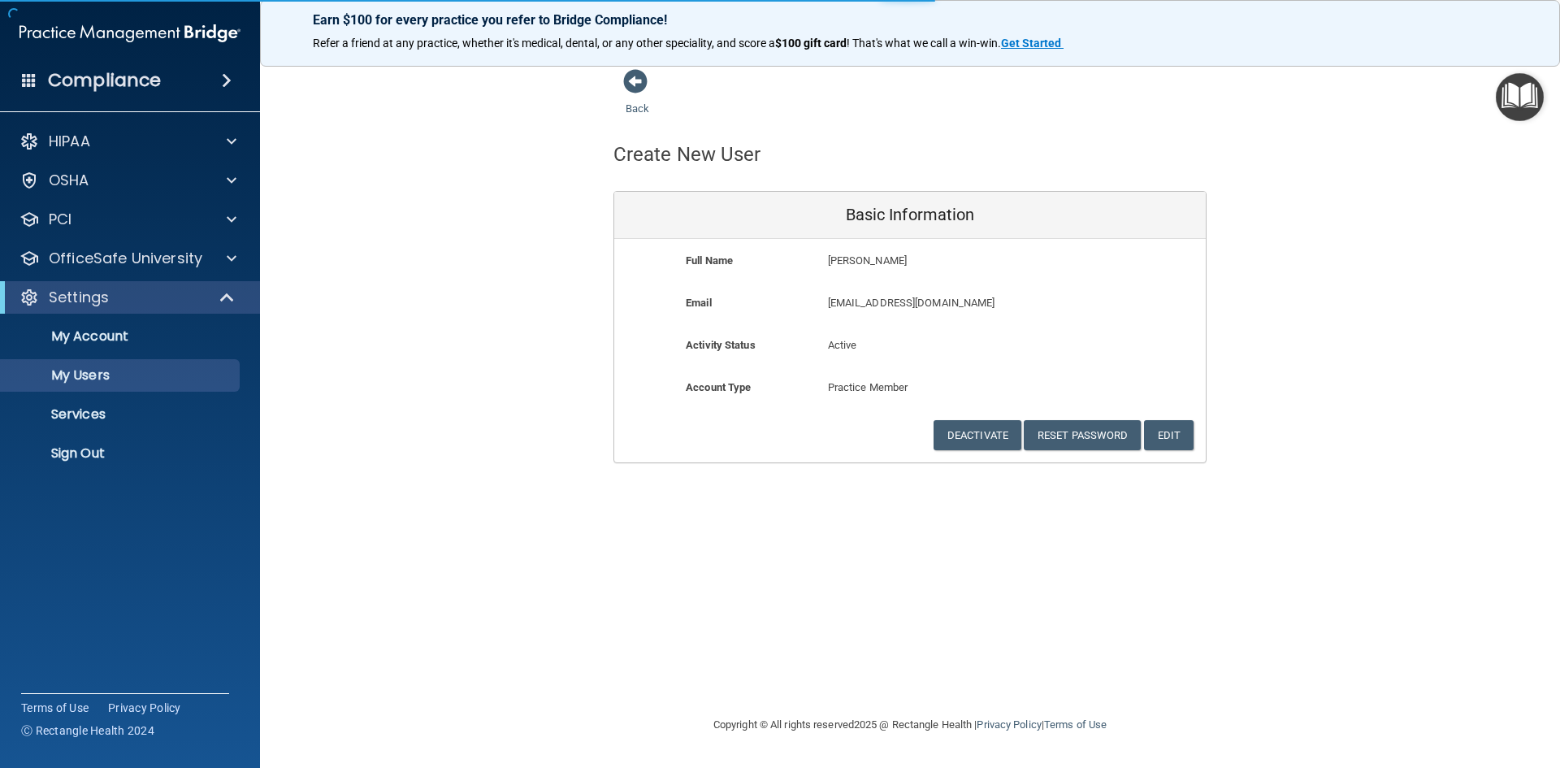
select select "20"
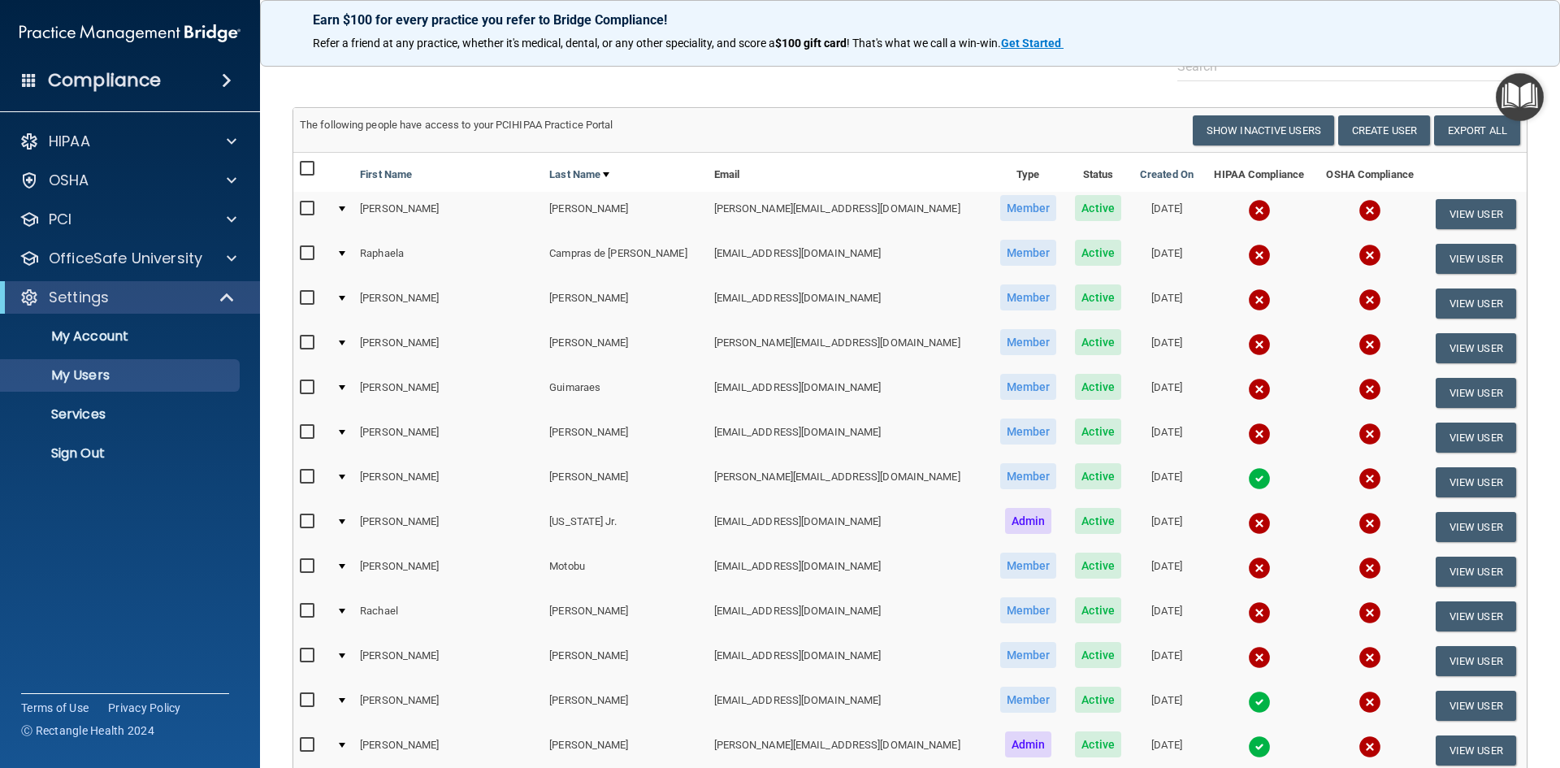
scroll to position [81, 0]
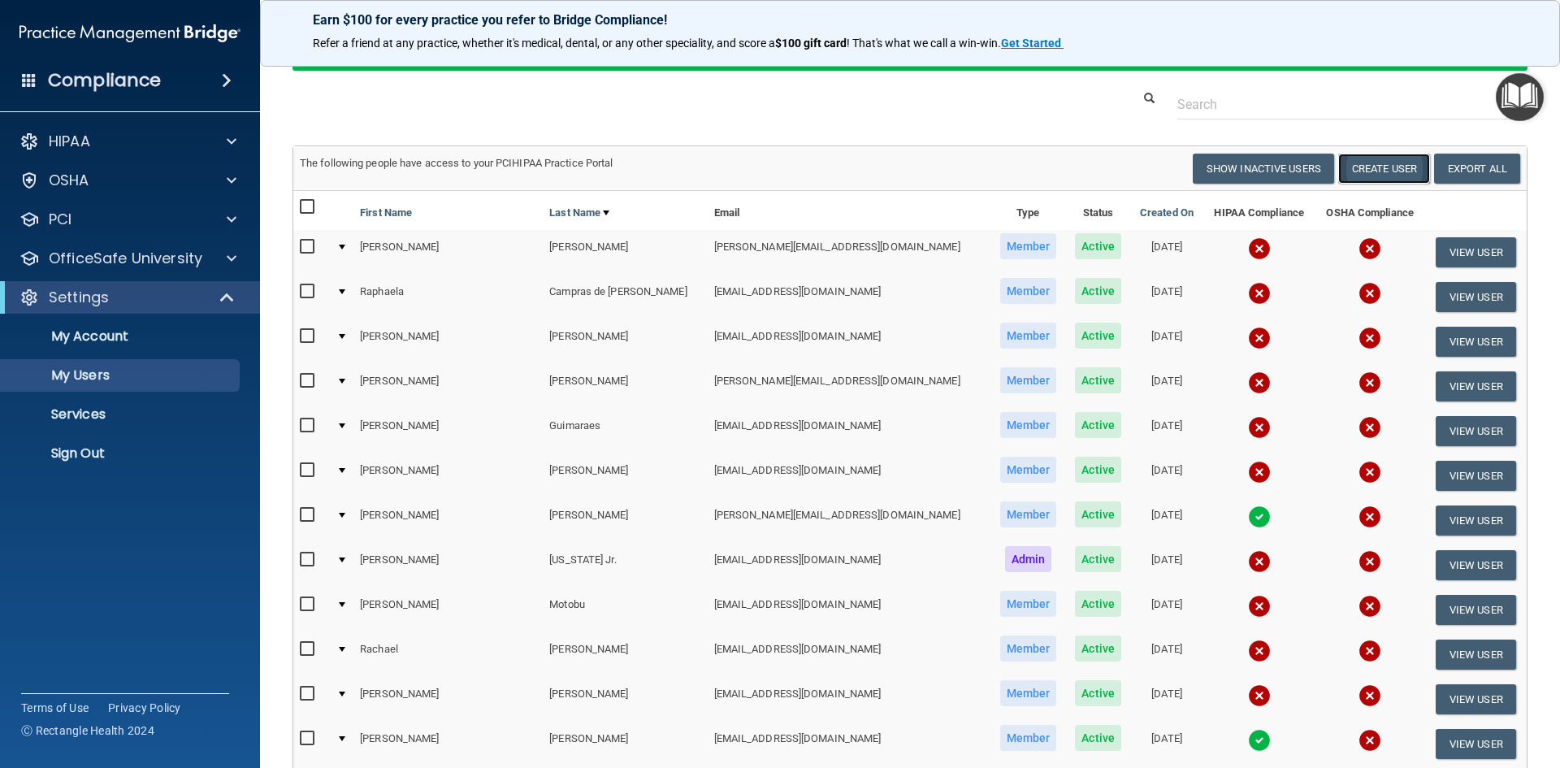
click at [1351, 166] on button "Create User" at bounding box center [1384, 169] width 92 height 30
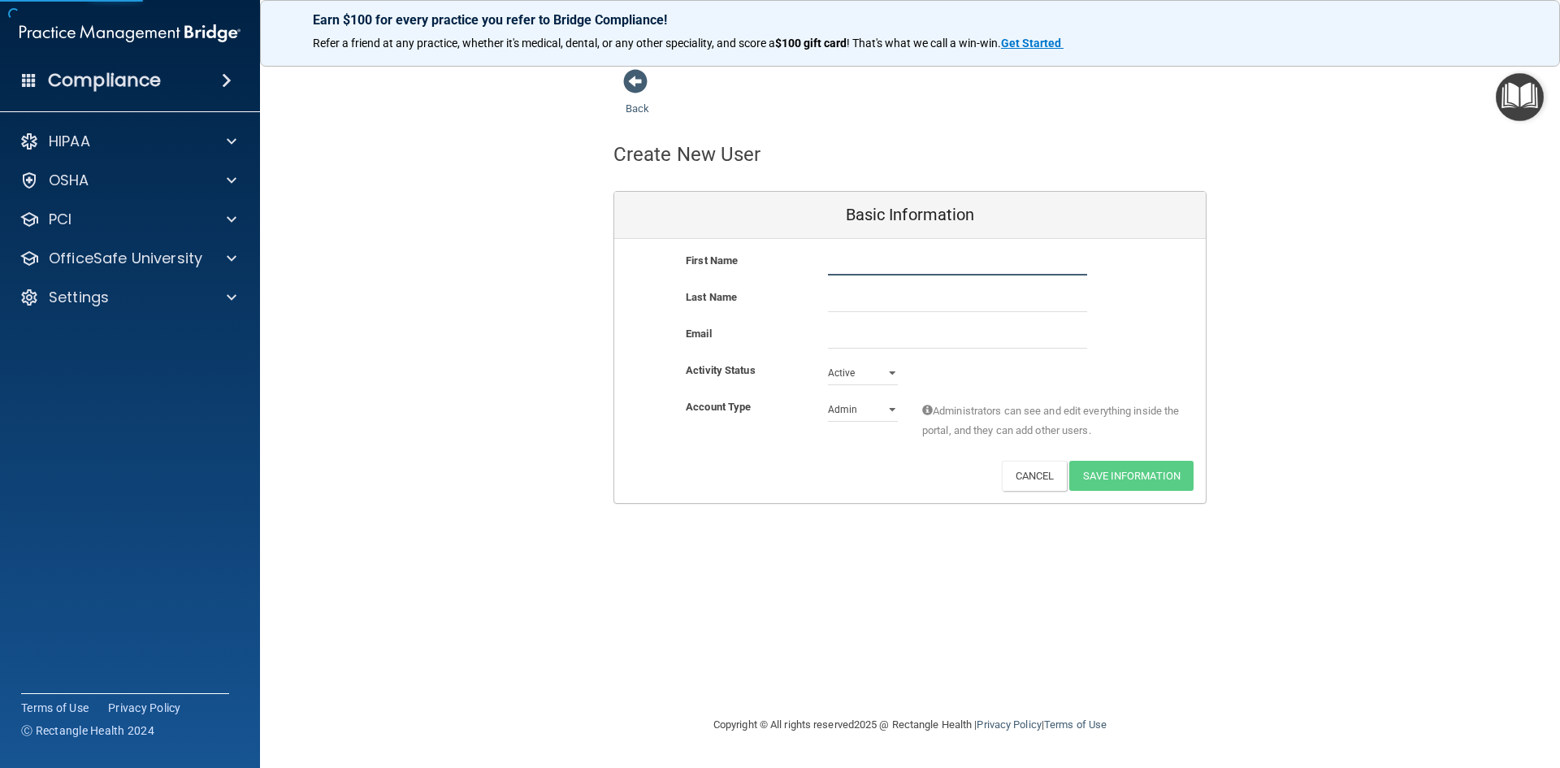
click at [855, 267] on input "text" at bounding box center [957, 263] width 259 height 24
type input "Scarlett"
click at [936, 301] on input "text" at bounding box center [957, 300] width 259 height 24
type input "[PERSON_NAME]"
click at [923, 343] on input "email" at bounding box center [957, 336] width 259 height 24
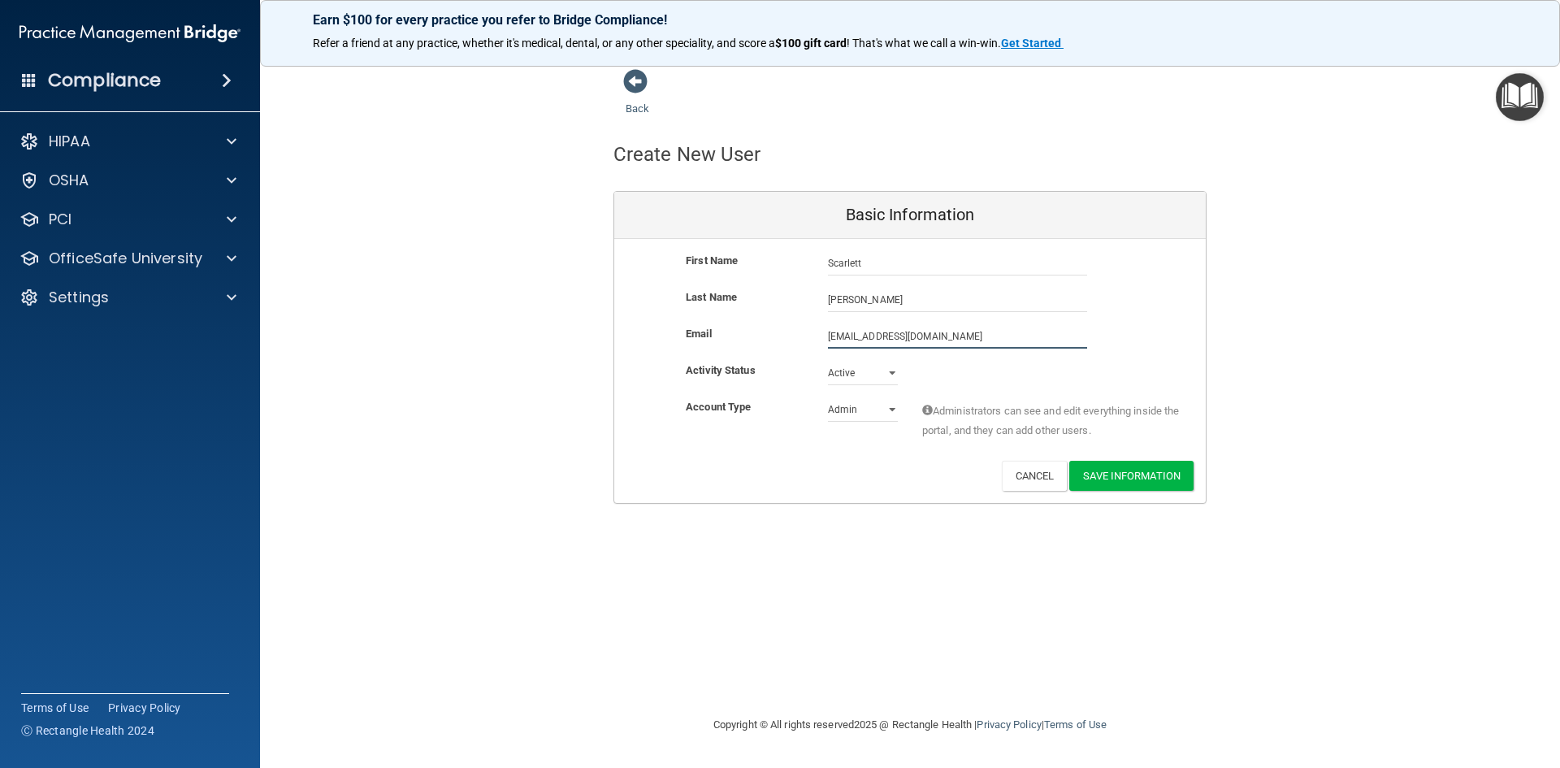
type input "[EMAIL_ADDRESS][DOMAIN_NAME]"
click at [892, 410] on select "Admin Member" at bounding box center [863, 413] width 70 height 24
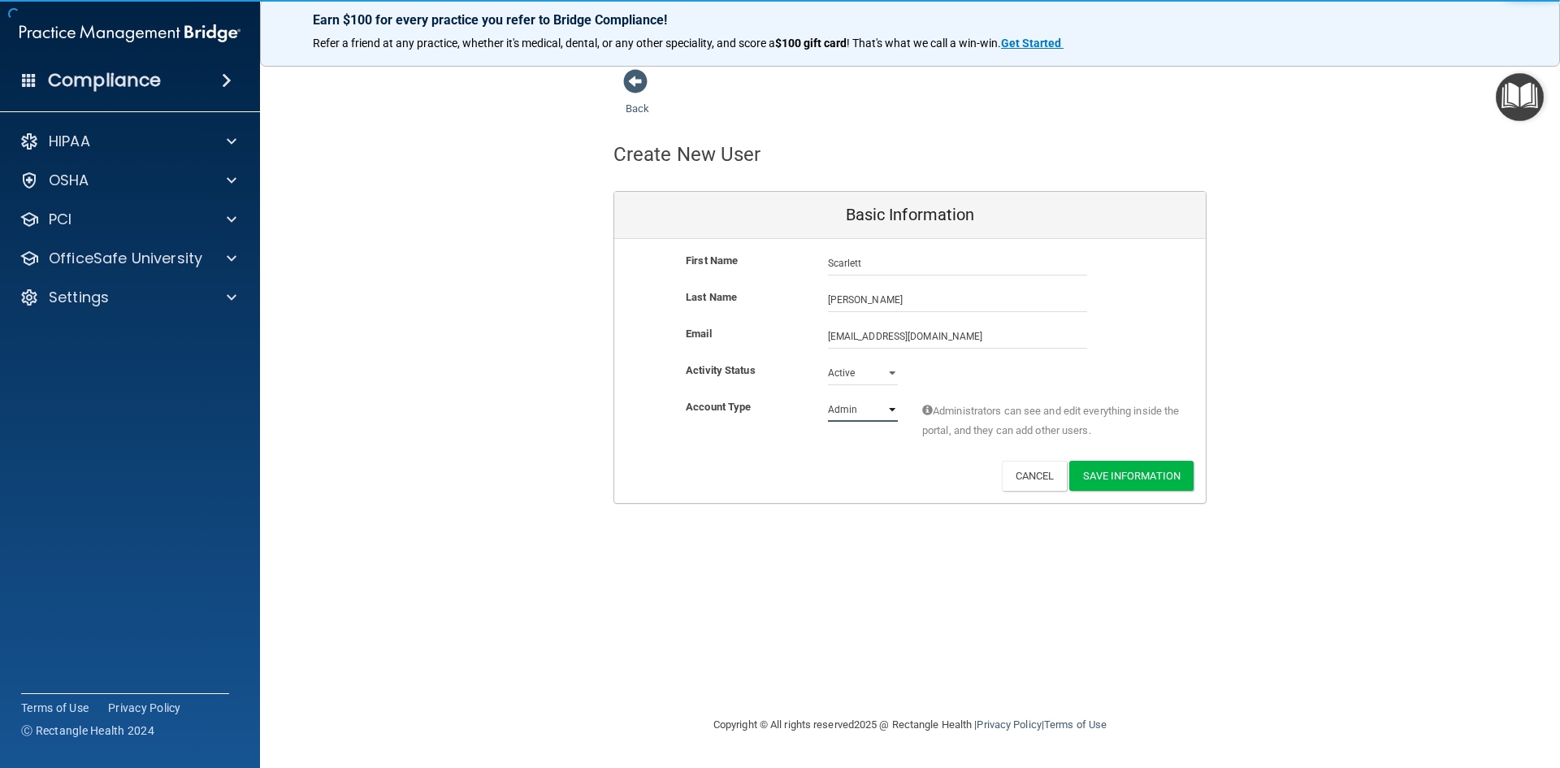
select select "practice_member"
click at [828, 397] on select "Admin Member" at bounding box center [863, 409] width 70 height 24
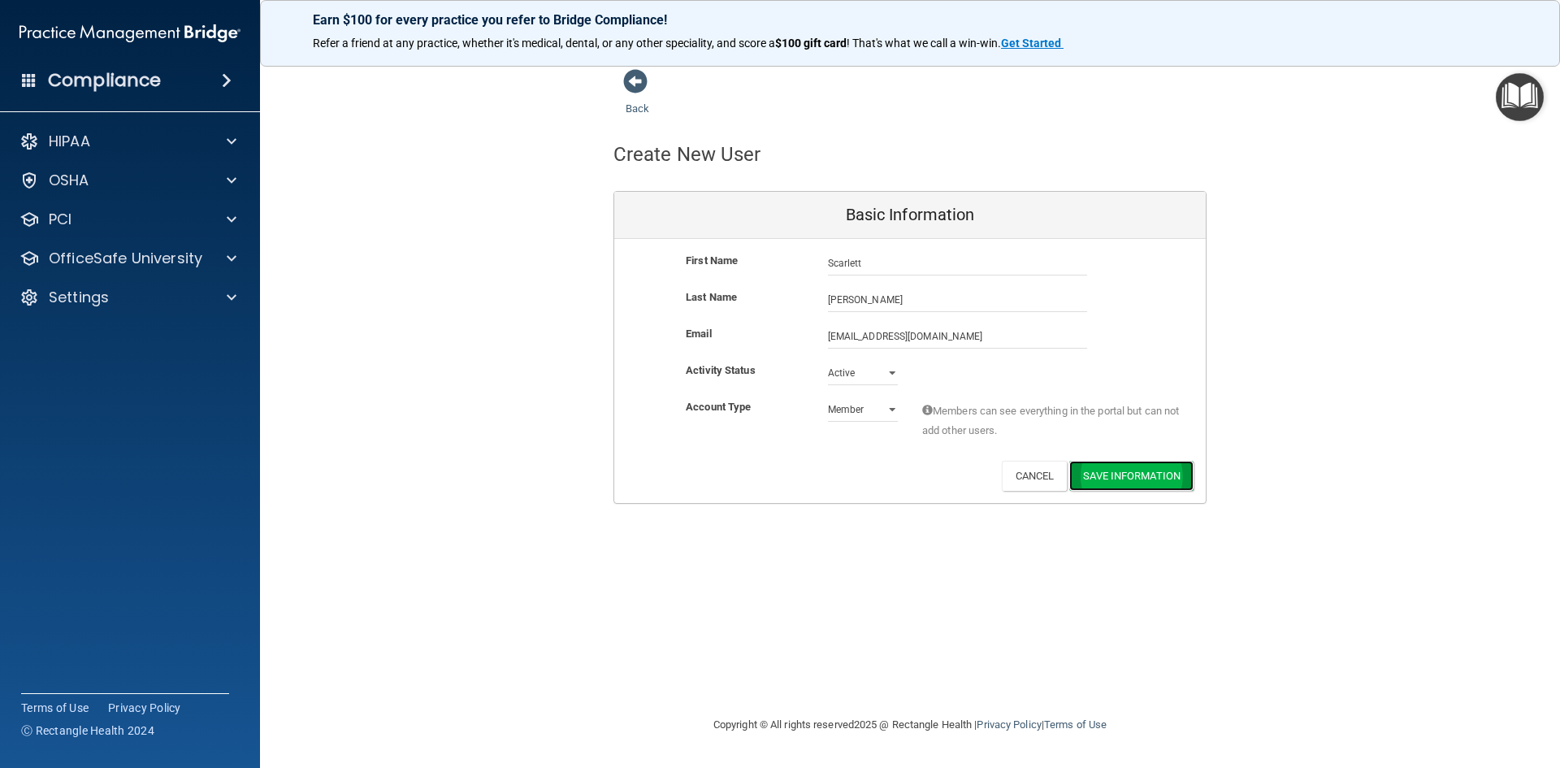
click at [1130, 475] on button "Save Information" at bounding box center [1131, 476] width 124 height 30
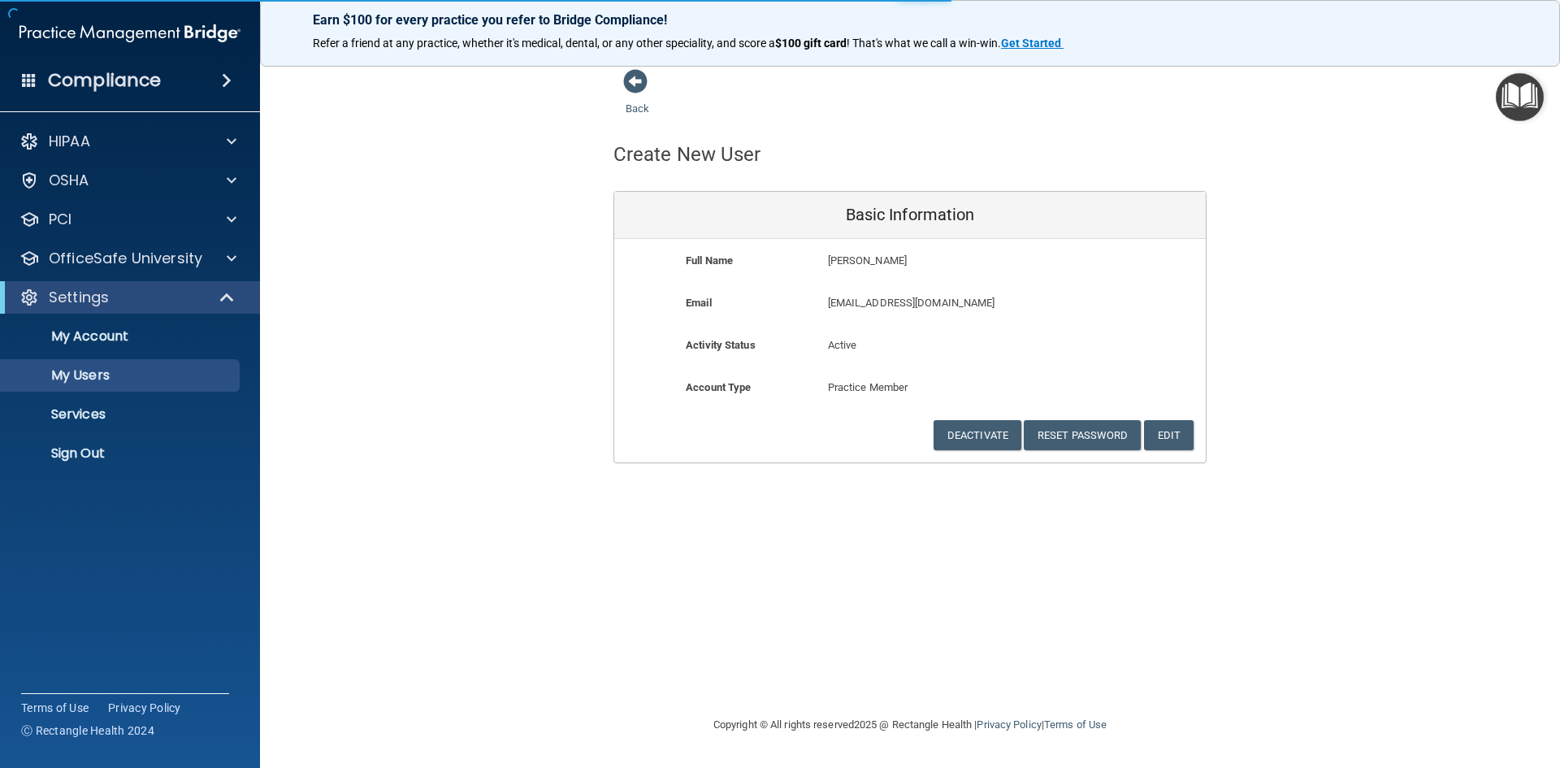
select select "20"
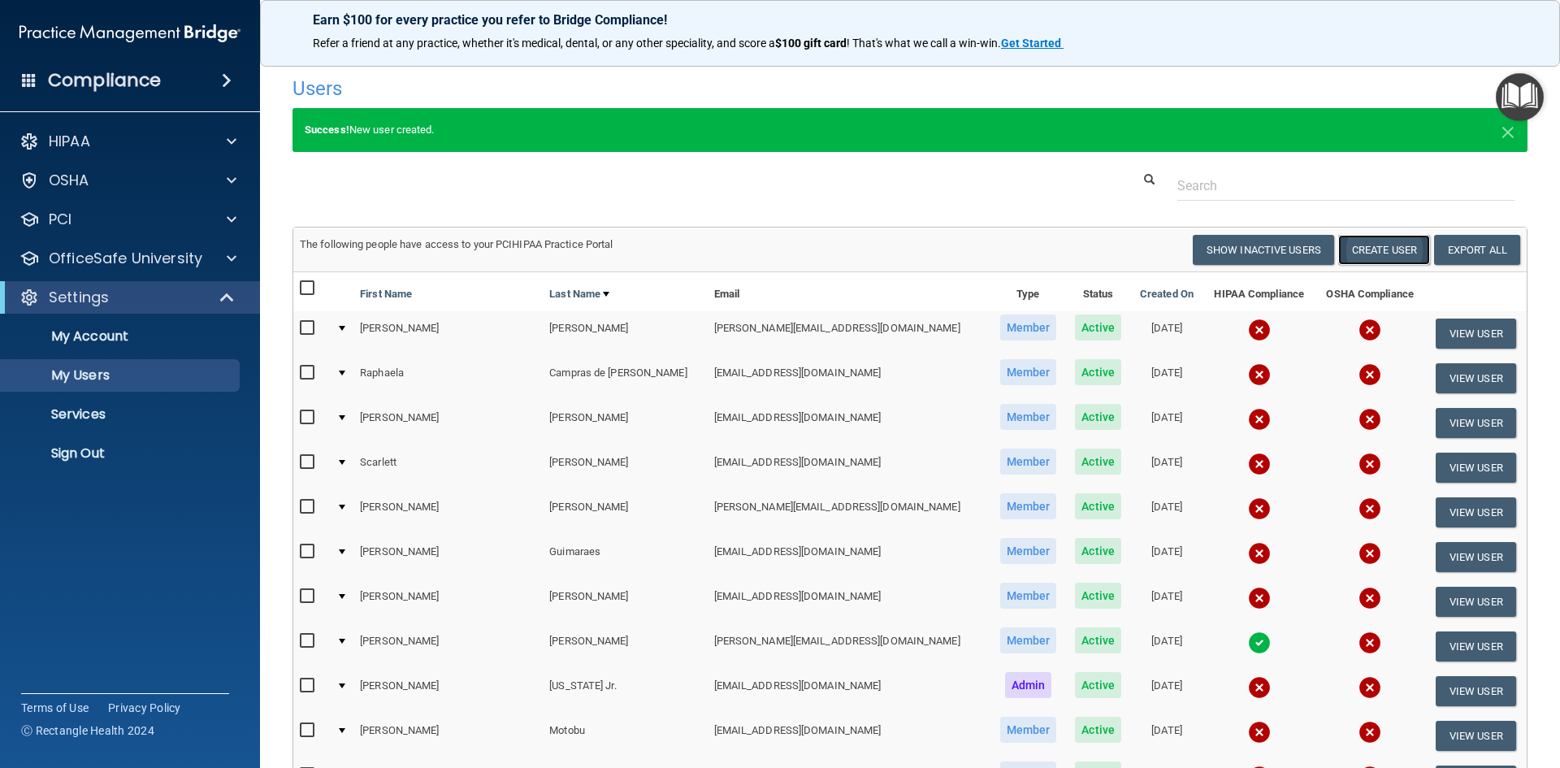
click at [1396, 245] on button "Create User" at bounding box center [1384, 250] width 92 height 30
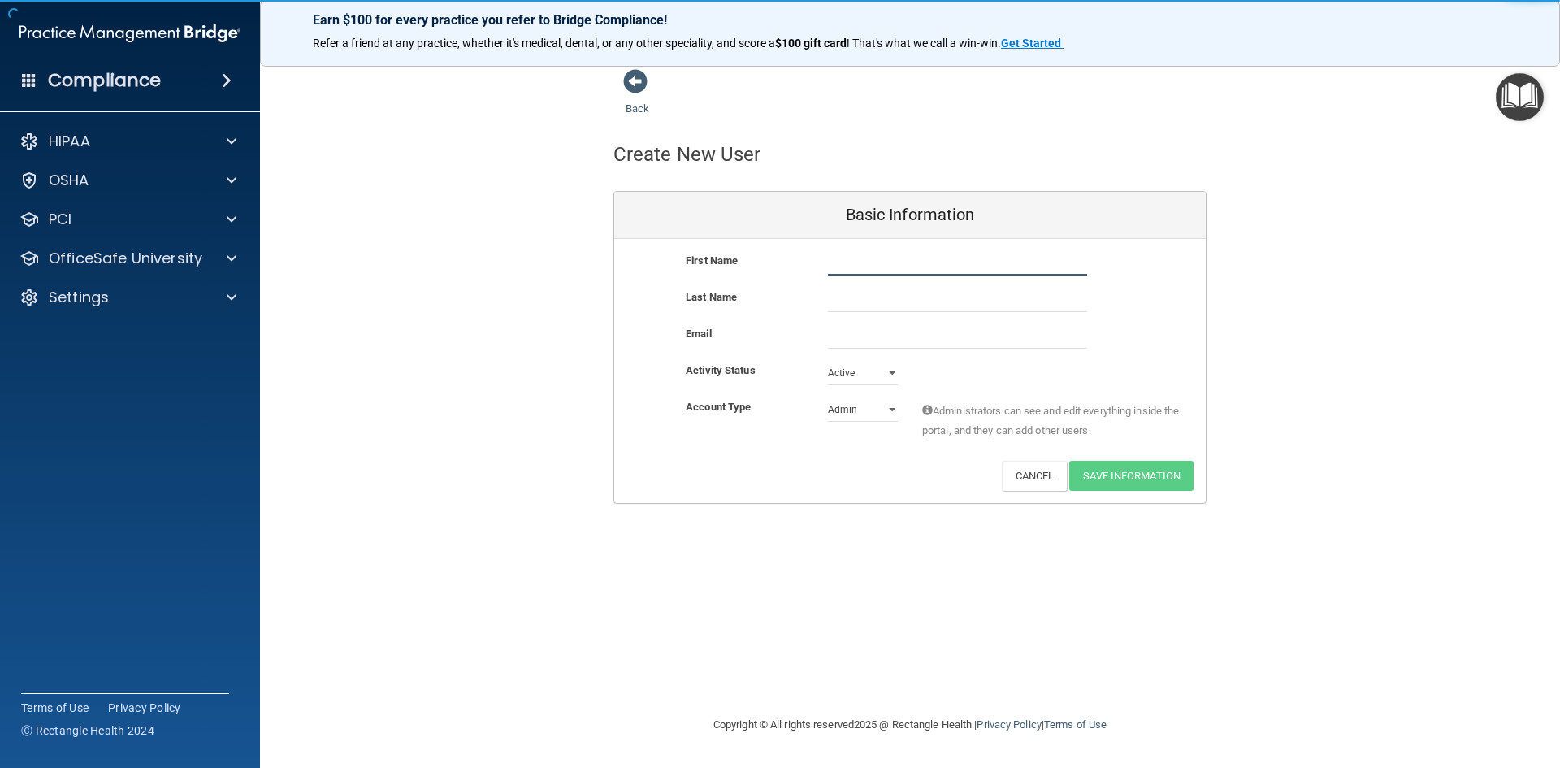
click at [935, 256] on input "text" at bounding box center [957, 263] width 259 height 24
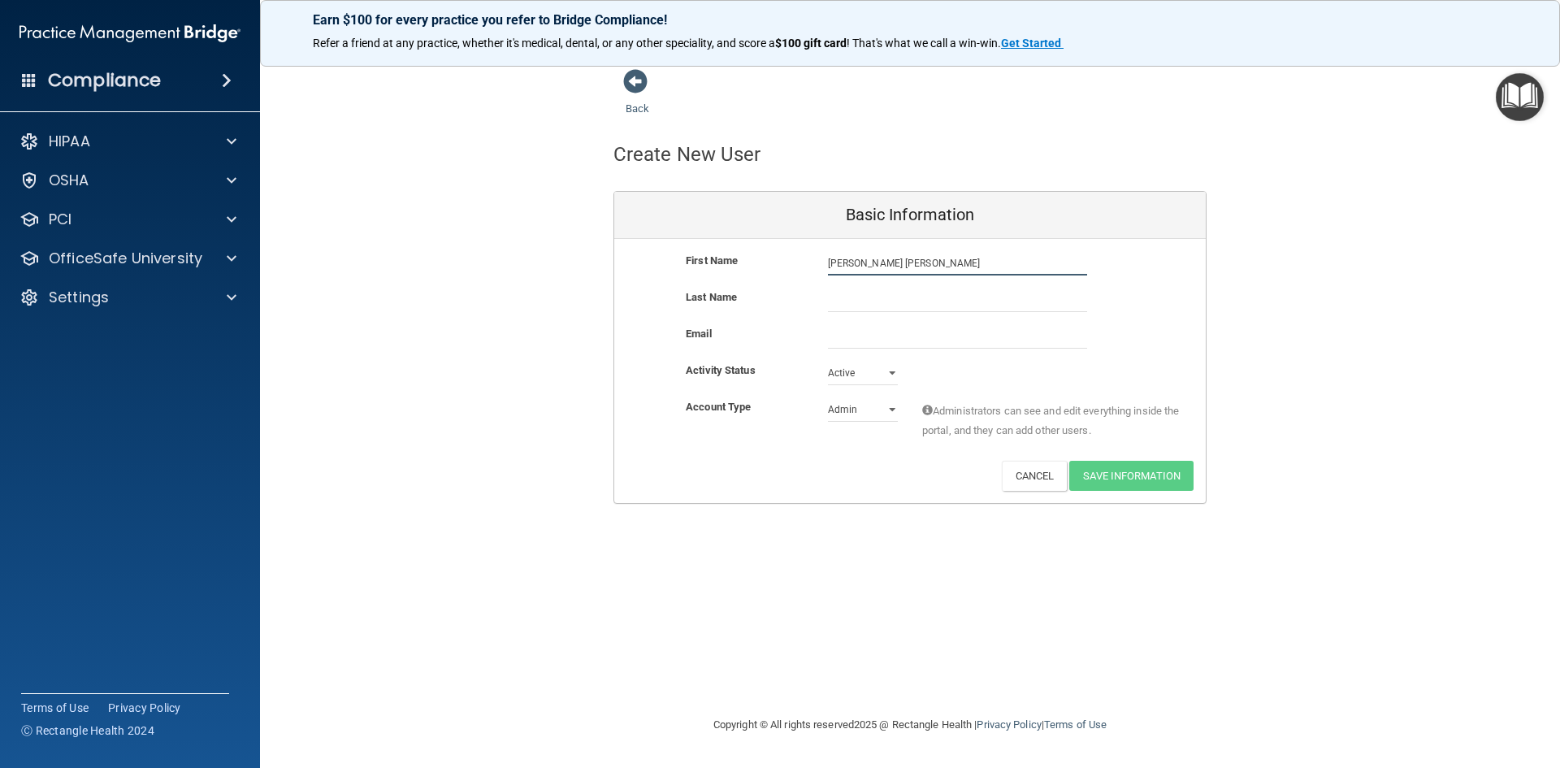
type input "[PERSON_NAME] [PERSON_NAME]"
click at [870, 302] on input "text" at bounding box center [957, 300] width 259 height 24
type input "[PERSON_NAME]"
click at [913, 337] on input "email" at bounding box center [957, 336] width 259 height 24
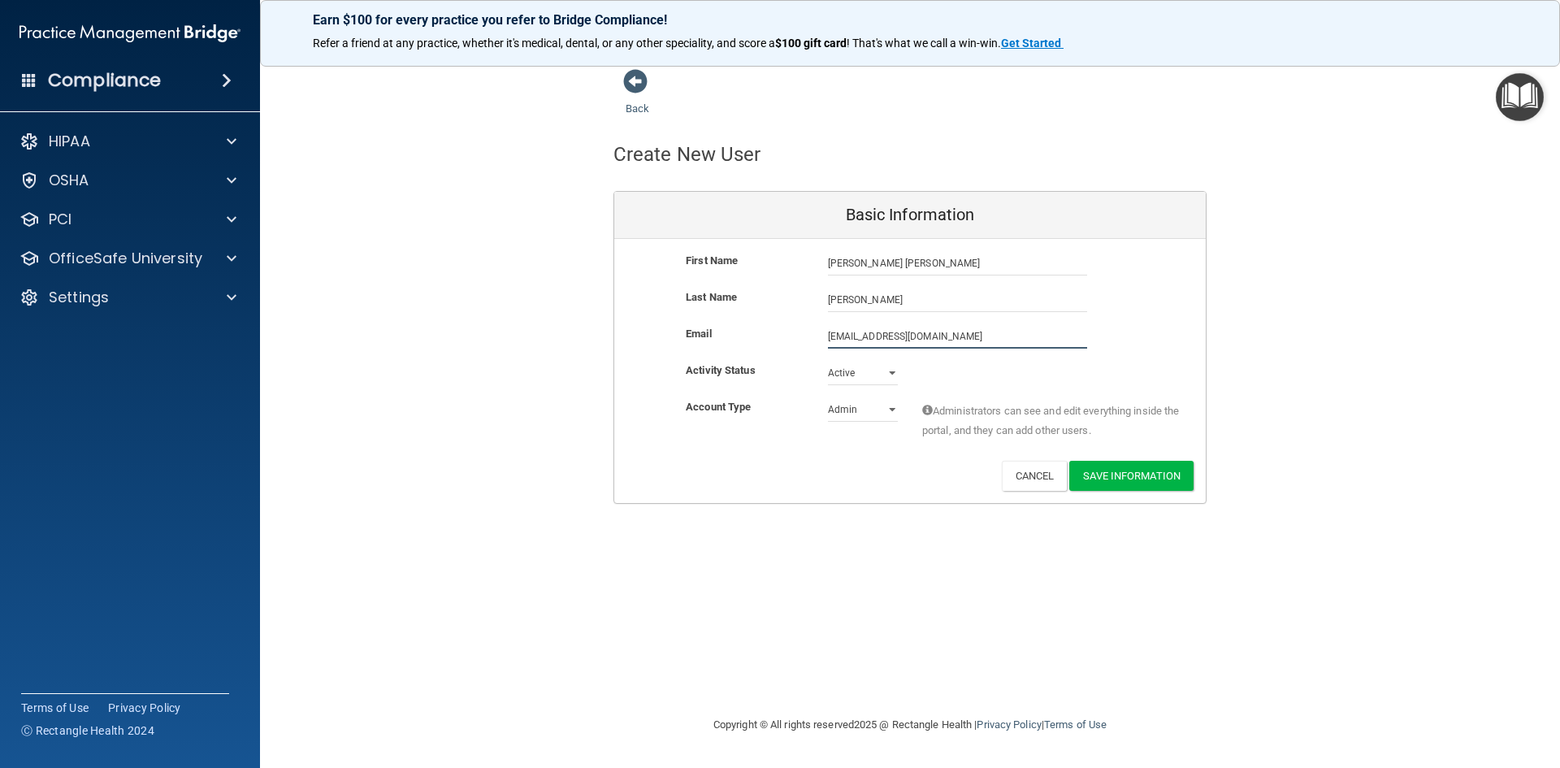
type input "[EMAIL_ADDRESS][DOMAIN_NAME]"
click at [895, 410] on select "Admin Member" at bounding box center [863, 409] width 70 height 24
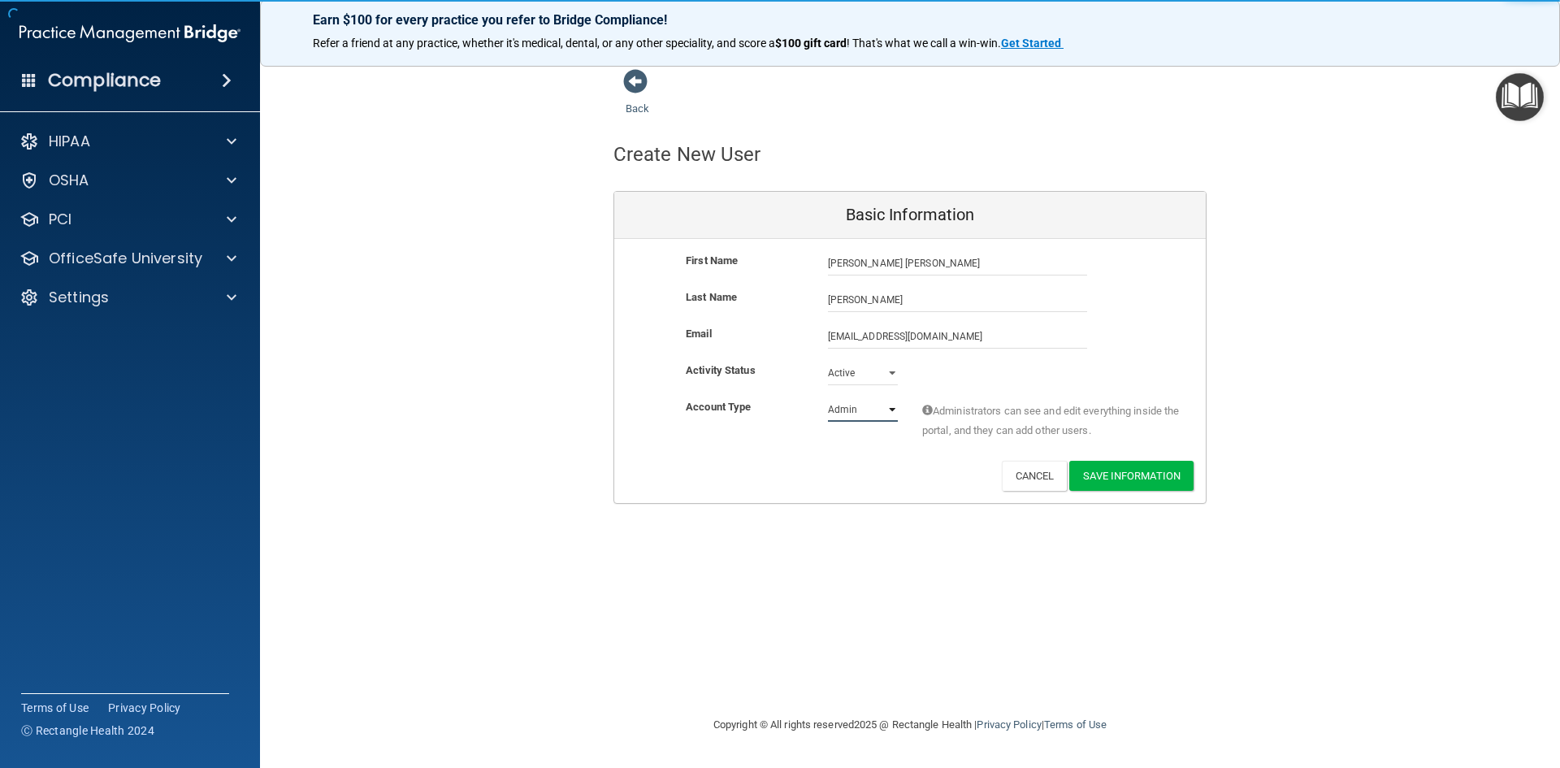
select select "practice_member"
click at [828, 397] on select "Admin Member" at bounding box center [863, 409] width 70 height 24
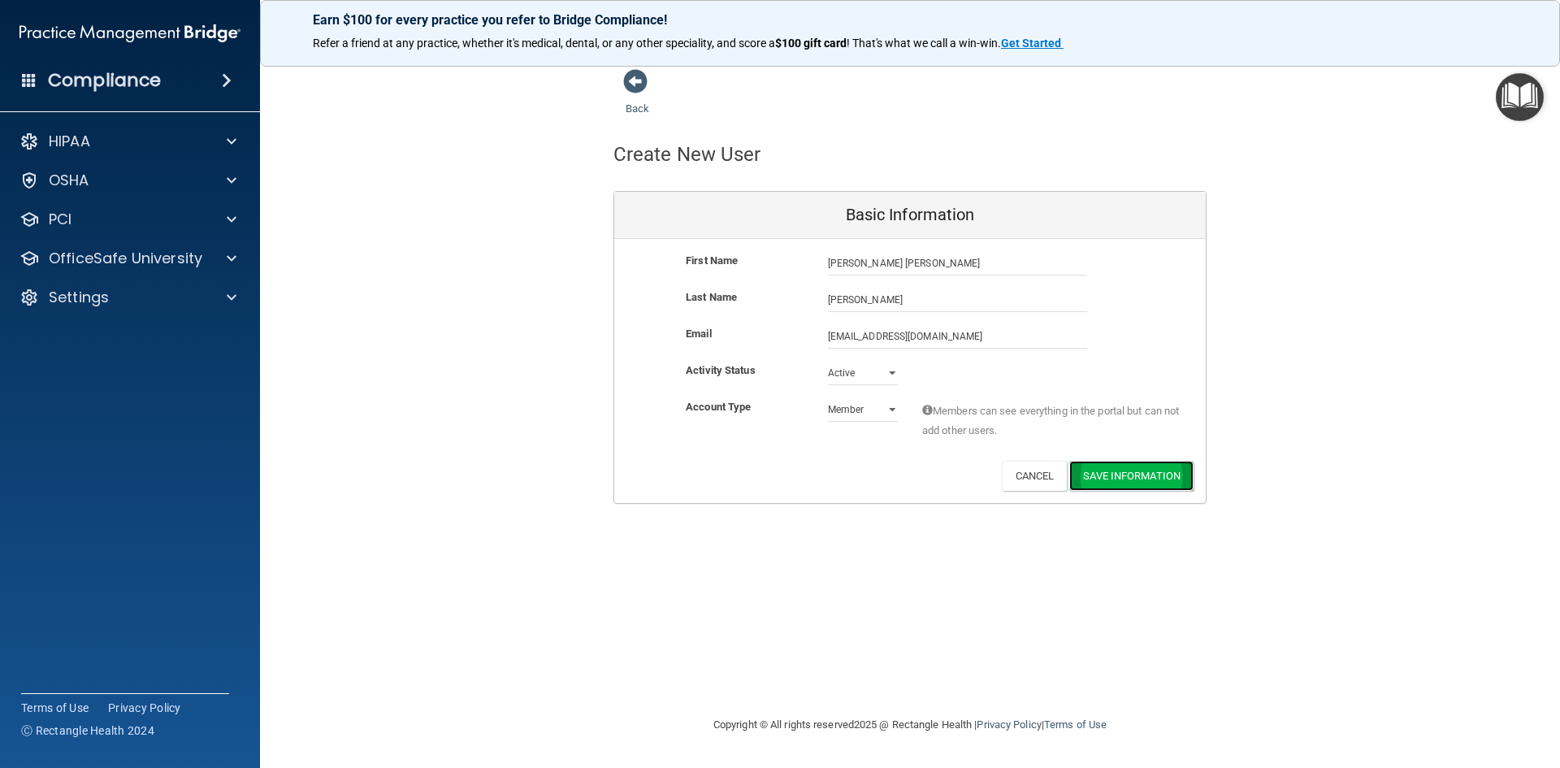
click at [1115, 476] on button "Save Information" at bounding box center [1131, 476] width 124 height 30
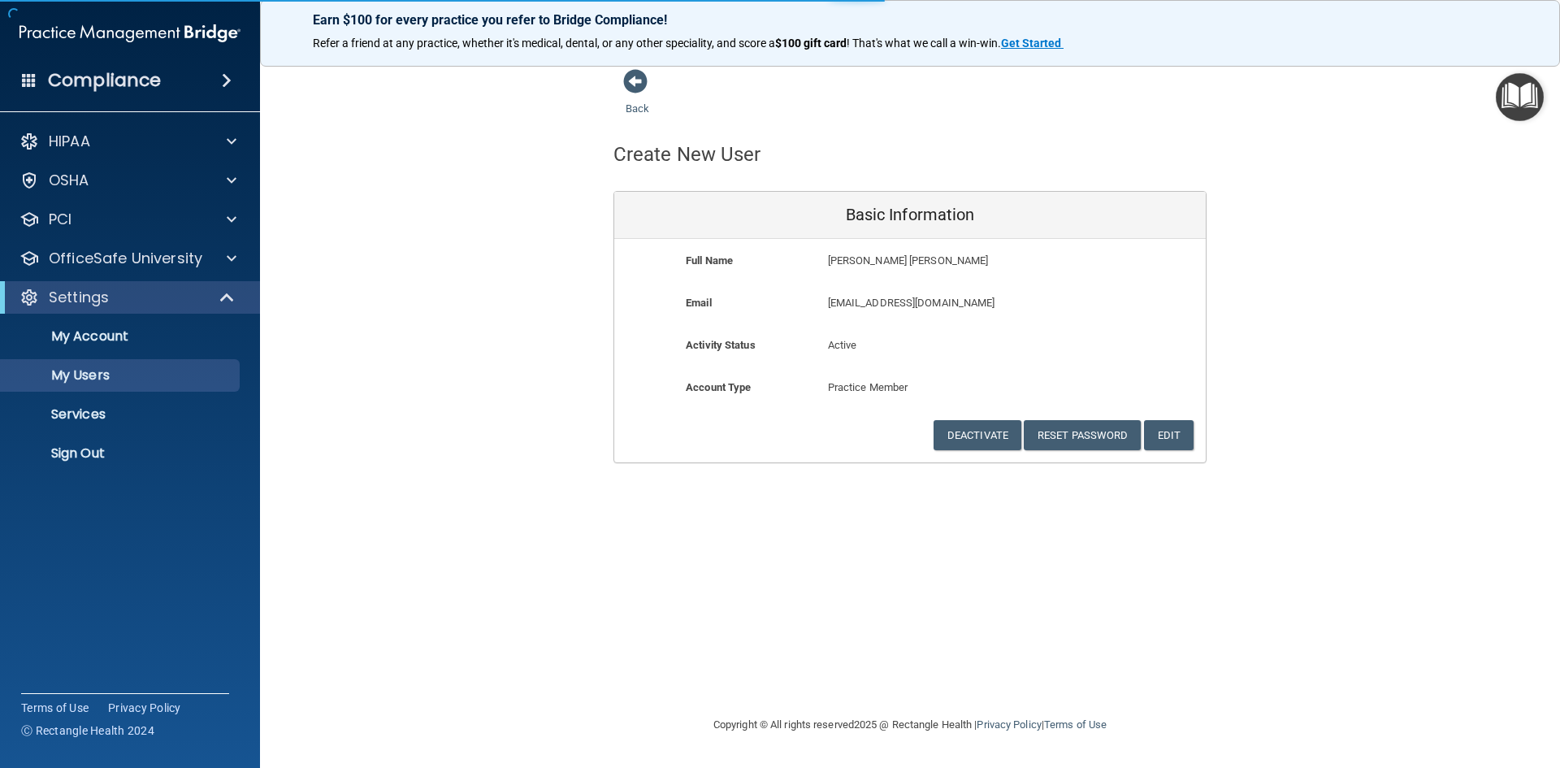
select select "20"
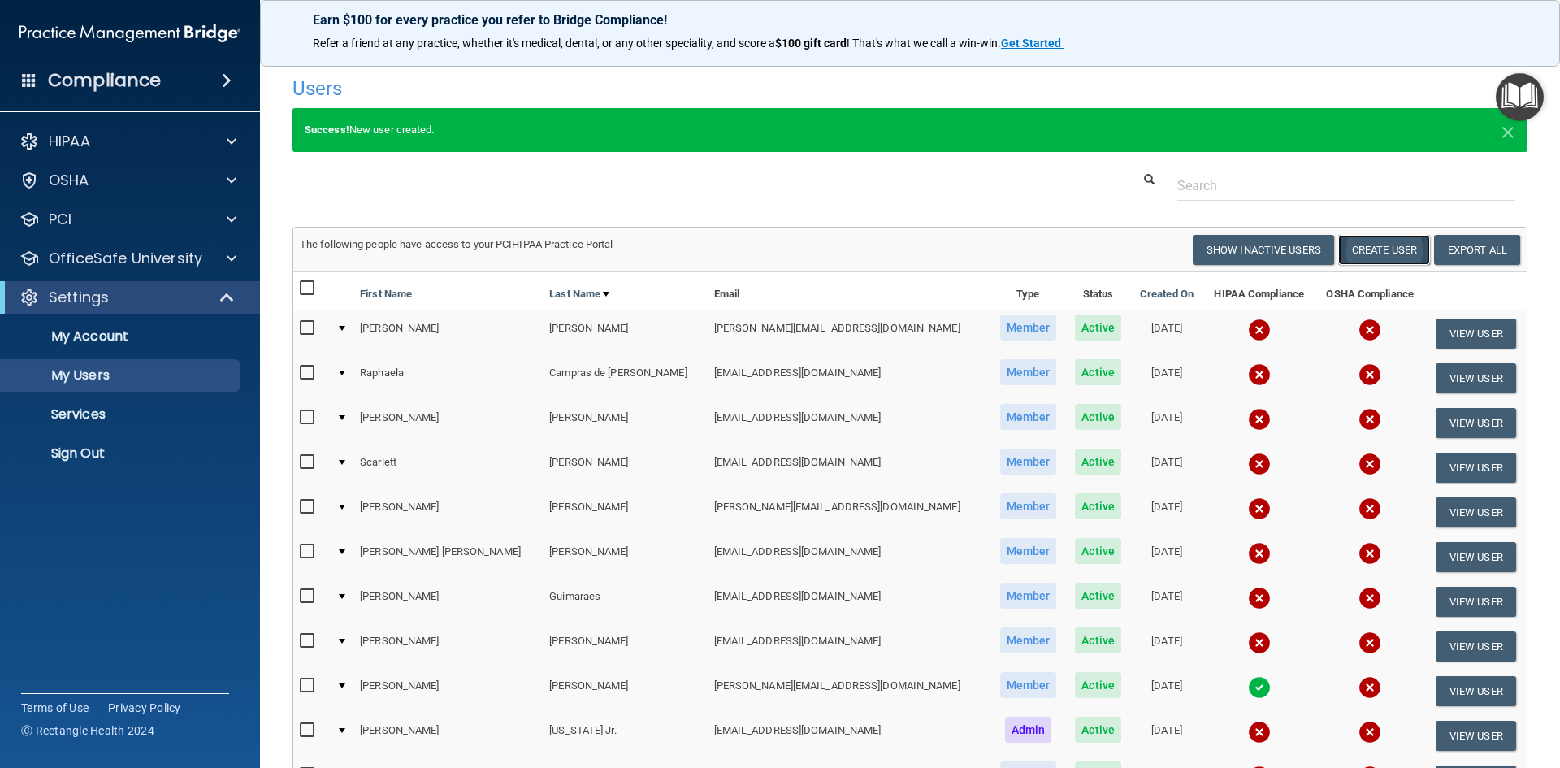
click at [1389, 249] on button "Create User" at bounding box center [1384, 250] width 92 height 30
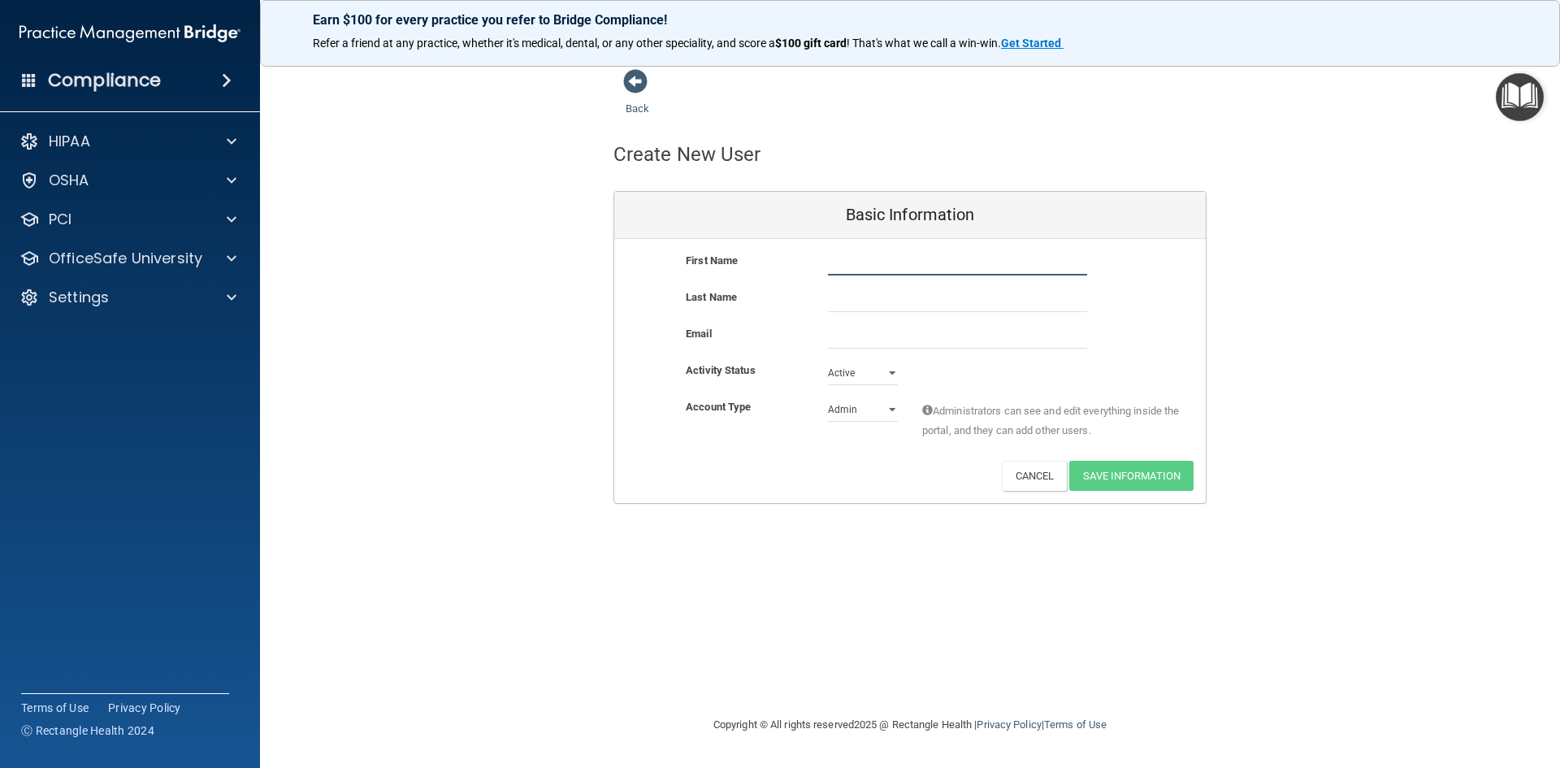
click at [867, 262] on input "text" at bounding box center [957, 263] width 259 height 24
type input "[PERSON_NAME]"
click at [841, 298] on input "text" at bounding box center [957, 300] width 259 height 24
type input "[PERSON_NAME]"
click at [850, 339] on input "email" at bounding box center [957, 336] width 259 height 24
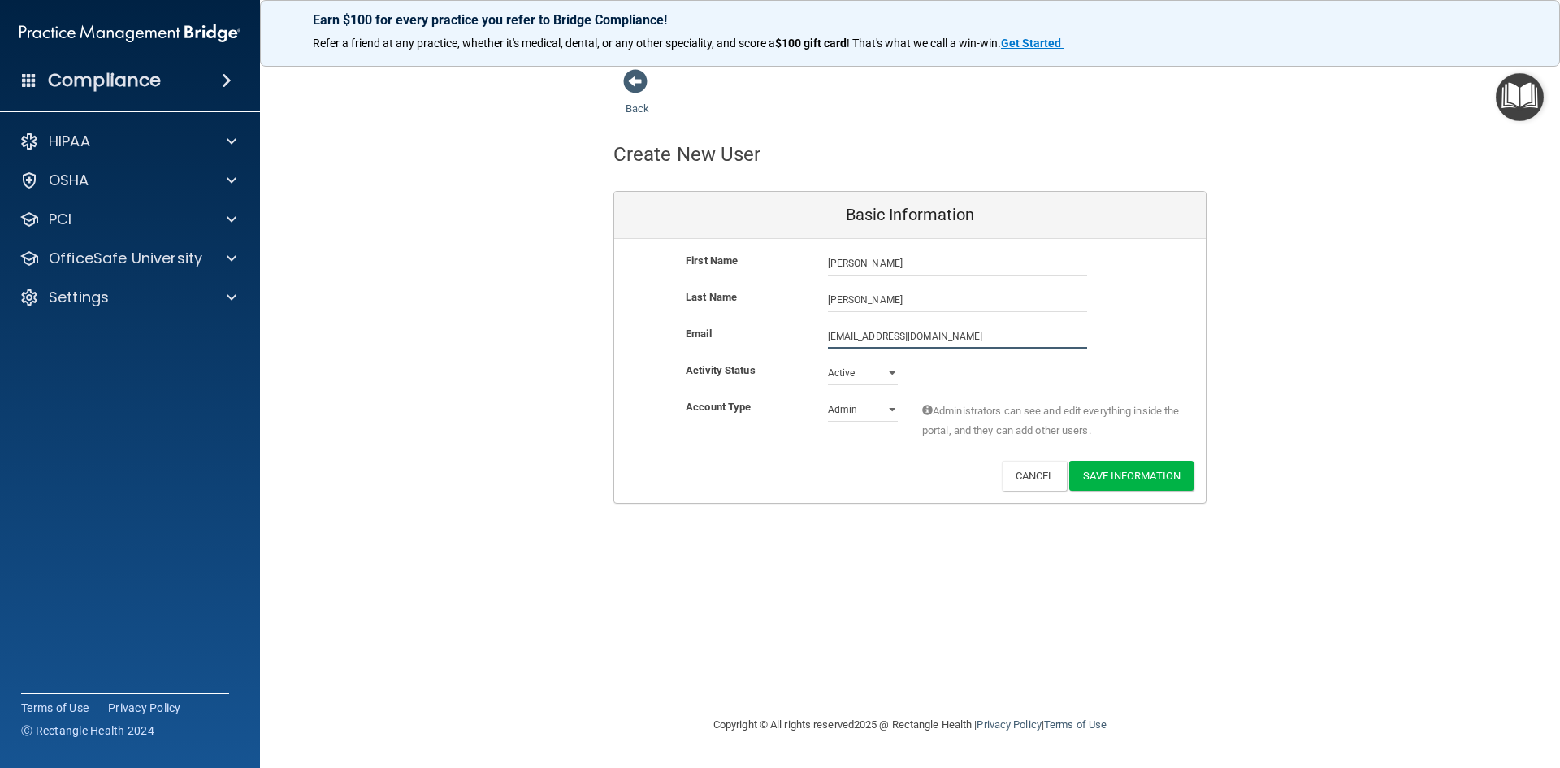
type input "[EMAIL_ADDRESS][DOMAIN_NAME]"
click at [894, 411] on select "Admin Member" at bounding box center [863, 413] width 70 height 24
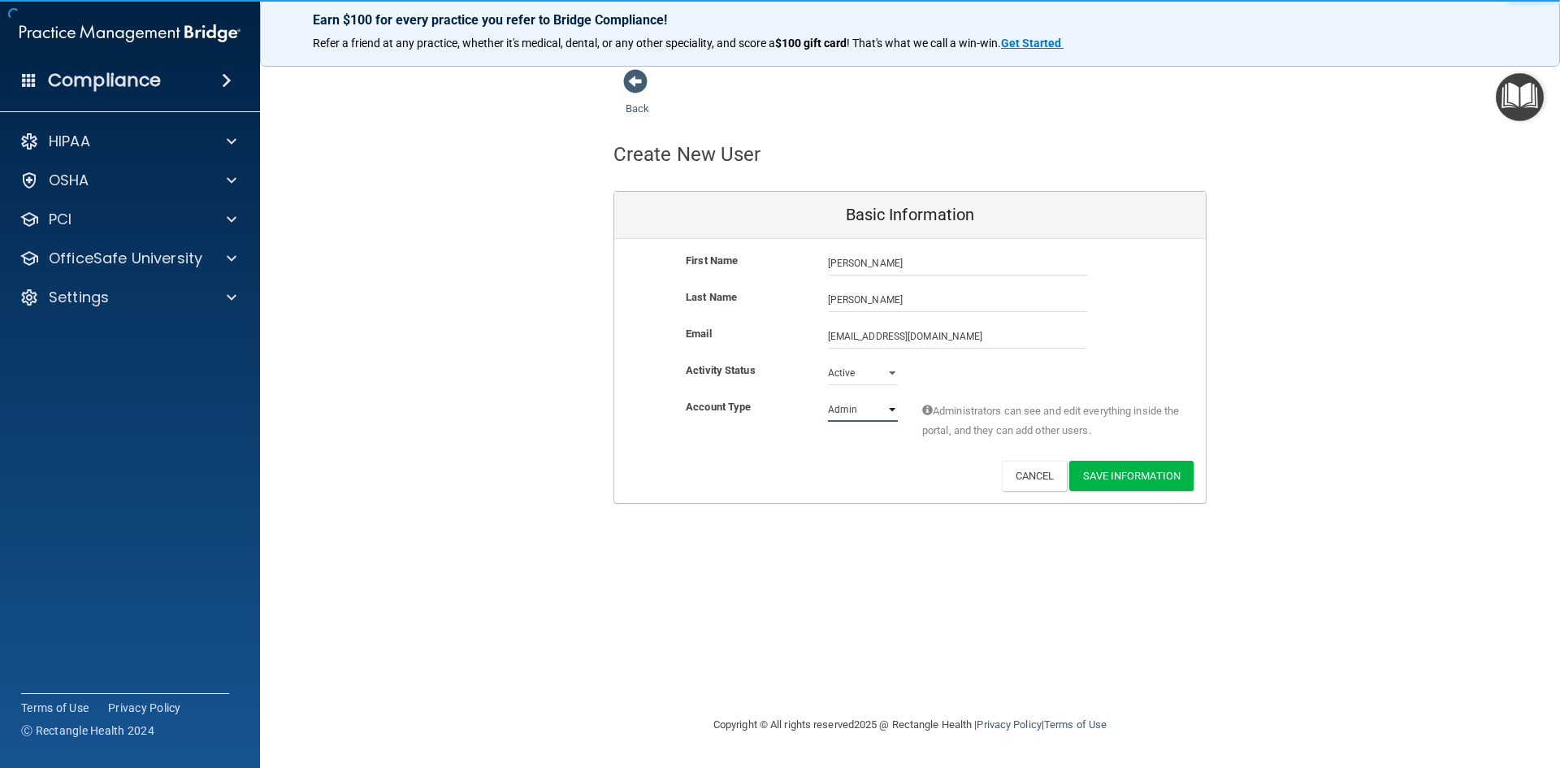
select select "practice_member"
click at [828, 397] on select "Admin Member" at bounding box center [863, 409] width 70 height 24
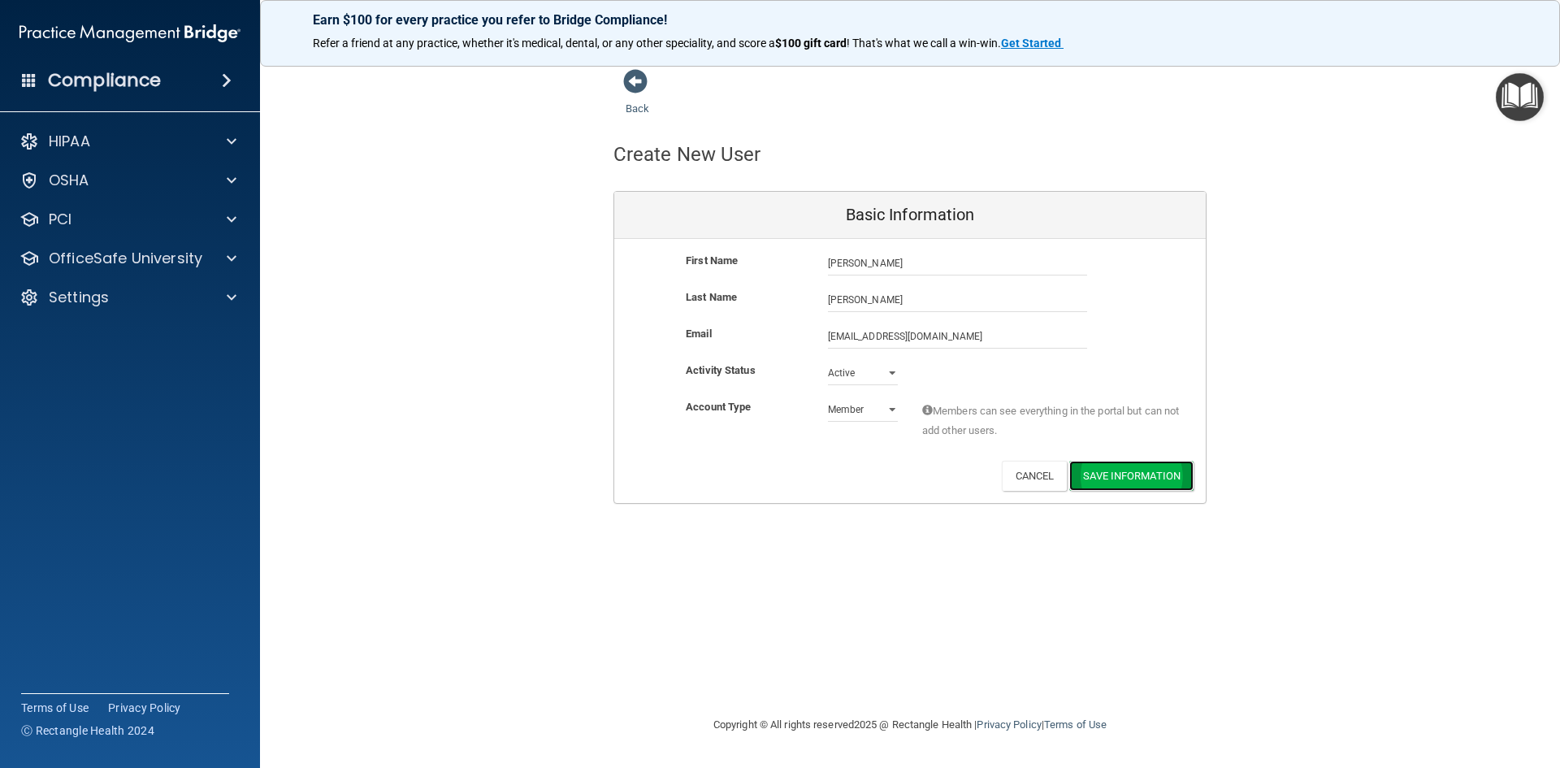
click at [1174, 484] on button "Save Information" at bounding box center [1131, 476] width 124 height 30
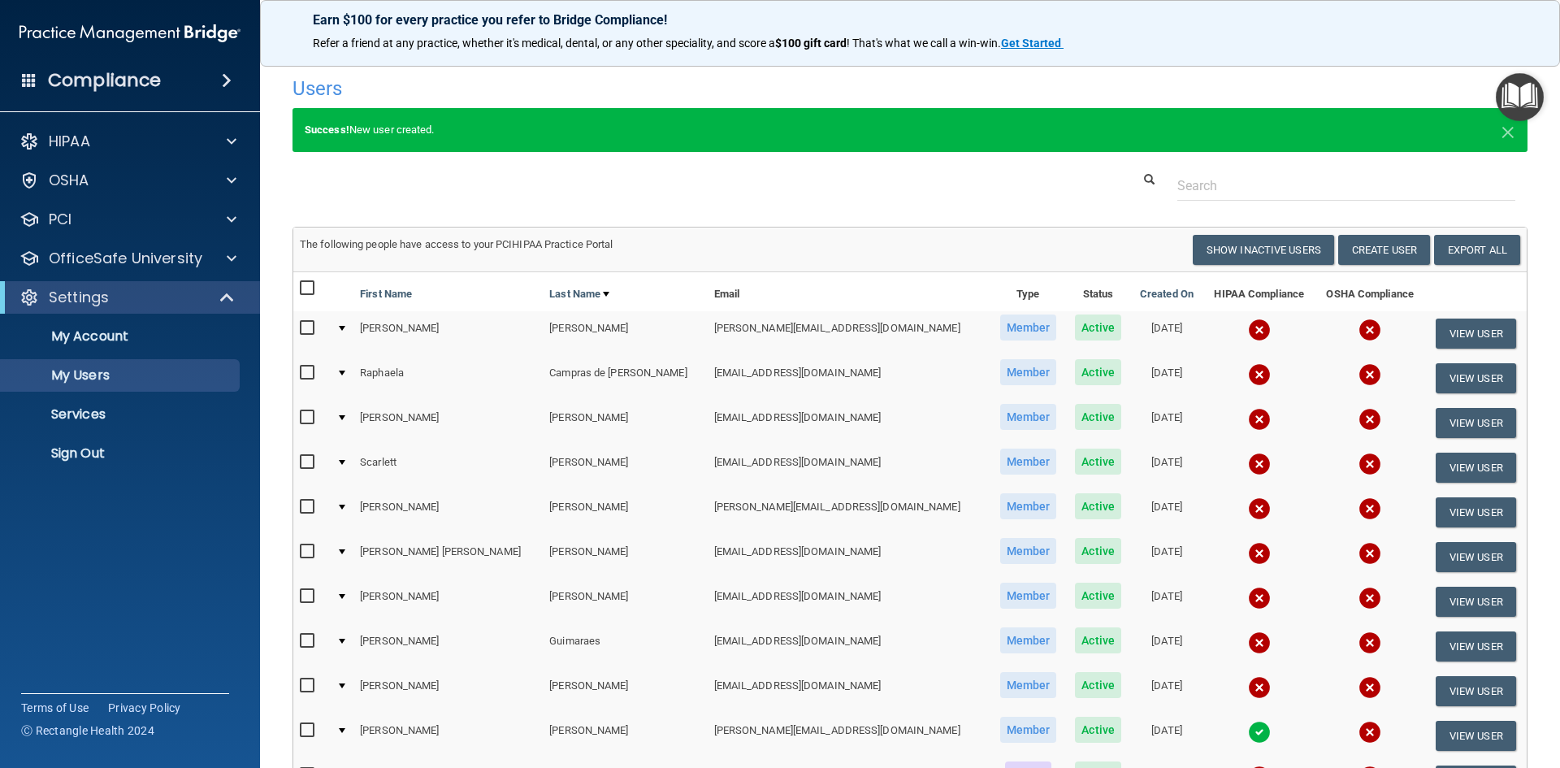
click at [312, 324] on input "checkbox" at bounding box center [309, 328] width 19 height 13
checkbox input "true"
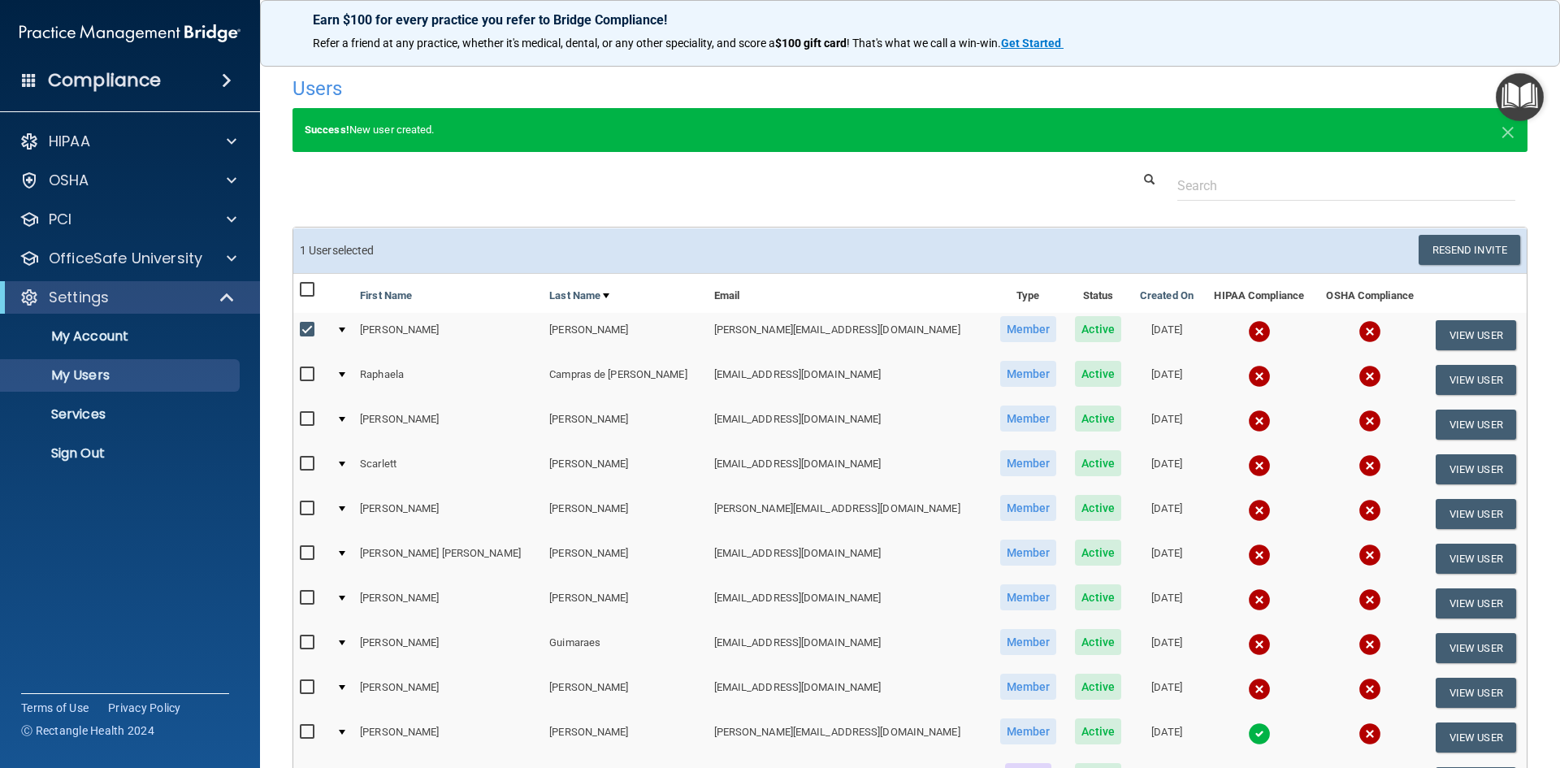
click at [310, 373] on input "checkbox" at bounding box center [309, 374] width 19 height 13
checkbox input "true"
click at [305, 418] on input "checkbox" at bounding box center [309, 419] width 19 height 13
checkbox input "true"
click at [302, 463] on input "checkbox" at bounding box center [309, 464] width 19 height 13
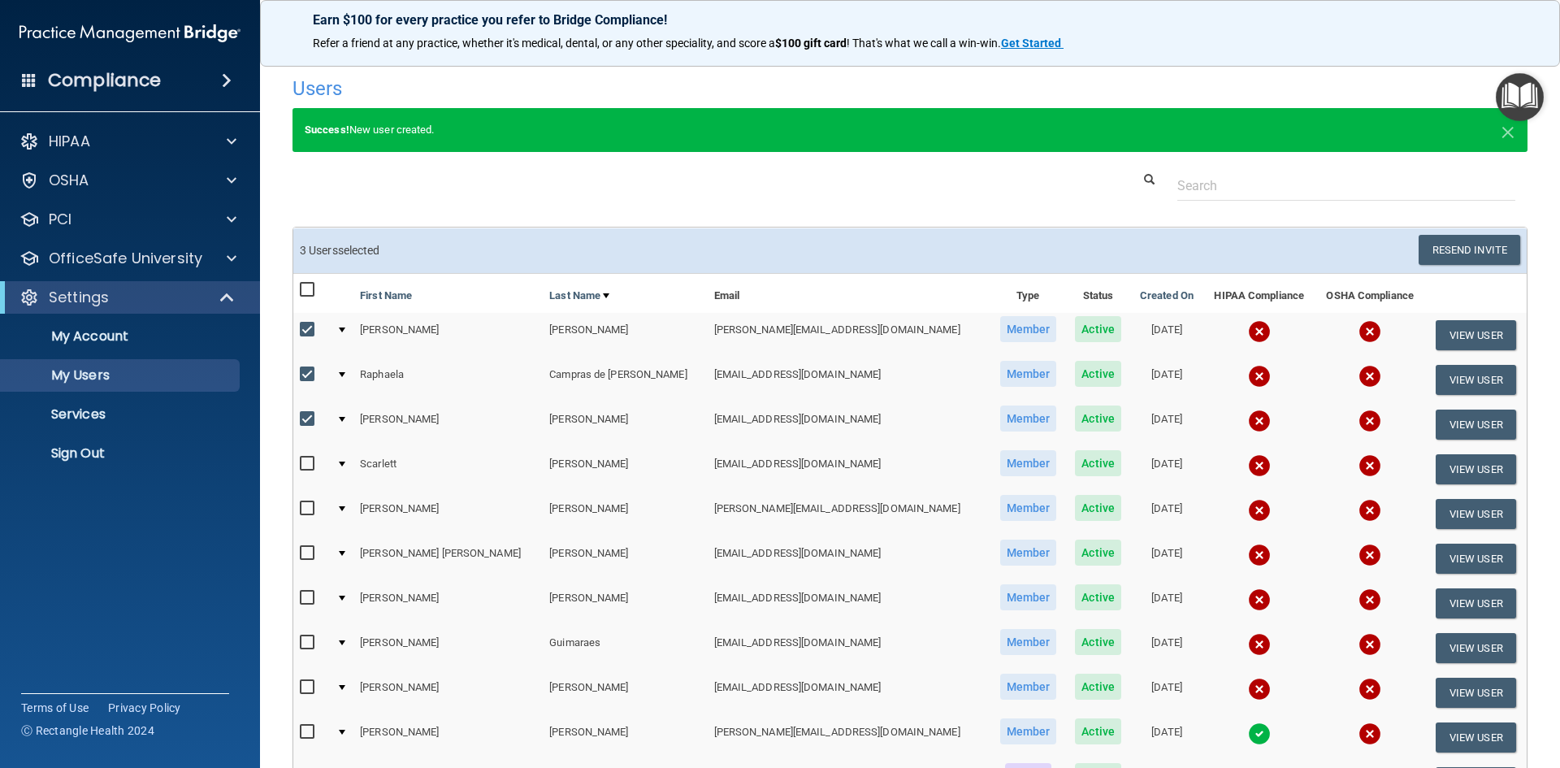
checkbox input "true"
click at [310, 510] on input "checkbox" at bounding box center [309, 508] width 19 height 13
checkbox input "true"
click at [303, 551] on input "checkbox" at bounding box center [309, 553] width 19 height 13
checkbox input "true"
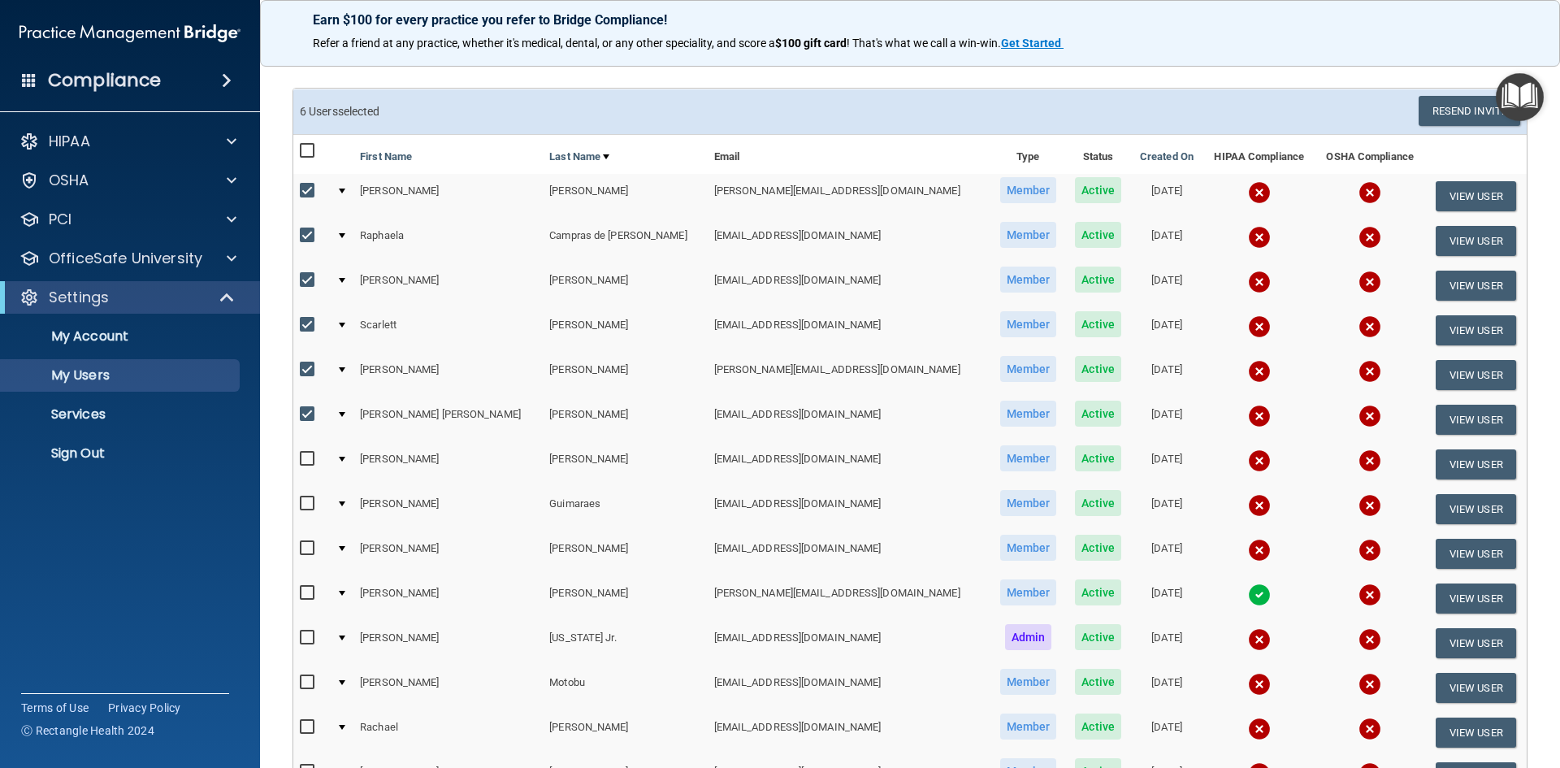
scroll to position [163, 0]
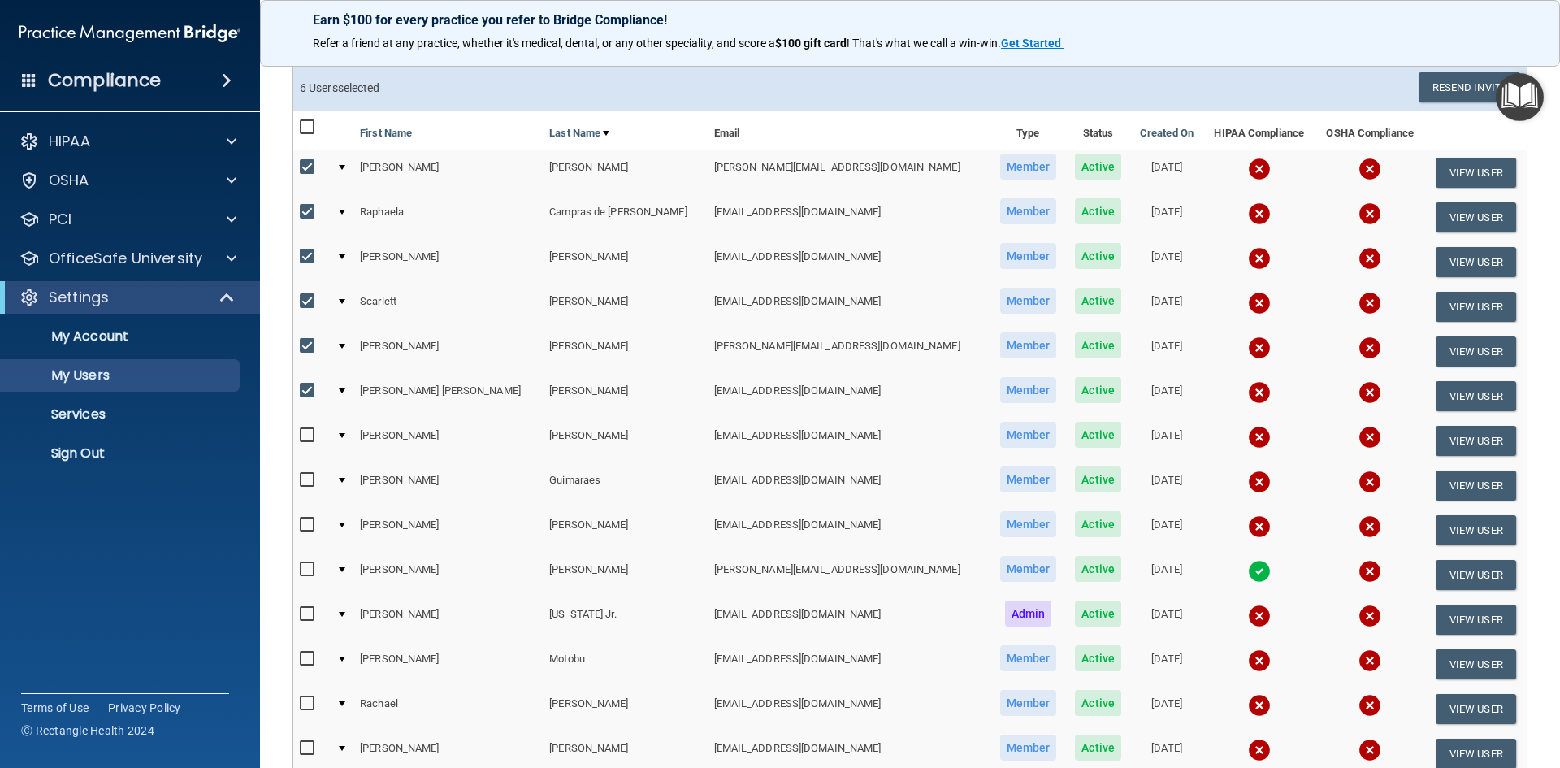
click at [304, 434] on td at bounding box center [311, 441] width 37 height 45
click at [306, 431] on input "checkbox" at bounding box center [309, 435] width 19 height 13
checkbox input "true"
click at [308, 482] on input "checkbox" at bounding box center [309, 480] width 19 height 13
checkbox input "true"
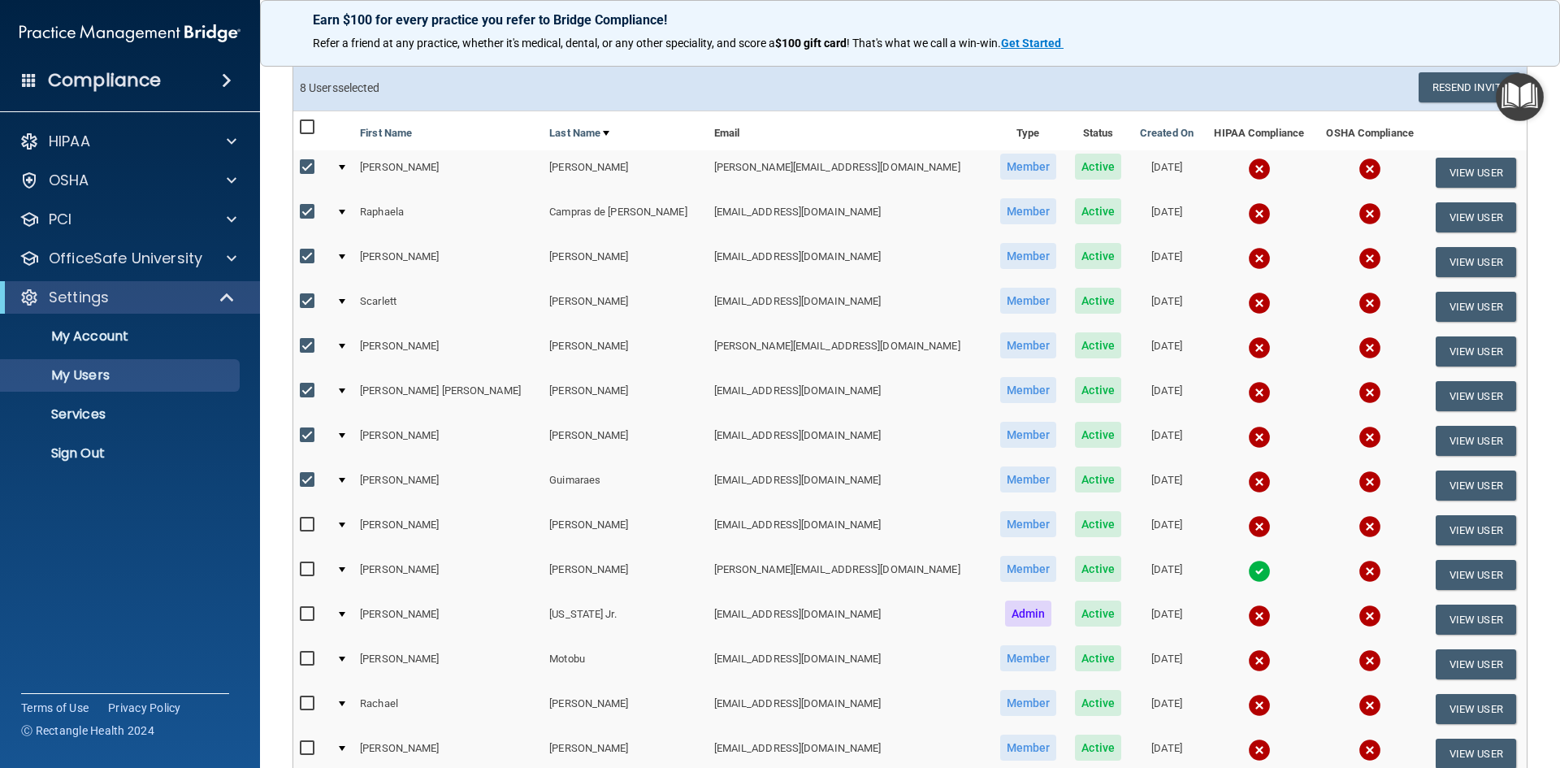
click at [302, 523] on input "checkbox" at bounding box center [309, 524] width 19 height 13
checkbox input "true"
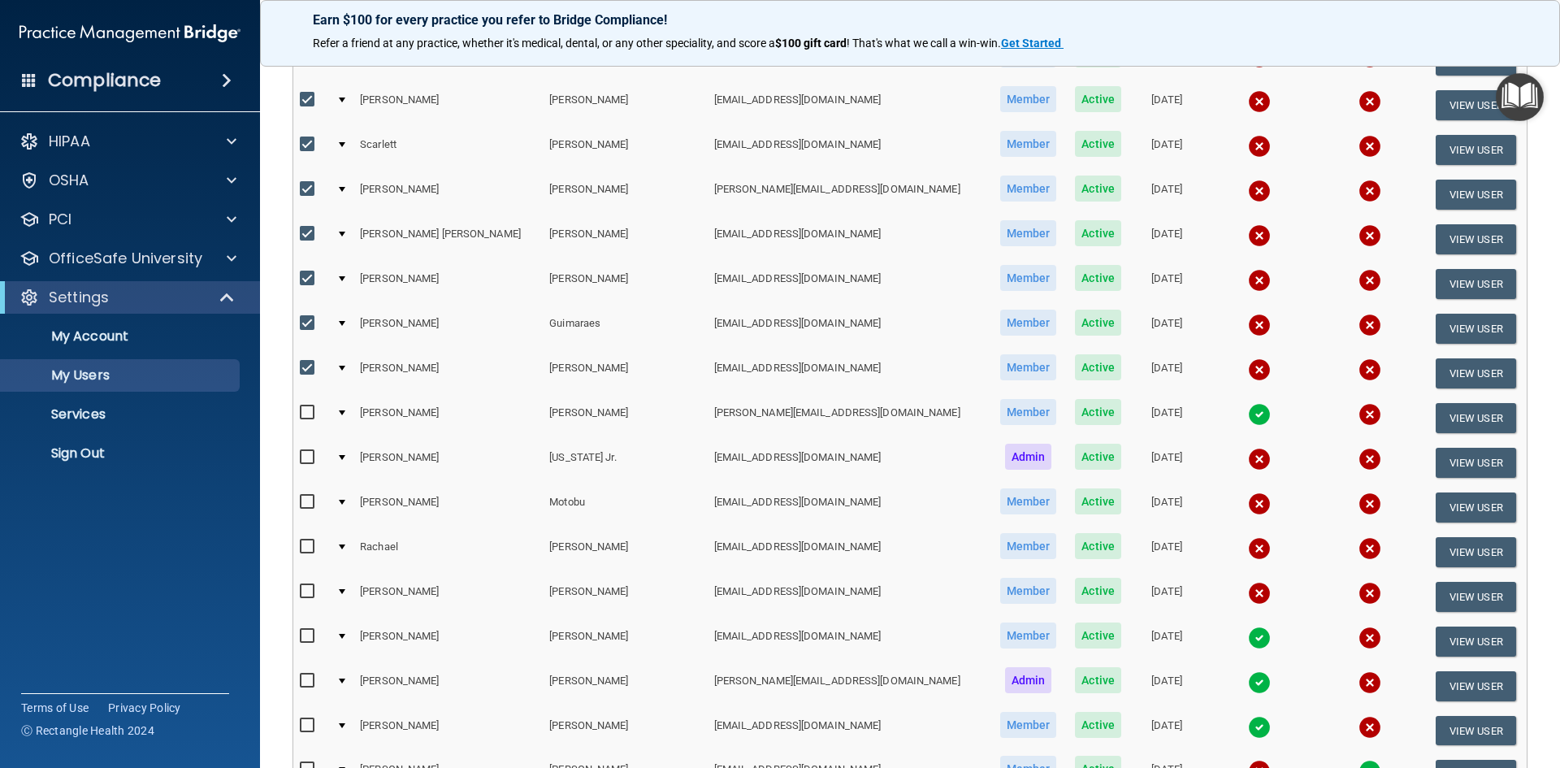
scroll to position [325, 0]
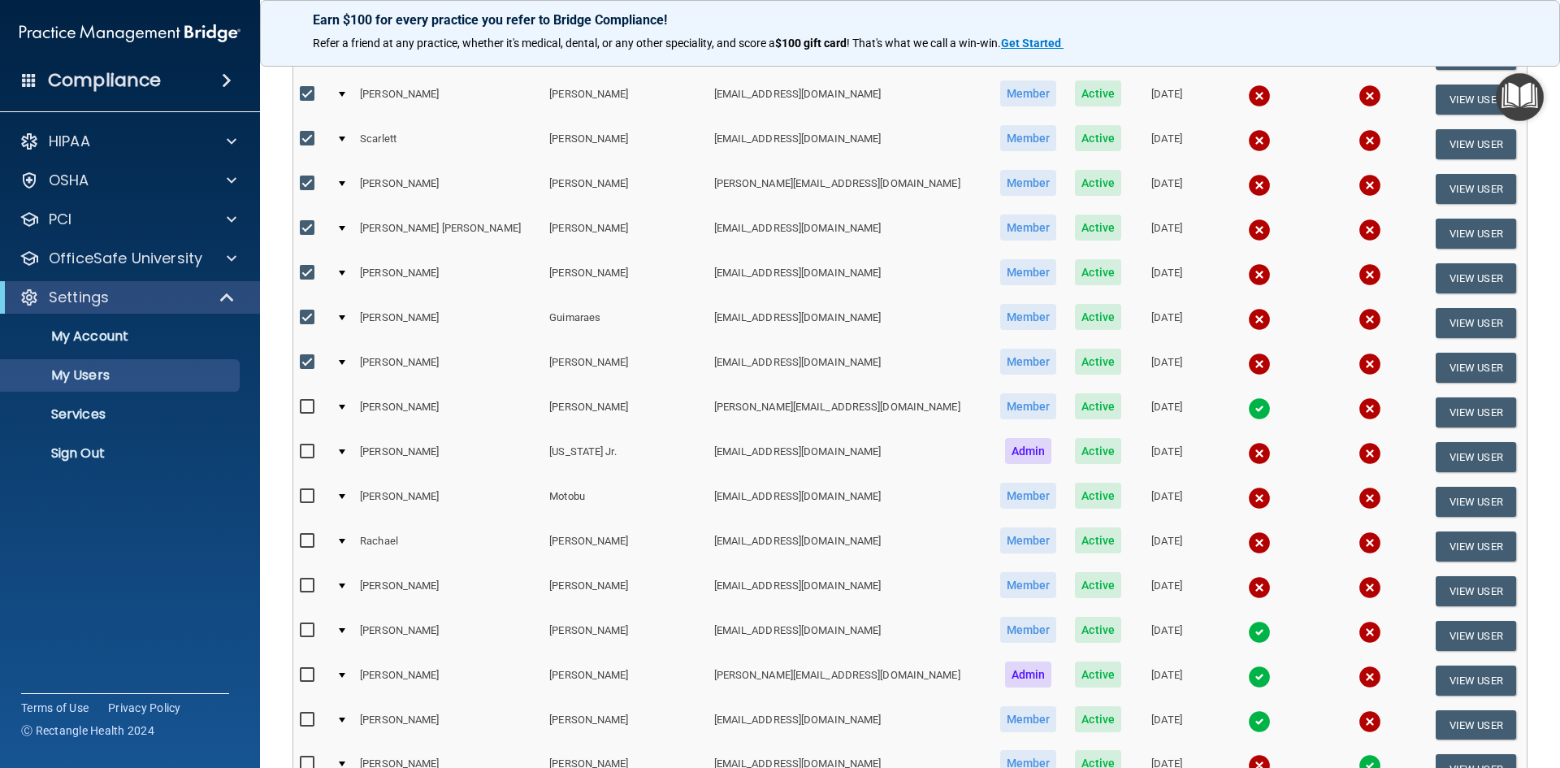
click at [309, 410] on input "checkbox" at bounding box center [309, 407] width 19 height 13
checkbox input "true"
click at [306, 452] on input "checkbox" at bounding box center [309, 451] width 19 height 13
checkbox input "true"
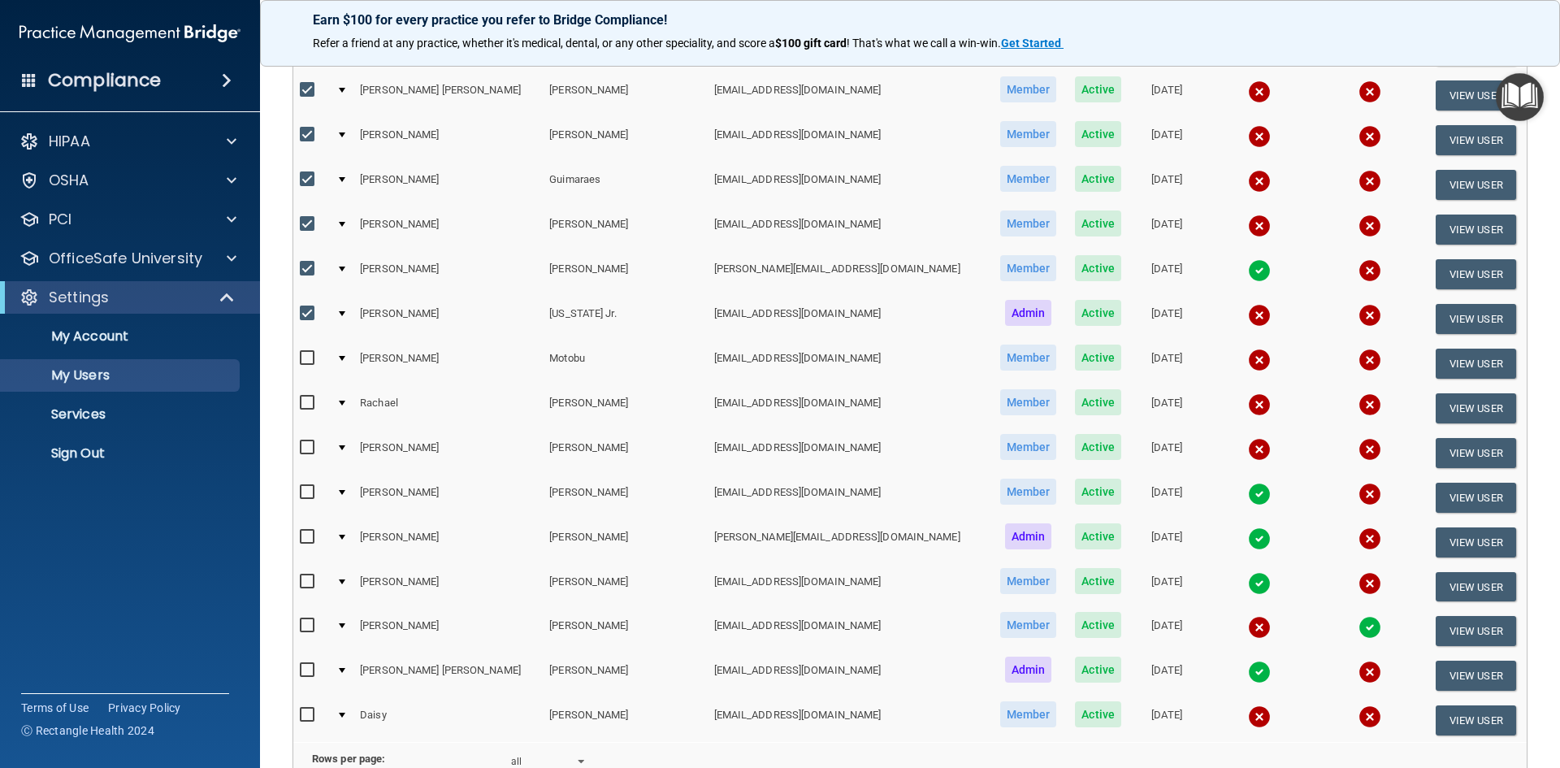
scroll to position [488, 0]
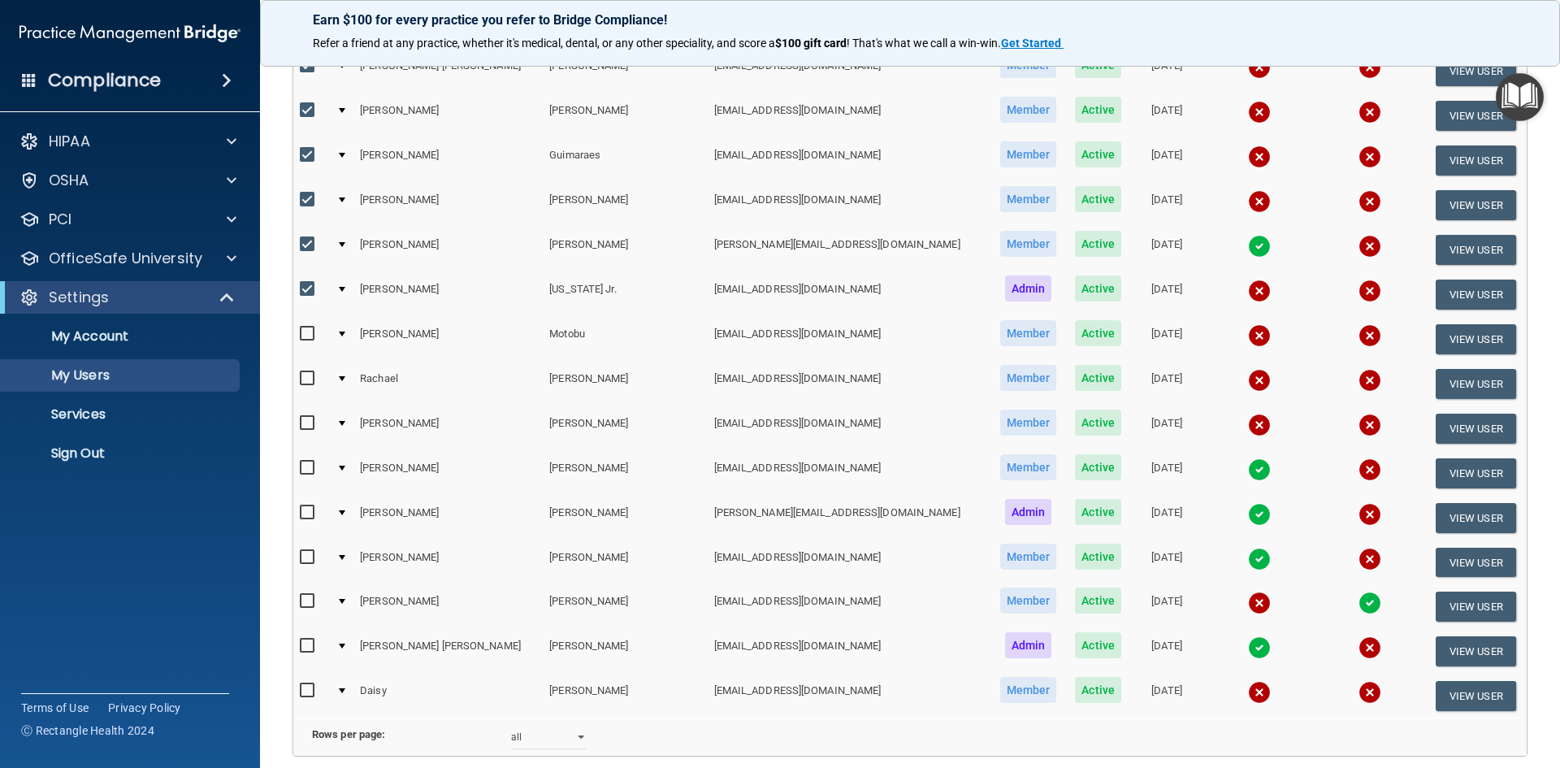
click at [302, 378] on input "checkbox" at bounding box center [309, 378] width 19 height 13
checkbox input "true"
click at [308, 423] on input "checkbox" at bounding box center [309, 423] width 19 height 13
checkbox input "true"
click at [306, 552] on input "checkbox" at bounding box center [309, 557] width 19 height 13
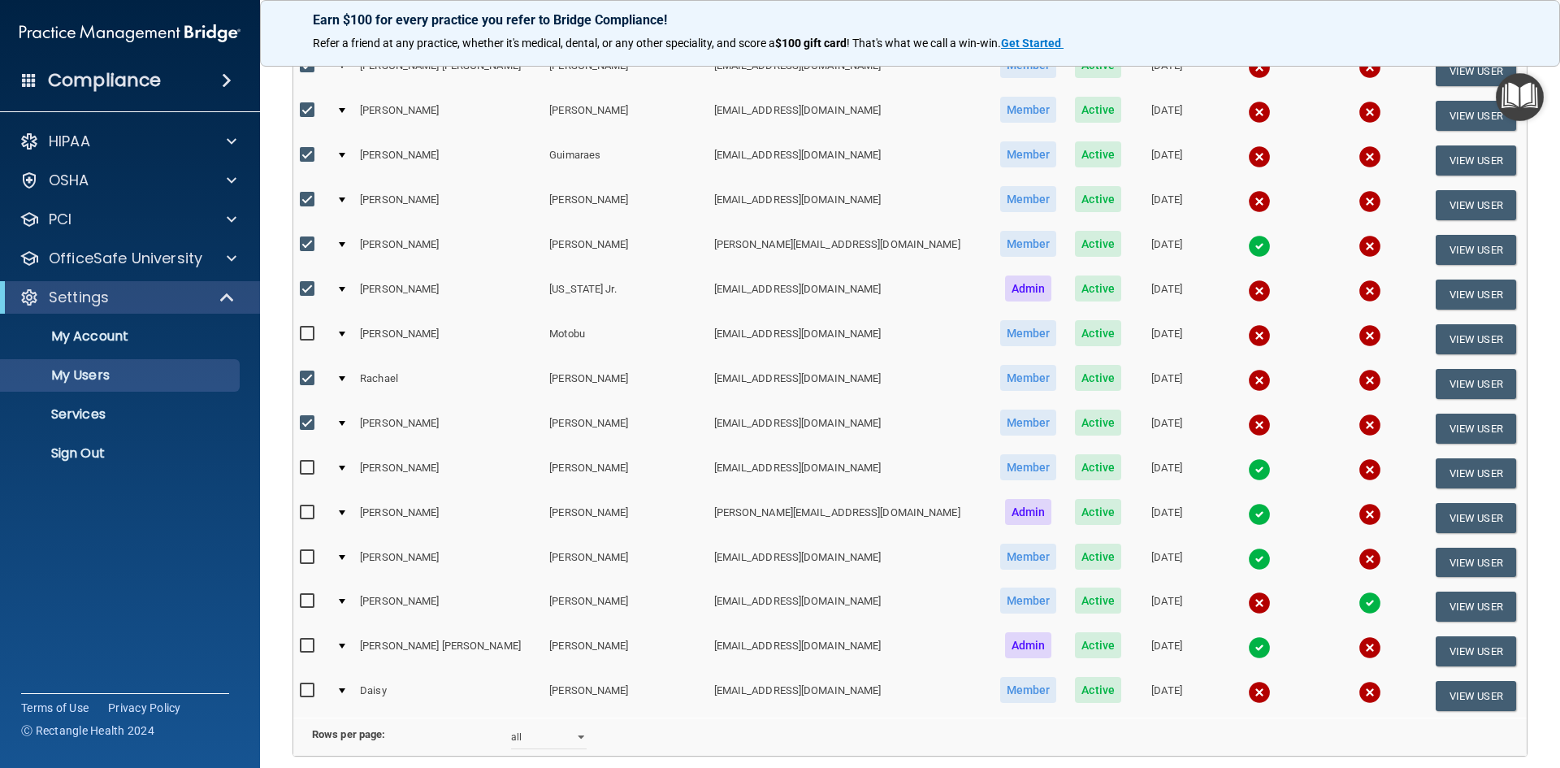
checkbox input "true"
click at [301, 637] on label at bounding box center [310, 645] width 20 height 19
click at [301, 640] on input "checkbox" at bounding box center [309, 646] width 19 height 13
checkbox input "true"
click at [305, 693] on input "checkbox" at bounding box center [309, 690] width 19 height 13
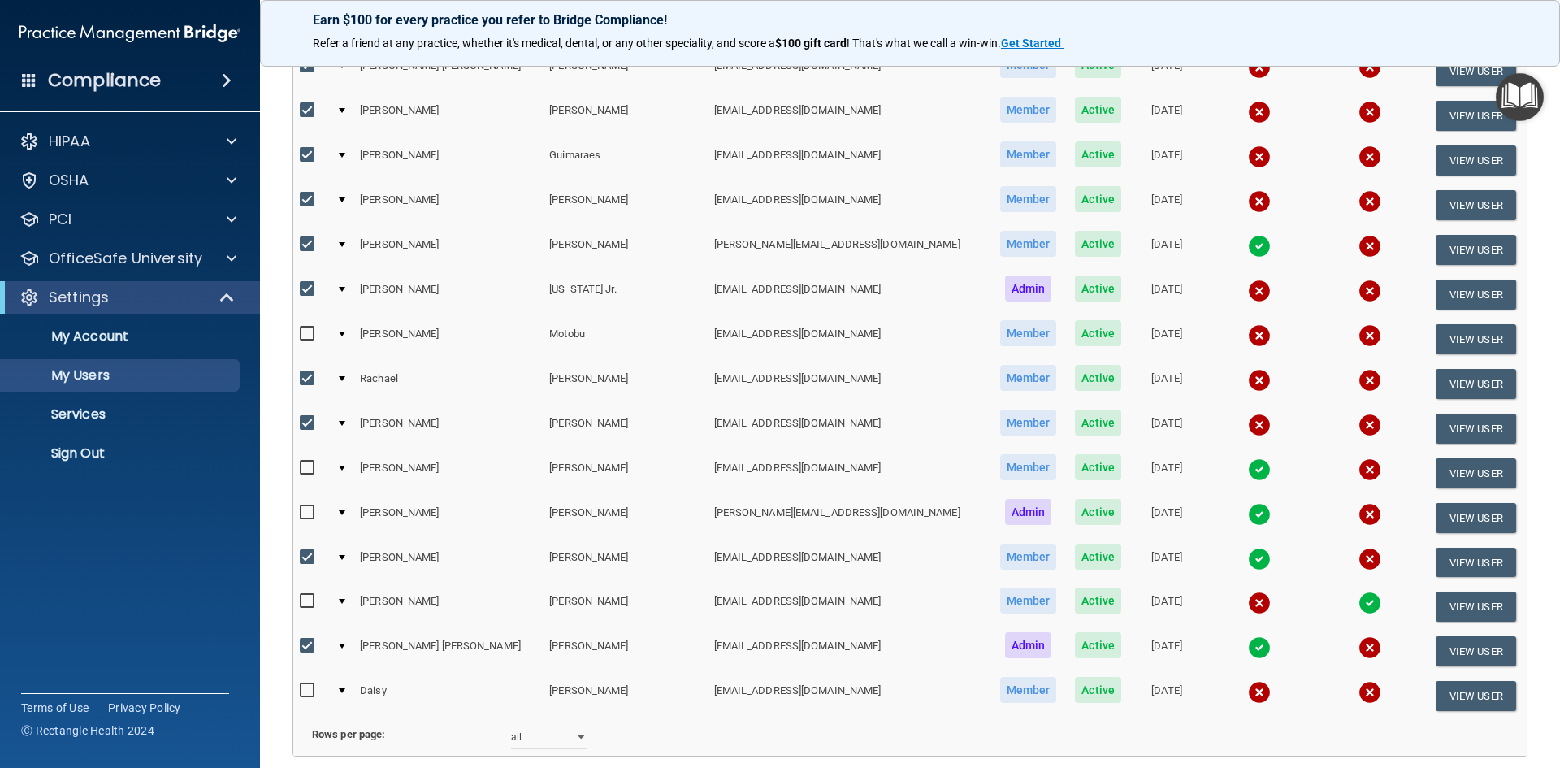
checkbox input "true"
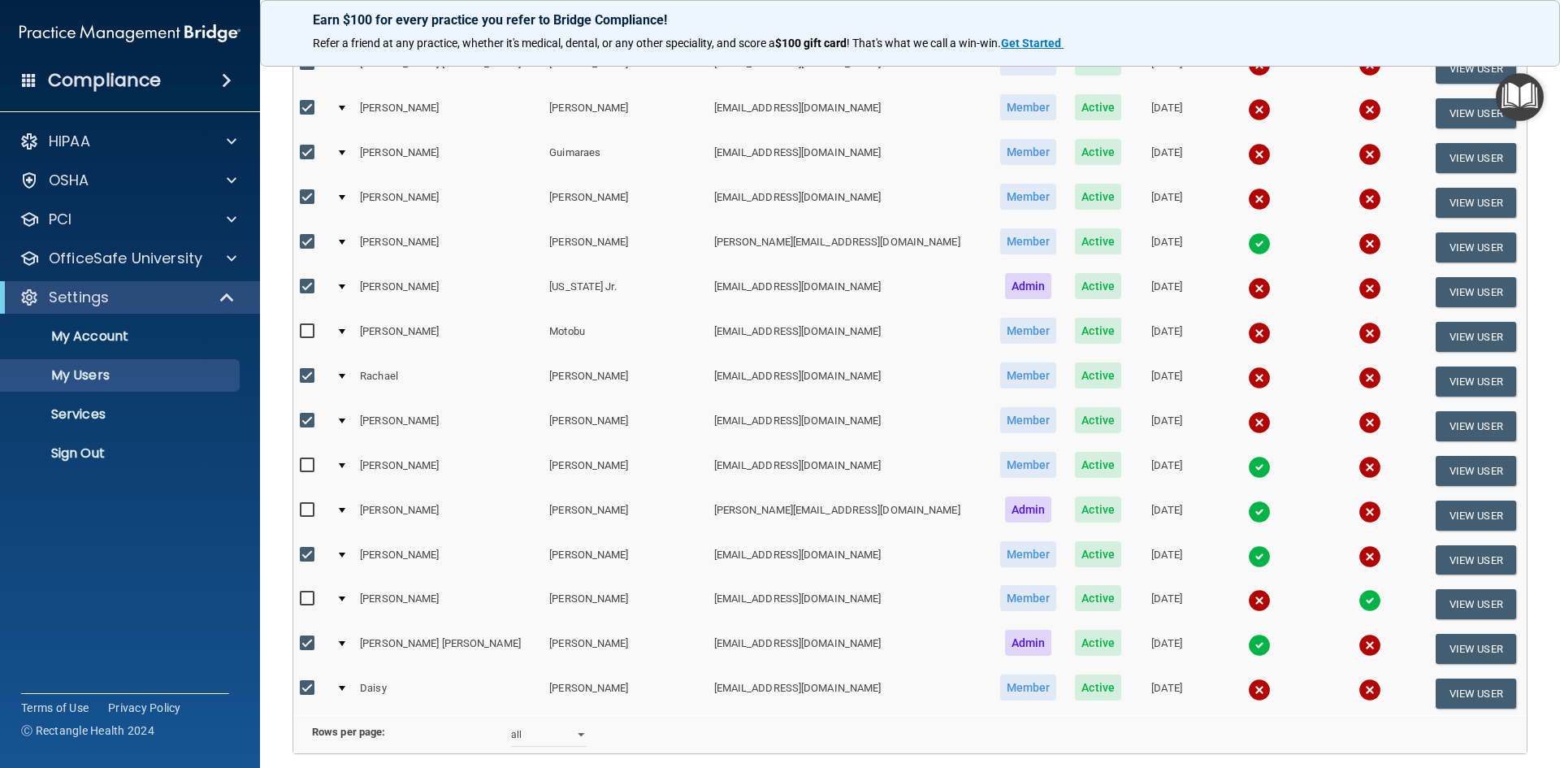
scroll to position [153, 0]
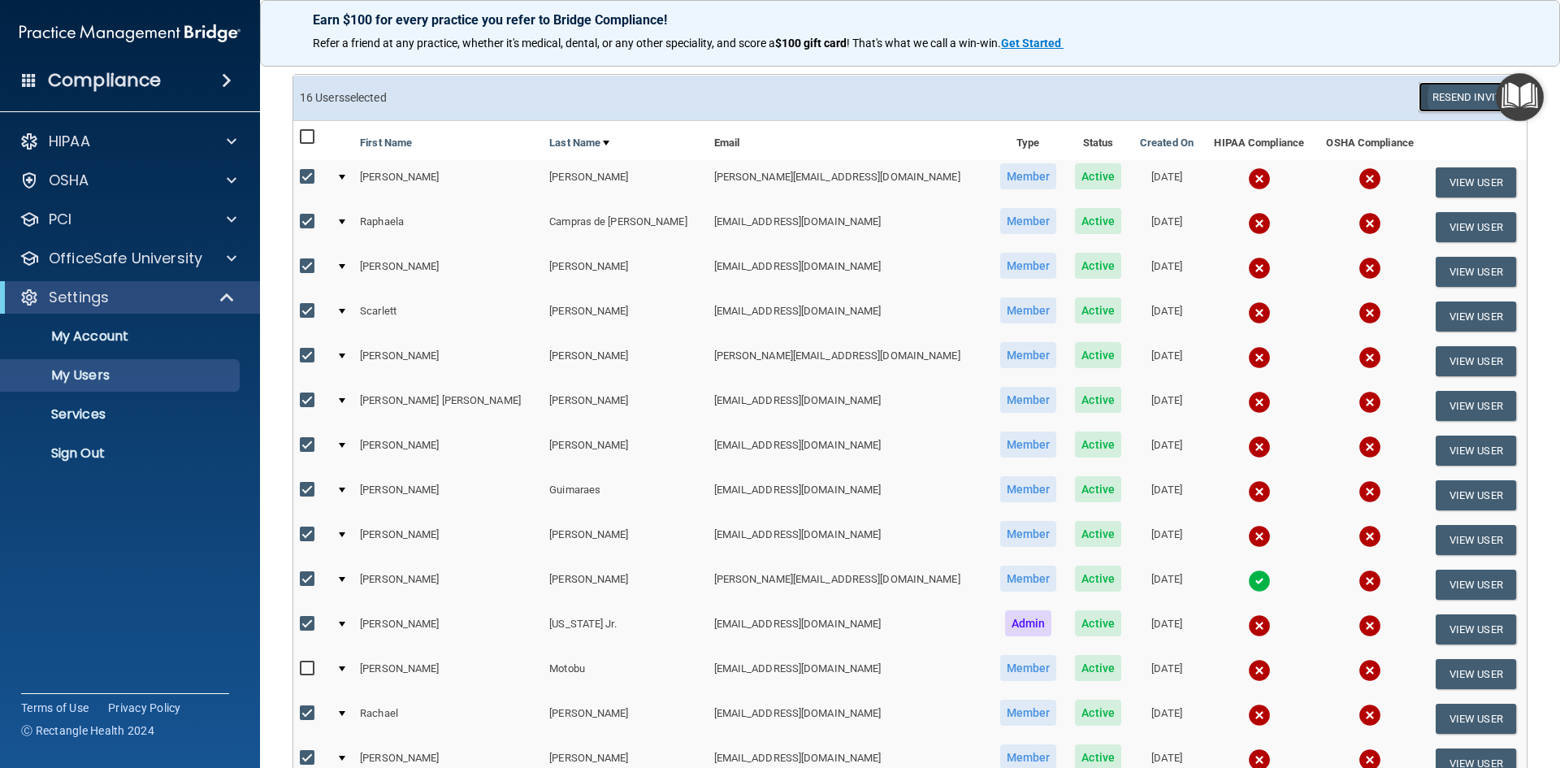
click at [1435, 95] on button "Resend Invite" at bounding box center [1470, 97] width 102 height 30
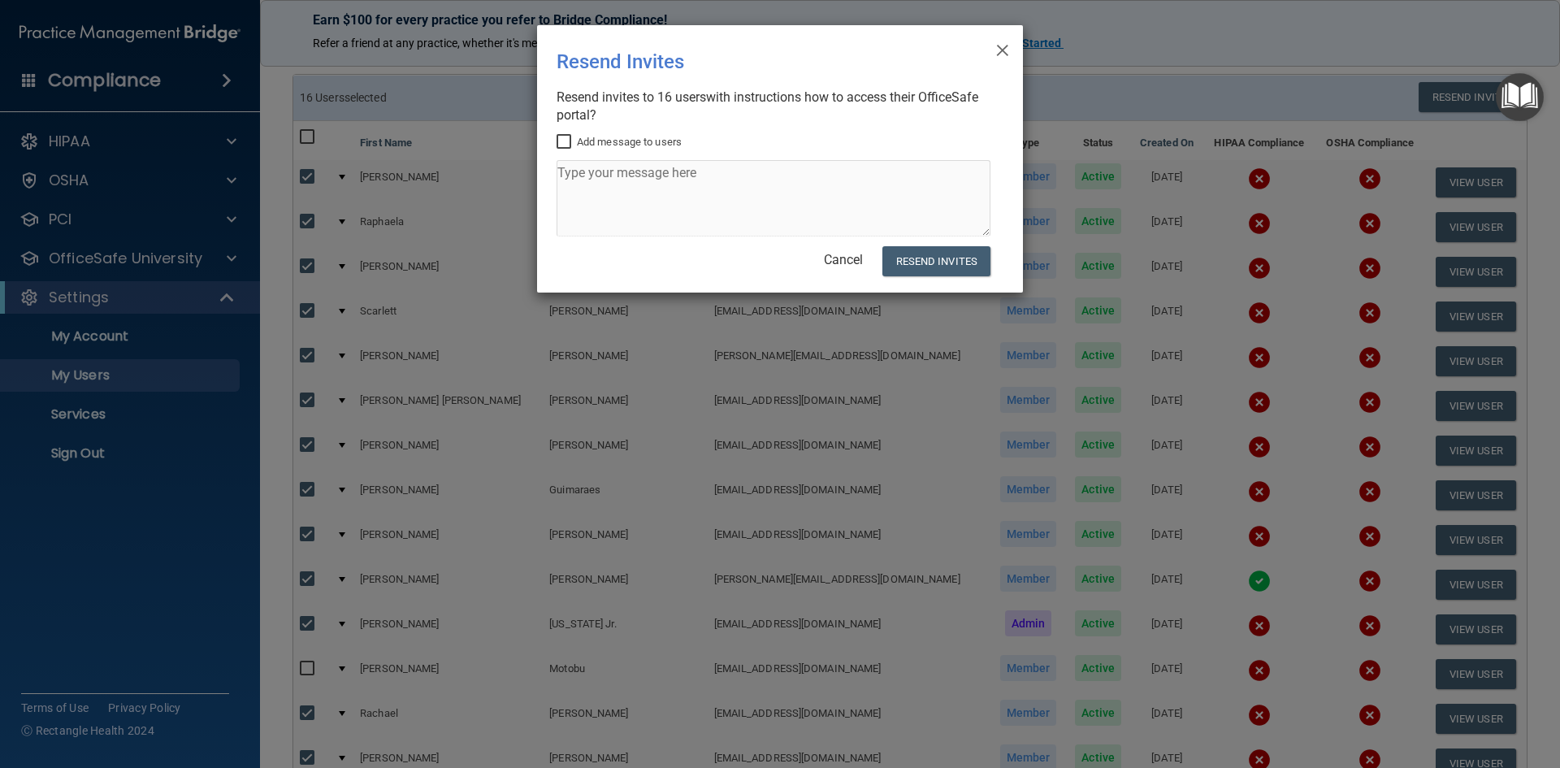
click at [567, 139] on input "Add message to users" at bounding box center [566, 142] width 19 height 13
checkbox input "true"
click at [589, 176] on textarea at bounding box center [774, 198] width 434 height 76
click at [598, 176] on textarea at bounding box center [774, 198] width 434 height 76
click at [695, 173] on textarea at bounding box center [774, 198] width 434 height 76
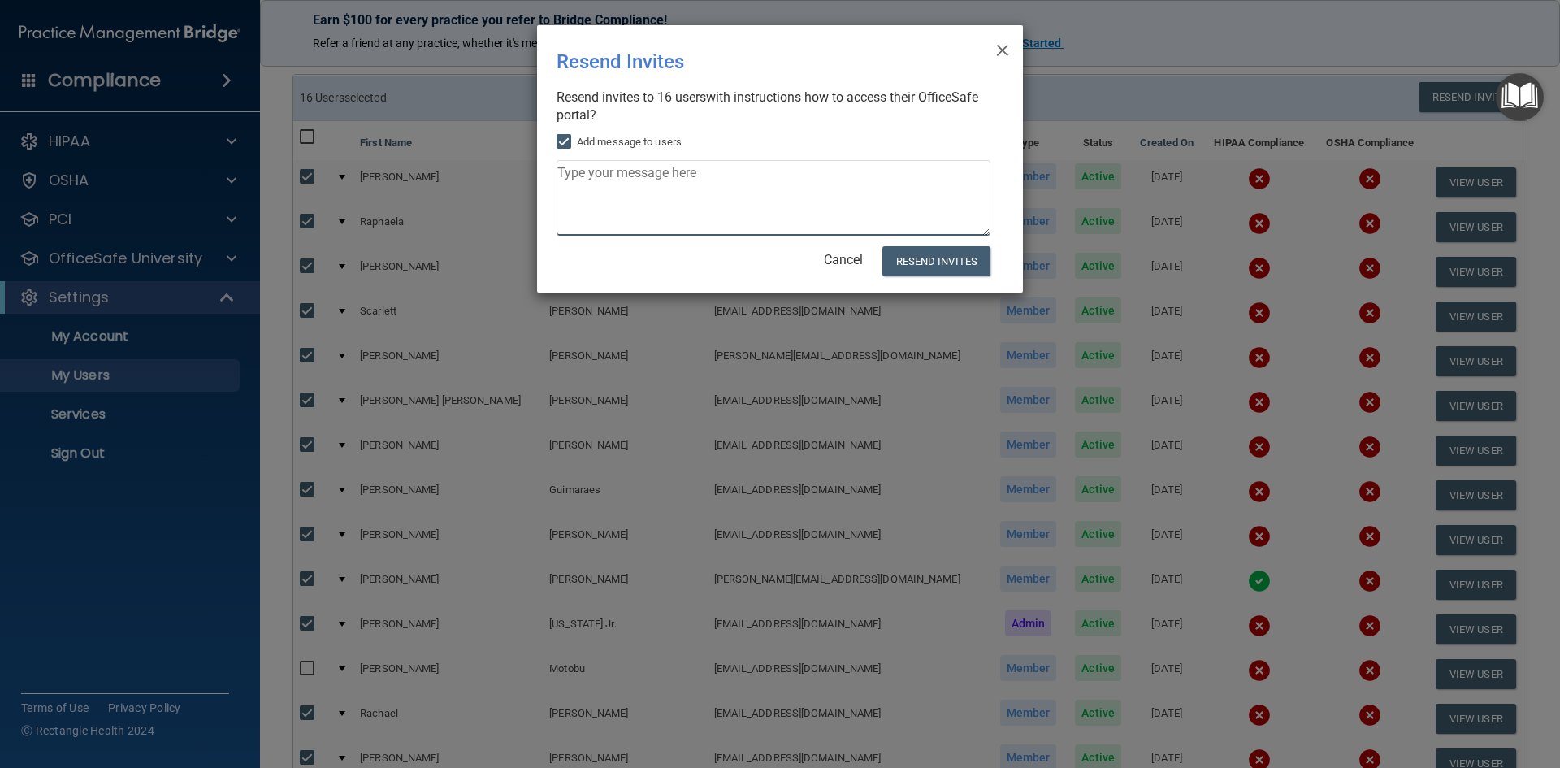
paste textarea "Good afternoon! Please complete the course as soon as possible. If you have any…"
type textarea "Good afternoon! Please complete the course as soon as possible. If you have any…"
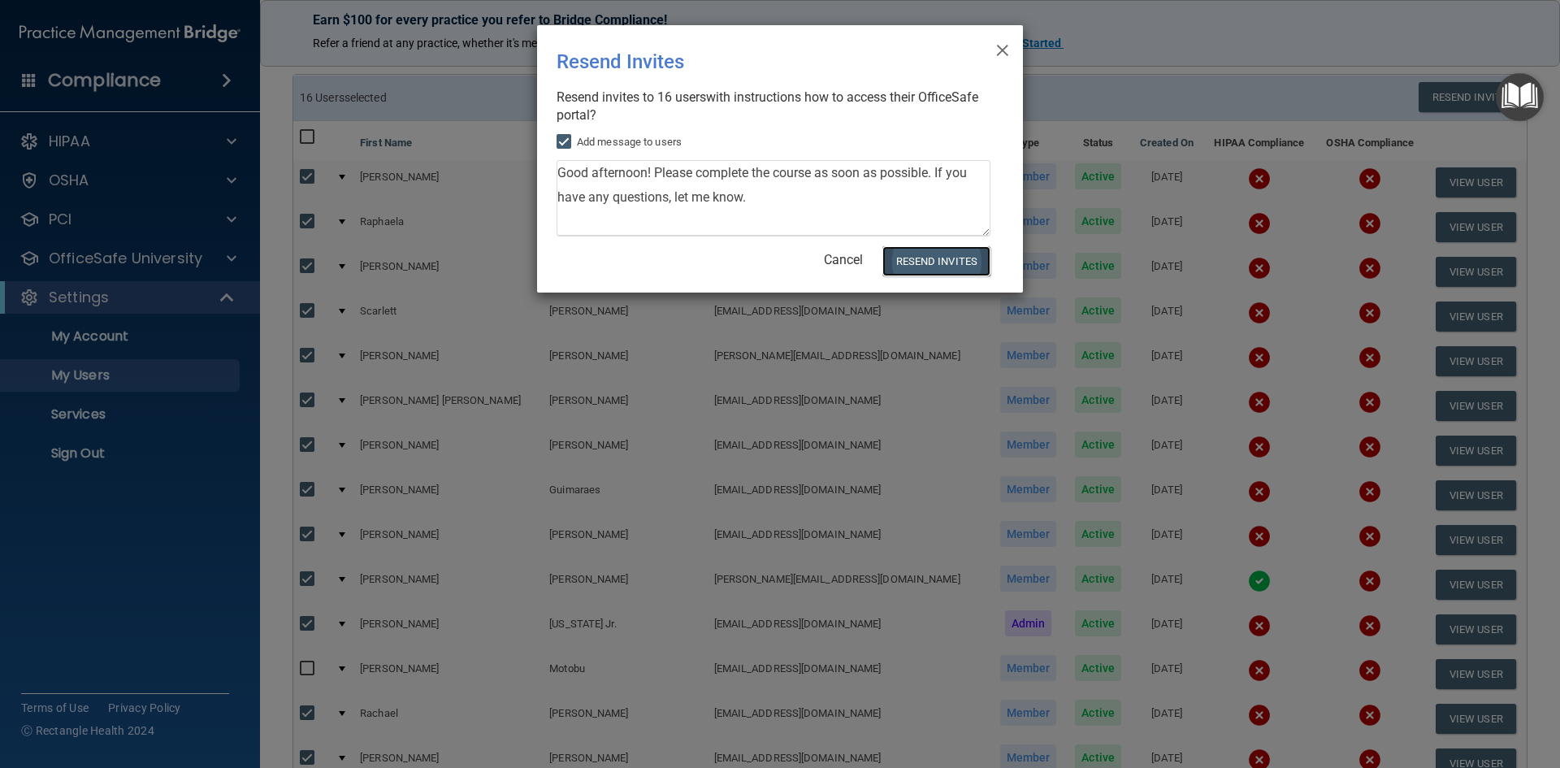
click at [951, 257] on button "Resend Invites" at bounding box center [937, 261] width 108 height 30
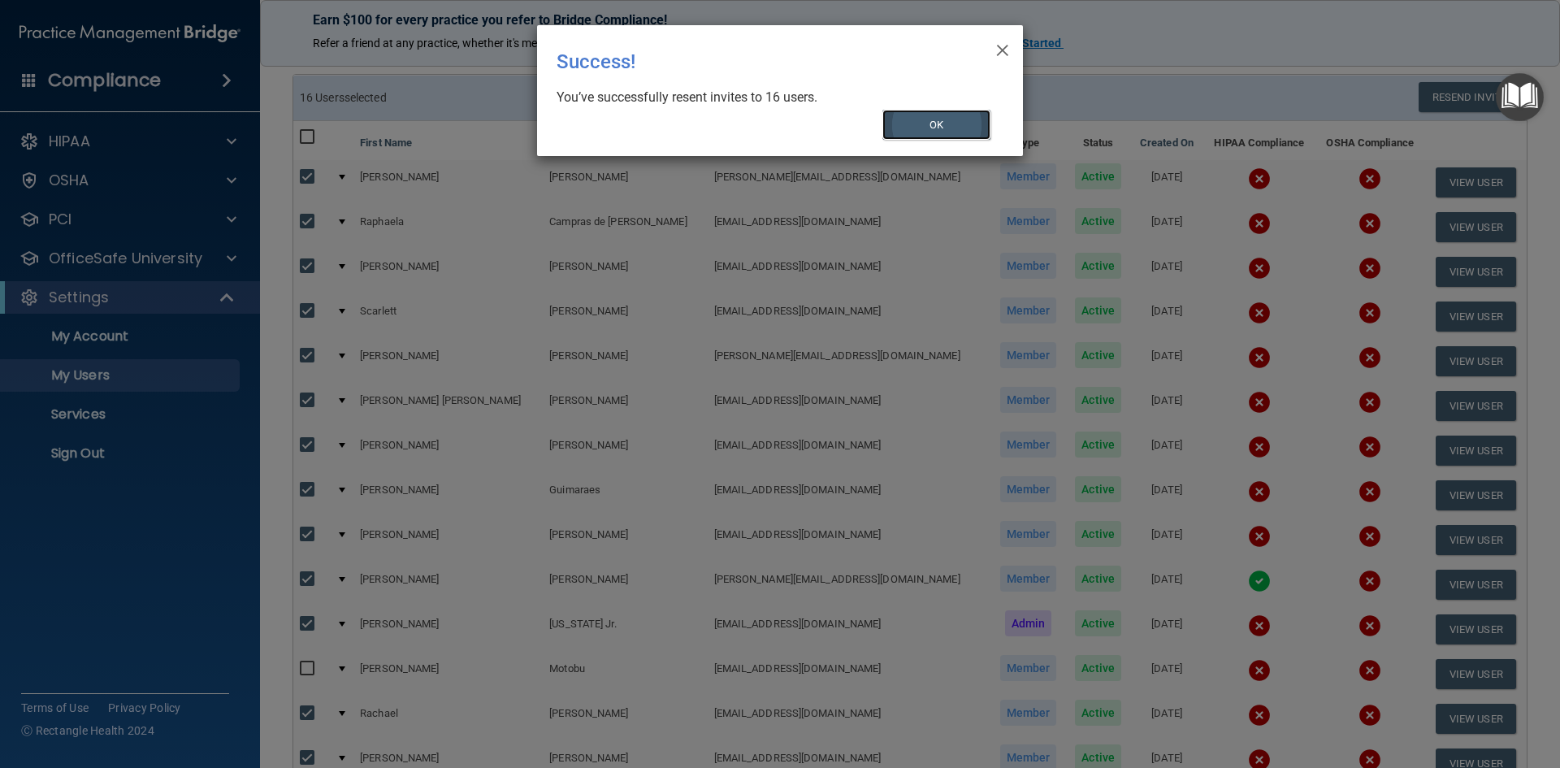
click at [946, 117] on button "OK" at bounding box center [937, 125] width 109 height 30
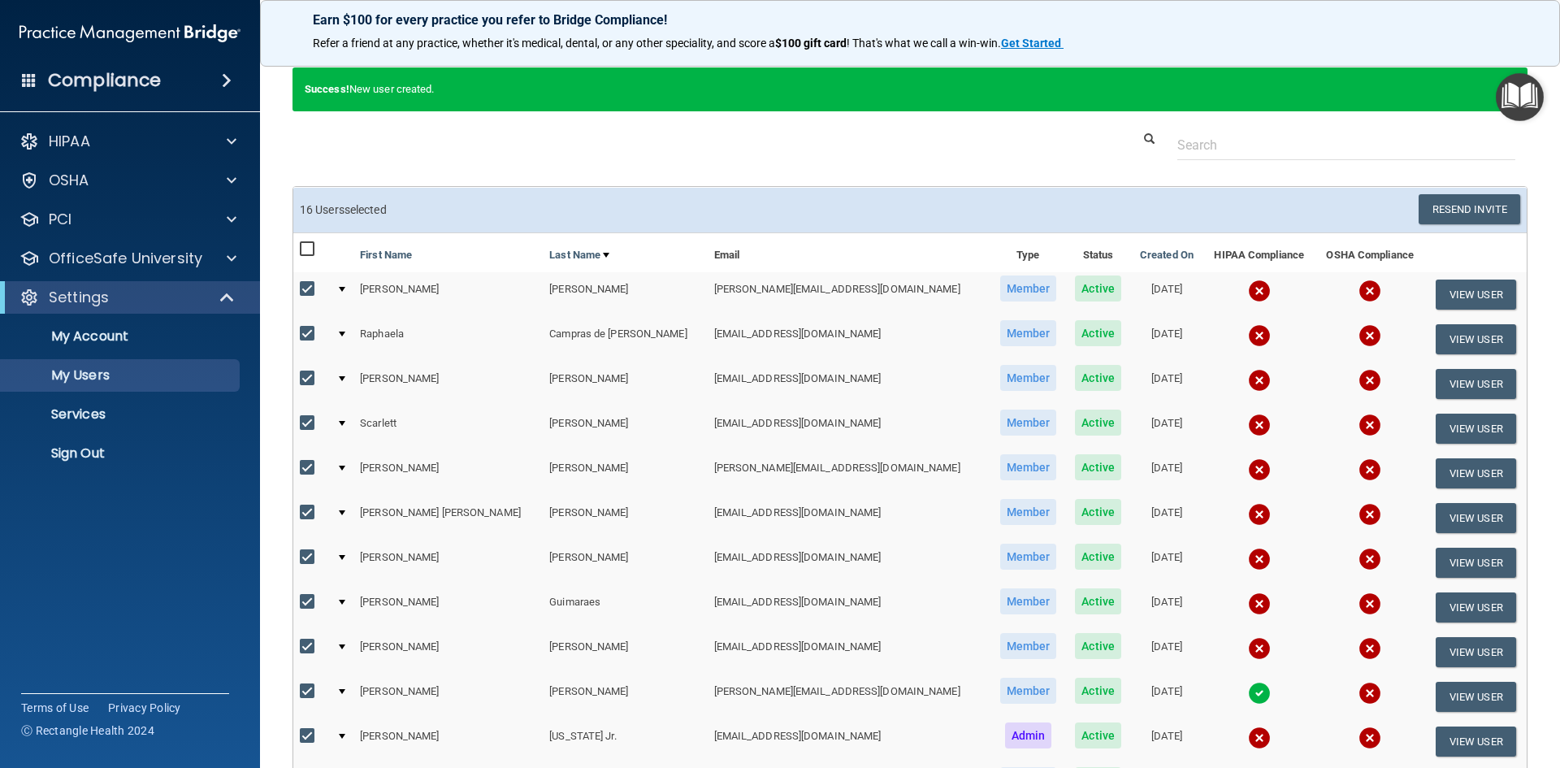
scroll to position [0, 0]
